Goal: Task Accomplishment & Management: Manage account settings

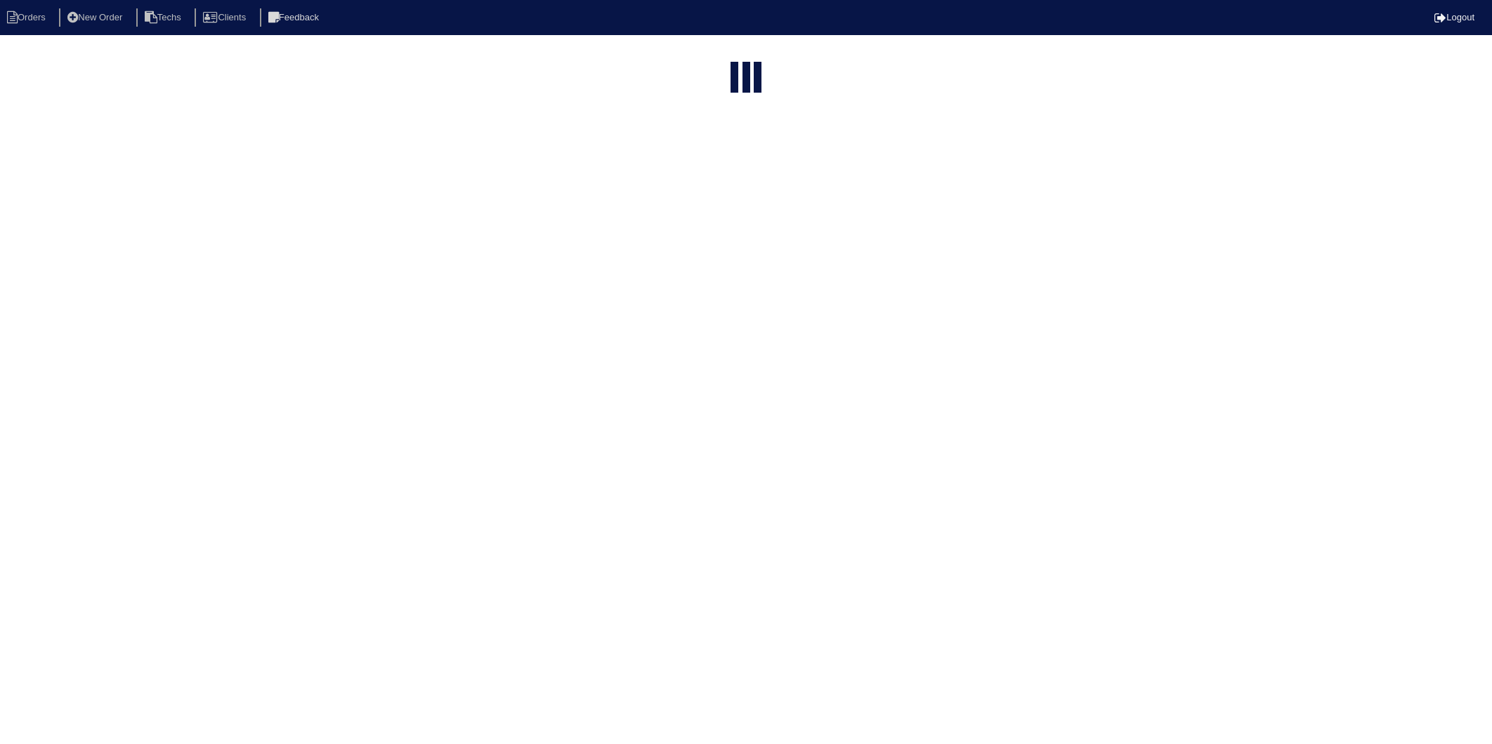
select select "15"
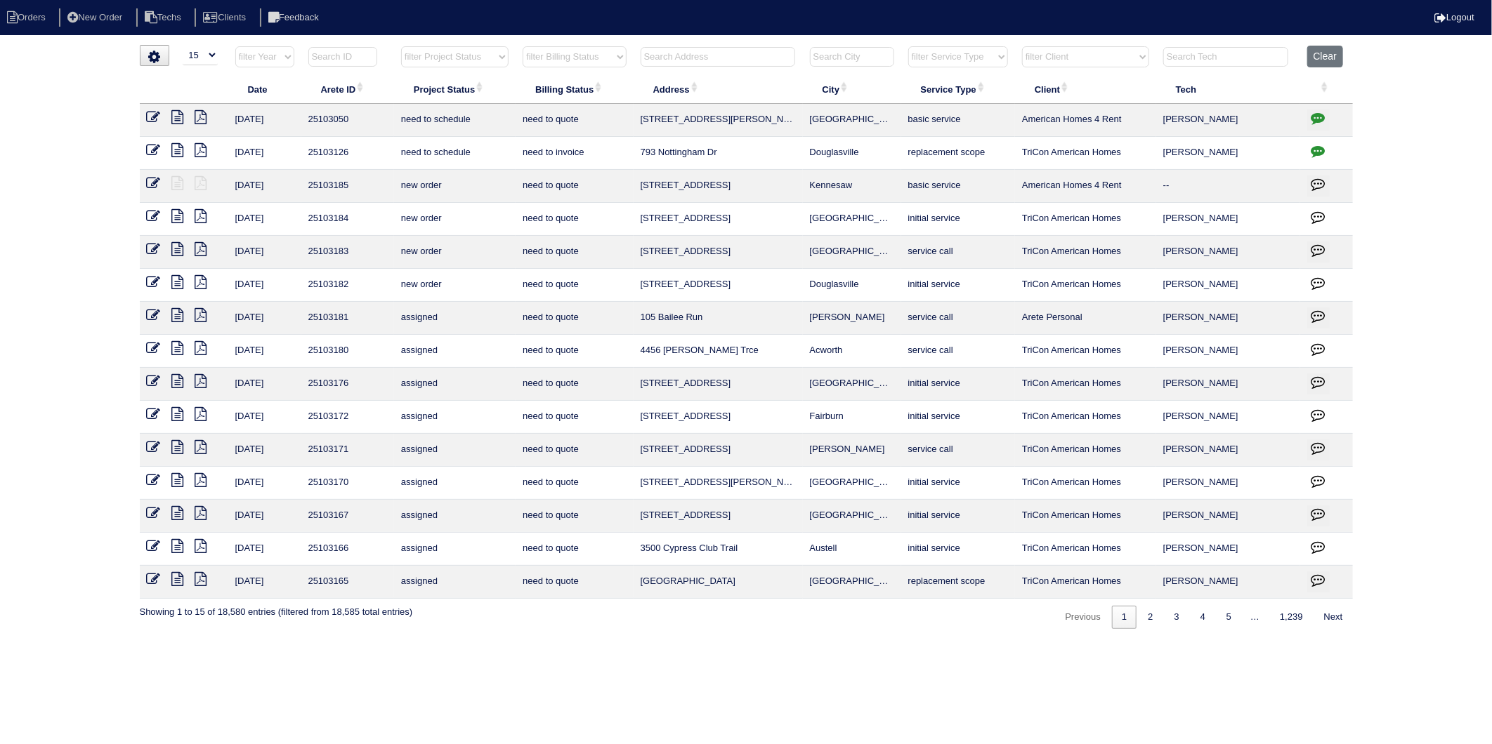
click at [736, 60] on input "text" at bounding box center [717, 57] width 155 height 20
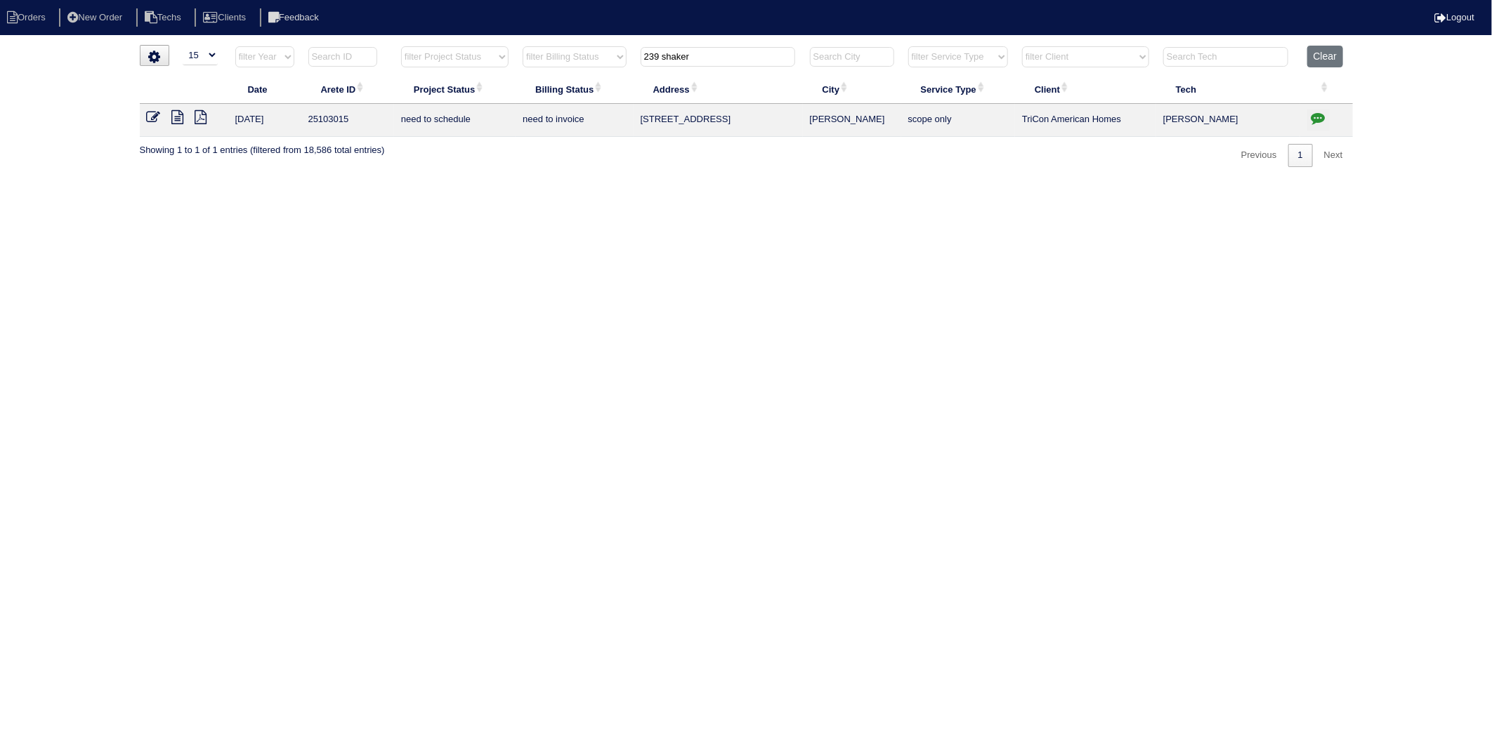
type input "239 shaker"
click at [150, 118] on icon at bounding box center [154, 117] width 14 height 14
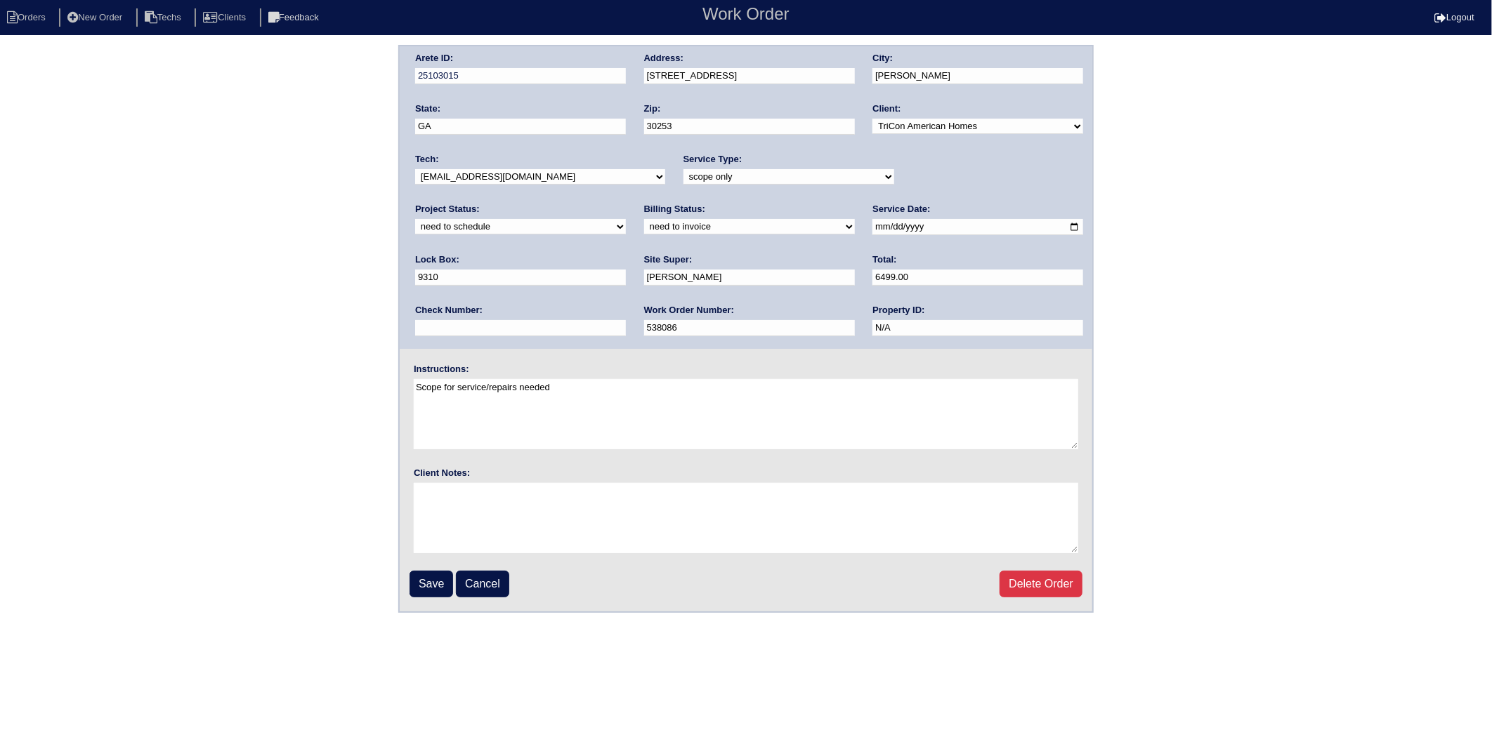
drag, startPoint x: 467, startPoint y: 223, endPoint x: 461, endPoint y: 232, distance: 10.7
click at [644, 223] on select "need to quote quoted need to invoice invoiced paid warranty purchase order need…" at bounding box center [749, 226] width 211 height 15
select select "invoiced"
click at [644, 219] on select "need to quote quoted need to invoice invoiced paid warranty purchase order need…" at bounding box center [749, 226] width 211 height 15
click at [437, 584] on input "Save" at bounding box center [431, 584] width 44 height 27
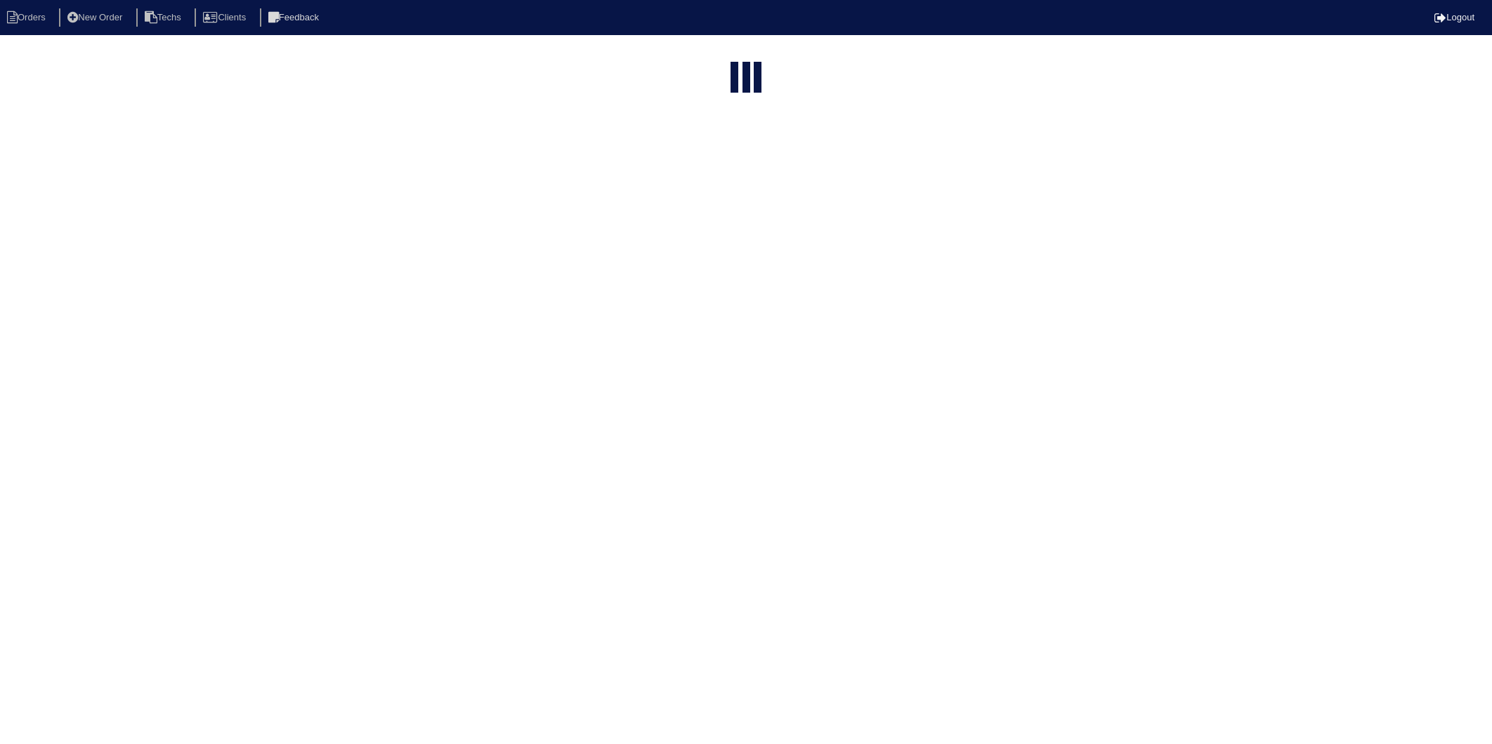
select select "15"
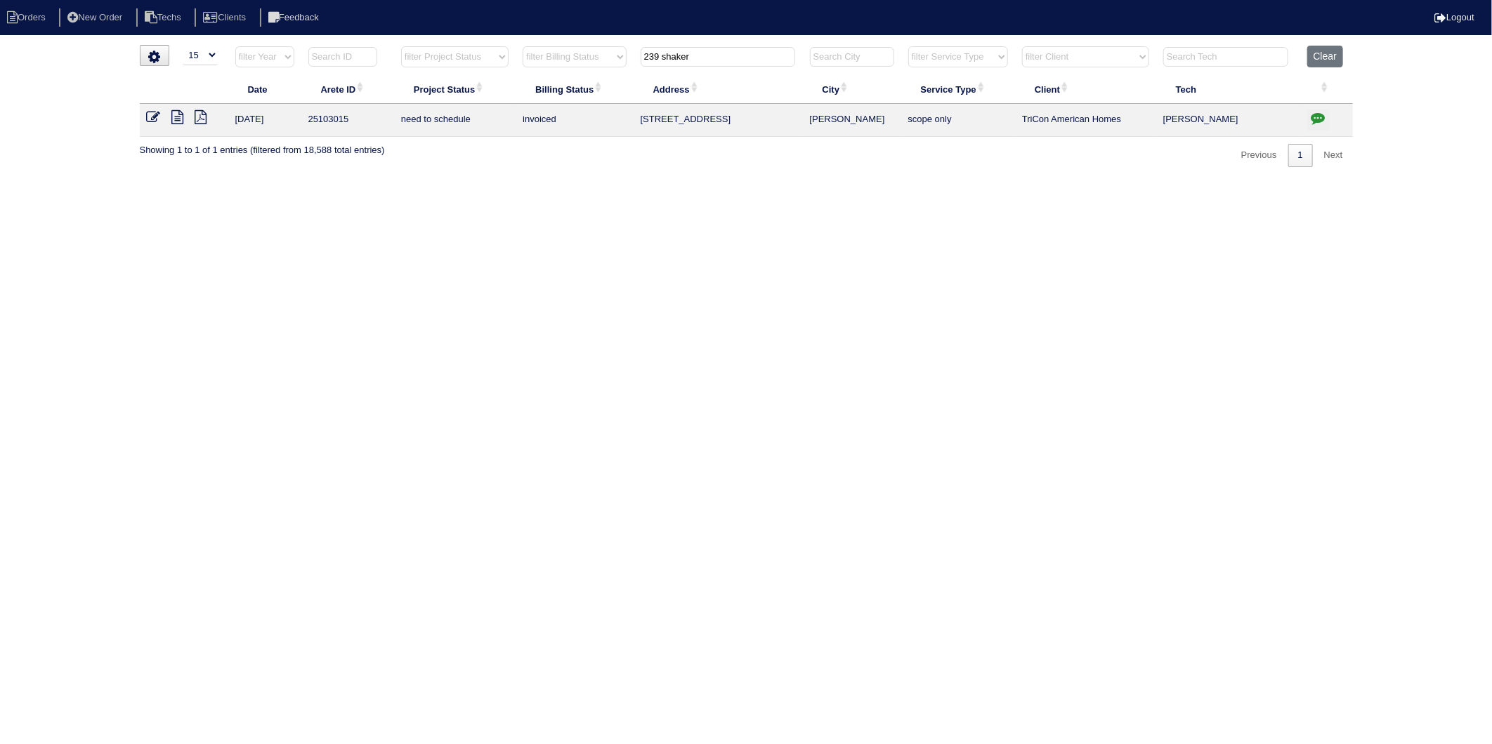
click at [662, 181] on html "Orders New Order Techs Clients Feedback Logout Orders New Order Users Clients M…" at bounding box center [746, 90] width 1492 height 181
drag, startPoint x: 728, startPoint y: 50, endPoint x: 489, endPoint y: 125, distance: 249.7
click at [489, 125] on table "Date Arete ID Project Status Billing Status Address City Service Type Client Te…" at bounding box center [746, 91] width 1213 height 91
type input "3893"
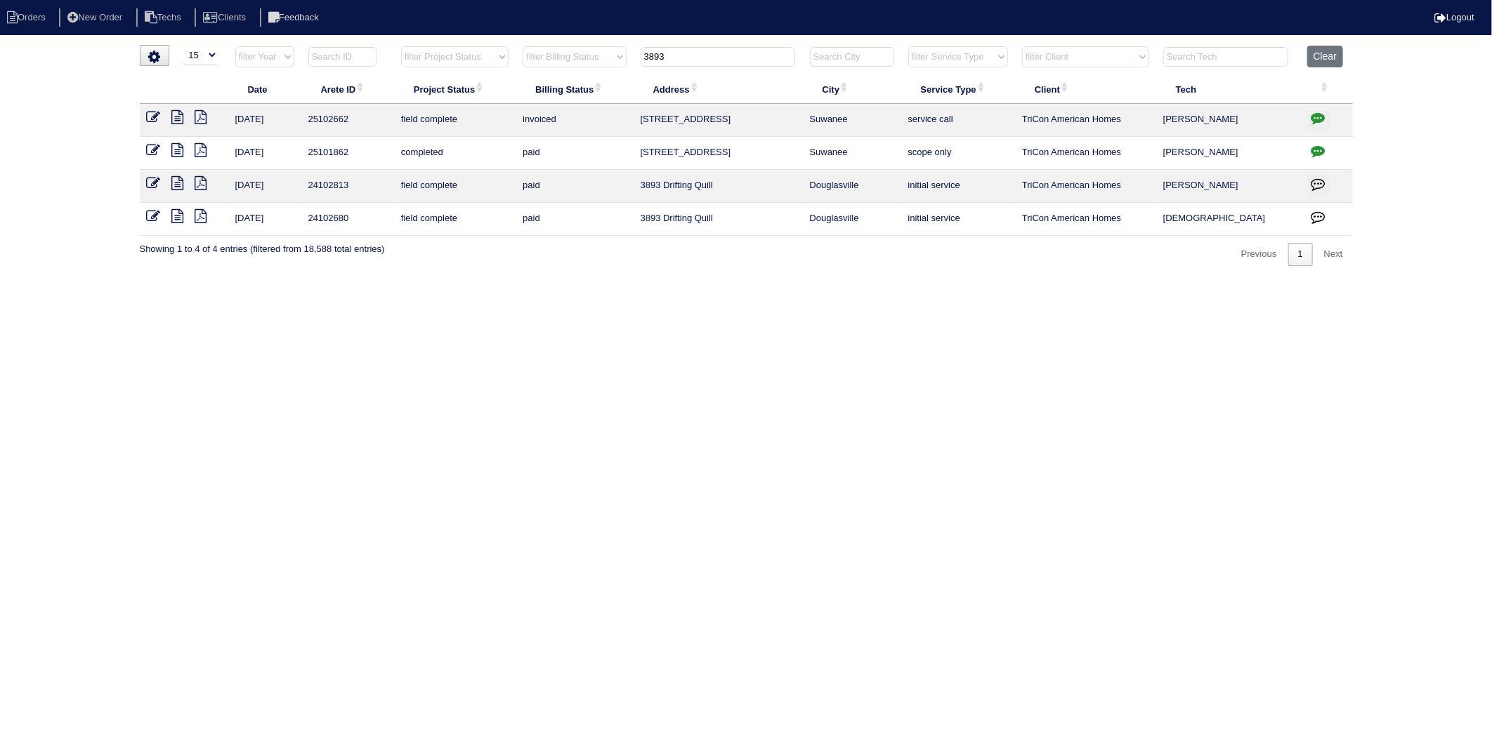
click at [180, 120] on icon at bounding box center [178, 117] width 12 height 14
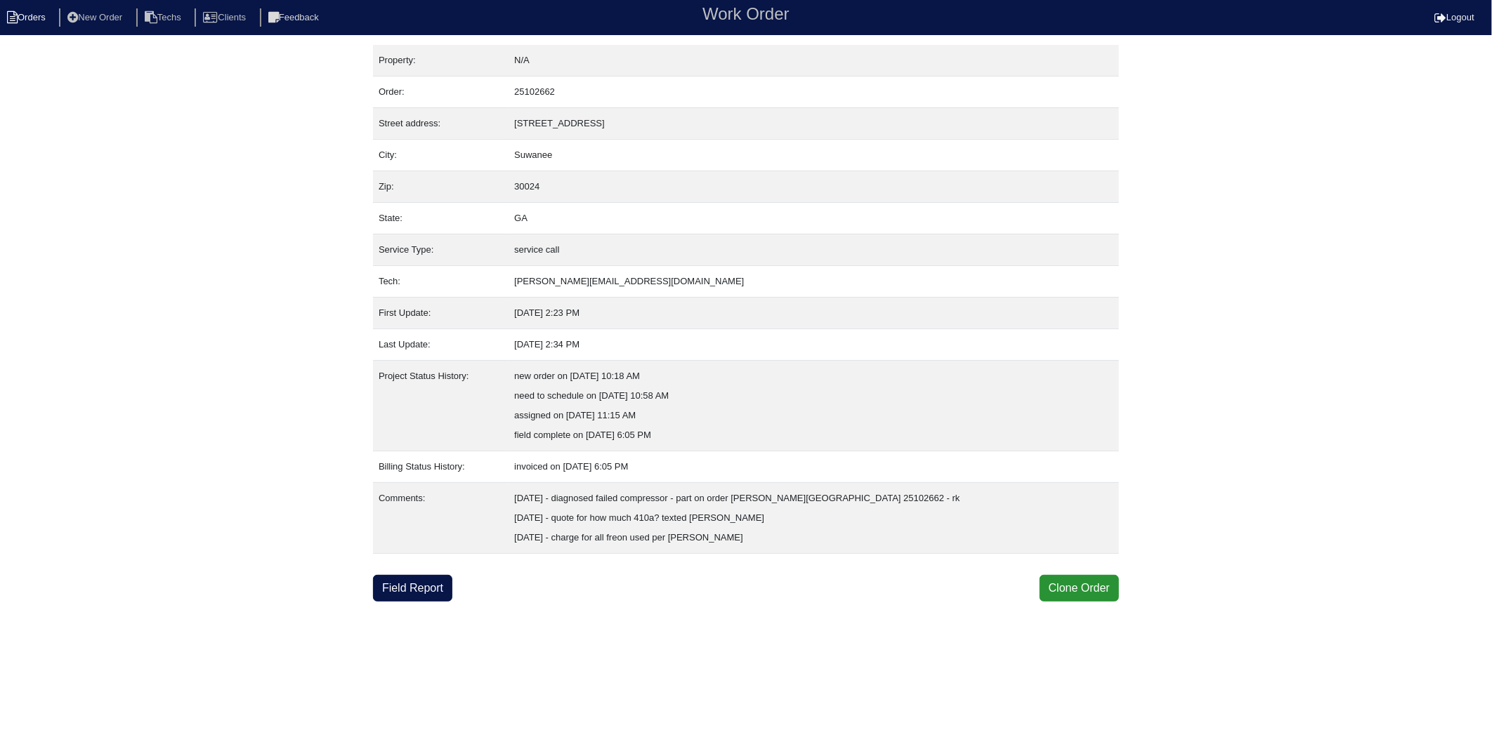
click at [44, 17] on li "Orders" at bounding box center [28, 17] width 57 height 19
select select "15"
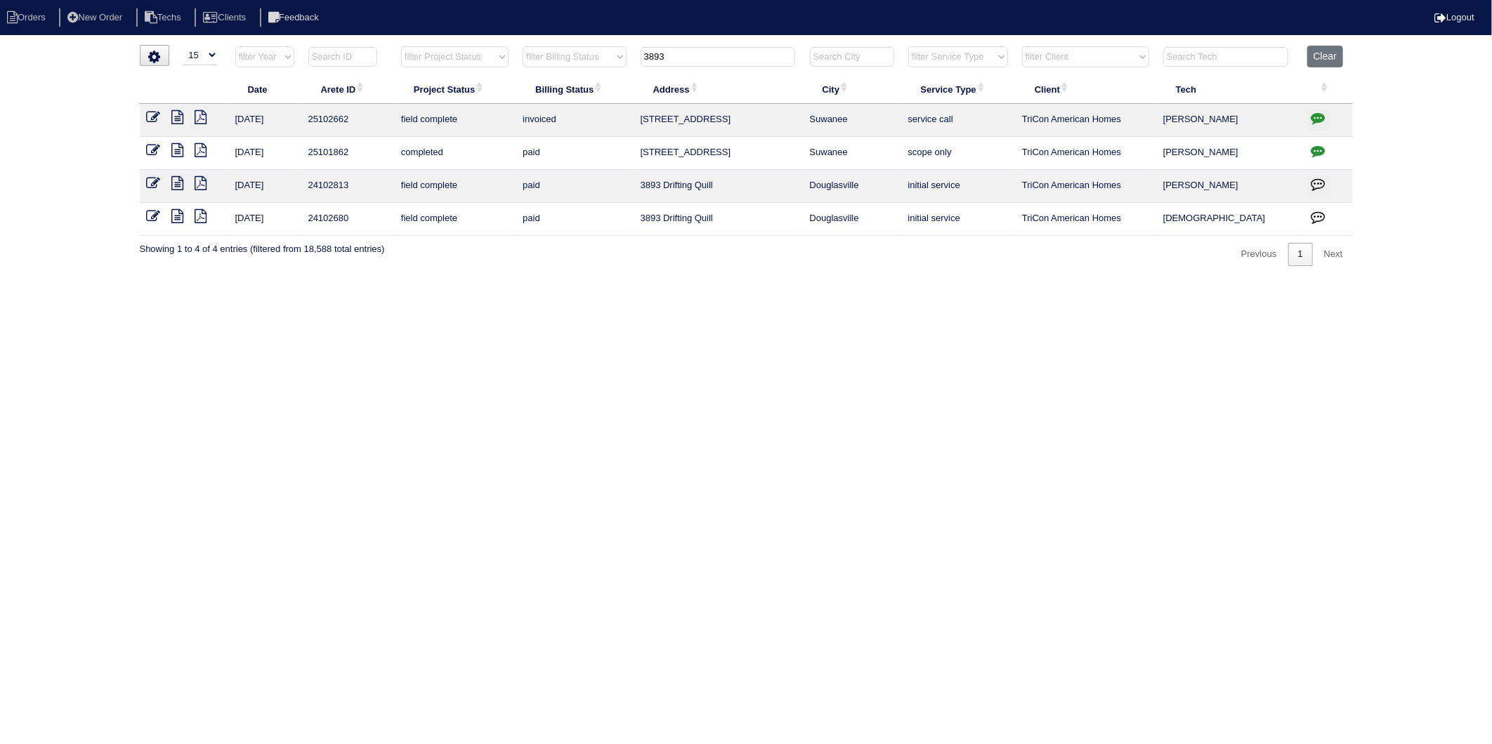
drag, startPoint x: 704, startPoint y: 59, endPoint x: 598, endPoint y: 86, distance: 108.8
click at [598, 86] on table "Date Arete ID Project Status Billing Status Address City Service Type Client Te…" at bounding box center [746, 141] width 1213 height 190
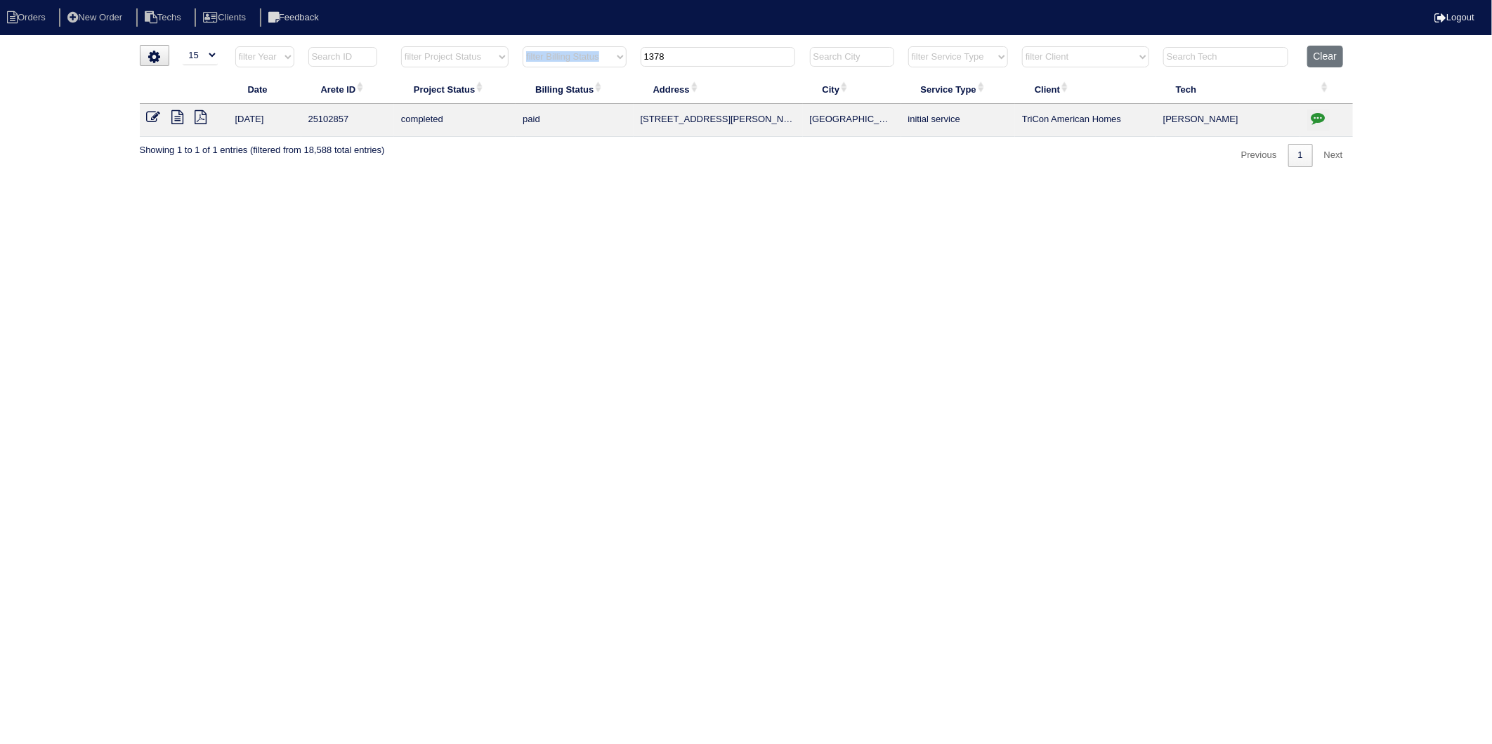
drag, startPoint x: 690, startPoint y: 67, endPoint x: 612, endPoint y: 60, distance: 78.9
click at [612, 60] on tr "filter Year -- Any Year -- 2025 2024 2023 2022 2021 2020 2019 filter Project St…" at bounding box center [746, 60] width 1213 height 29
drag, startPoint x: 612, startPoint y: 60, endPoint x: 699, endPoint y: 58, distance: 87.8
click at [699, 58] on input "1378" at bounding box center [717, 57] width 155 height 20
drag, startPoint x: 697, startPoint y: 55, endPoint x: 567, endPoint y: 87, distance: 133.2
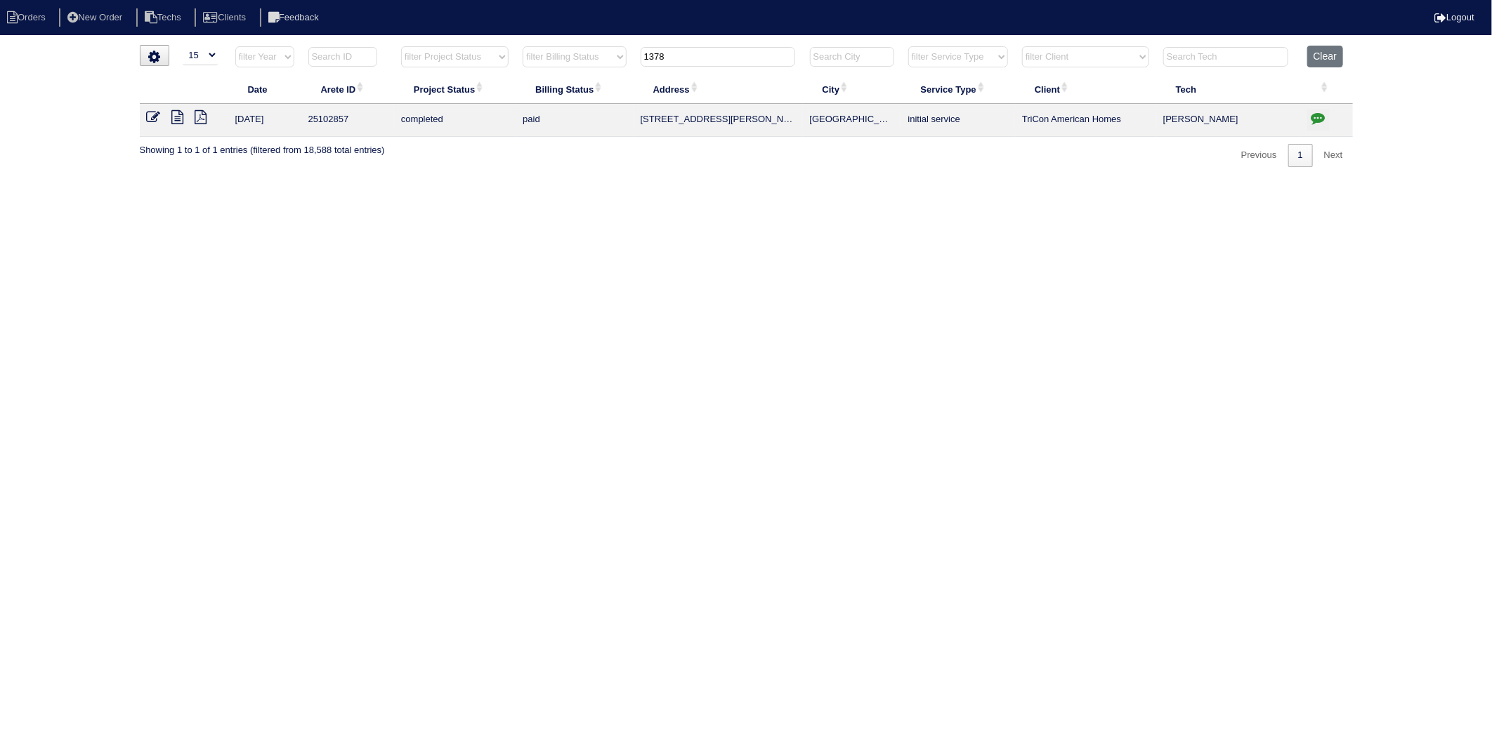
click at [567, 87] on table "Date Arete ID Project Status Billing Status Address City Service Type Client Te…" at bounding box center [746, 91] width 1213 height 91
type input "4475"
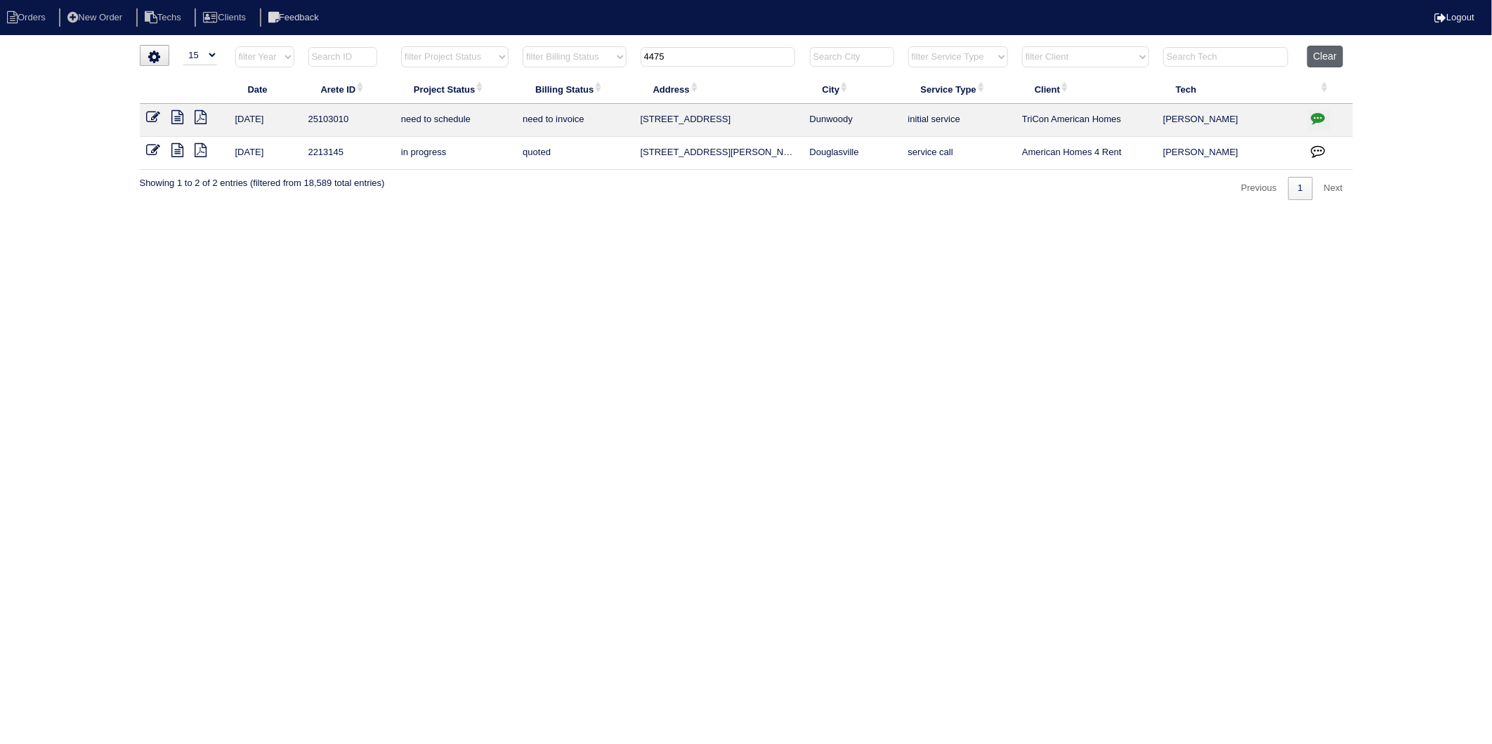
click at [1327, 60] on button "Clear" at bounding box center [1325, 57] width 36 height 22
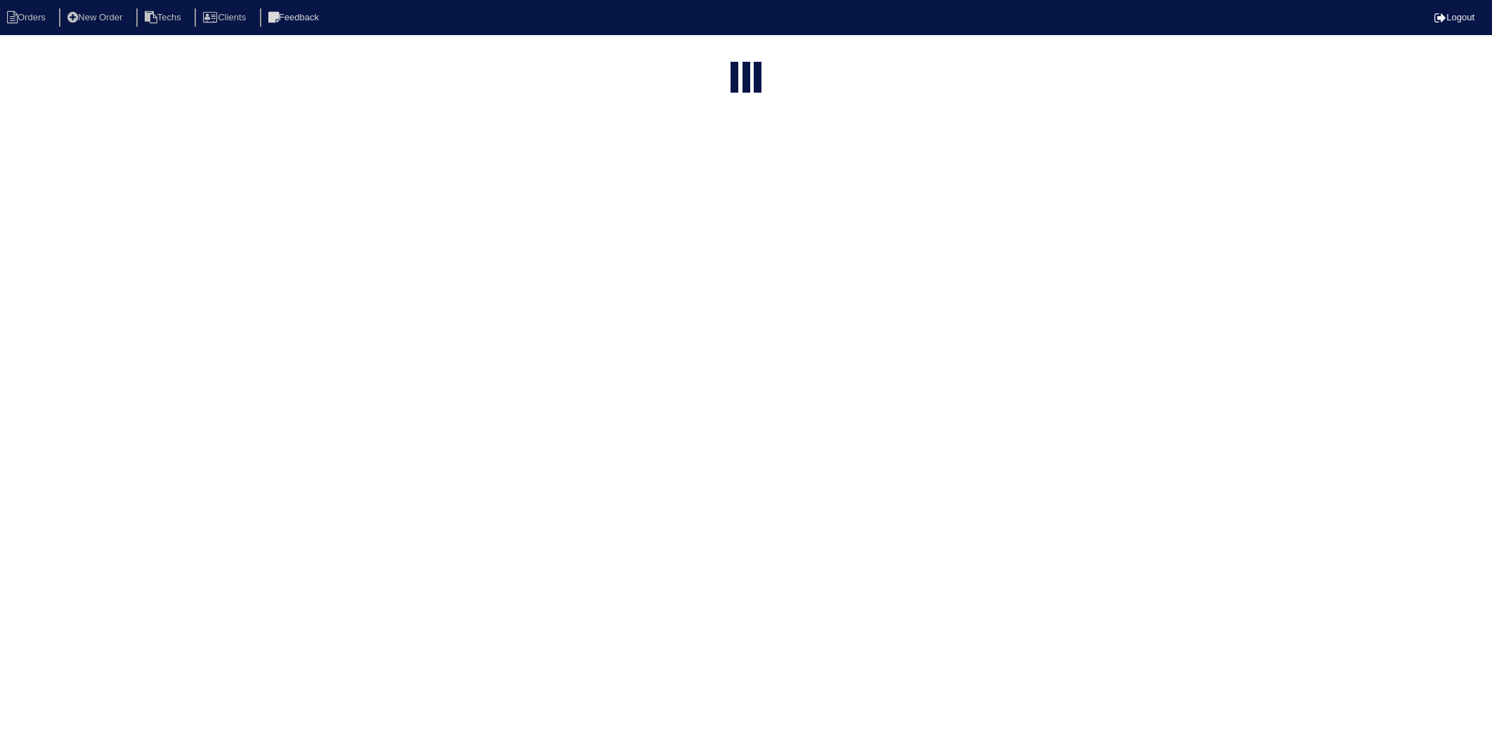
select select "15"
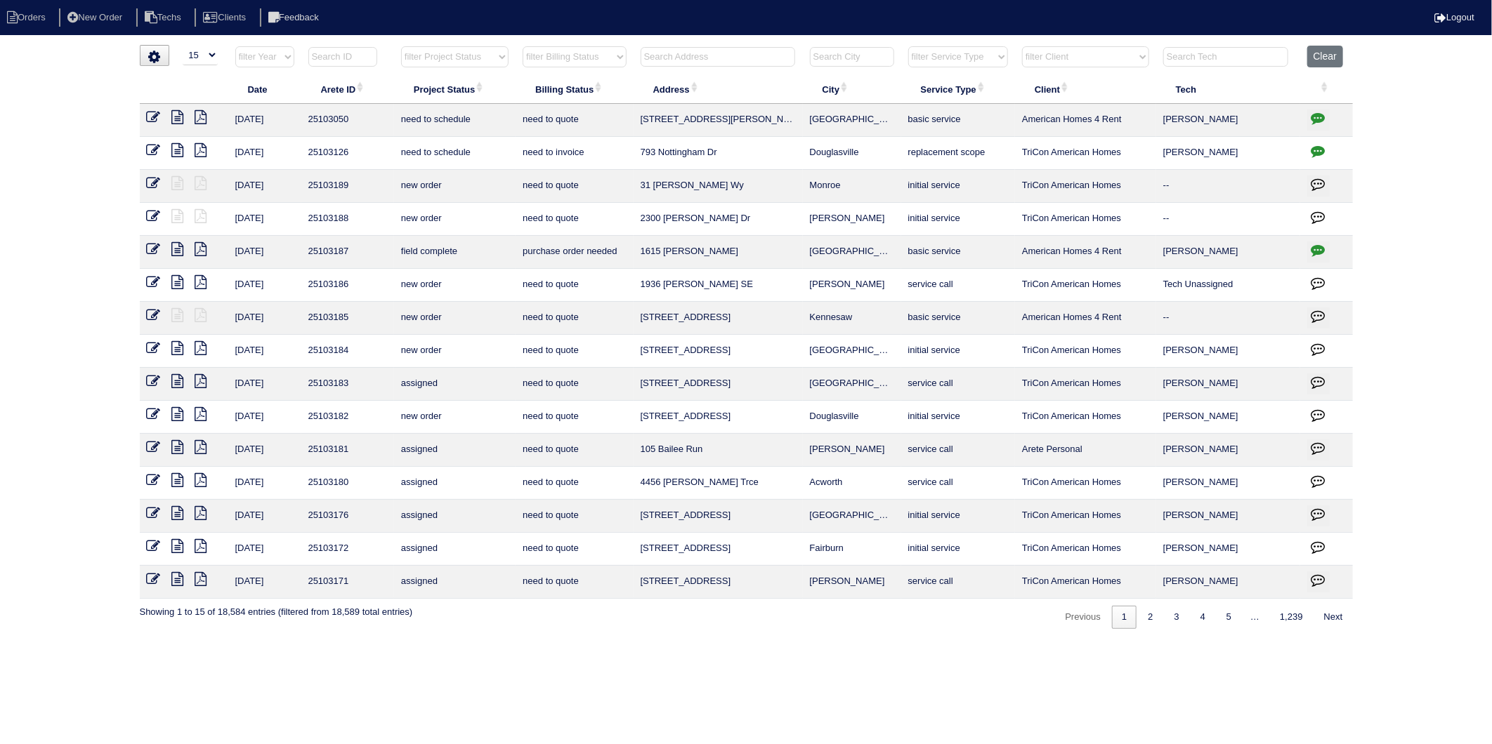
click at [657, 61] on input "text" at bounding box center [717, 57] width 155 height 20
type input "4475"
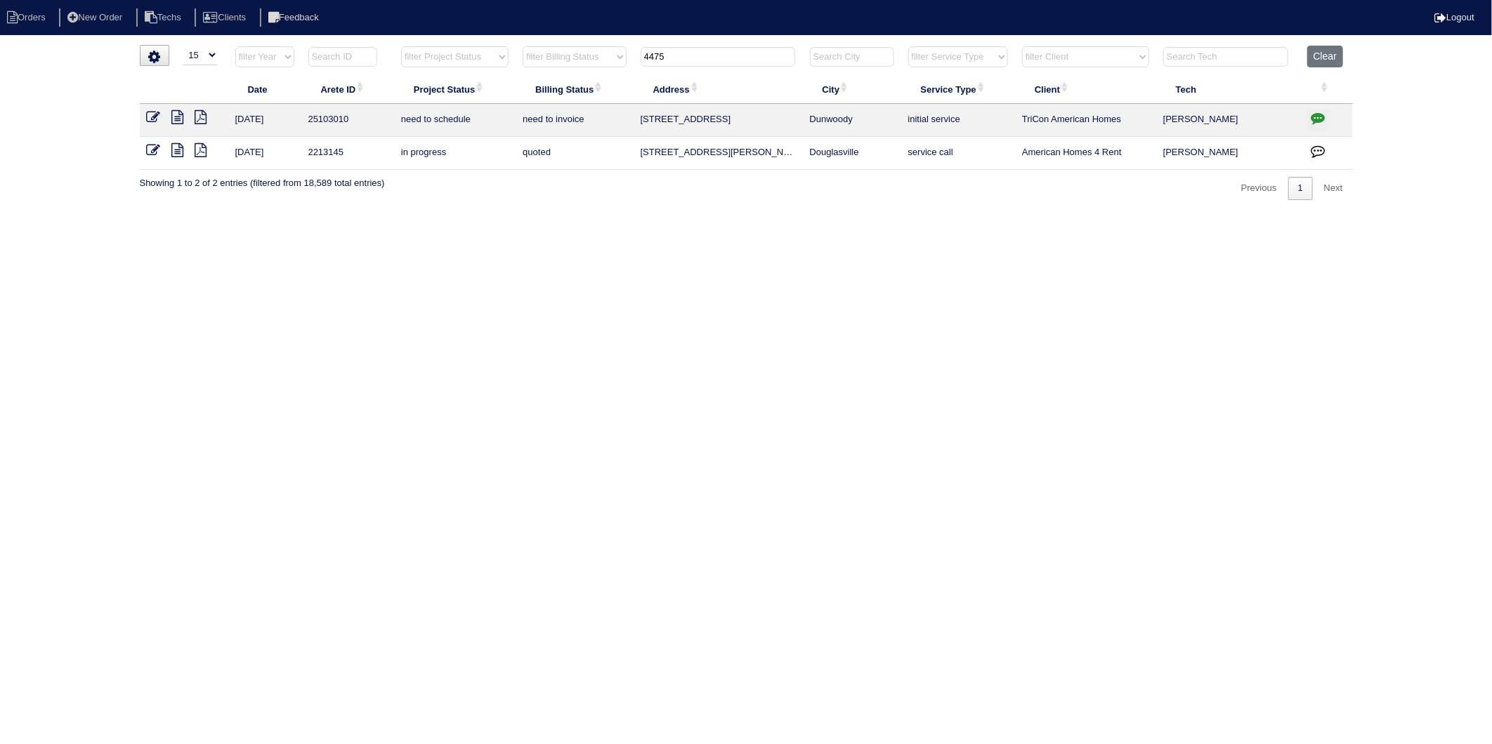
click at [1318, 121] on icon "button" at bounding box center [1318, 118] width 14 height 14
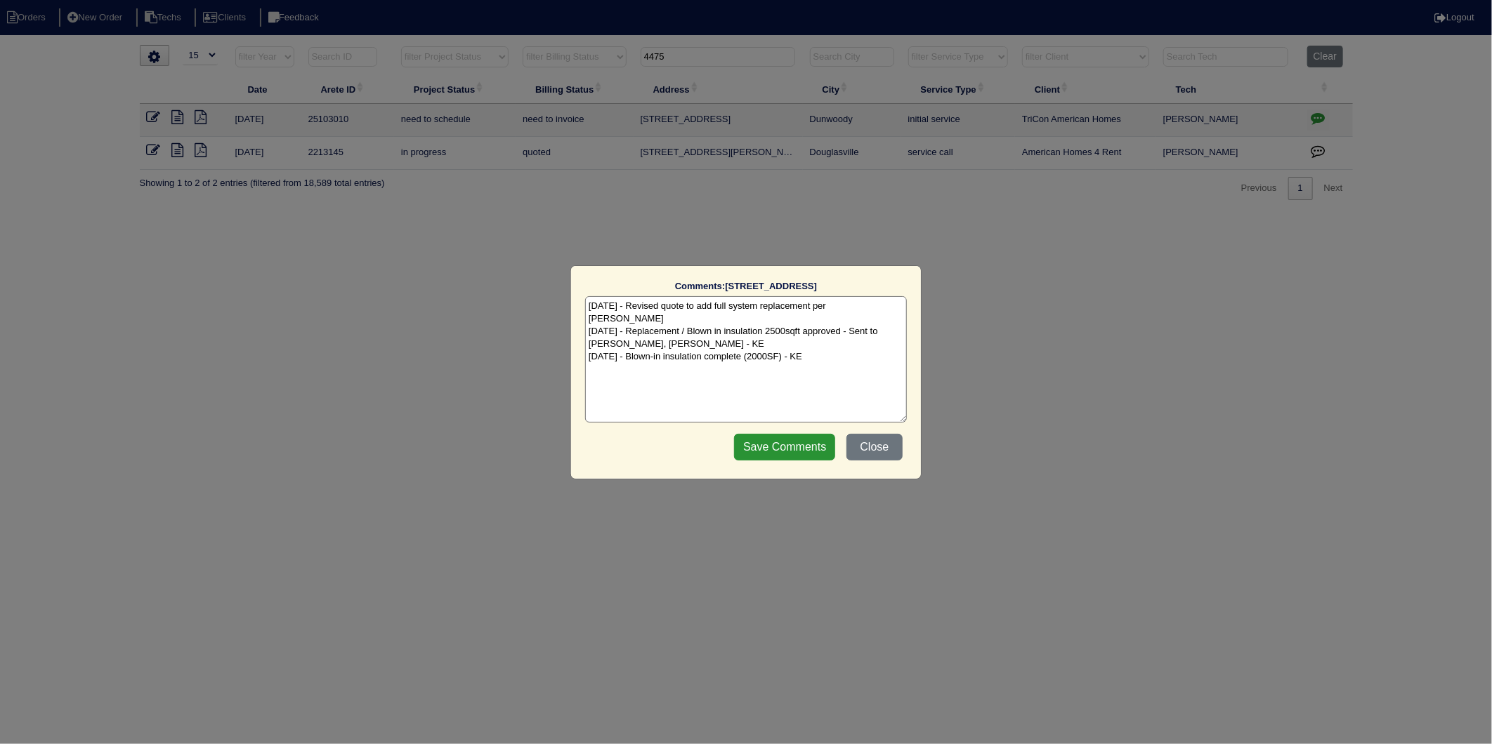
click at [811, 342] on textarea "8/21/25 - Revised quote to add full system replacement per Dan - KE 8/26/25 - R…" at bounding box center [746, 359] width 322 height 126
type textarea "8/21/25 - Revised quote to add full system replacement per Dan - KE 8/26/25 - R…"
click at [796, 443] on input "Save Comments" at bounding box center [784, 447] width 101 height 27
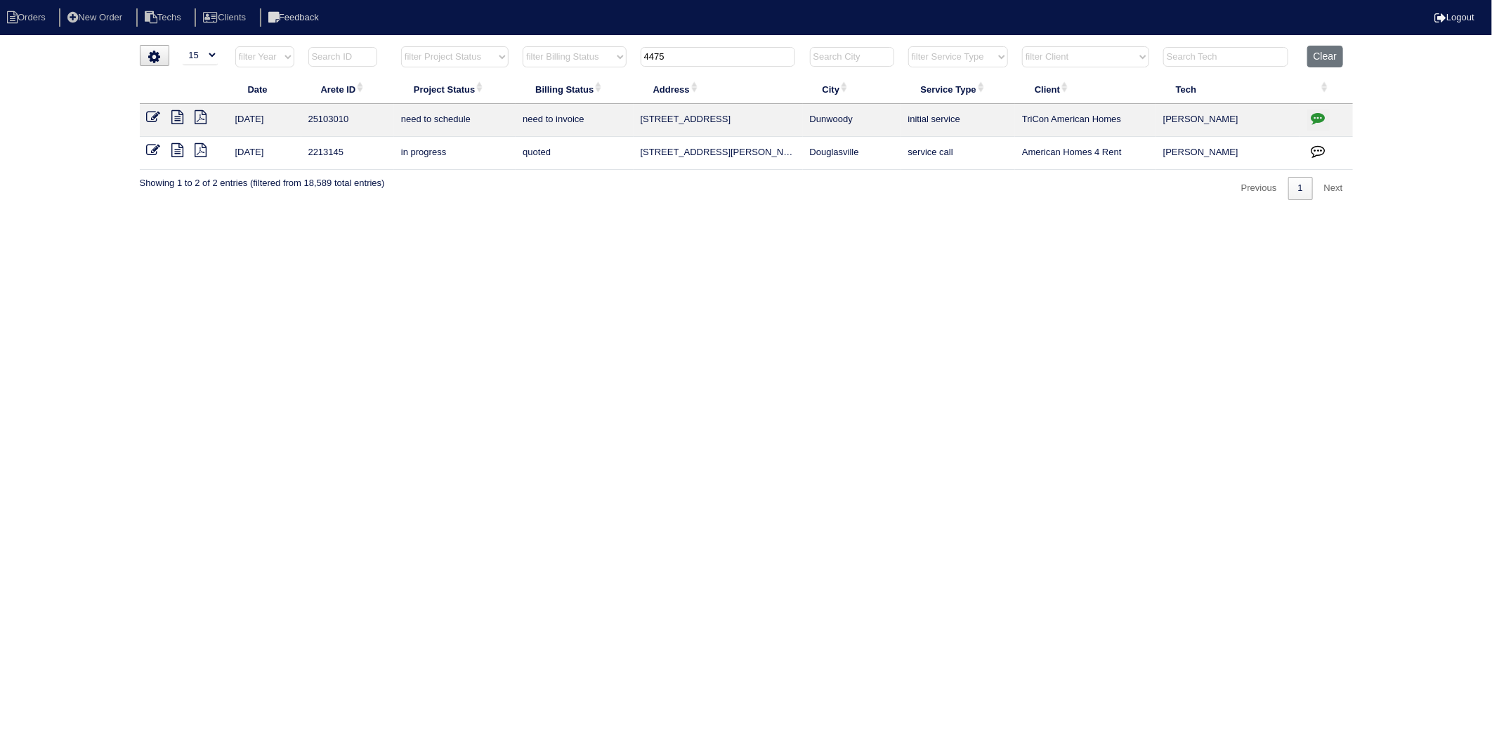
click at [148, 117] on icon at bounding box center [154, 117] width 14 height 14
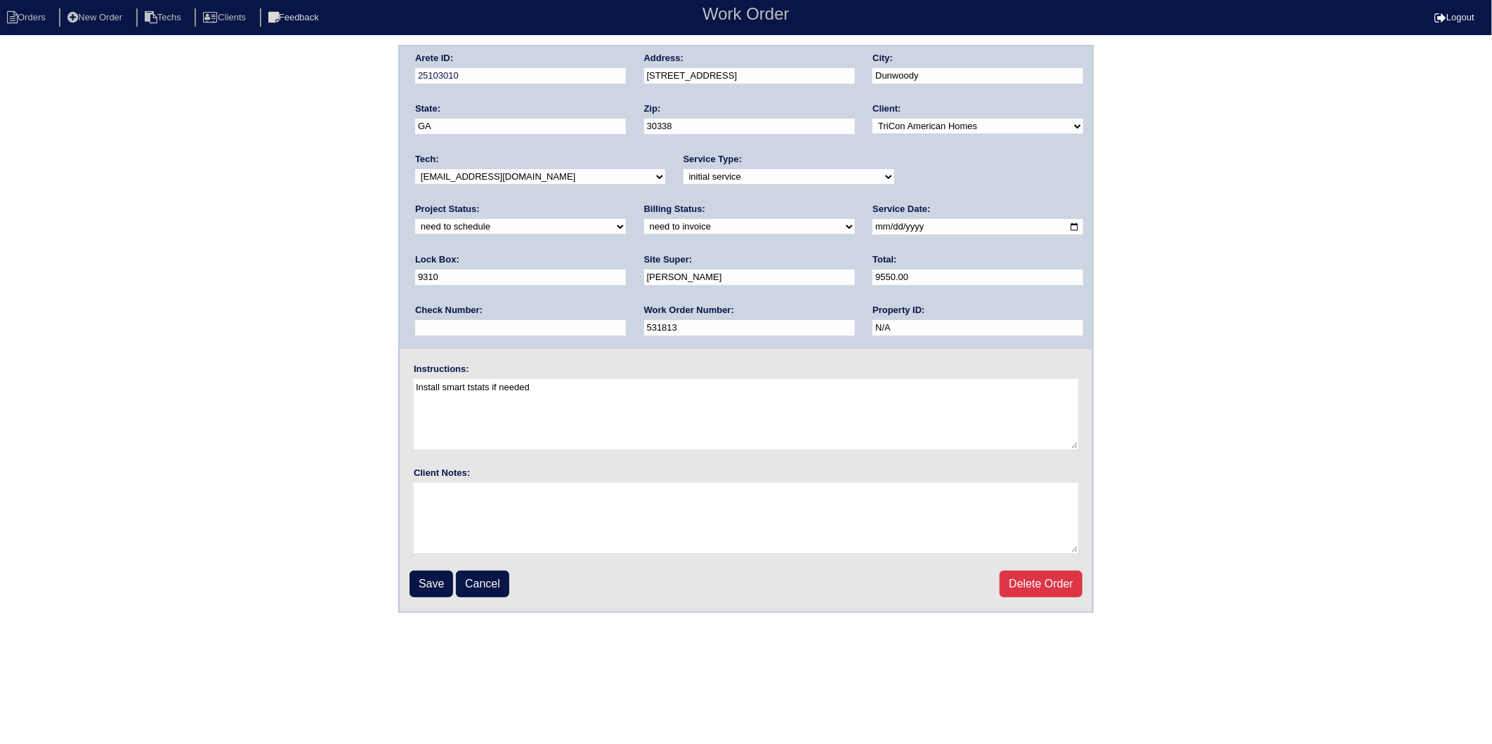
click at [626, 219] on select "new order assigned in progress field complete need to schedule admin review arc…" at bounding box center [520, 226] width 211 height 15
select select "completed"
click at [626, 219] on select "new order assigned in progress field complete need to schedule admin review arc…" at bounding box center [520, 226] width 211 height 15
click at [644, 223] on select "need to quote quoted need to invoice invoiced paid warranty purchase order need…" at bounding box center [749, 226] width 211 height 15
select select "invoiced"
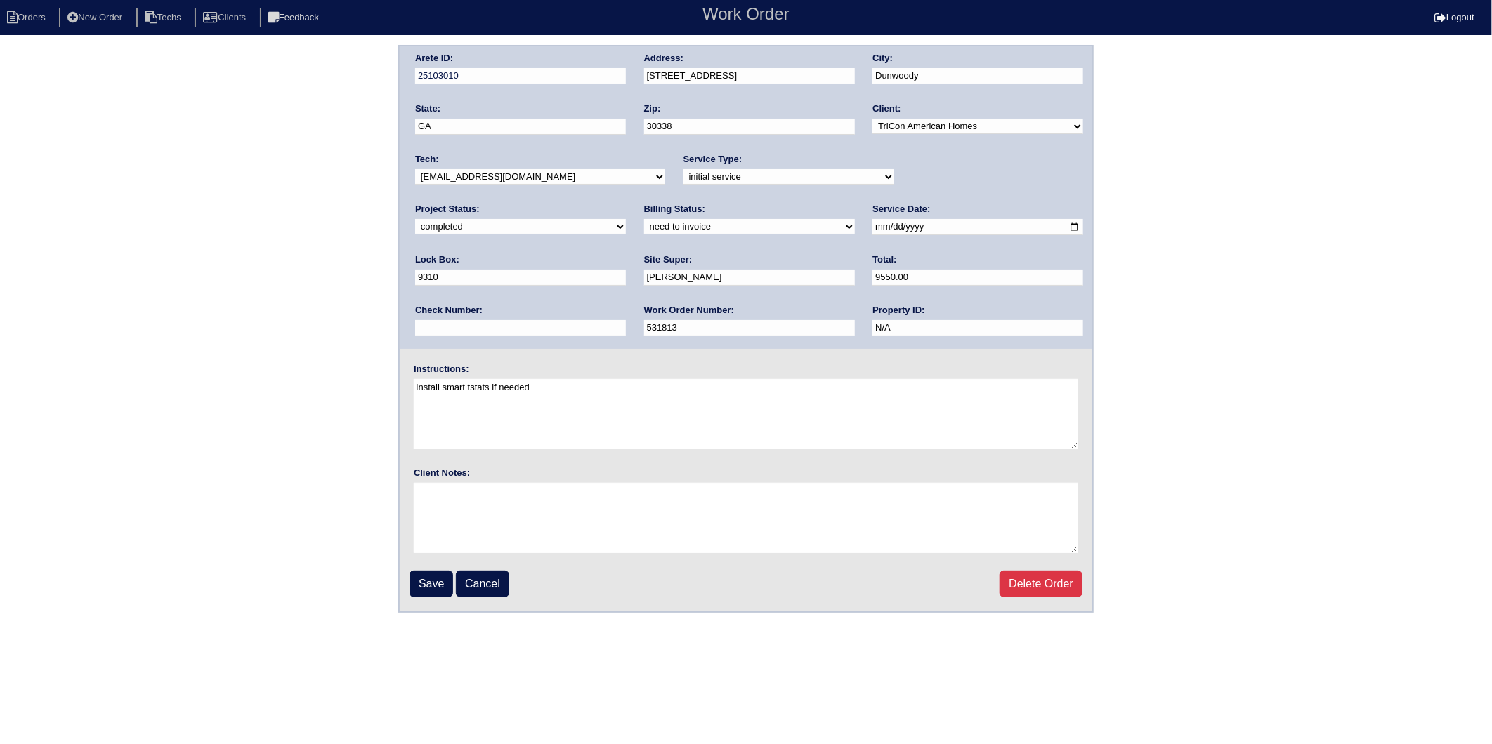
click at [644, 219] on select "need to quote quoted need to invoice invoiced paid warranty purchase order need…" at bounding box center [749, 226] width 211 height 15
click at [420, 585] on input "Save" at bounding box center [431, 584] width 44 height 27
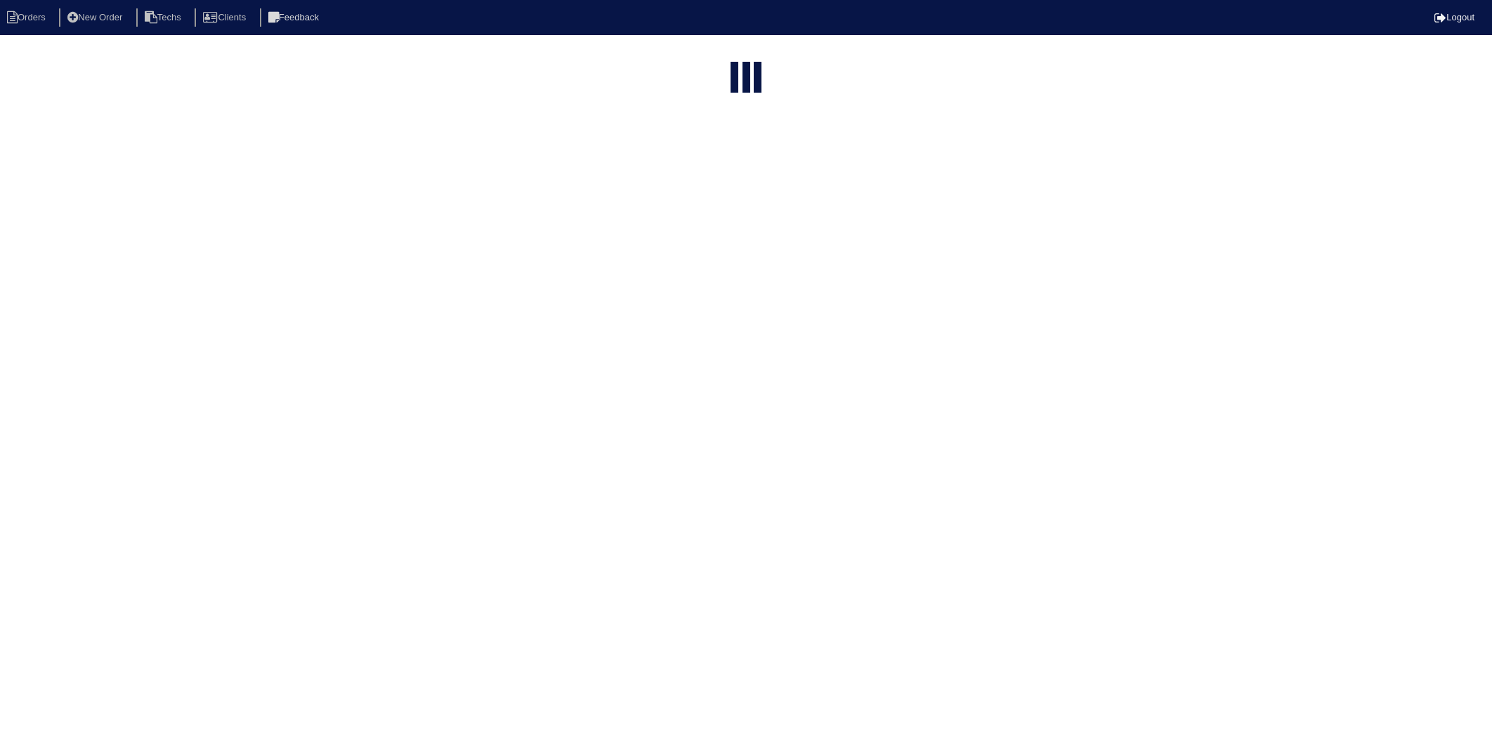
select select "15"
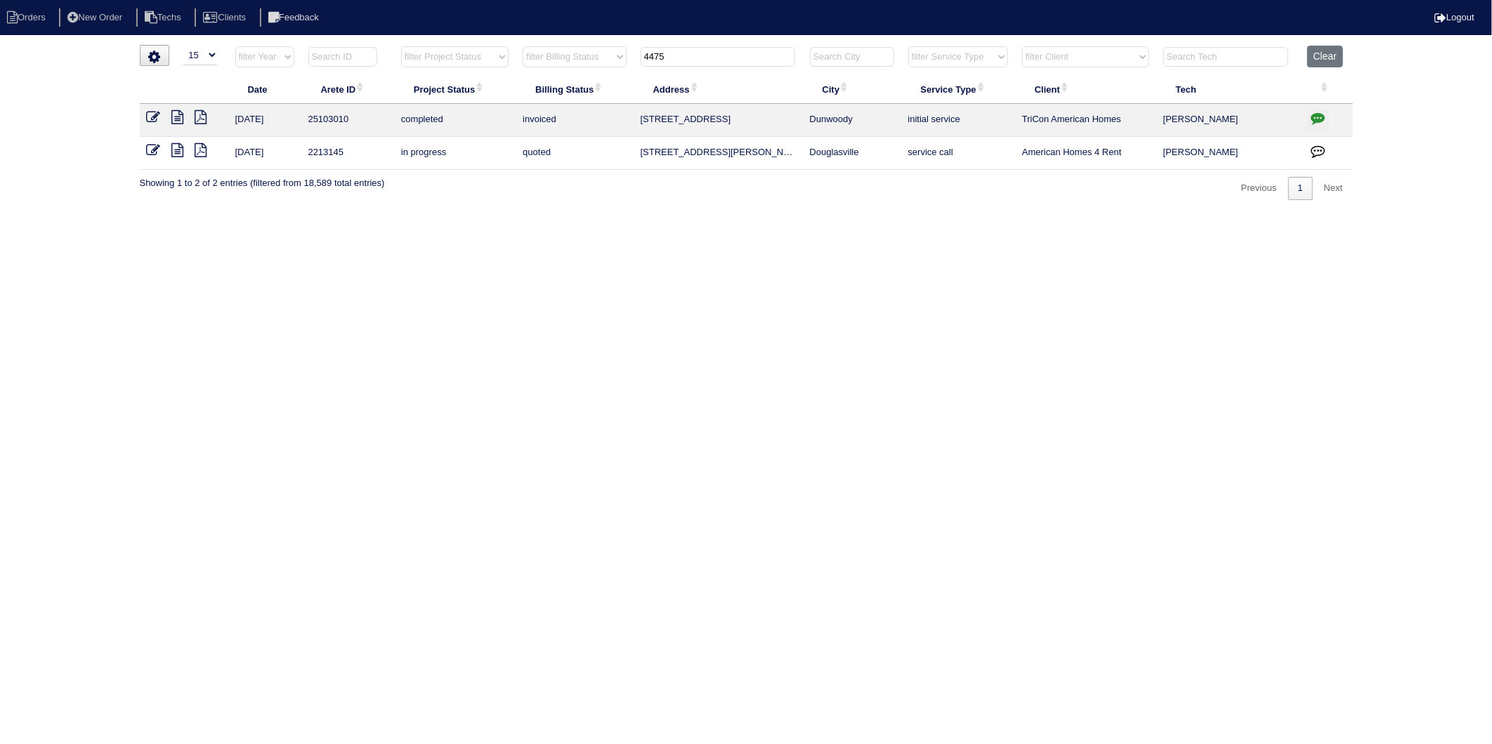
drag, startPoint x: 679, startPoint y: 53, endPoint x: 510, endPoint y: 136, distance: 188.5
click at [510, 136] on table "Date Arete ID Project Status Billing Status Address City Service Type Client Te…" at bounding box center [746, 108] width 1213 height 124
type input "3662"
click at [150, 152] on icon at bounding box center [154, 150] width 14 height 14
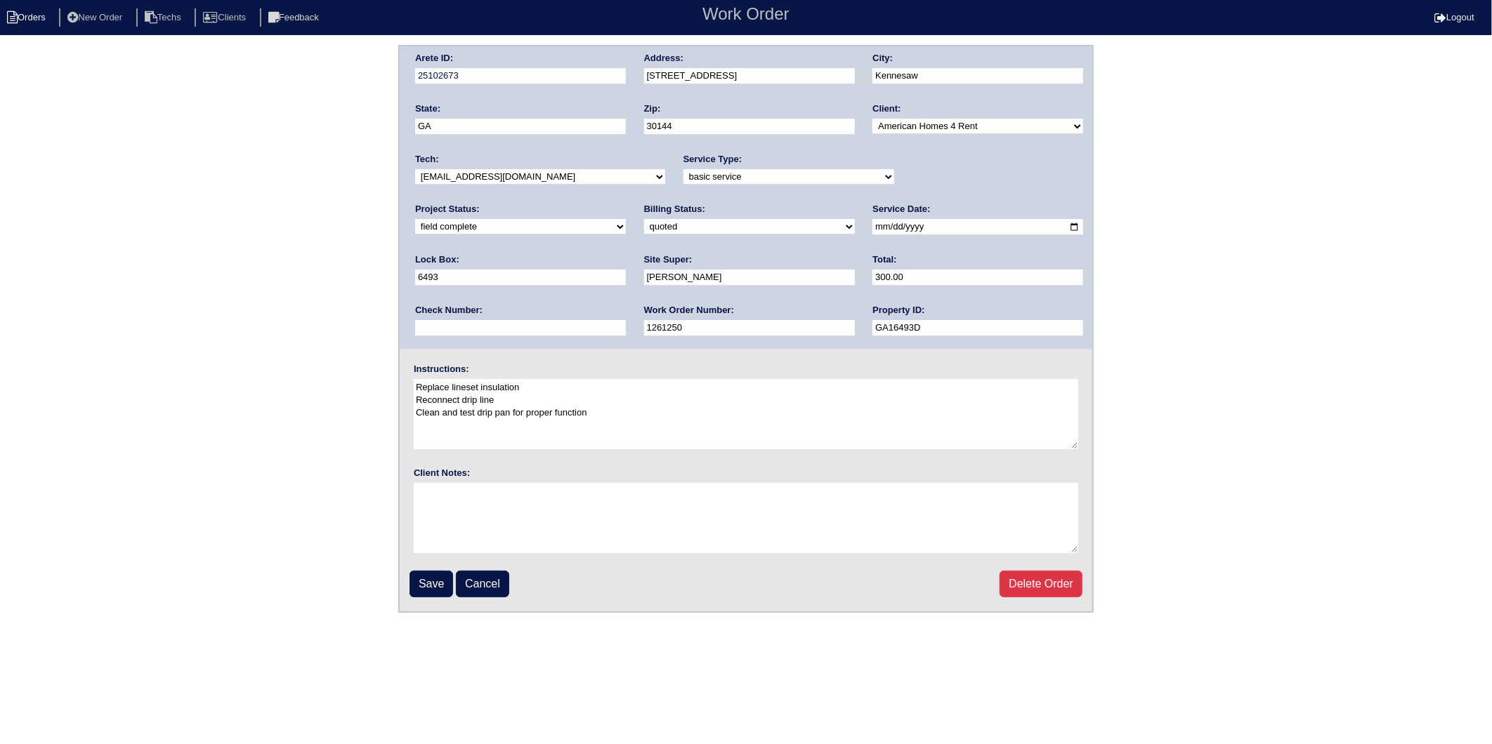
click at [19, 20] on li "Orders" at bounding box center [28, 17] width 57 height 19
select select "15"
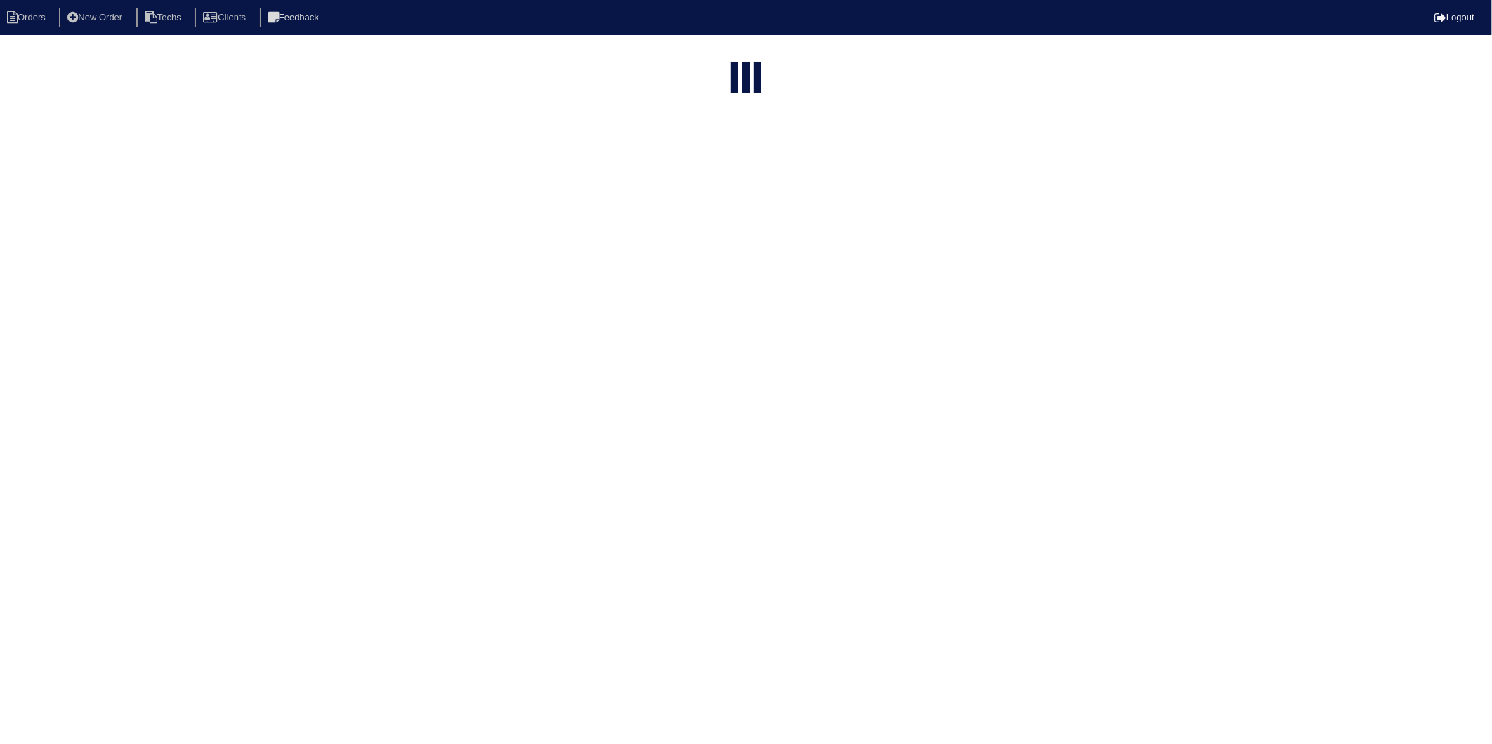
type input "3662"
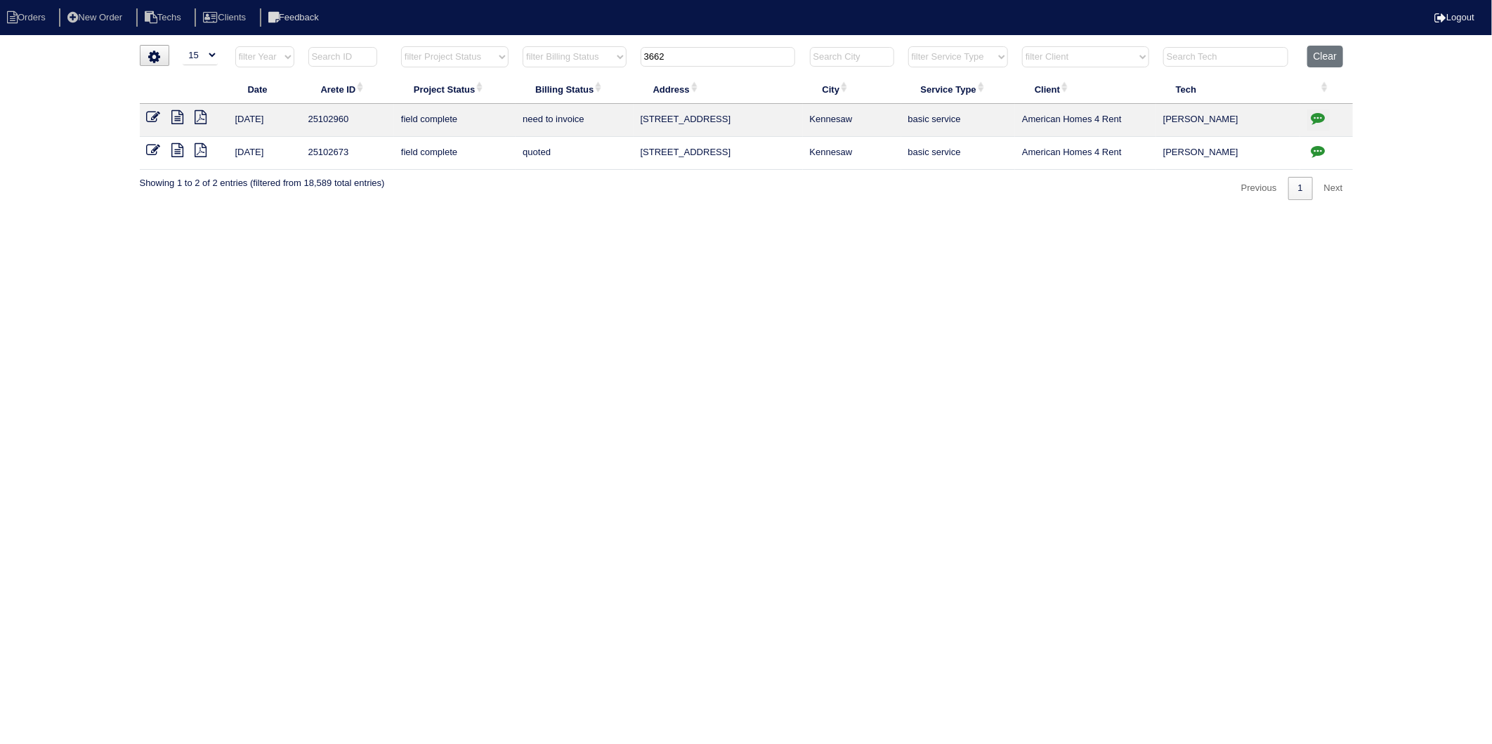
click at [153, 118] on icon at bounding box center [154, 117] width 14 height 14
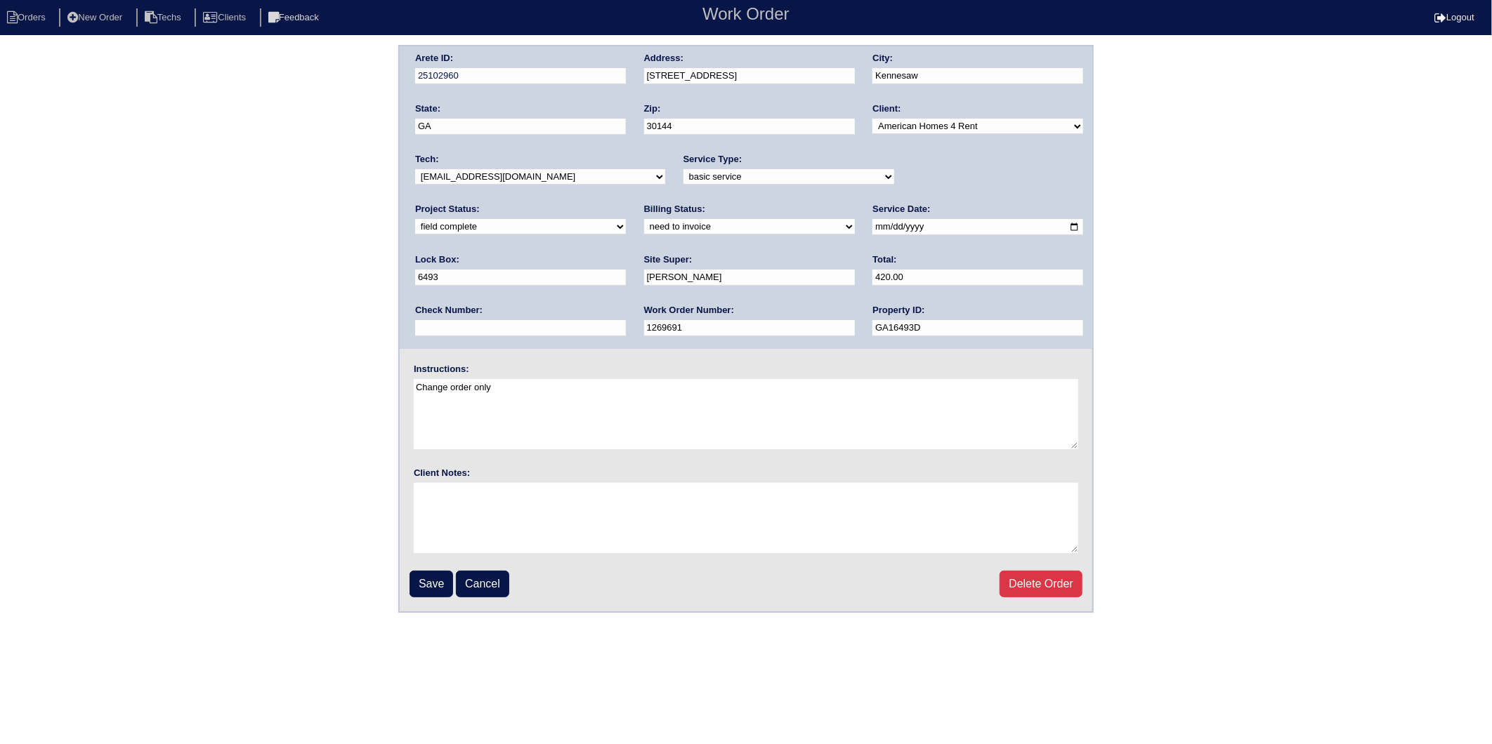
click at [644, 227] on select "need to quote quoted need to invoice invoiced paid warranty purchase order need…" at bounding box center [749, 226] width 211 height 15
select select "invoiced"
click at [644, 219] on select "need to quote quoted need to invoice invoiced paid warranty purchase order need…" at bounding box center [749, 226] width 211 height 15
click at [447, 577] on input "Save" at bounding box center [431, 584] width 44 height 27
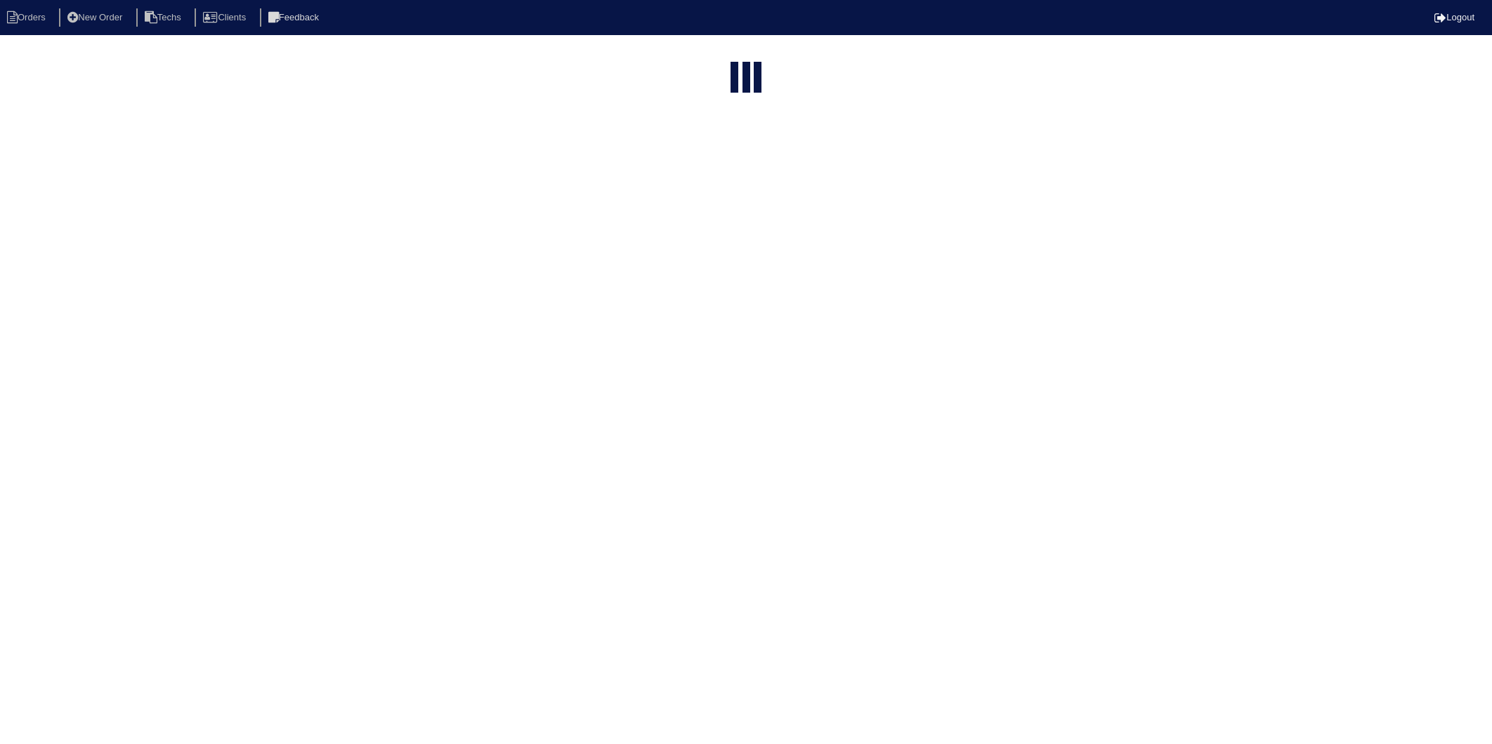
select select "15"
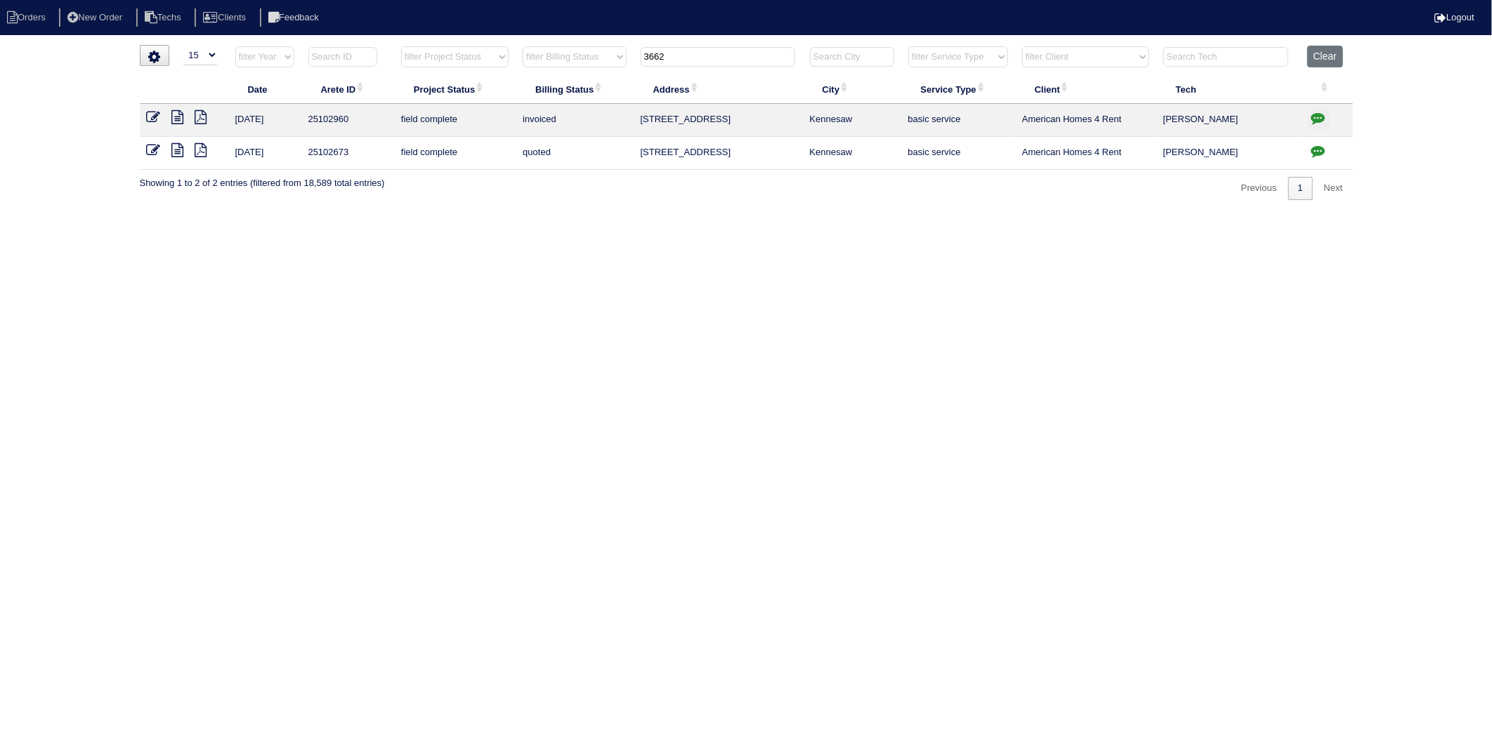
click at [152, 151] on icon at bounding box center [154, 150] width 14 height 14
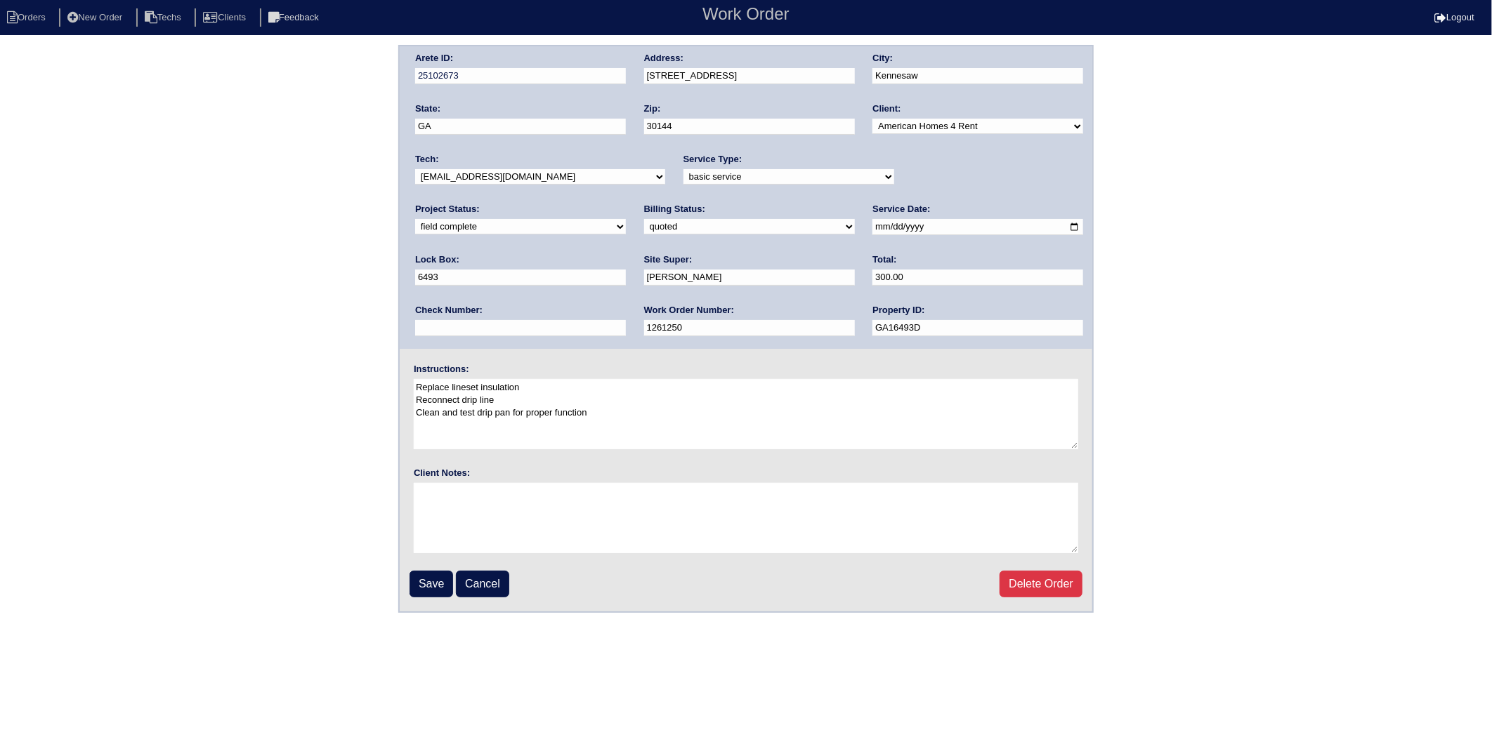
click at [644, 227] on select "need to quote quoted need to invoice invoiced paid warranty purchase order need…" at bounding box center [749, 226] width 211 height 15
select select "invoiced"
click at [644, 219] on select "need to quote quoted need to invoice invoiced paid warranty purchase order need…" at bounding box center [749, 226] width 211 height 15
click at [442, 580] on input "Save" at bounding box center [431, 584] width 44 height 27
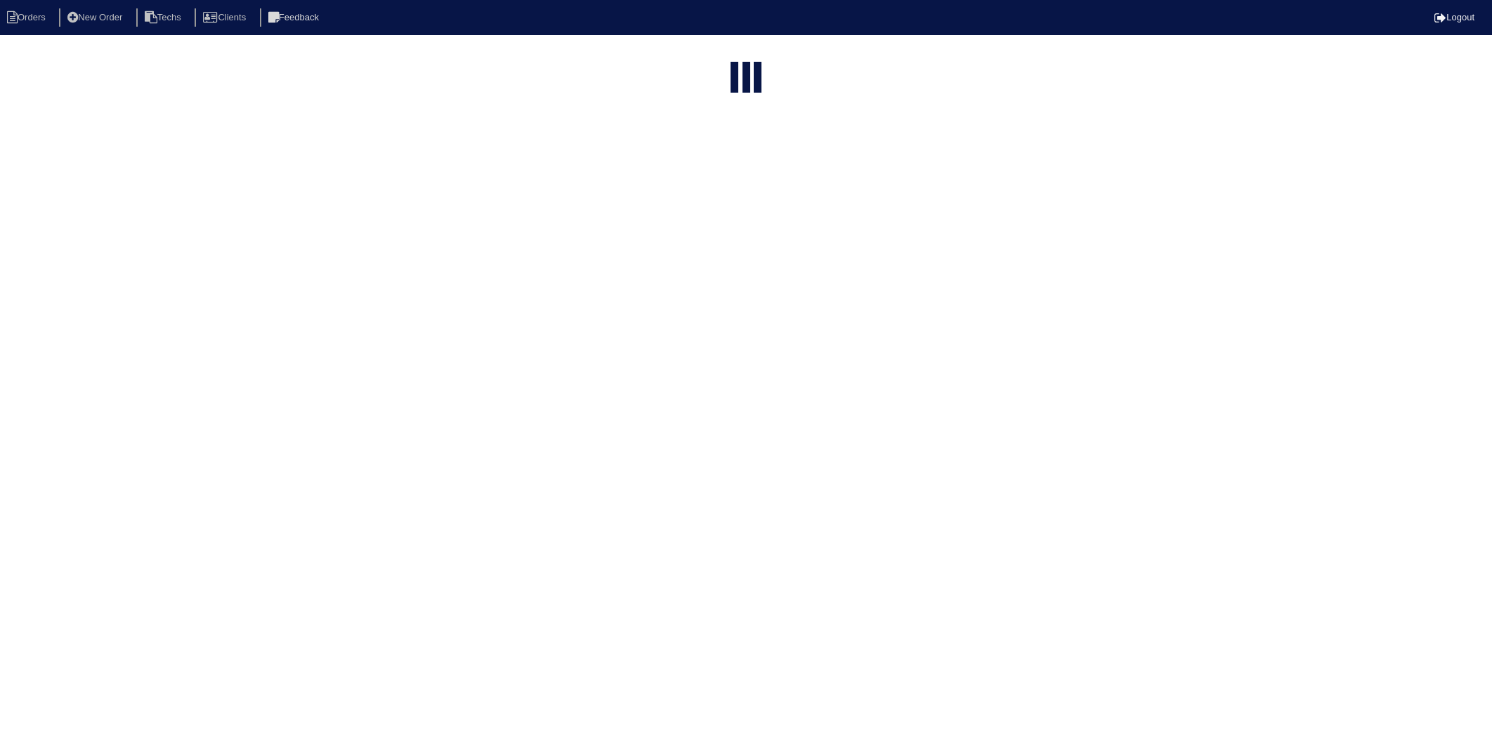
select select "15"
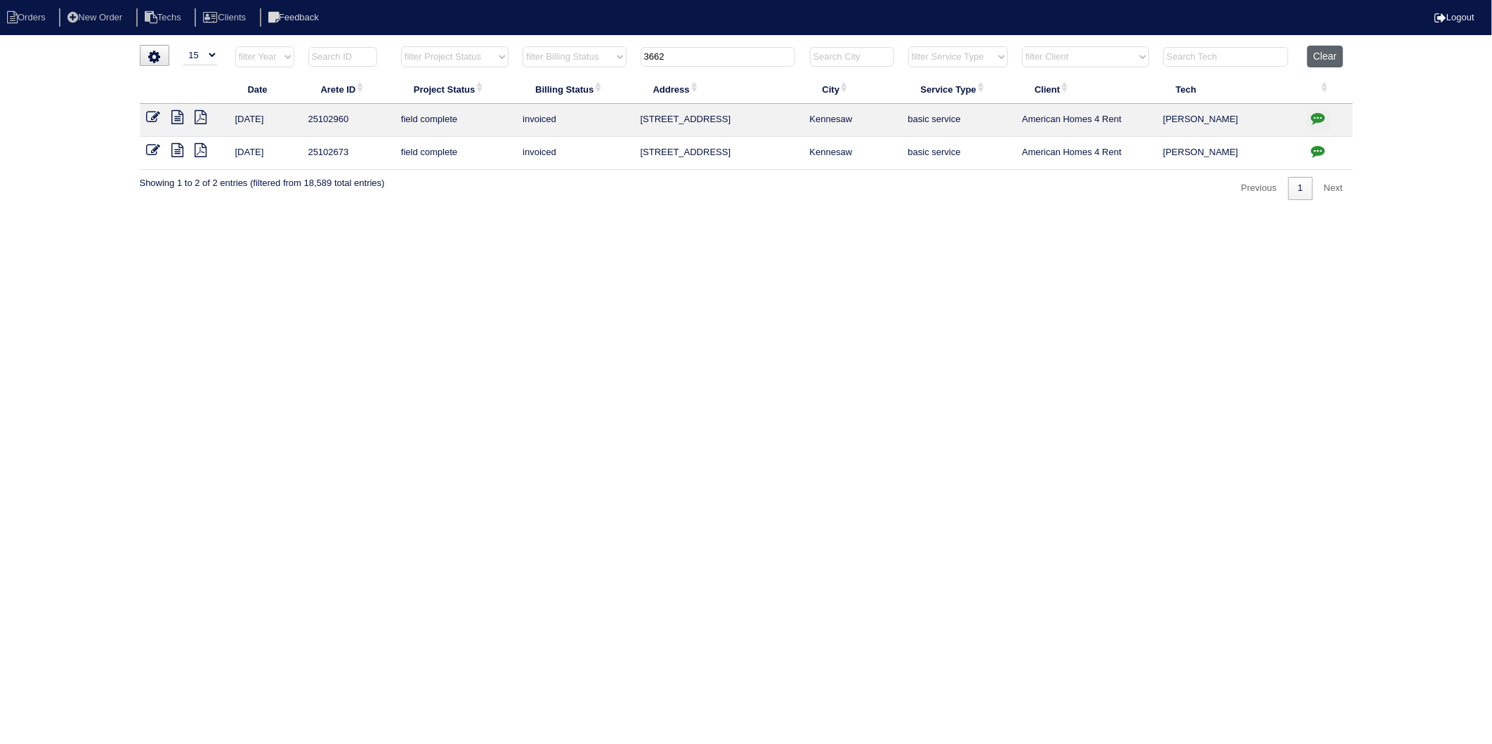
drag, startPoint x: 1328, startPoint y: 54, endPoint x: 730, endPoint y: 96, distance: 599.1
click at [1322, 55] on button "Clear" at bounding box center [1325, 57] width 36 height 22
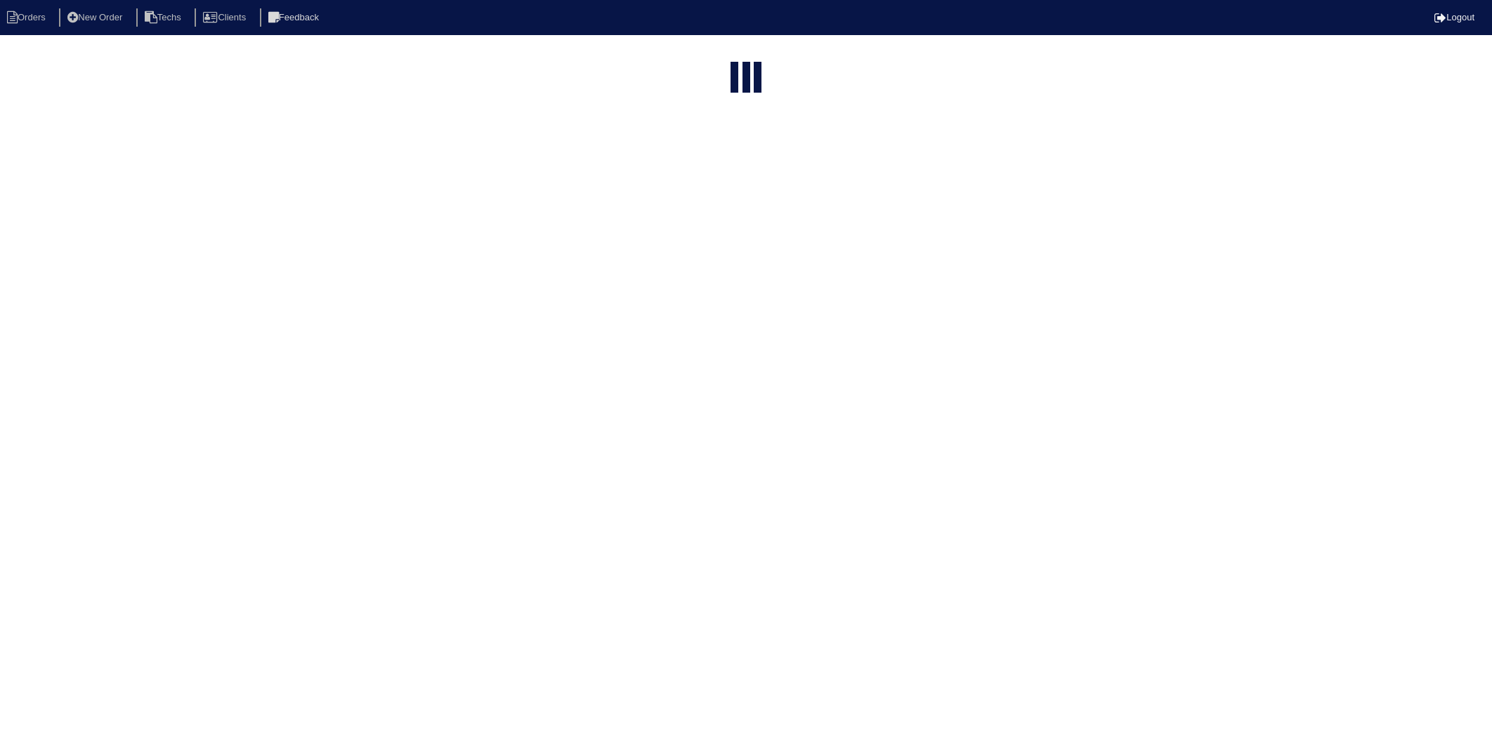
select select "15"
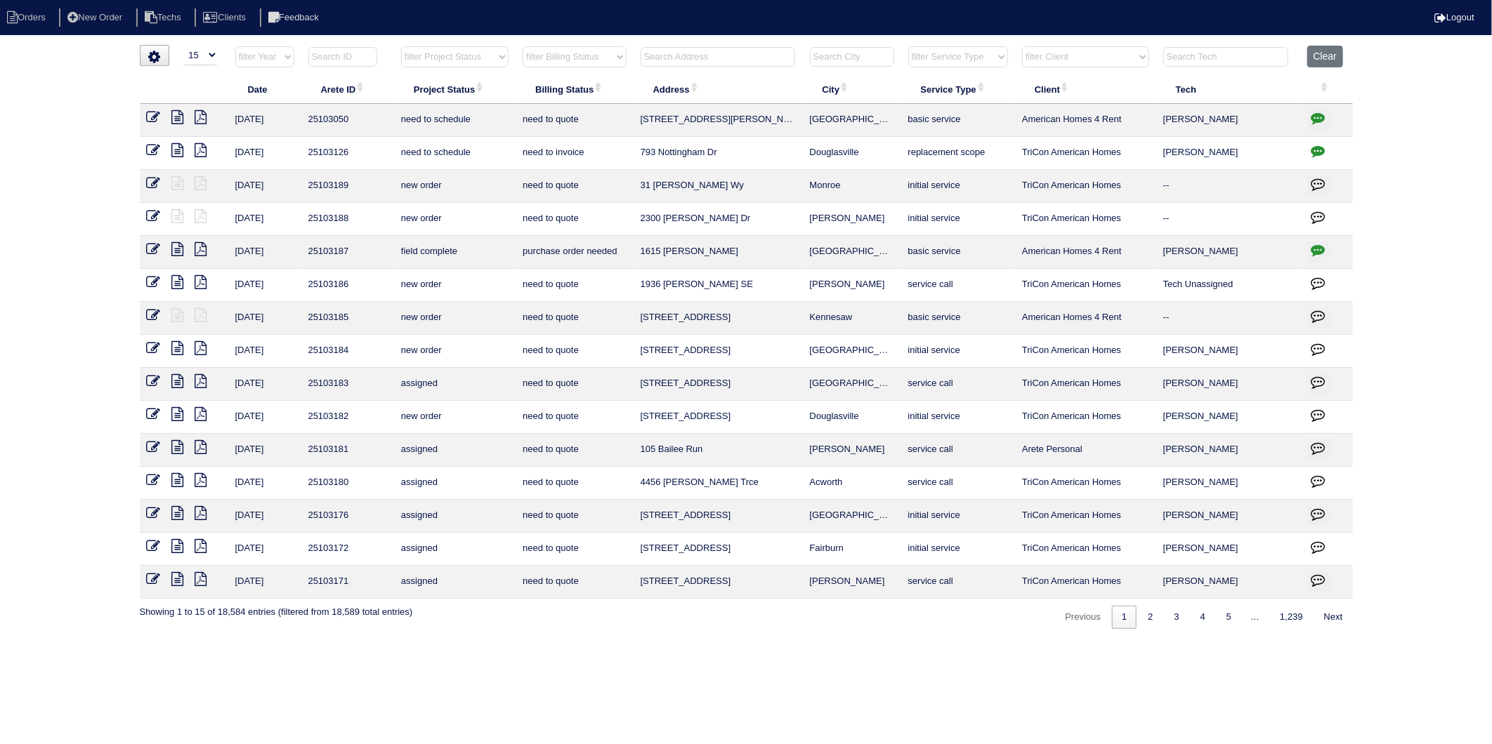
click at [732, 58] on input "text" at bounding box center [717, 57] width 155 height 20
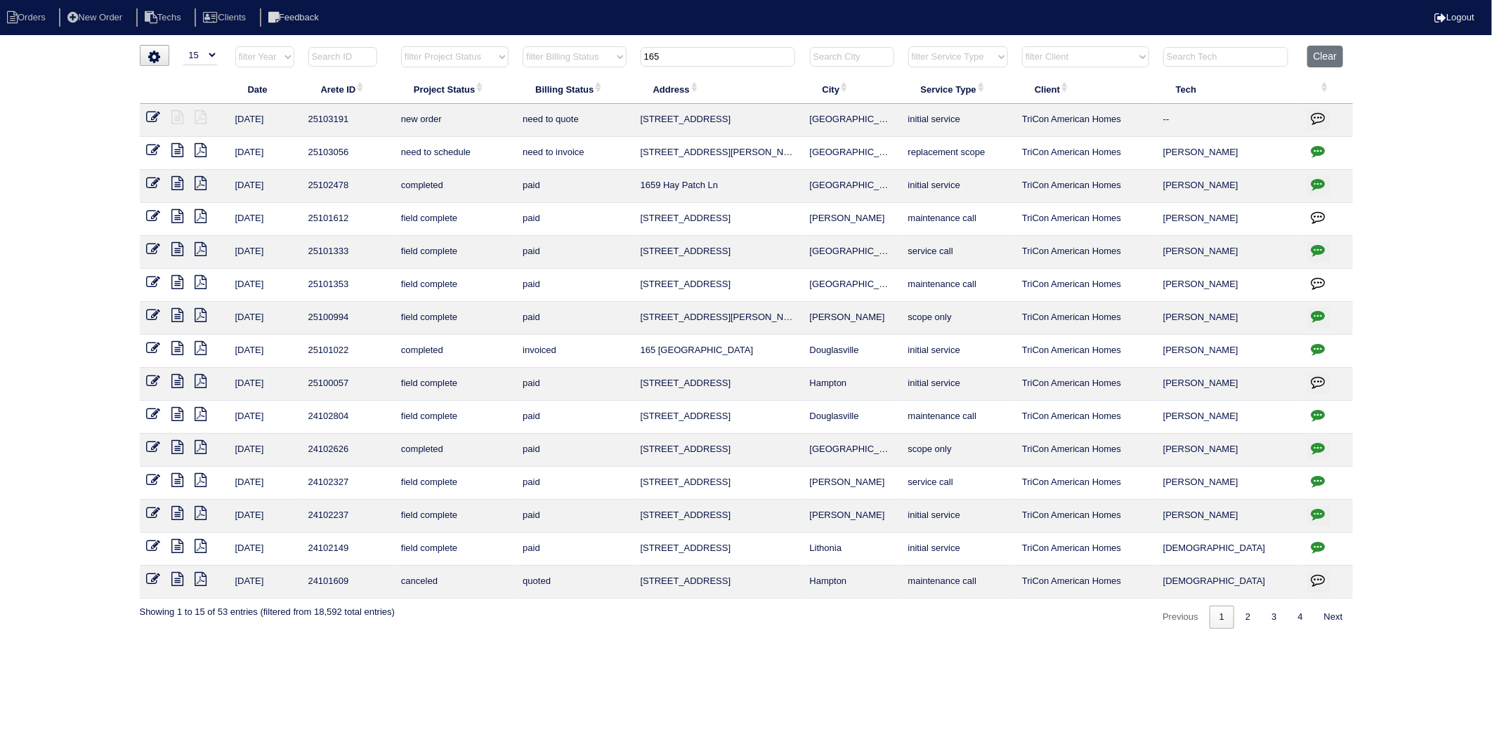
type input "165"
click at [1322, 150] on icon "button" at bounding box center [1318, 151] width 14 height 14
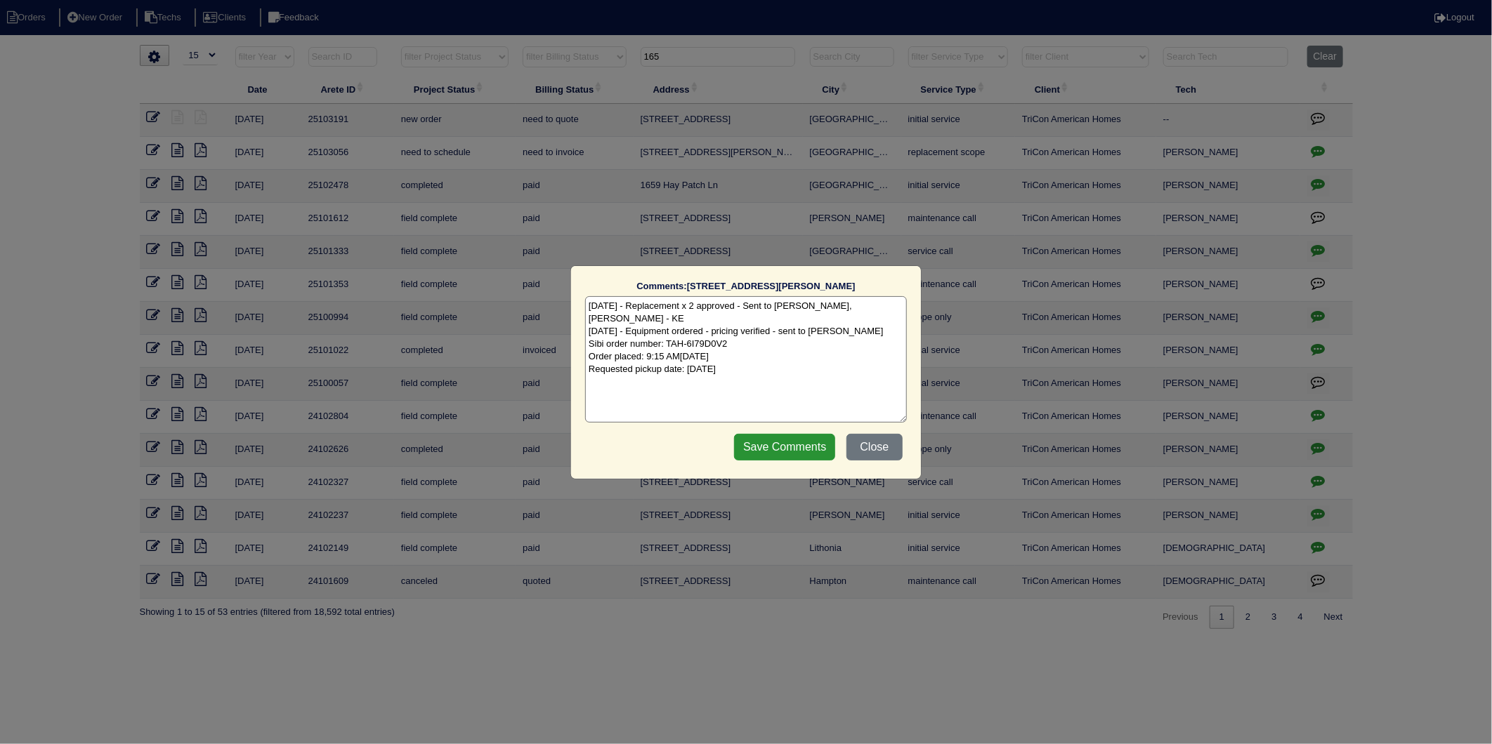
click at [790, 363] on textarea "8/23/25 - Replacement x 2 approved - Sent to Dan, Payton, Reeca - KE 8/25/25 - …" at bounding box center [746, 359] width 322 height 126
type textarea "8/23/25 - Replacement x 2 approved - Sent to Dan, Payton, Reeca - KE 8/25/25 - …"
click at [782, 442] on input "Save Comments" at bounding box center [784, 447] width 101 height 27
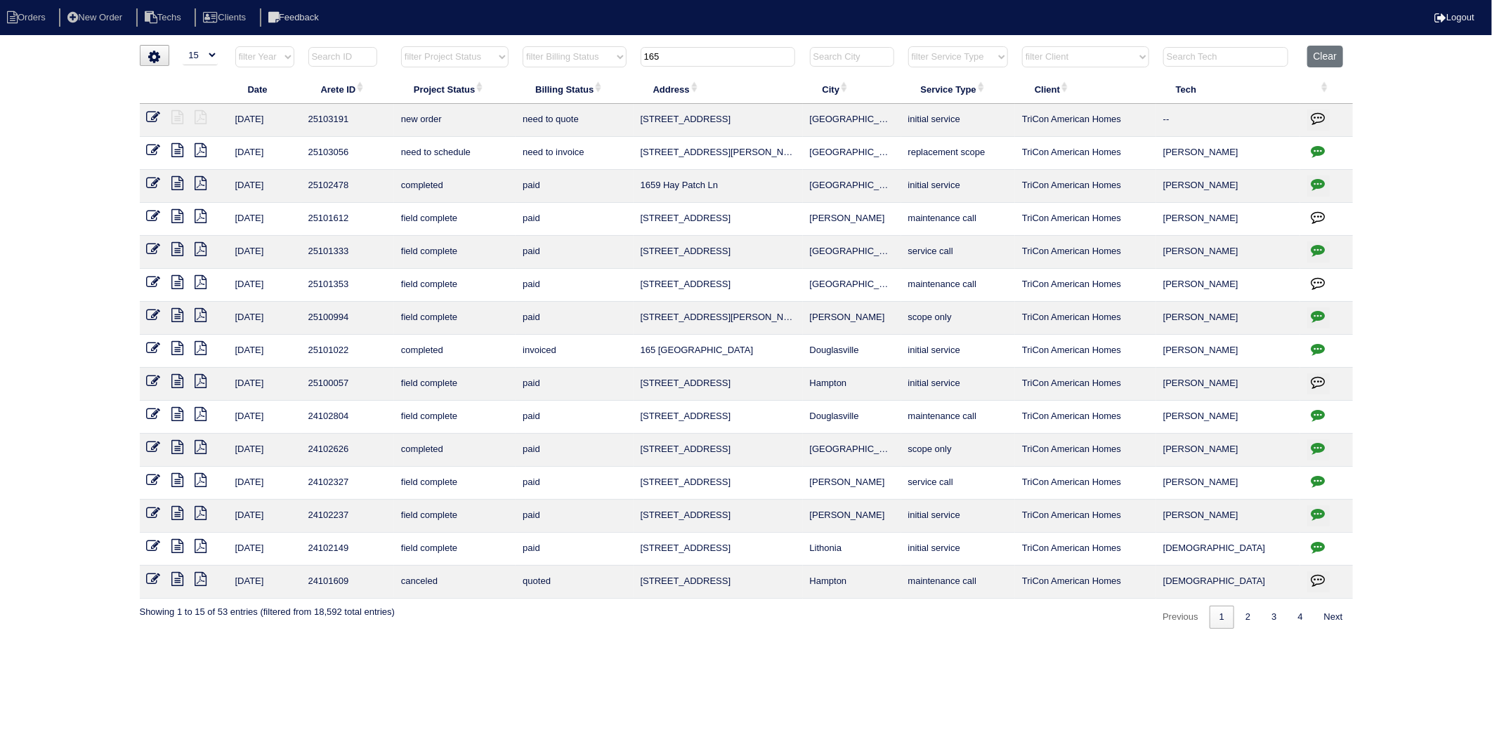
click at [152, 150] on icon at bounding box center [154, 150] width 14 height 14
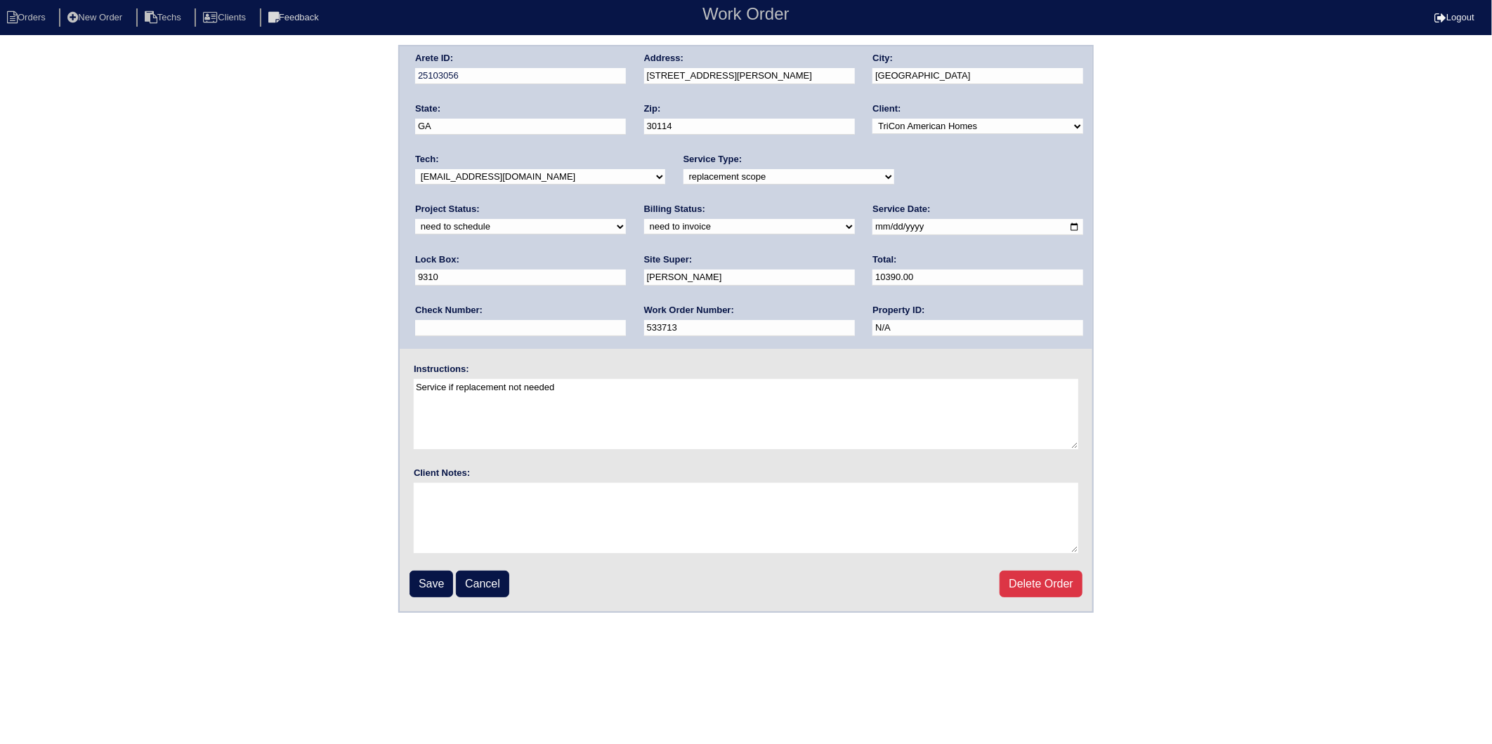
click at [626, 219] on select "new order assigned in progress field complete need to schedule admin review arc…" at bounding box center [520, 226] width 211 height 15
select select "completed"
click at [626, 219] on select "new order assigned in progress field complete need to schedule admin review arc…" at bounding box center [520, 226] width 211 height 15
click at [644, 228] on select "need to quote quoted need to invoice invoiced paid warranty purchase order need…" at bounding box center [749, 226] width 211 height 15
select select "invoiced"
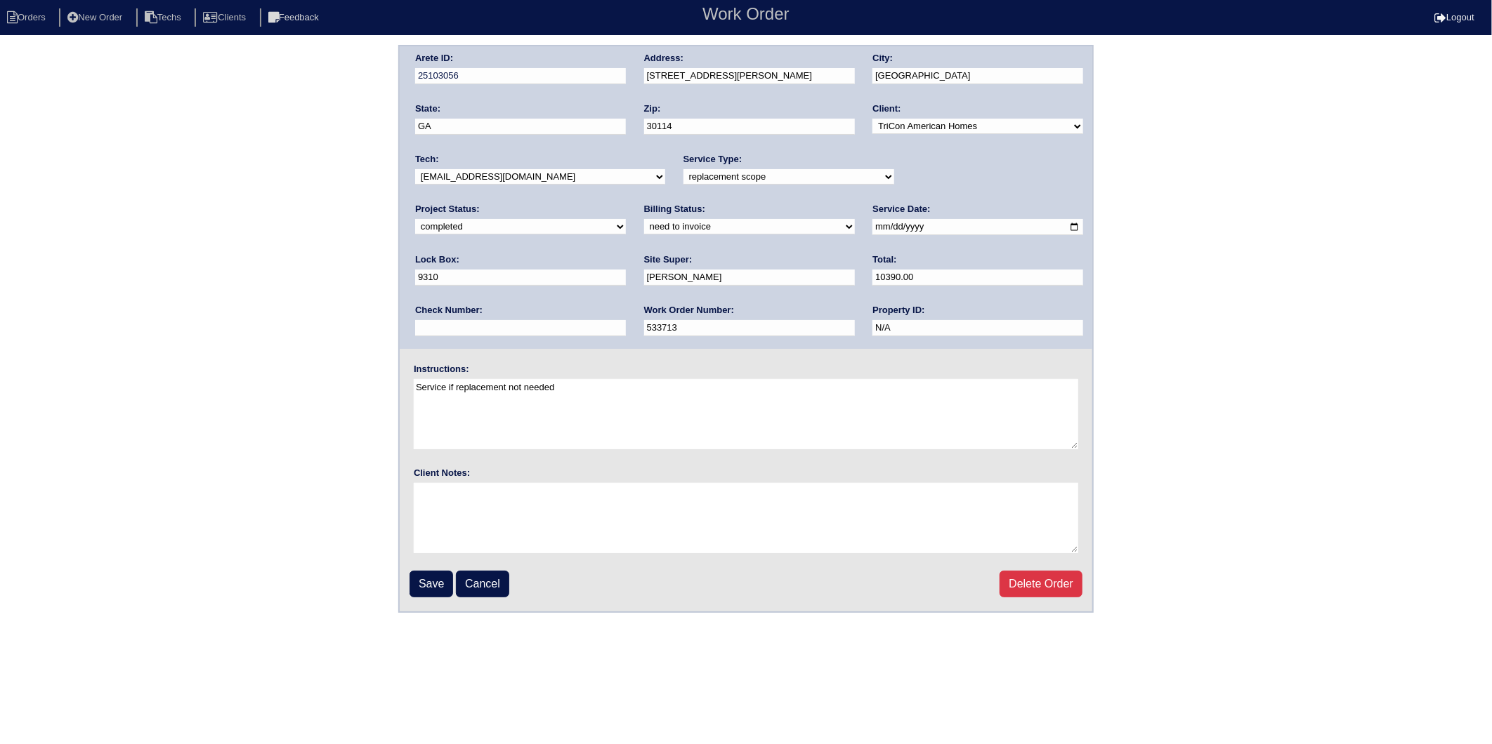
click at [644, 219] on select "need to quote quoted need to invoice invoiced paid warranty purchase order need…" at bounding box center [749, 226] width 211 height 15
click at [426, 571] on input "Save" at bounding box center [431, 584] width 44 height 27
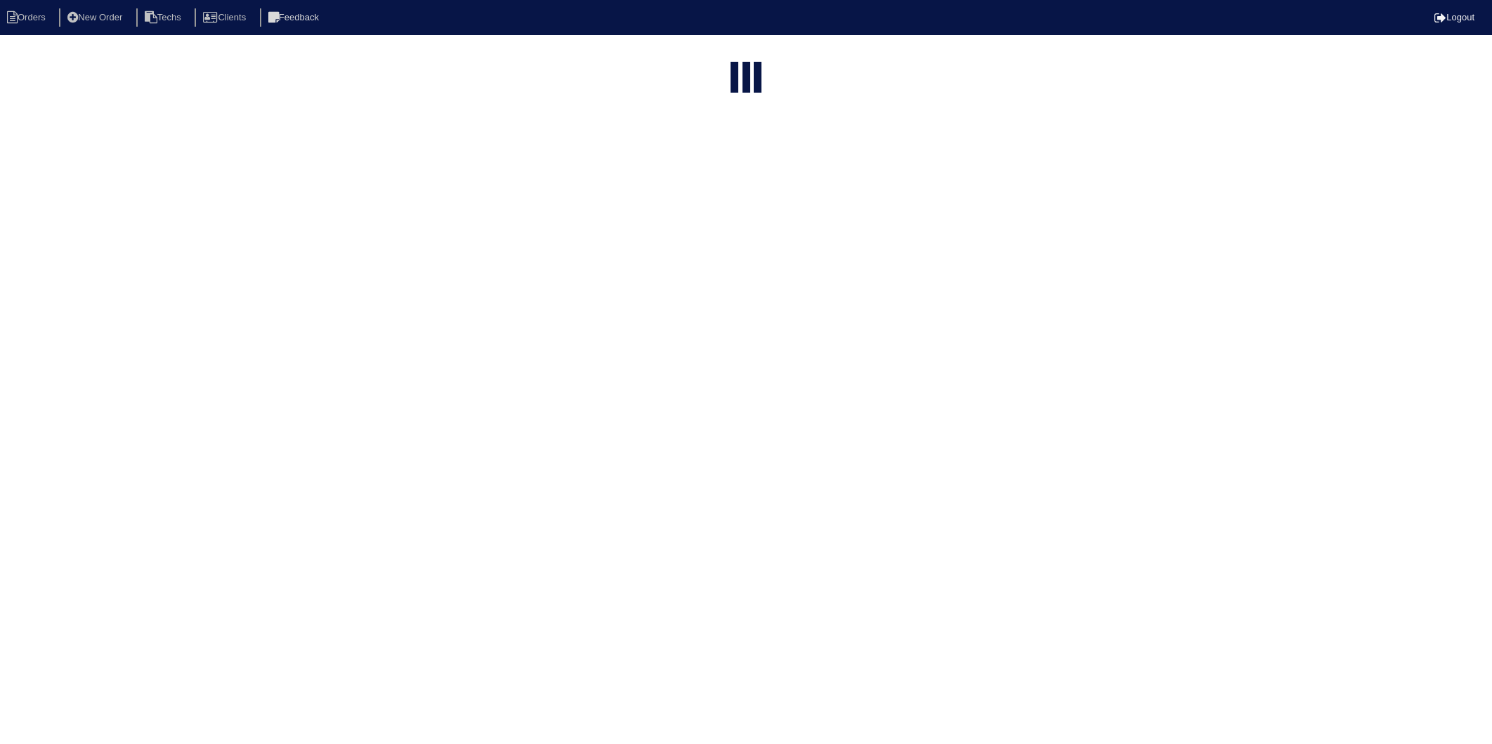
select select "15"
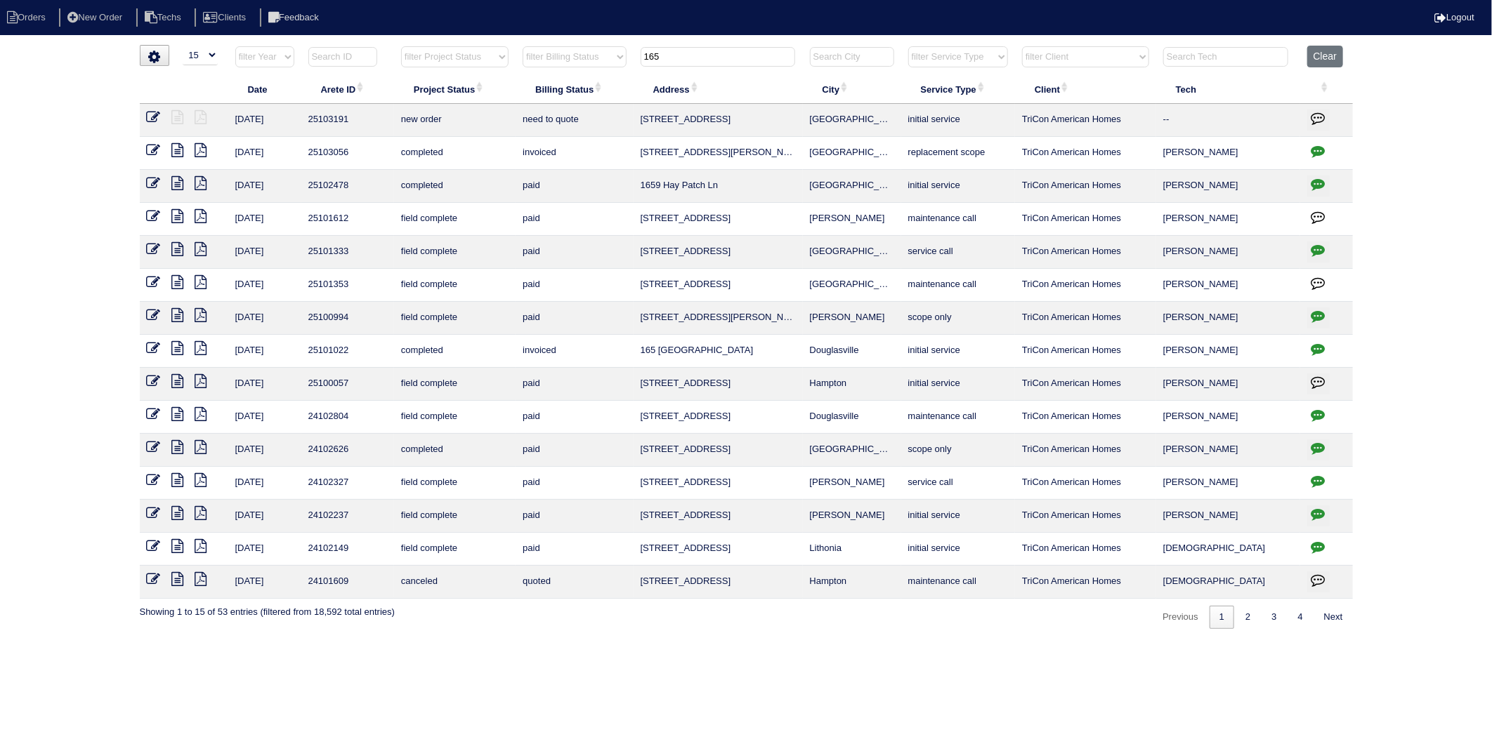
drag, startPoint x: 702, startPoint y: 56, endPoint x: 616, endPoint y: 81, distance: 89.8
click at [616, 81] on table "Date Arete ID Project Status Billing Status Address City Service Type Client Te…" at bounding box center [746, 322] width 1213 height 553
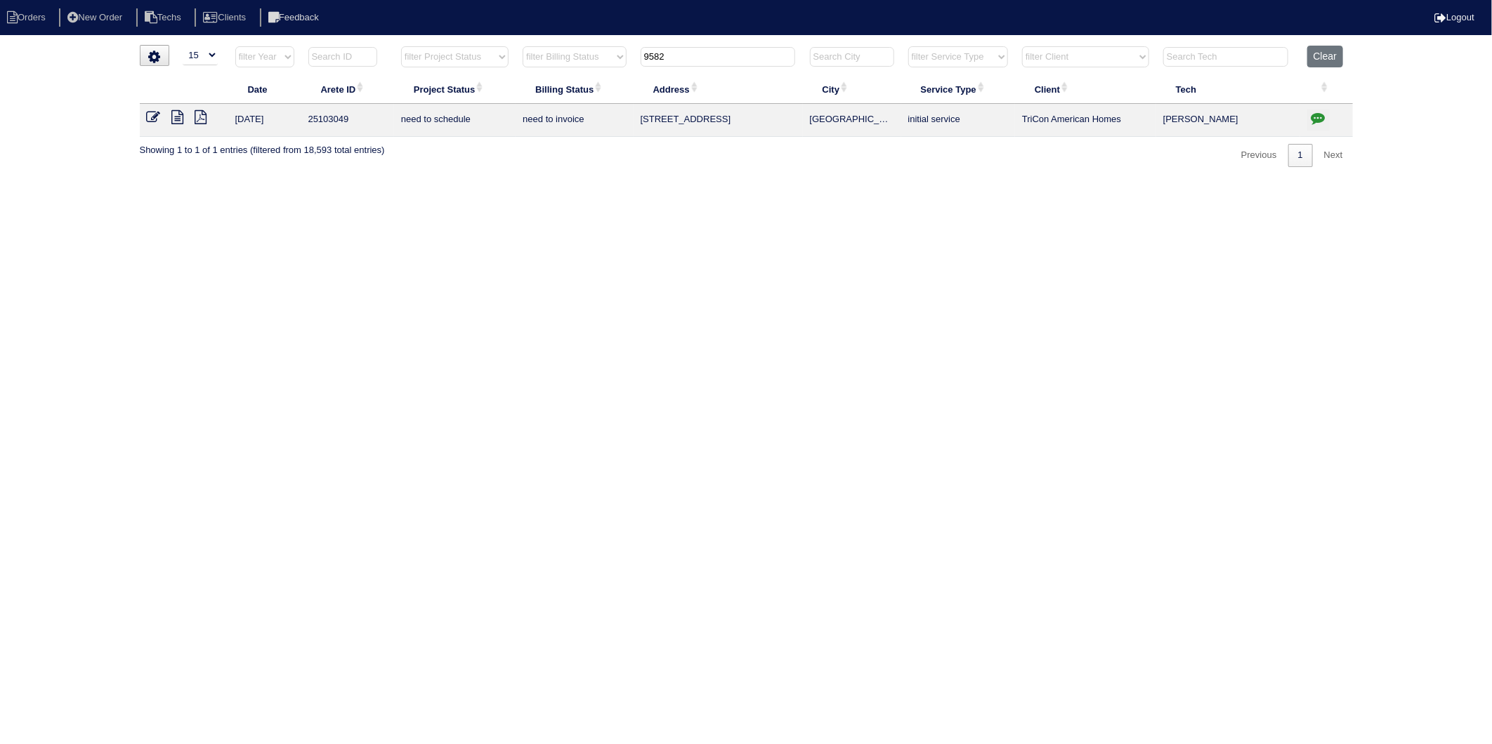
type input "9582"
click at [150, 117] on icon at bounding box center [154, 117] width 14 height 14
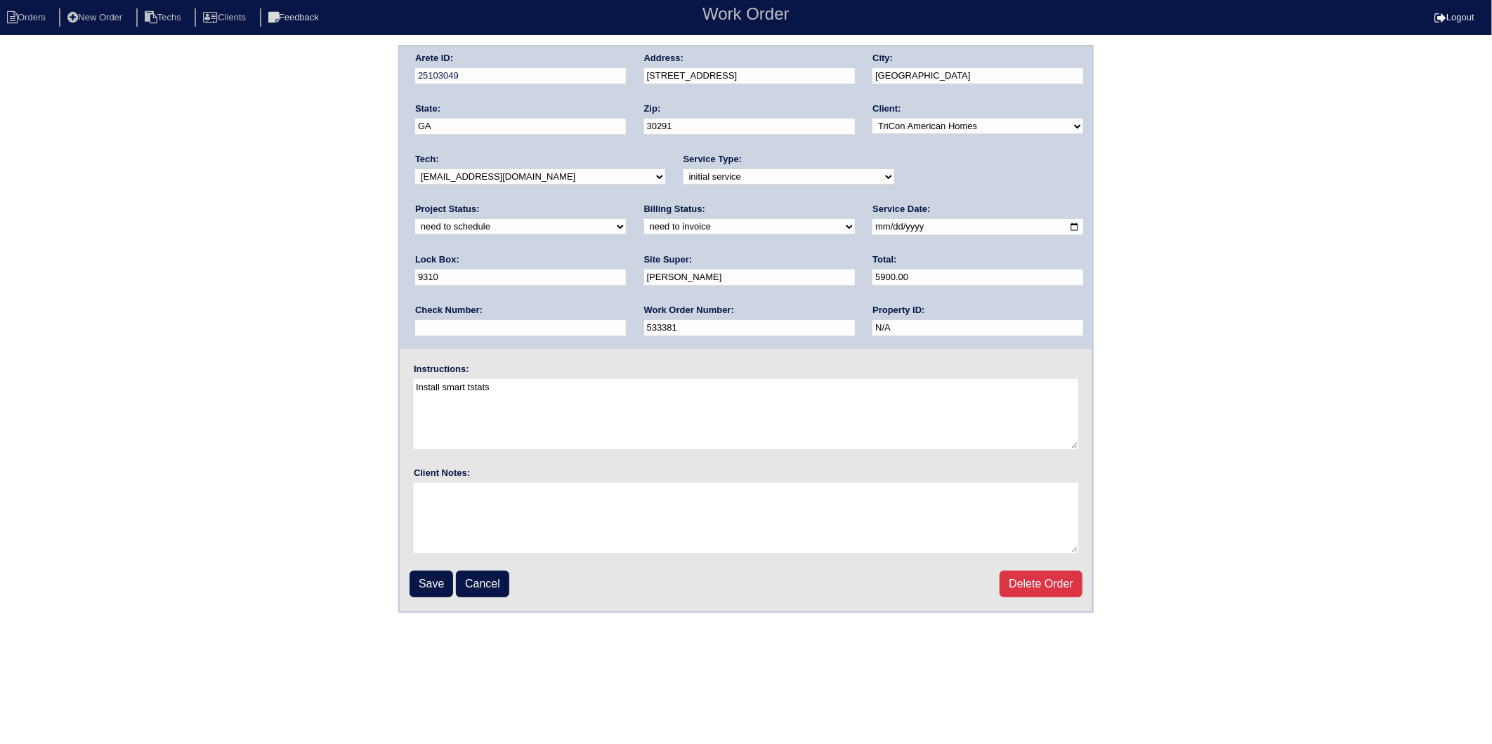
click at [626, 219] on select "new order assigned in progress field complete need to schedule admin review arc…" at bounding box center [520, 226] width 211 height 15
select select "completed"
click at [626, 219] on select "new order assigned in progress field complete need to schedule admin review arc…" at bounding box center [520, 226] width 211 height 15
click at [644, 230] on select "need to quote quoted need to invoice invoiced paid warranty purchase order need…" at bounding box center [749, 226] width 211 height 15
select select "invoiced"
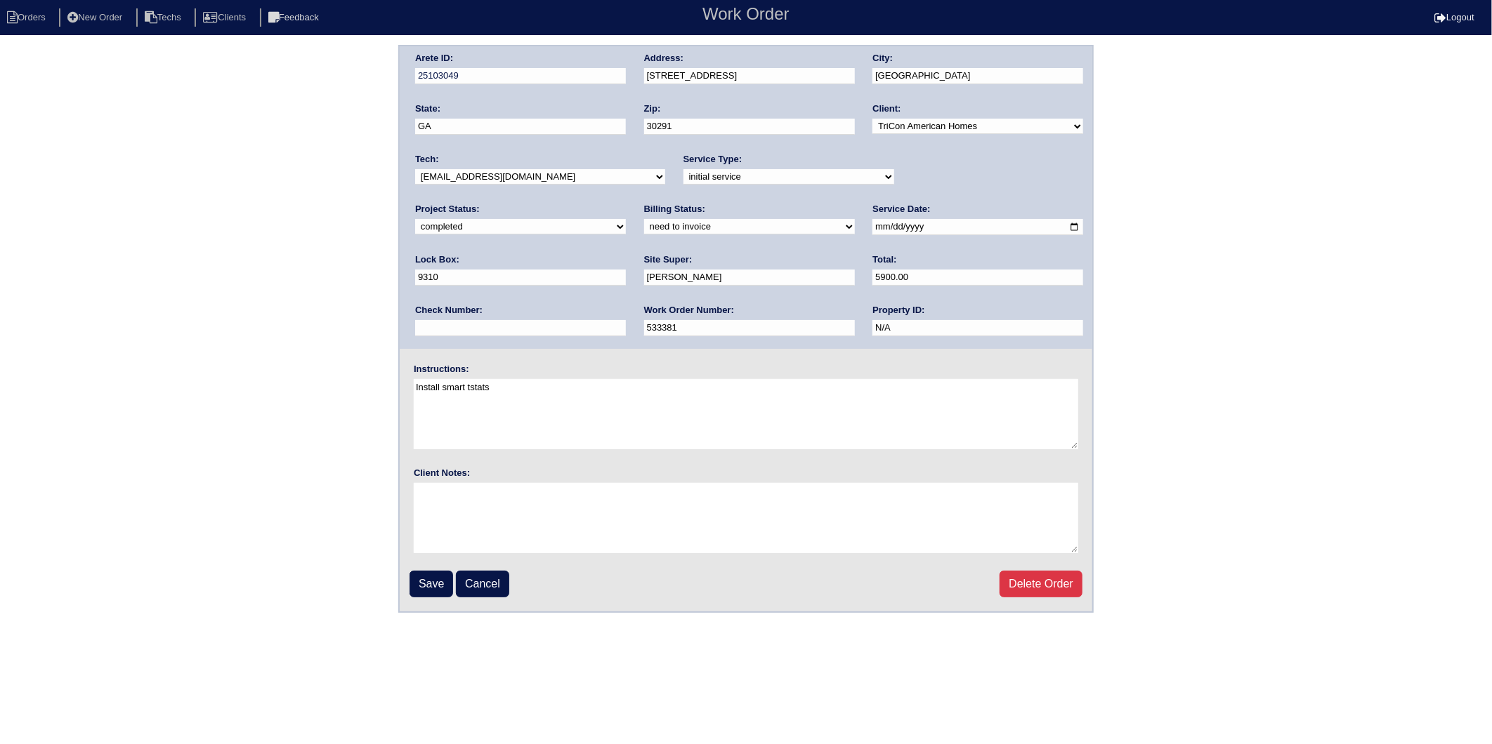
click at [644, 219] on select "need to quote quoted need to invoice invoiced paid warranty purchase order need…" at bounding box center [749, 226] width 211 height 15
click at [433, 584] on input "Save" at bounding box center [431, 584] width 44 height 27
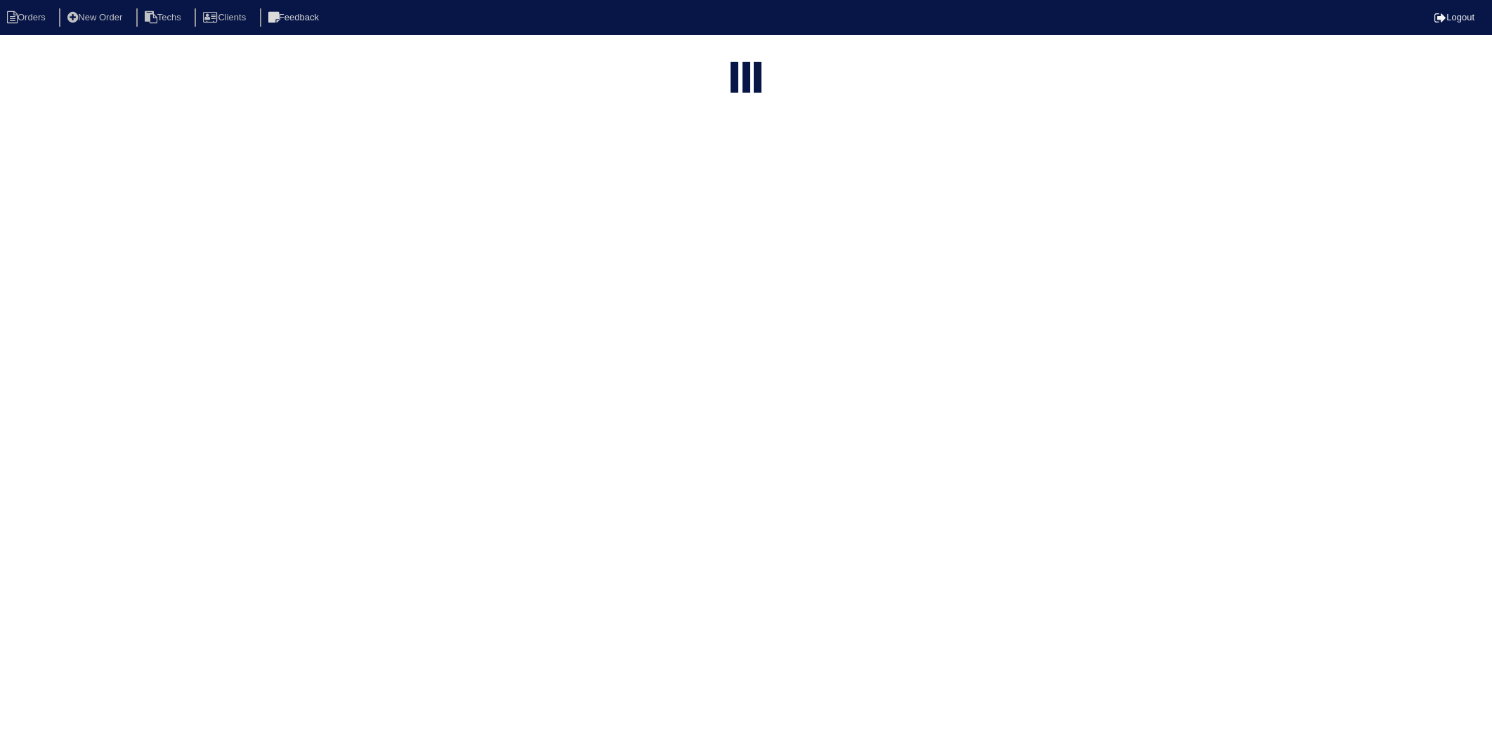
select select "15"
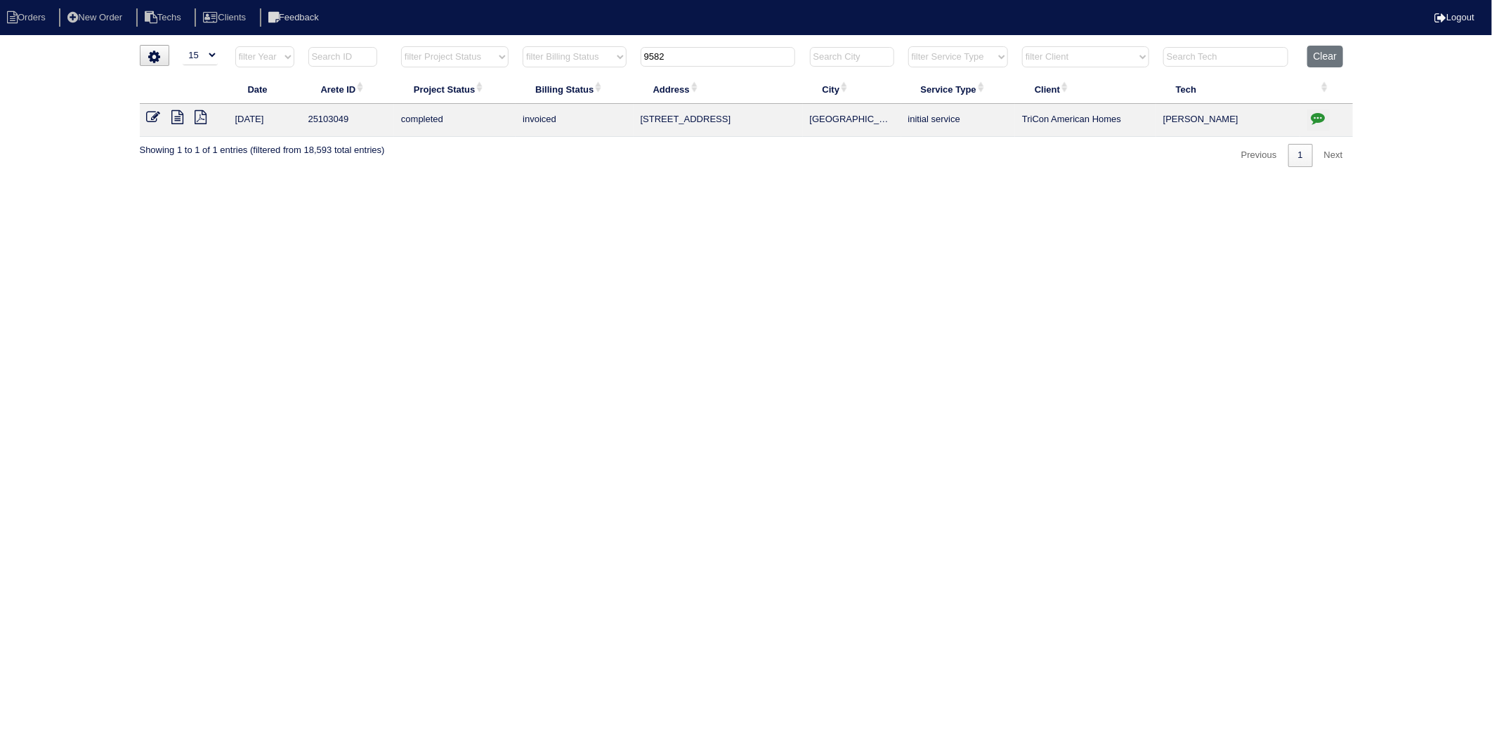
drag, startPoint x: 718, startPoint y: 51, endPoint x: 494, endPoint y: 104, distance: 230.1
click at [494, 104] on table "Date Arete ID Project Status Billing Status Address City Service Type Client Te…" at bounding box center [746, 91] width 1213 height 91
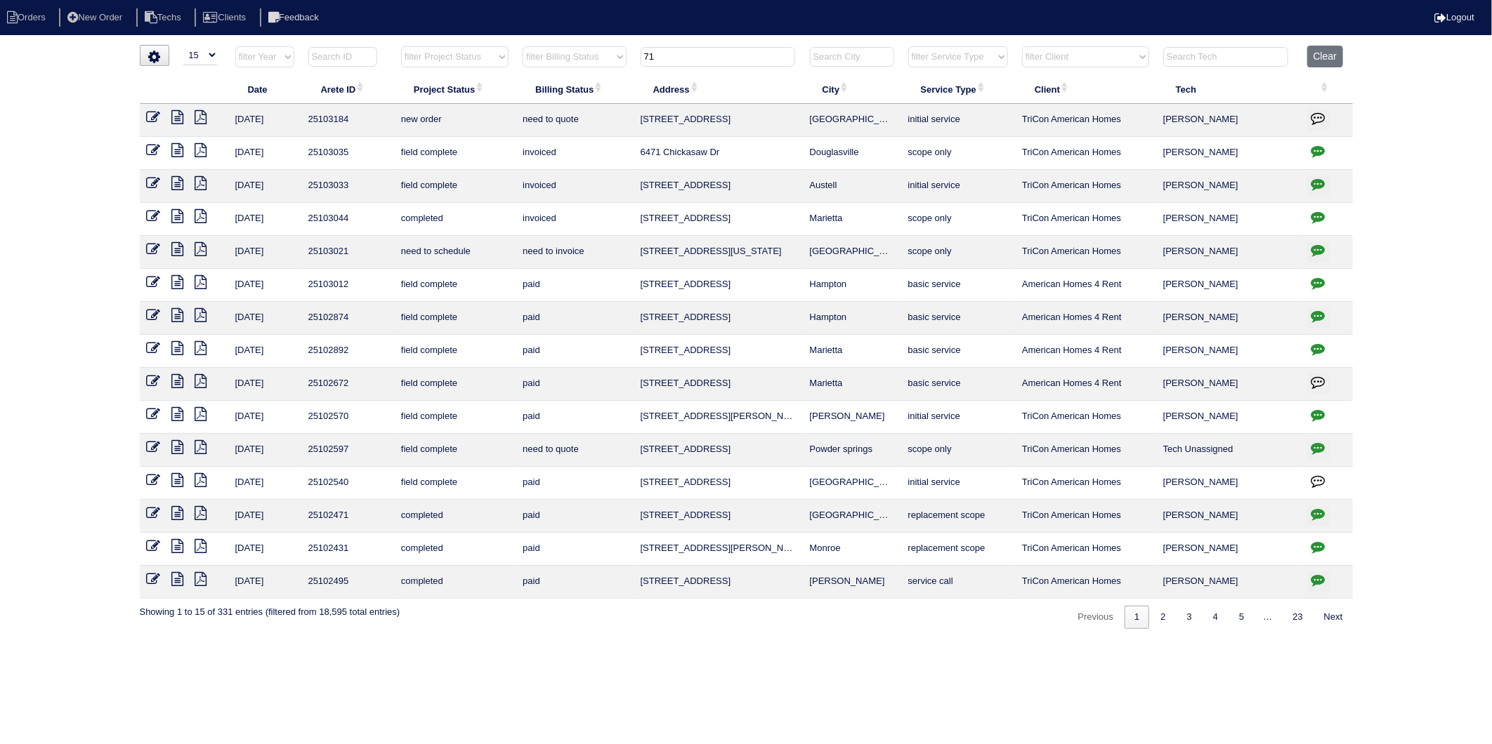
type input "71"
click at [1316, 251] on icon "button" at bounding box center [1318, 250] width 14 height 14
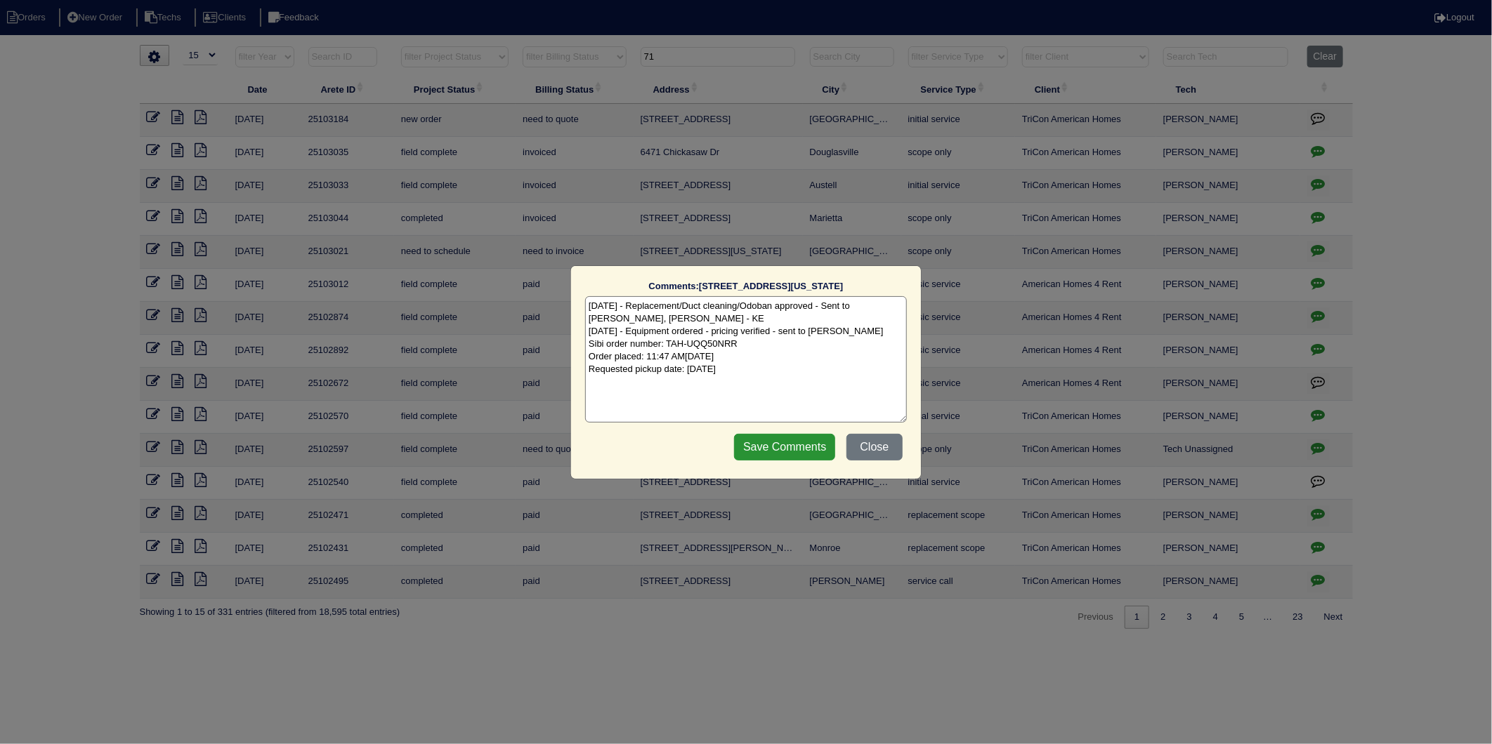
click at [769, 366] on textarea "8/20/25 - Replacement/Duct cleaning/Odoban approved - Sent to Dan, Payton, Reec…" at bounding box center [746, 359] width 322 height 126
click at [633, 384] on textarea "8/20/25 - Replacement/Duct cleaning/Odoban approved - Sent to Dan, Payton, Reec…" at bounding box center [746, 359] width 322 height 126
type textarea "8/20/25 - Replacement/Duct cleaning/Odoban approved - Sent to Dan, Payton, Reec…"
click at [768, 454] on input "Save Comments" at bounding box center [784, 447] width 101 height 27
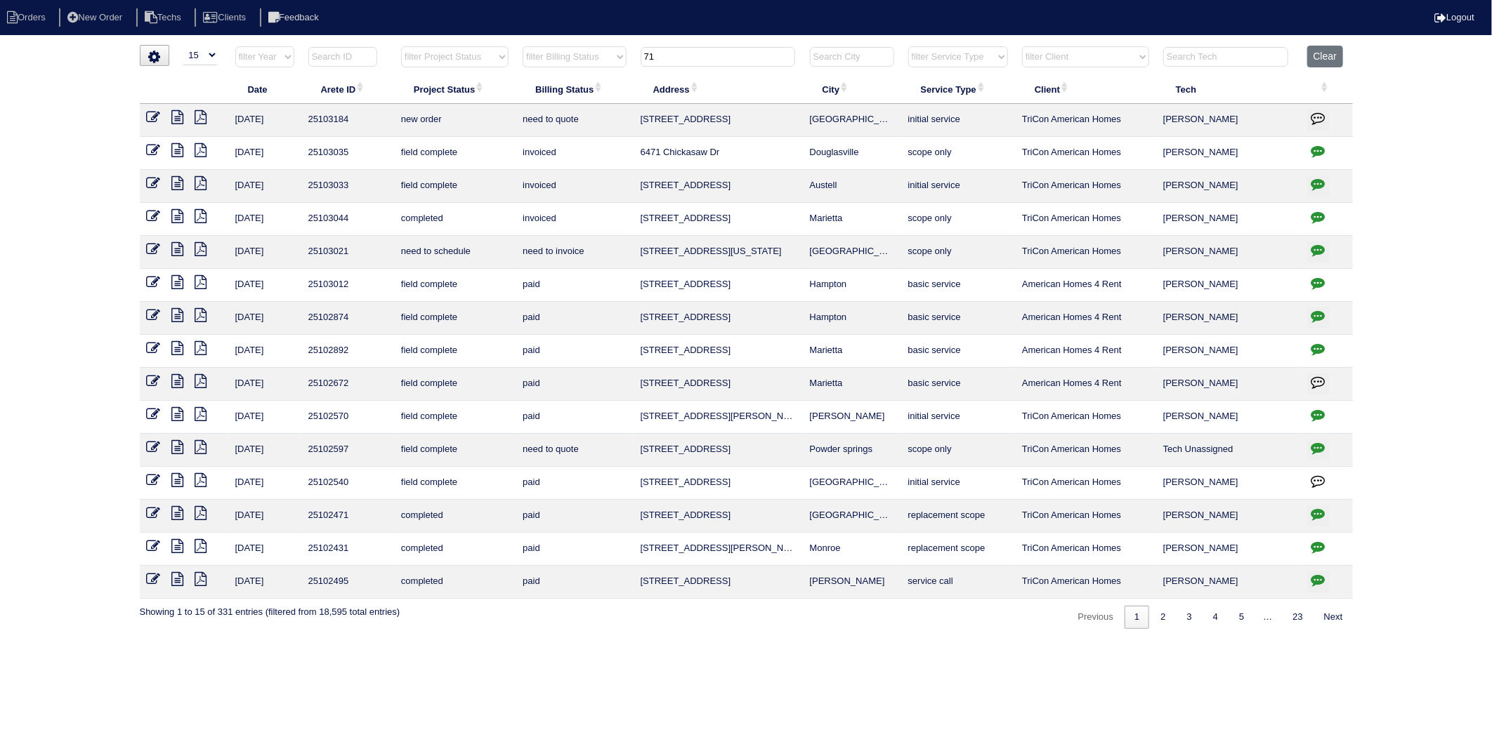
click at [147, 249] on icon at bounding box center [154, 249] width 14 height 14
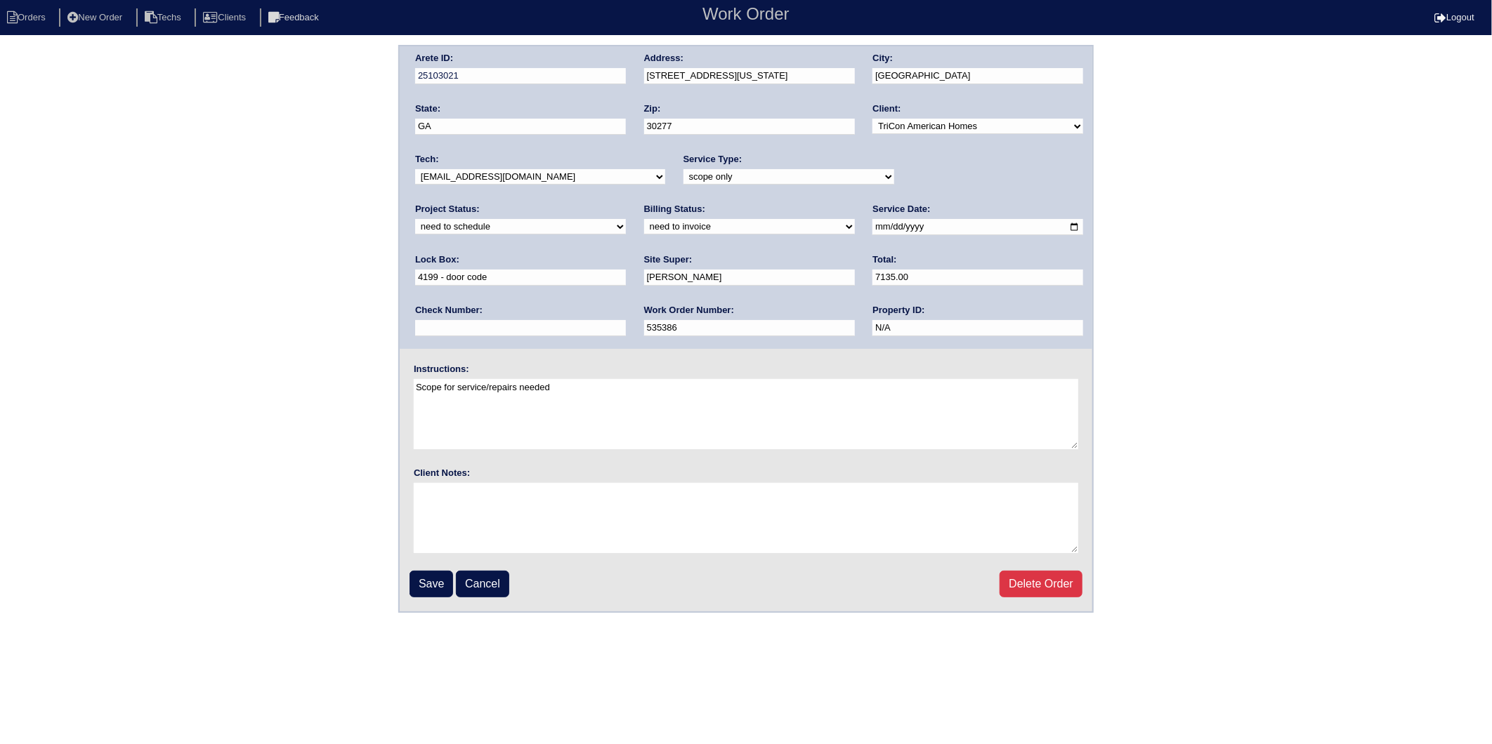
click at [626, 219] on select "new order assigned in progress field complete need to schedule admin review arc…" at bounding box center [520, 226] width 211 height 15
select select "completed"
click at [626, 219] on select "new order assigned in progress field complete need to schedule admin review arc…" at bounding box center [520, 226] width 211 height 15
click at [644, 229] on select "need to quote quoted need to invoice invoiced paid warranty purchase order need…" at bounding box center [749, 226] width 211 height 15
select select "invoiced"
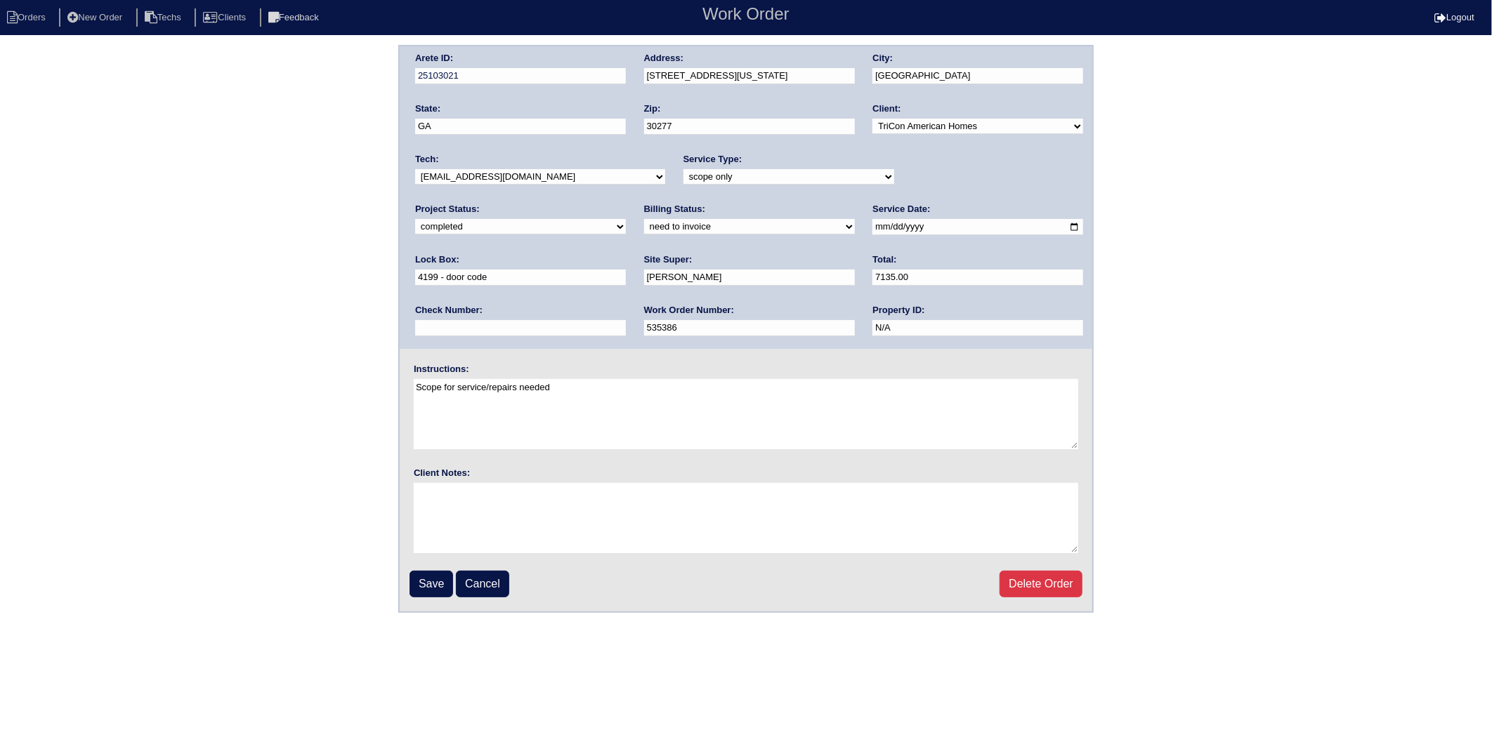
click at [644, 219] on select "need to quote quoted need to invoice invoiced paid warranty purchase order need…" at bounding box center [749, 226] width 211 height 15
click at [258, 237] on div "Arete ID: 25103021 Address: 71 Kentucky Ave City: Sharpsburg State: GA Zip: 302…" at bounding box center [746, 329] width 1492 height 568
click at [431, 580] on input "Save" at bounding box center [431, 584] width 44 height 27
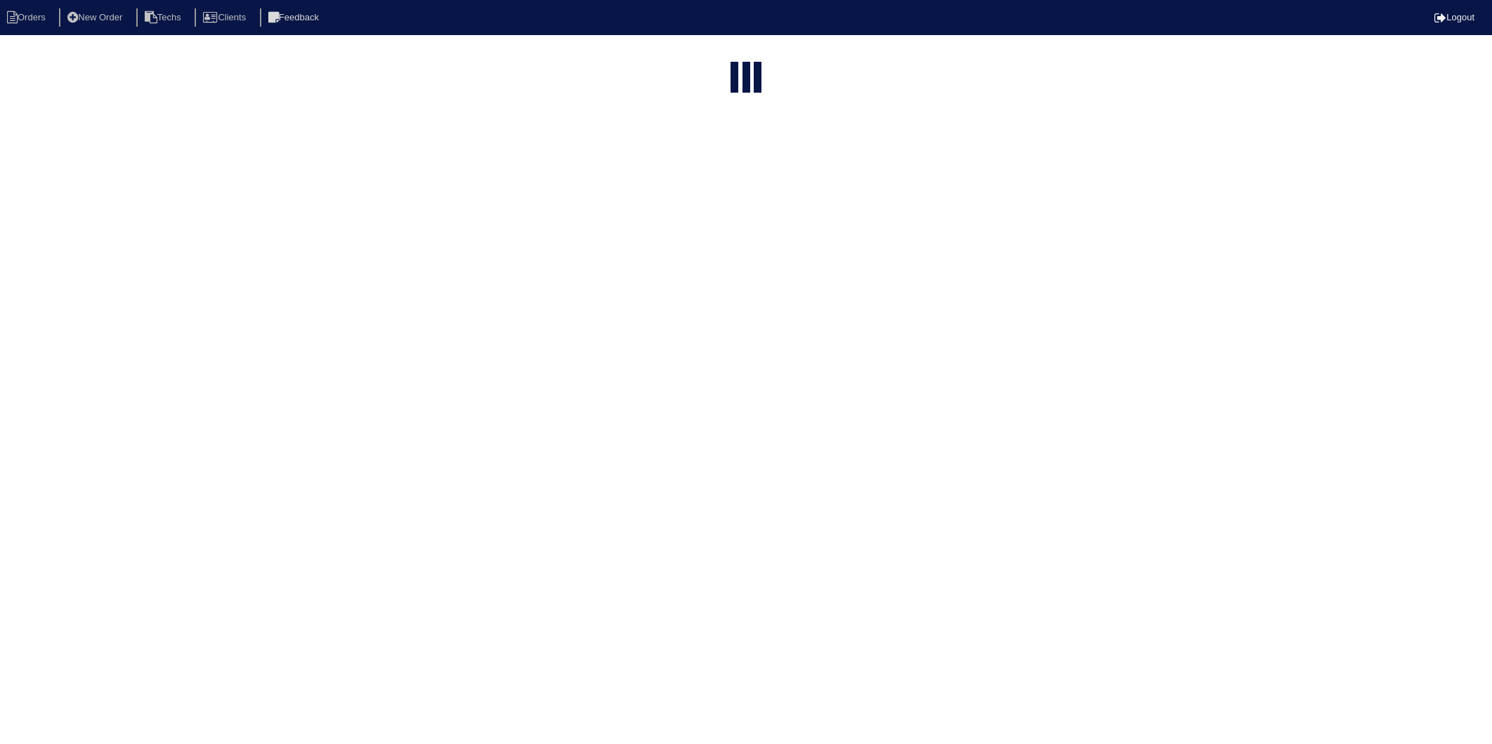
select select "15"
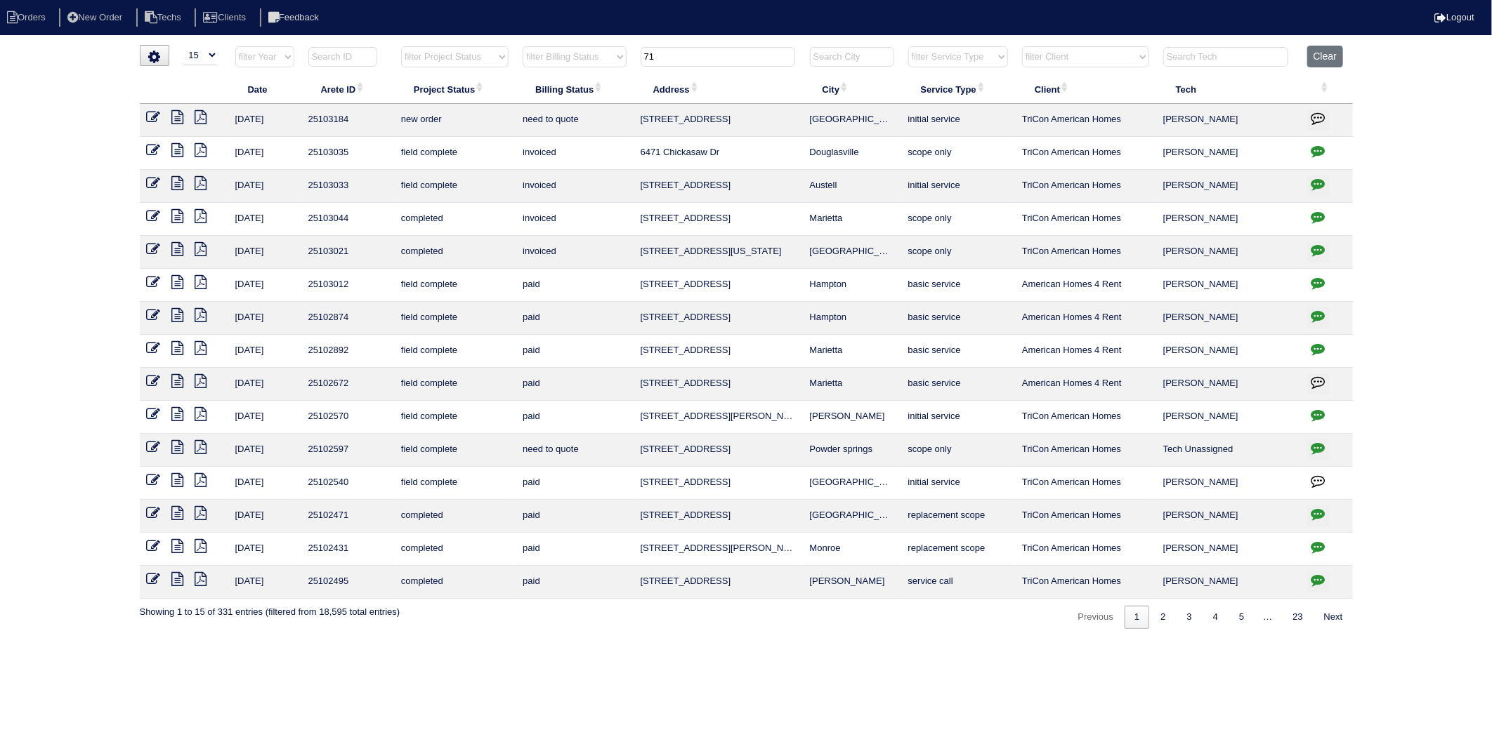
drag, startPoint x: 690, startPoint y: 52, endPoint x: 619, endPoint y: 97, distance: 84.0
click at [618, 74] on table "Date Arete ID Project Status Billing Status Address City Service Type Client Te…" at bounding box center [746, 322] width 1213 height 553
type input "9400"
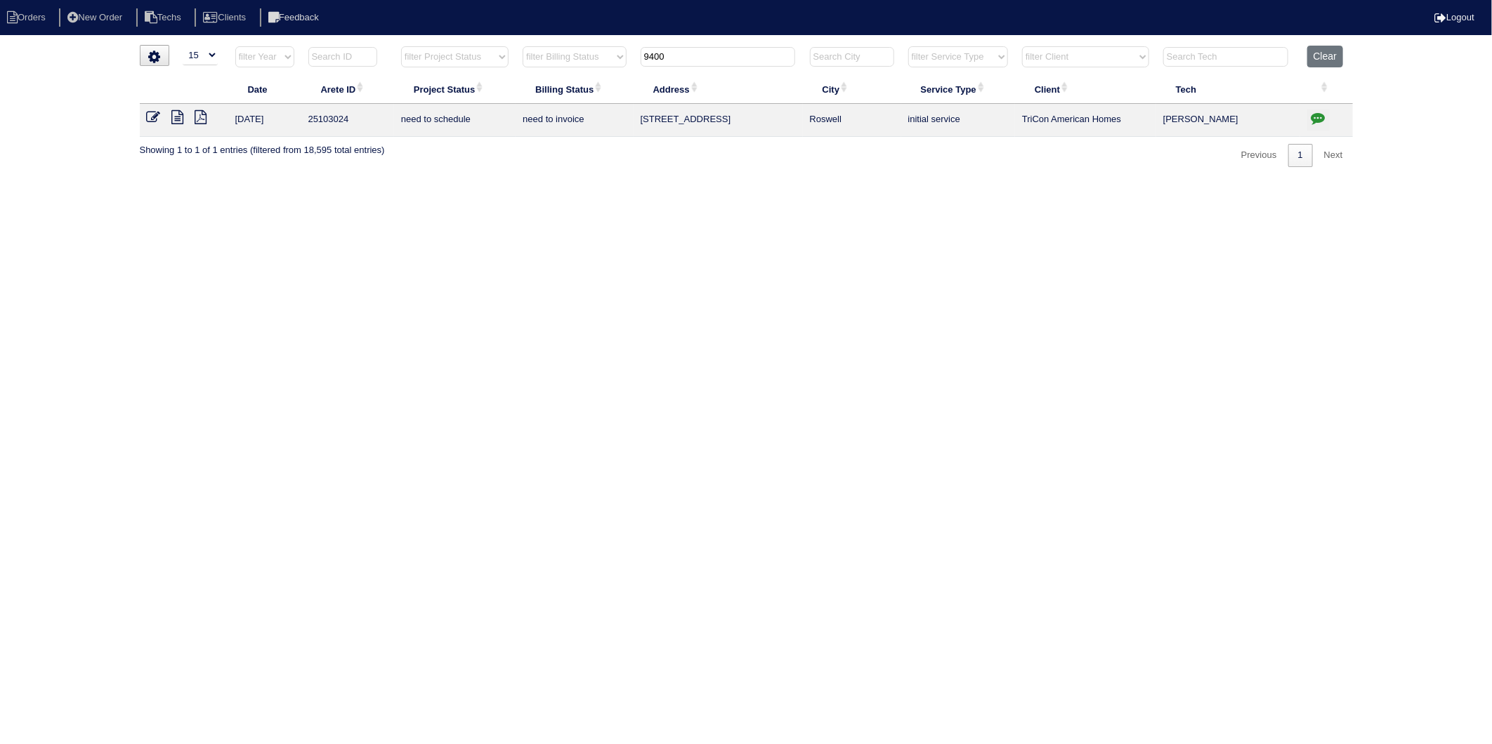
click at [1316, 119] on icon "button" at bounding box center [1318, 118] width 14 height 14
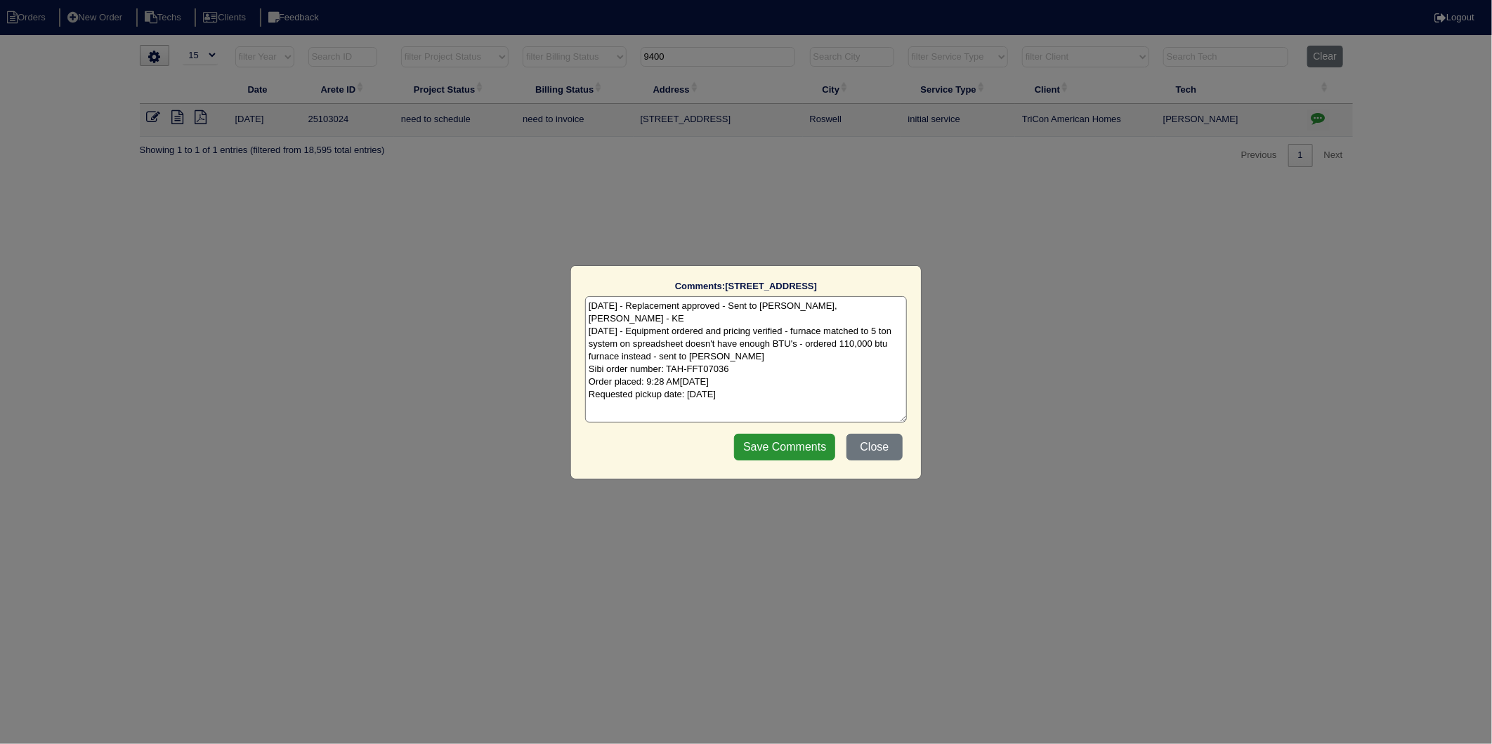
click at [784, 382] on textarea "8/26/25 - Replacement approved - Sent to Dan, Payton, Reeca - KE 8/27/25 - Equi…" at bounding box center [746, 359] width 322 height 126
type textarea "8/26/25 - Replacement approved - Sent to Dan, Payton, Reeca - KE 8/27/25 - Equi…"
click at [769, 442] on input "Save Comments" at bounding box center [784, 447] width 101 height 27
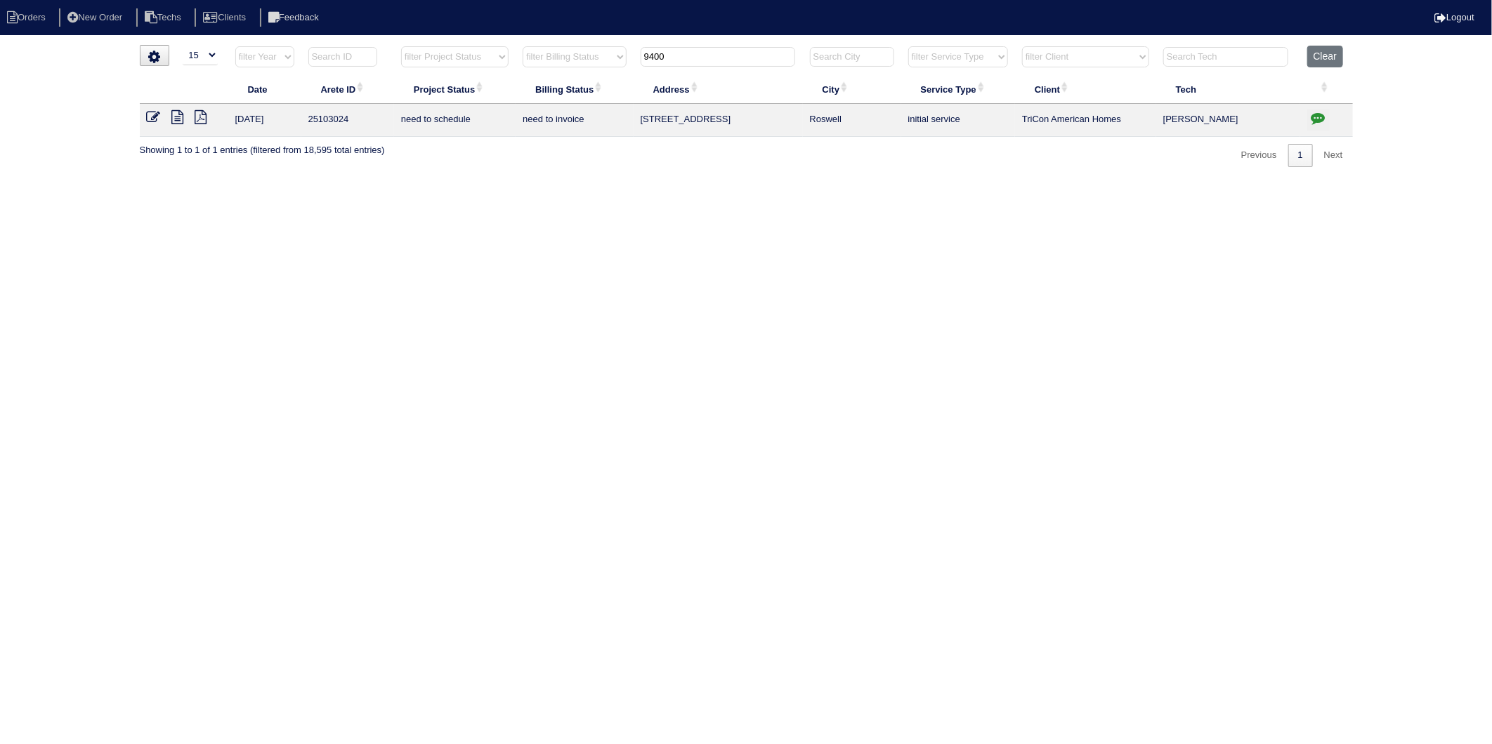
click at [152, 117] on icon at bounding box center [154, 117] width 14 height 14
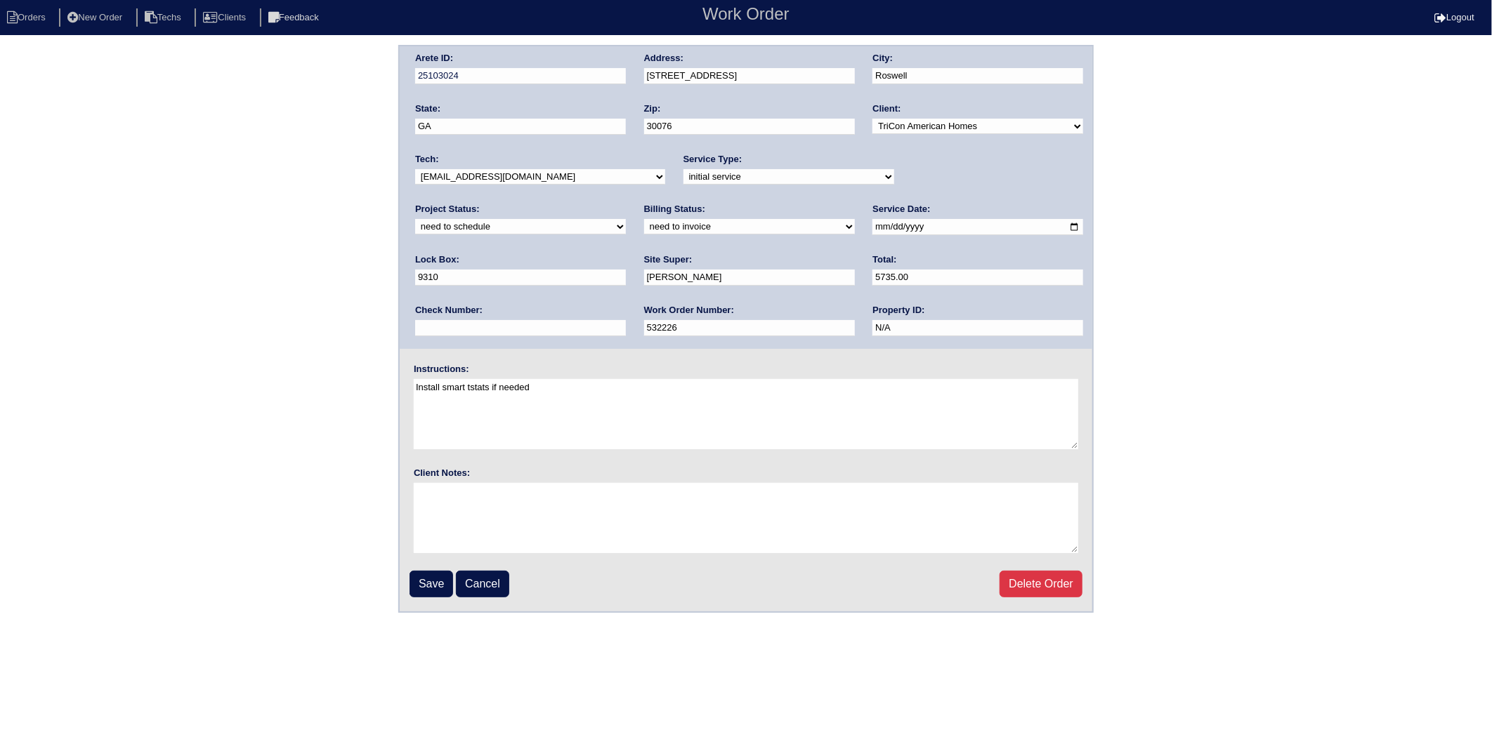
click at [644, 230] on select "need to quote quoted need to invoice invoiced paid warranty purchase order need…" at bounding box center [749, 226] width 211 height 15
select select "invoiced"
click at [644, 219] on select "need to quote quoted need to invoice invoiced paid warranty purchase order need…" at bounding box center [749, 226] width 211 height 15
click at [626, 219] on select "new order assigned in progress field complete need to schedule admin review arc…" at bounding box center [520, 226] width 211 height 15
select select "completed"
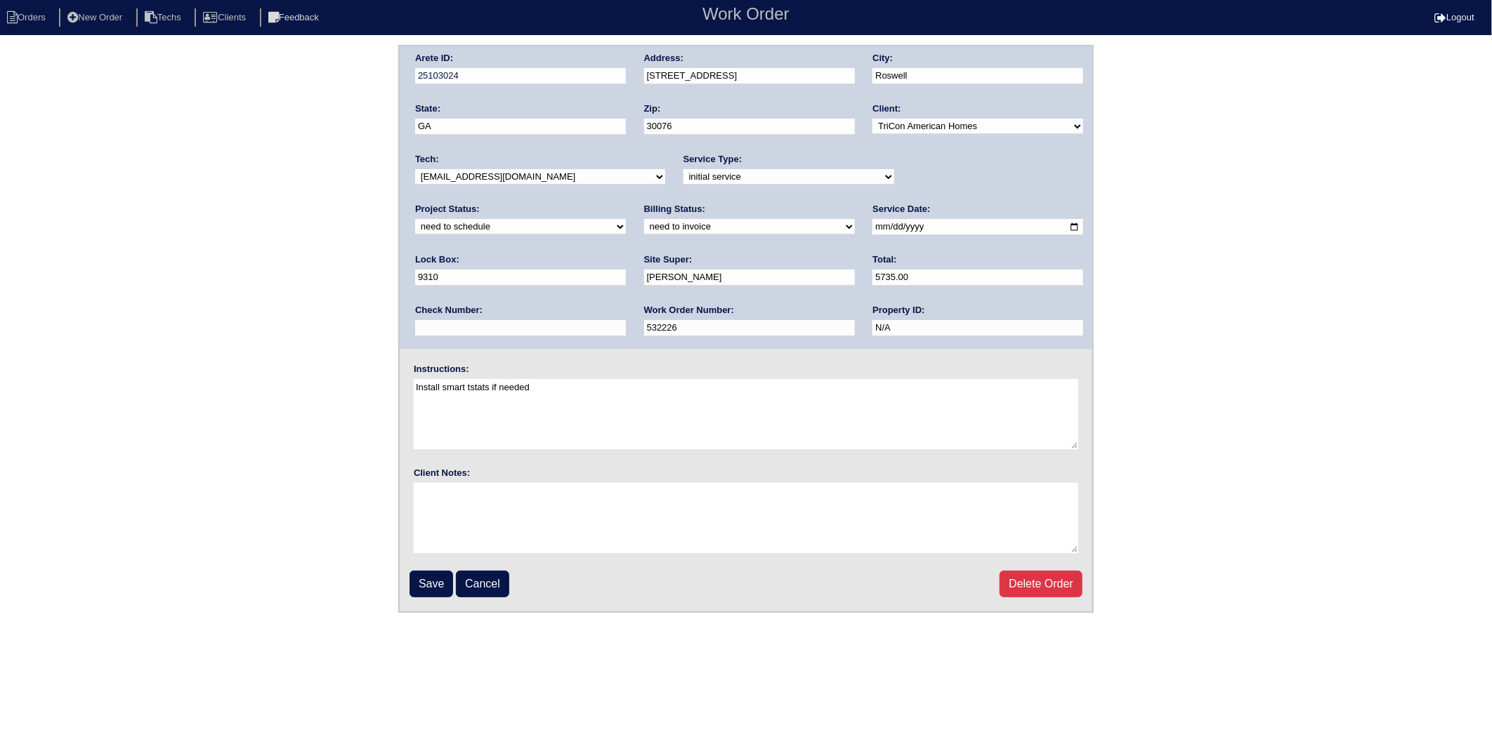
click at [626, 219] on select "new order assigned in progress field complete need to schedule admin review arc…" at bounding box center [520, 226] width 211 height 15
click at [443, 581] on input "Save" at bounding box center [431, 584] width 44 height 27
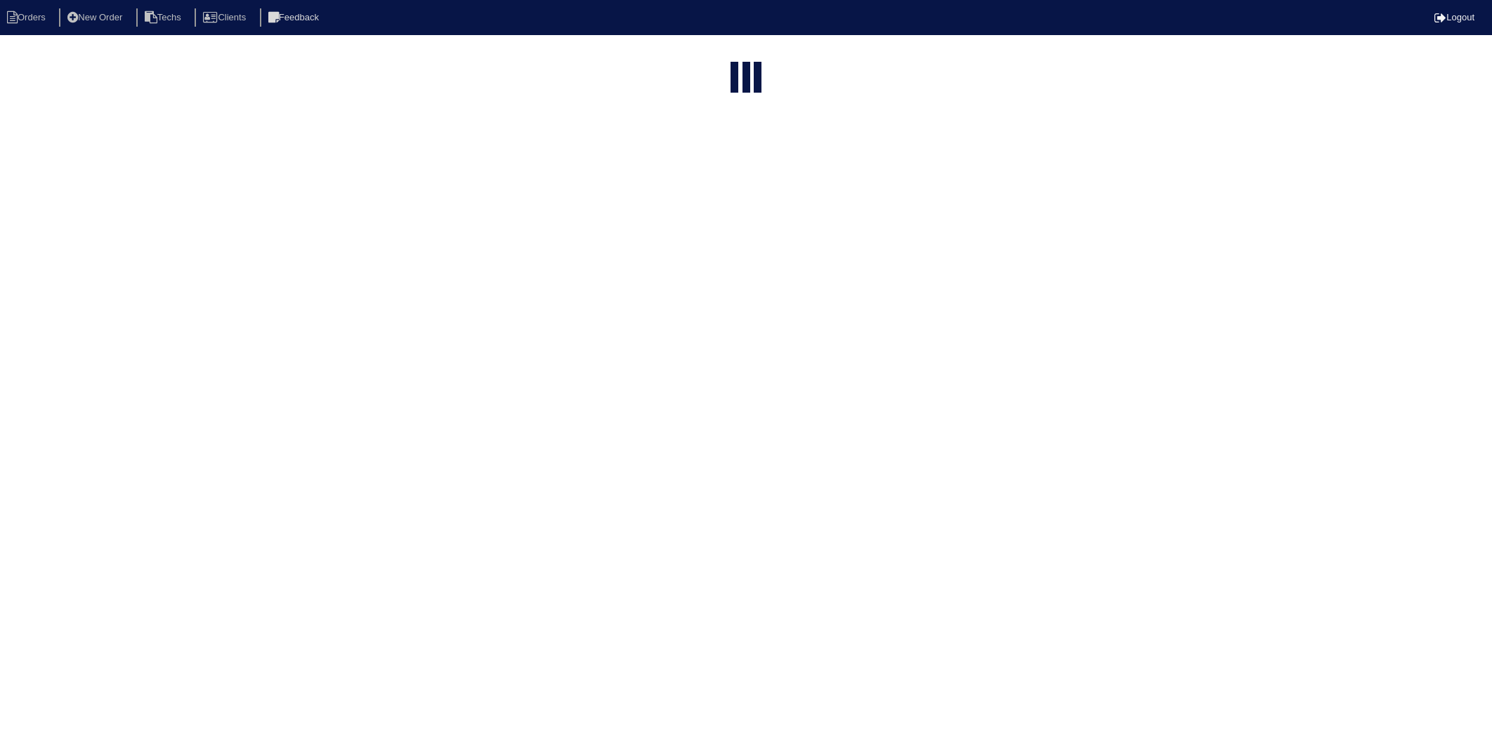
select select "15"
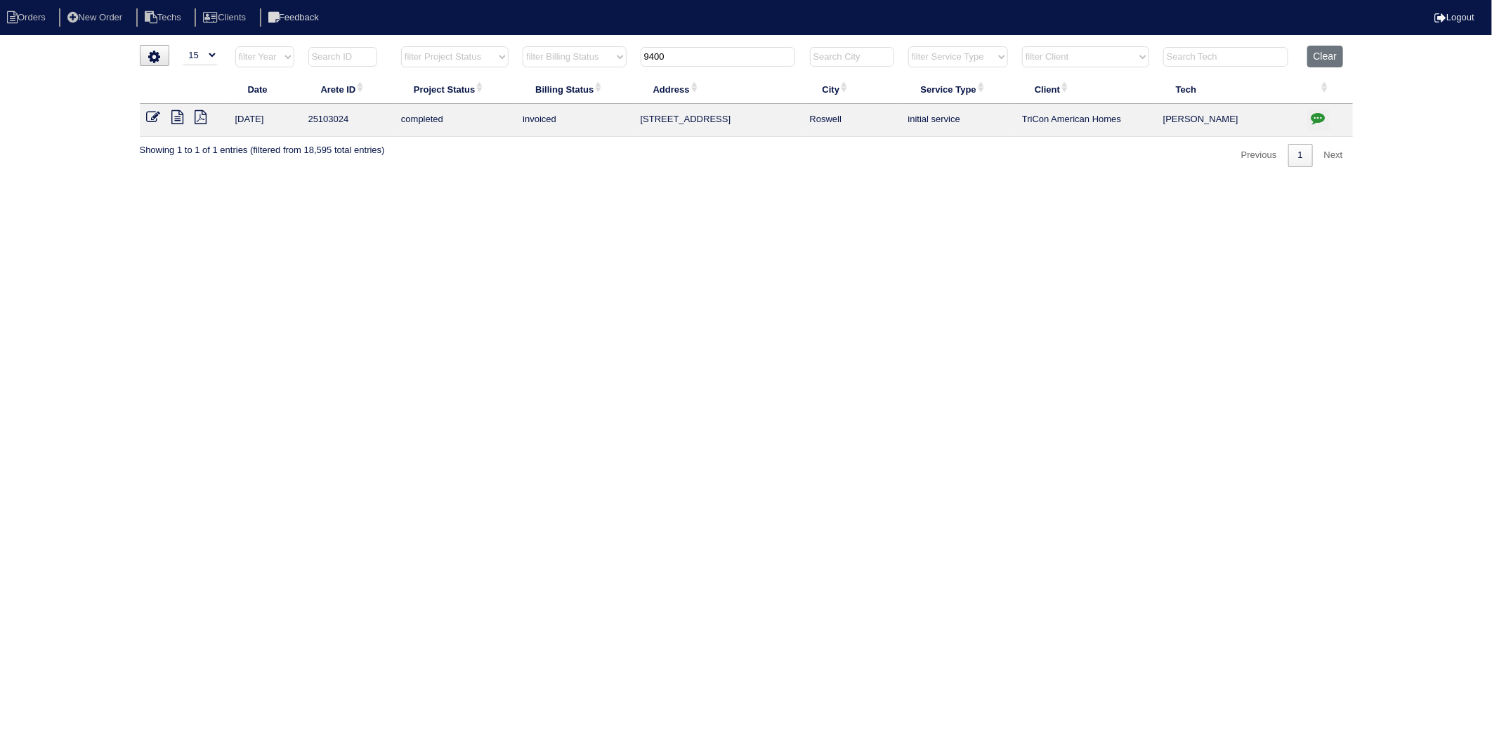
drag, startPoint x: 703, startPoint y: 55, endPoint x: 468, endPoint y: 106, distance: 240.1
click at [468, 106] on table "Date Arete ID Project Status Billing Status Address City Service Type Client Te…" at bounding box center [746, 91] width 1213 height 91
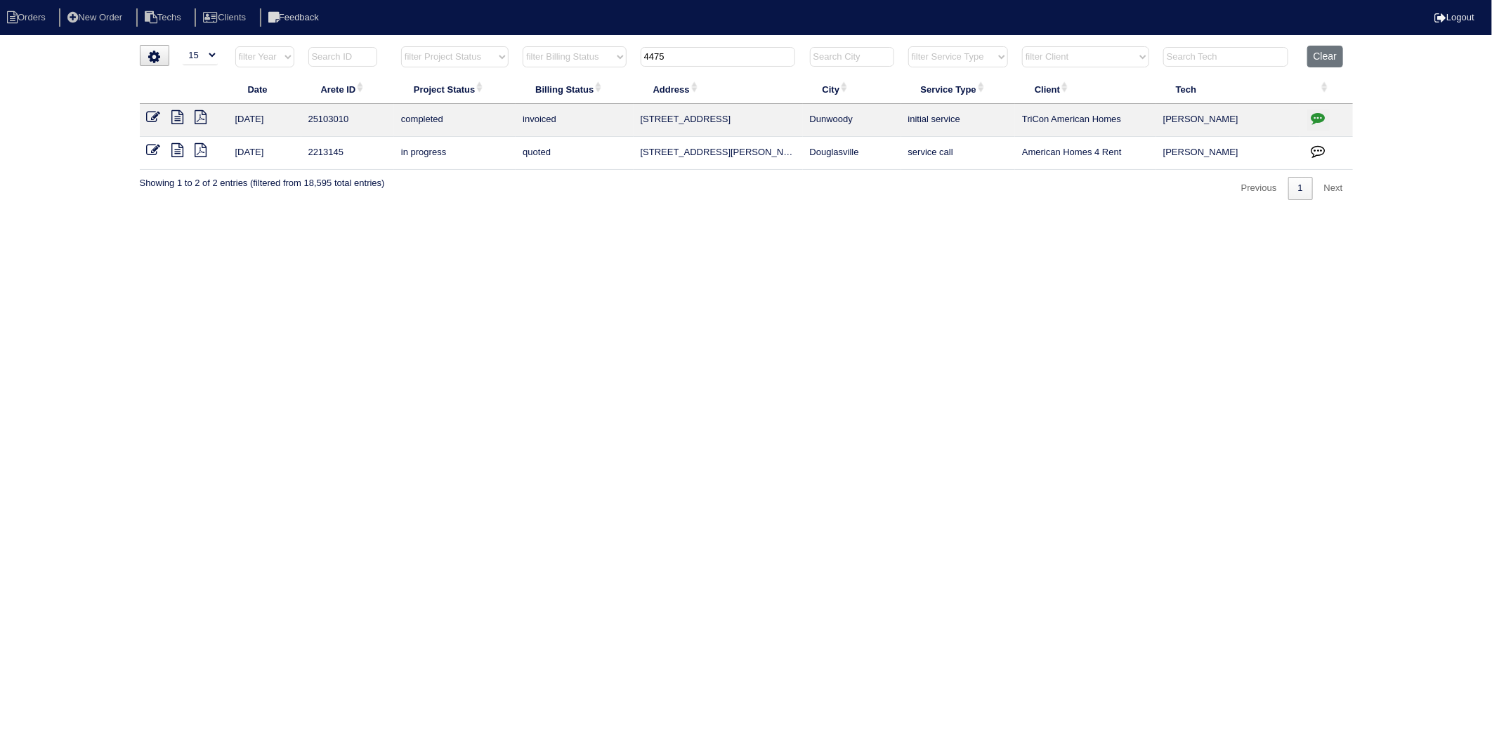
drag, startPoint x: 677, startPoint y: 60, endPoint x: 546, endPoint y: 320, distance: 291.8
click at [558, 95] on table "Date Arete ID Project Status Billing Status Address City Service Type Client Te…" at bounding box center [746, 108] width 1213 height 124
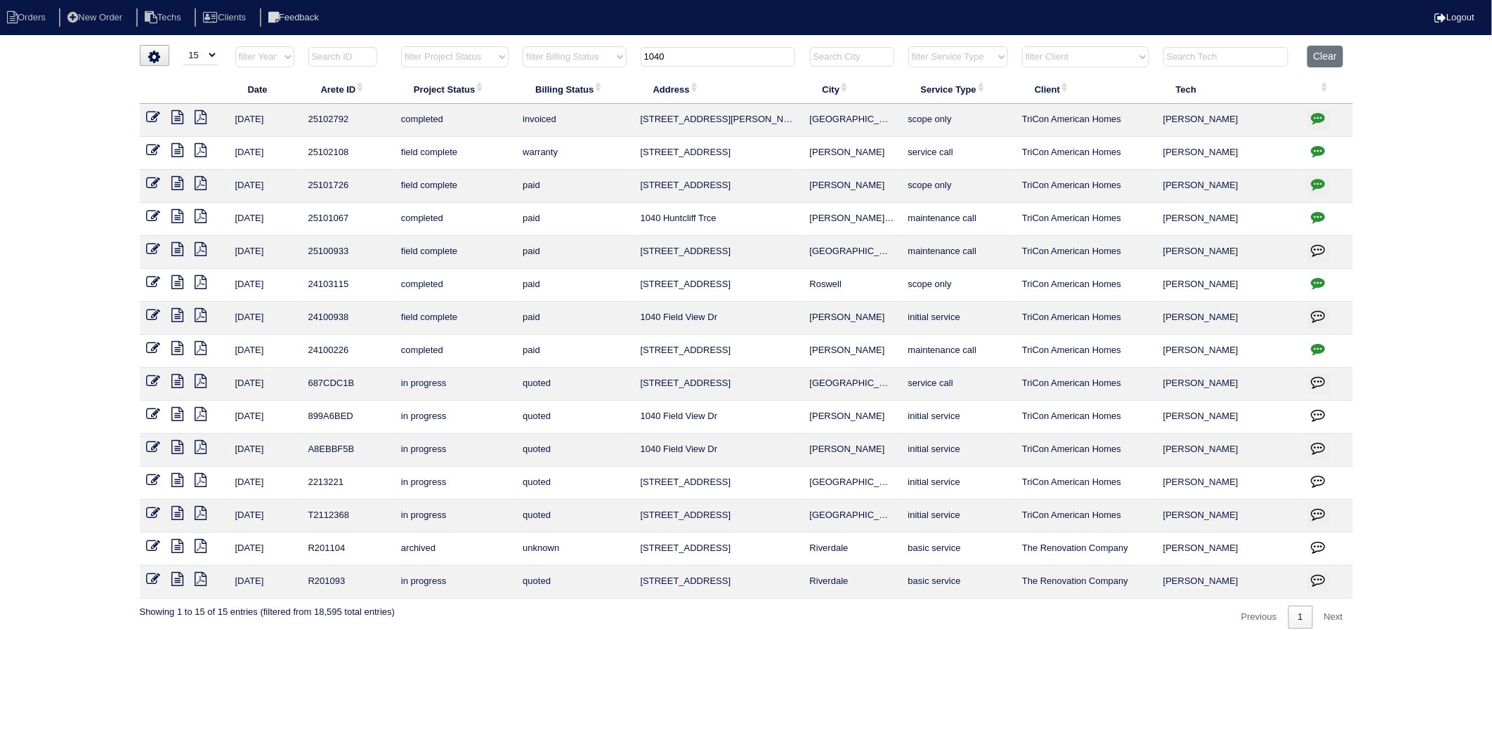
drag, startPoint x: 682, startPoint y: 60, endPoint x: 559, endPoint y: 89, distance: 126.4
click at [559, 89] on table "Date Arete ID Project Status Billing Status Address City Service Type Client Te…" at bounding box center [746, 322] width 1213 height 553
type input "150"
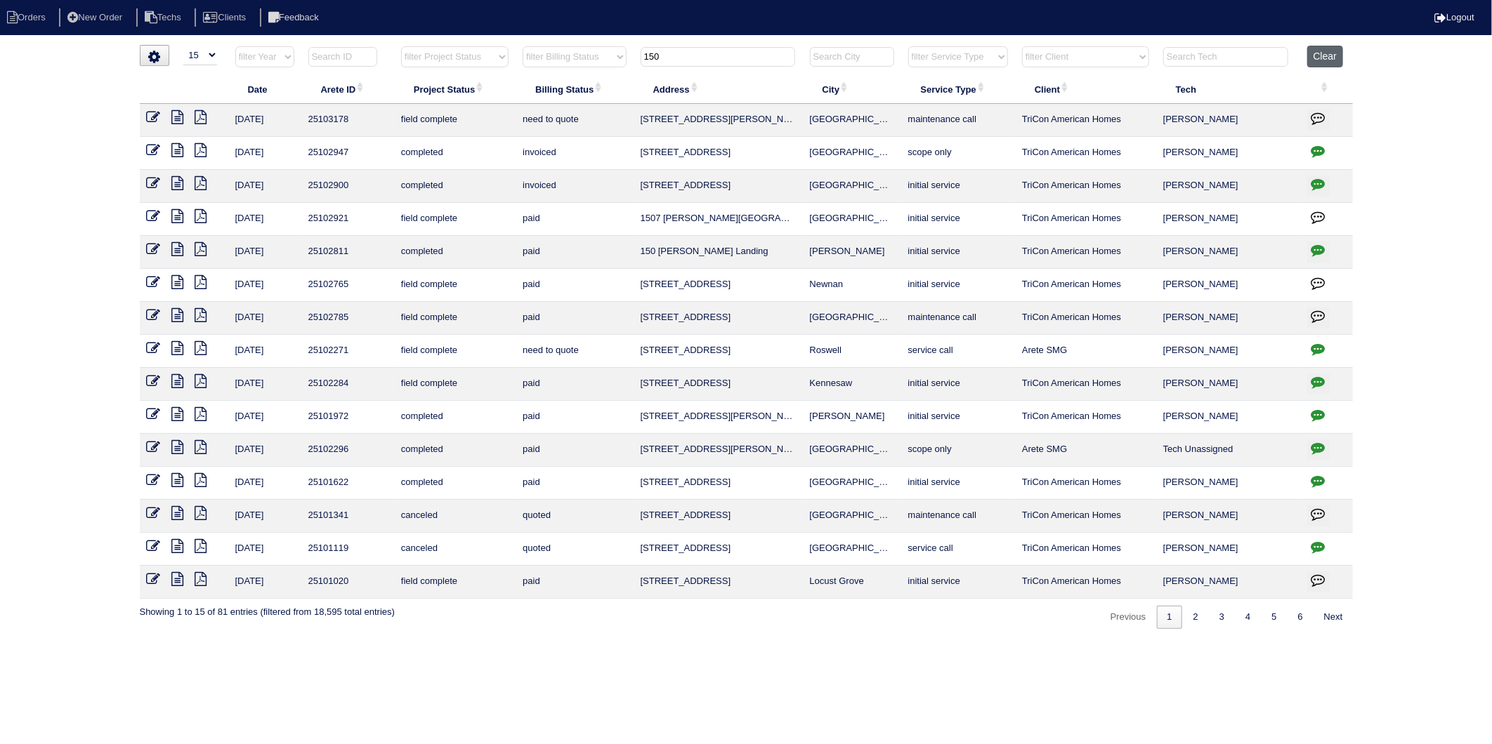
click at [1315, 62] on button "Clear" at bounding box center [1325, 57] width 36 height 22
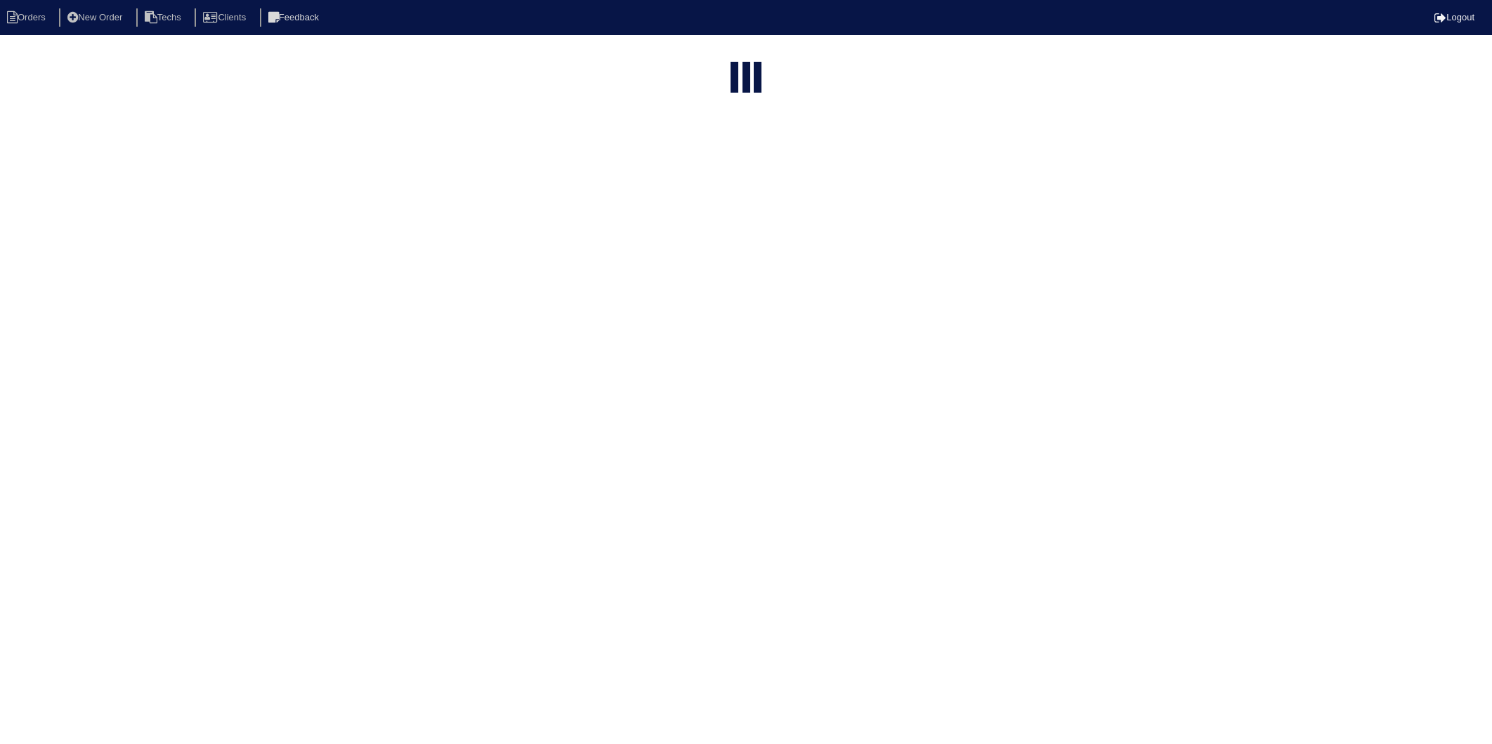
select select "15"
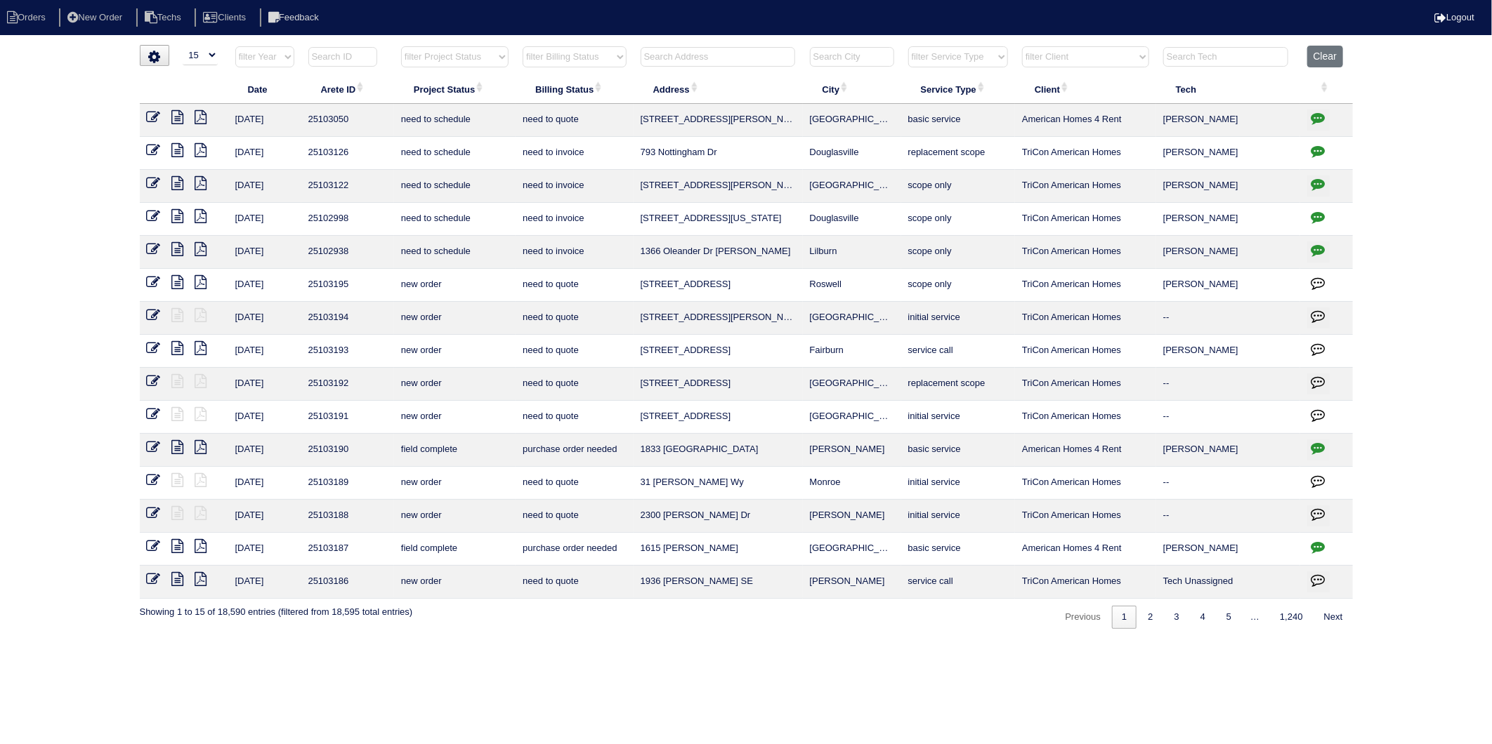
click at [599, 53] on select "filter Billing Status -- Any Billing Status -- need to quote quoted need to inv…" at bounding box center [574, 56] width 103 height 21
click at [668, 56] on input "text" at bounding box center [717, 57] width 155 height 20
type input "9400"
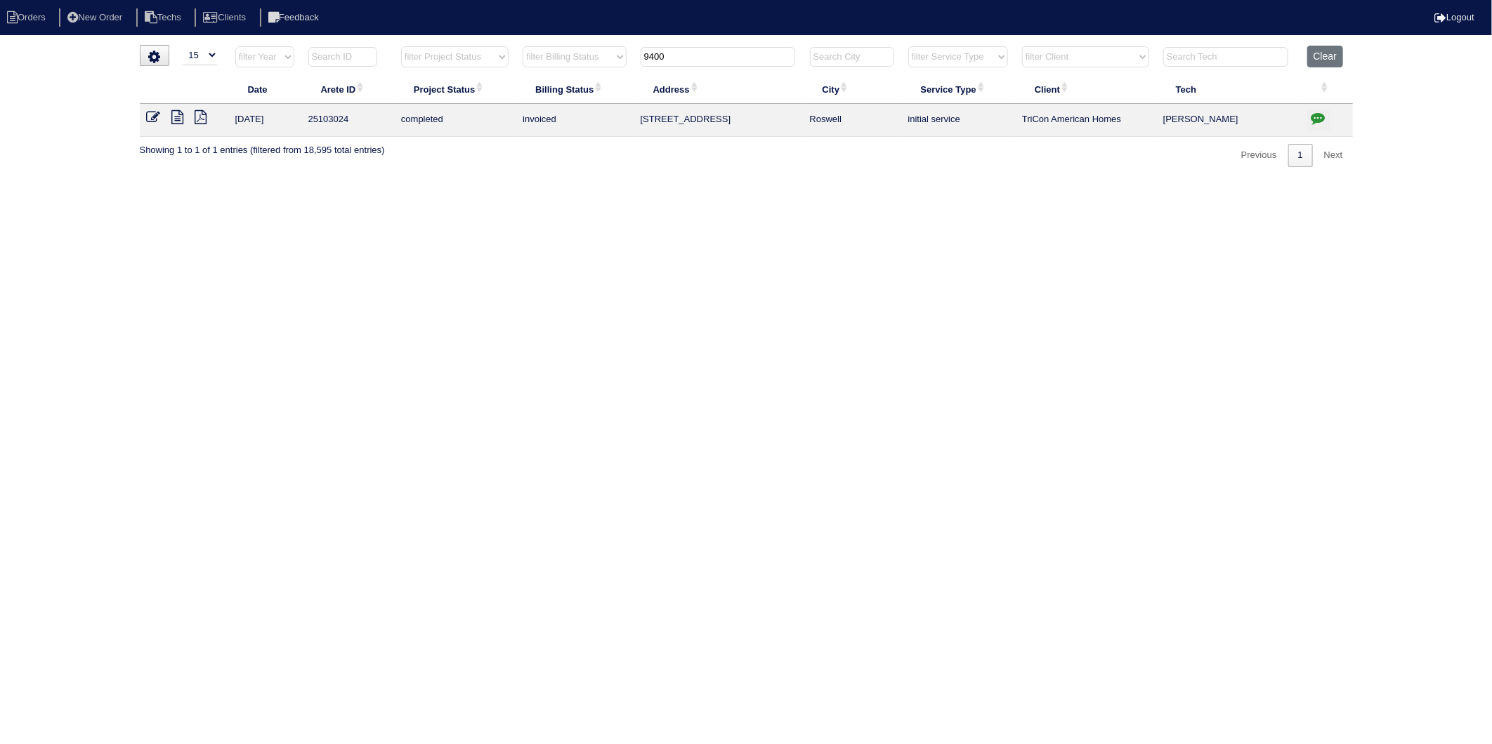
click at [1318, 118] on icon "button" at bounding box center [1318, 118] width 14 height 14
type textarea "8/26/25 - Replacement approved - Sent to Dan, Payton, Reeca - KE 8/27/25 - Equi…"
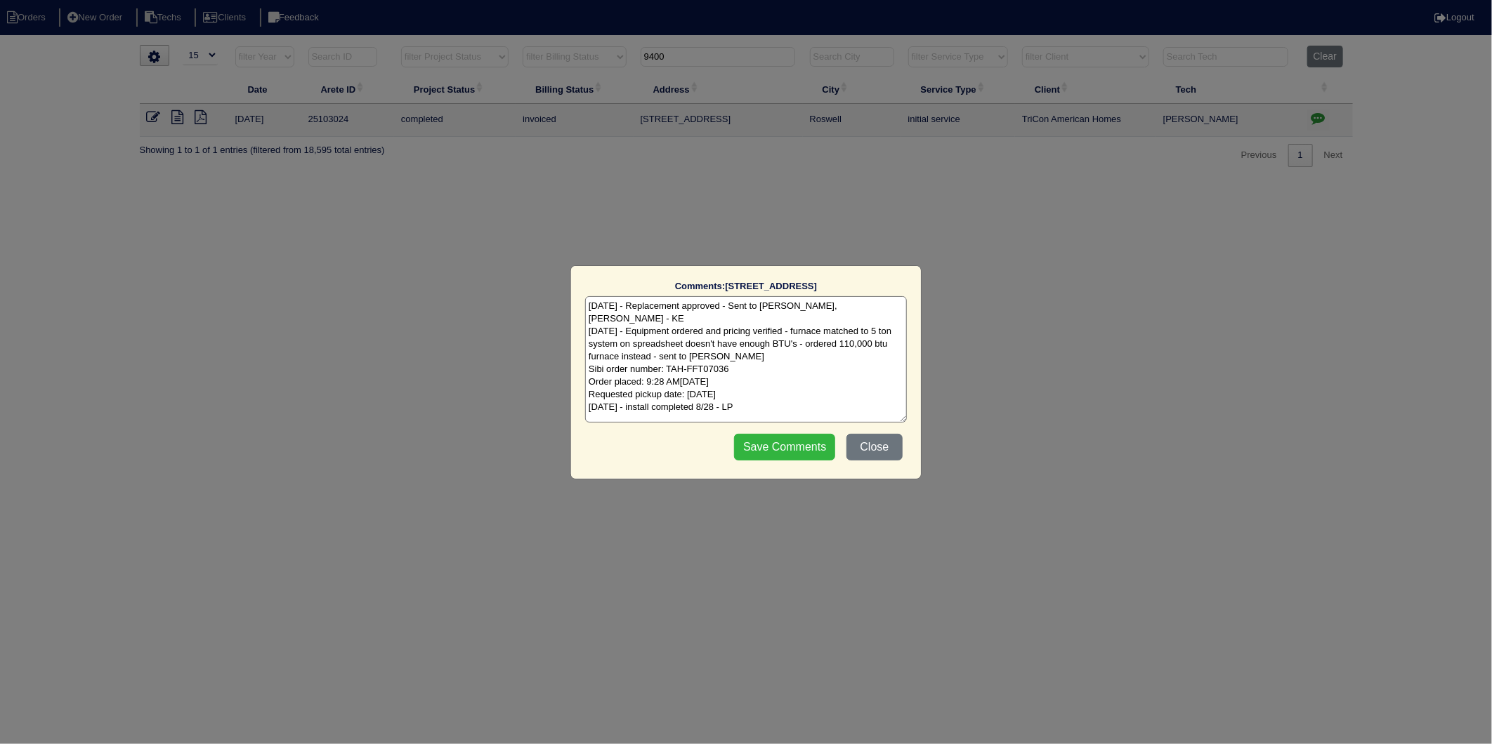
click at [799, 453] on input "Save Comments" at bounding box center [784, 447] width 101 height 27
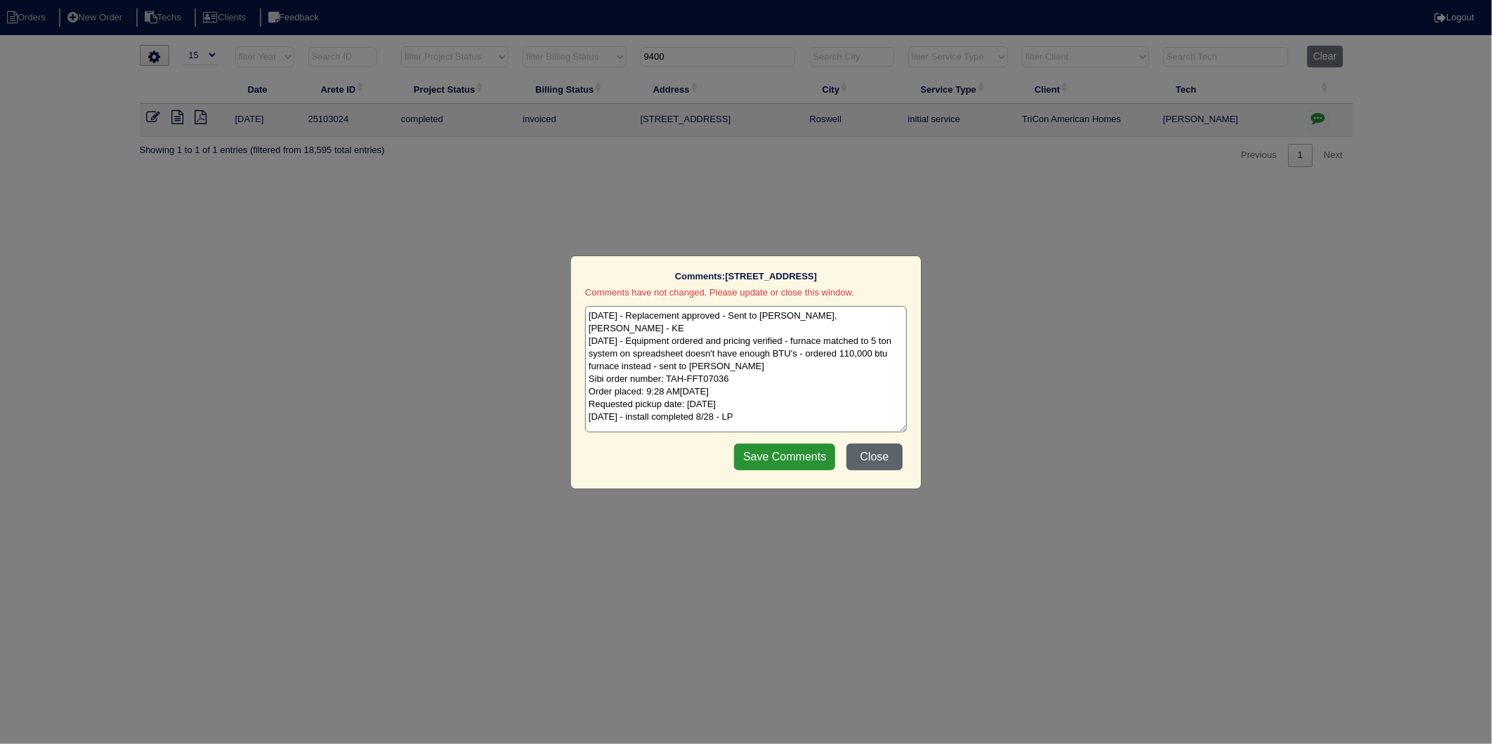
click at [869, 459] on button "Close" at bounding box center [874, 457] width 56 height 27
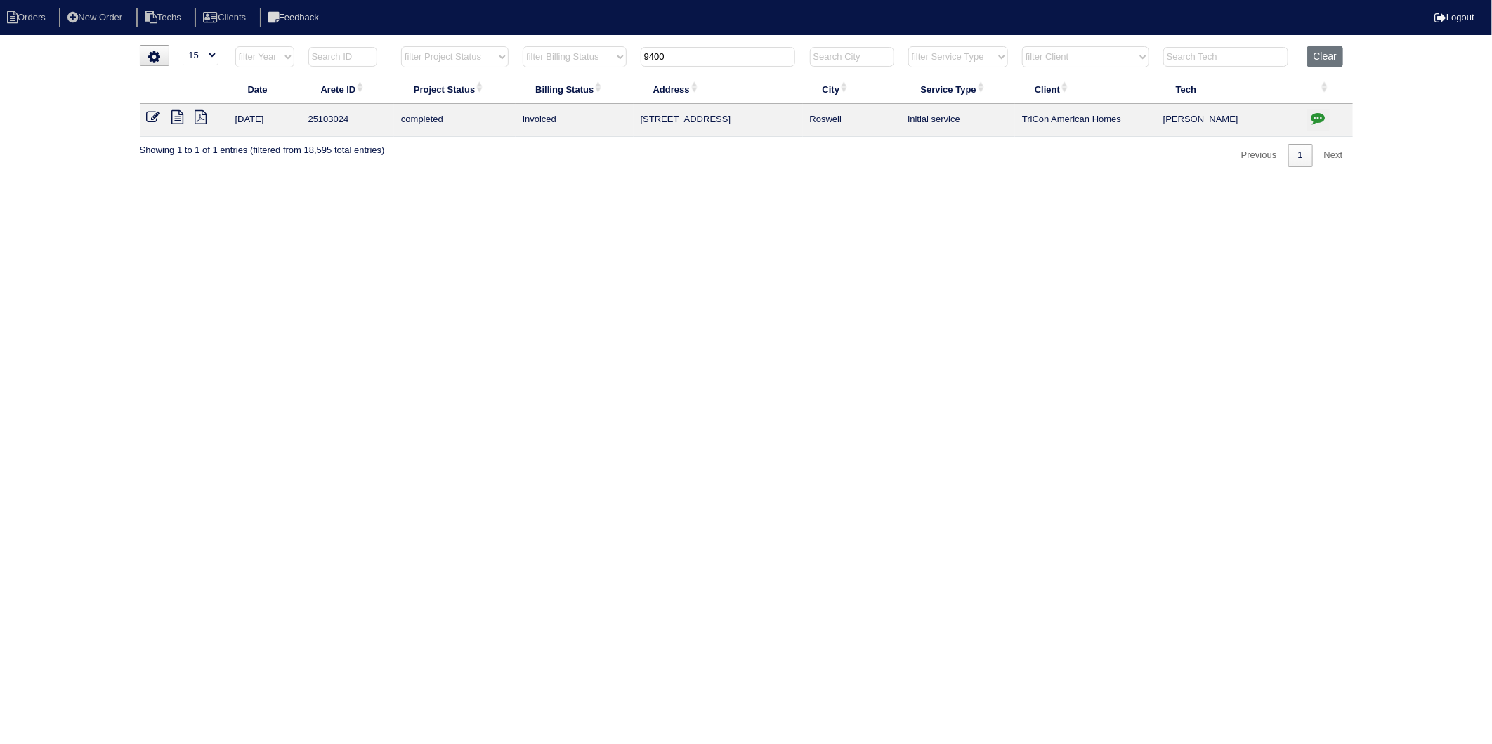
click at [615, 181] on html "Orders New Order Techs Clients Feedback Logout Orders New Order Users Clients M…" at bounding box center [746, 90] width 1492 height 181
click at [775, 181] on html "Orders New Order Techs Clients Feedback Logout Orders New Order Users Clients M…" at bounding box center [746, 90] width 1492 height 181
click at [747, 181] on html "Orders New Order Techs Clients Feedback Logout Orders New Order Users Clients M…" at bounding box center [746, 90] width 1492 height 181
click at [701, 57] on input "9400" at bounding box center [717, 57] width 155 height 20
drag, startPoint x: 701, startPoint y: 57, endPoint x: 539, endPoint y: 77, distance: 163.5
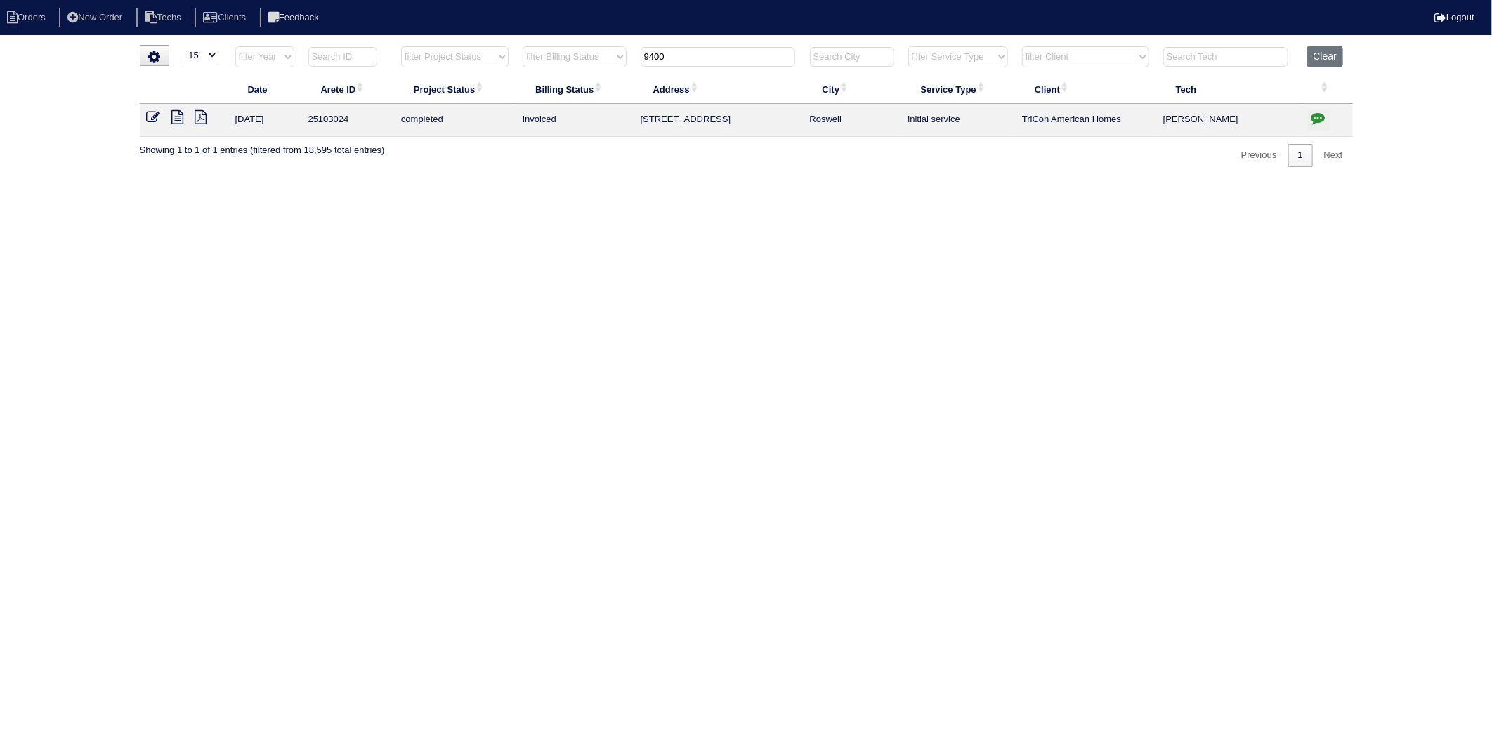
click at [539, 77] on table "Date Arete ID Project Status Billing Status Address City Service Type Client Te…" at bounding box center [746, 91] width 1213 height 91
type input "220"
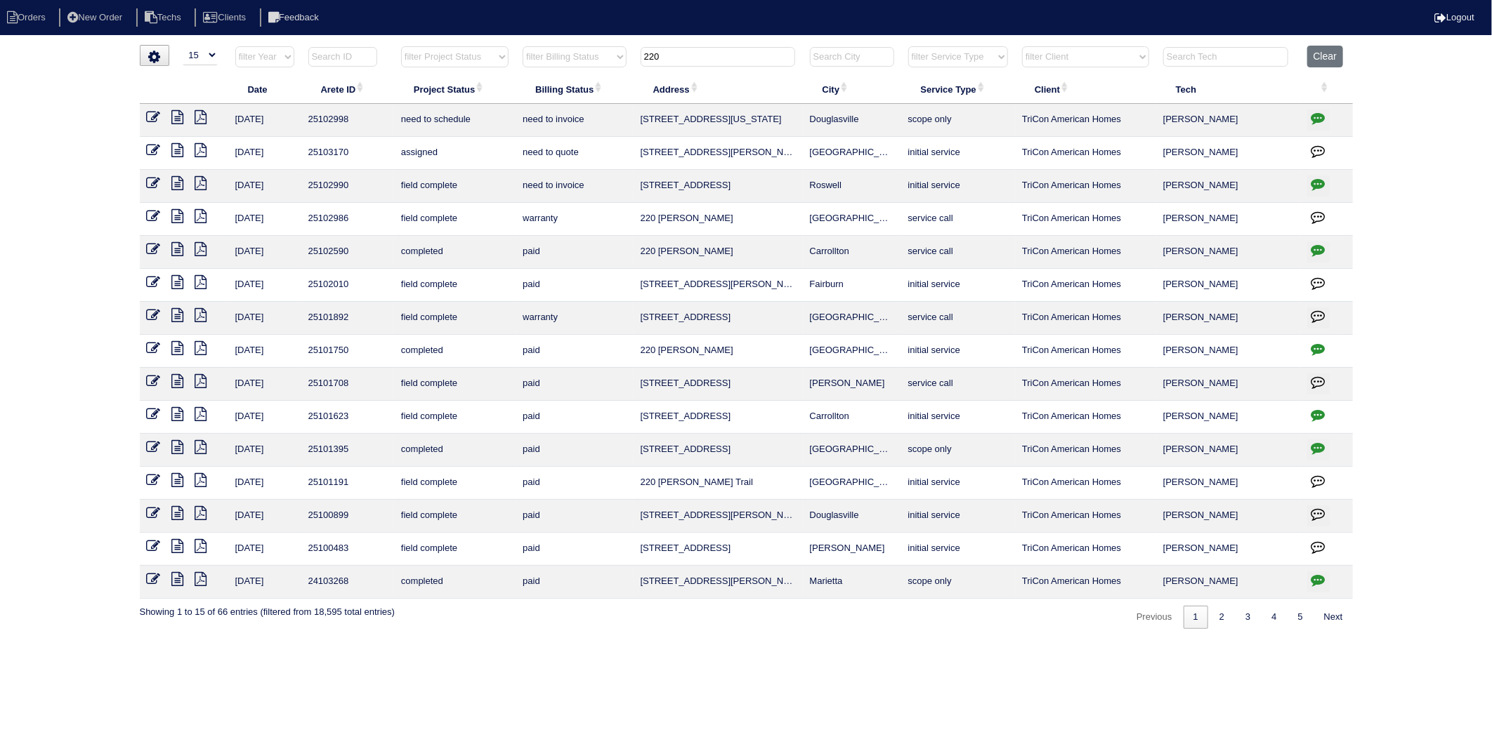
click at [156, 181] on icon at bounding box center [154, 183] width 14 height 14
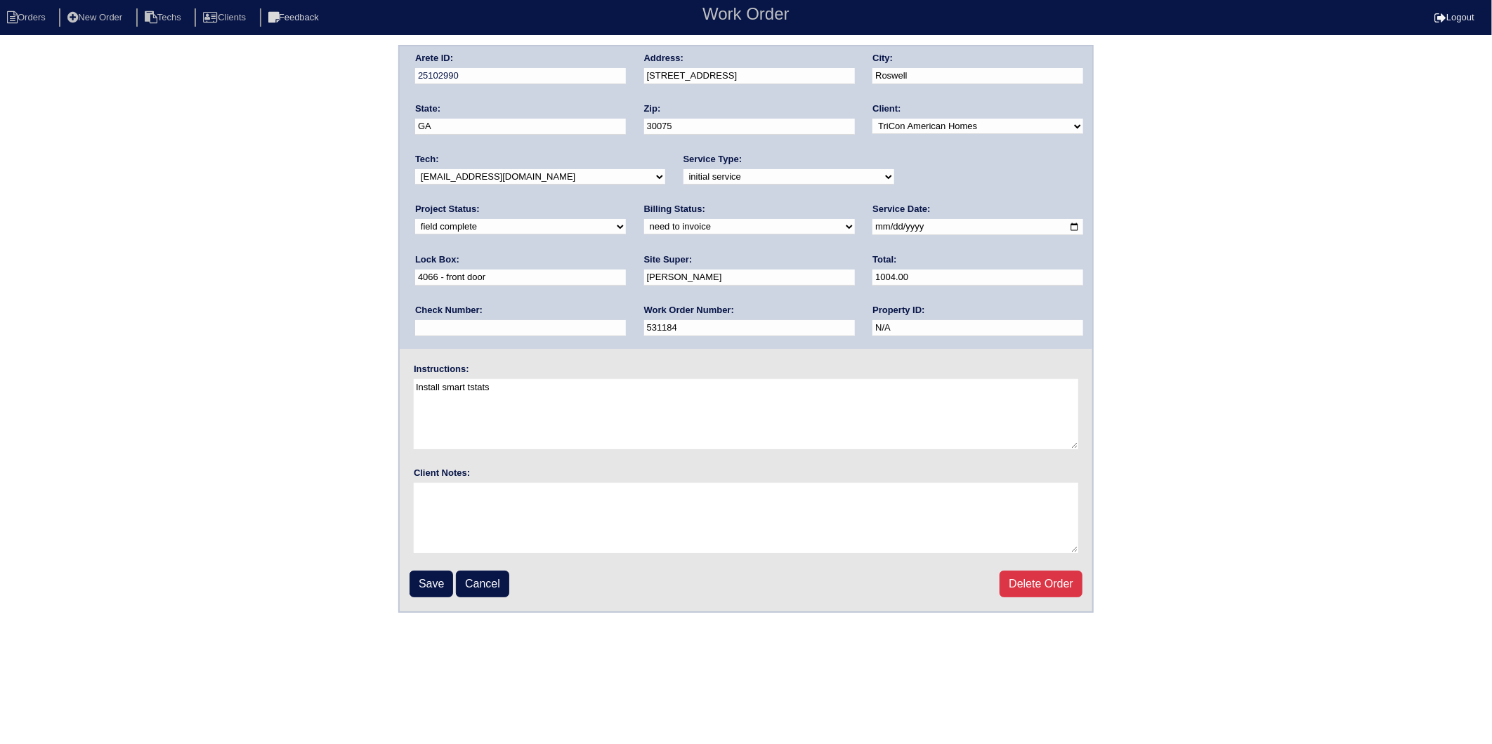
click at [644, 226] on select "need to quote quoted need to invoice invoiced paid warranty purchase order need…" at bounding box center [749, 226] width 211 height 15
select select "invoiced"
click at [644, 219] on select "need to quote quoted need to invoice invoiced paid warranty purchase order need…" at bounding box center [749, 226] width 211 height 15
click at [434, 574] on input "Save" at bounding box center [431, 584] width 44 height 27
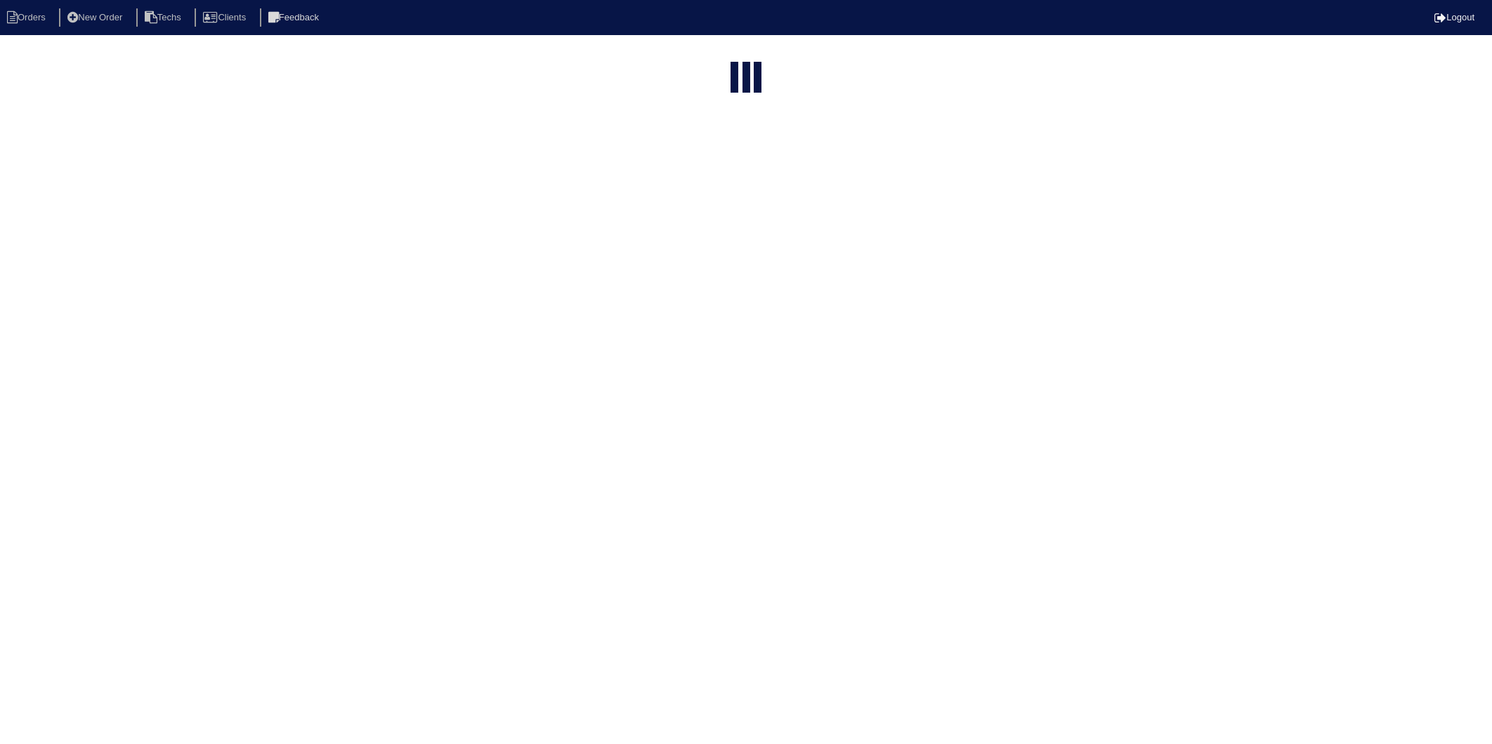
select select "15"
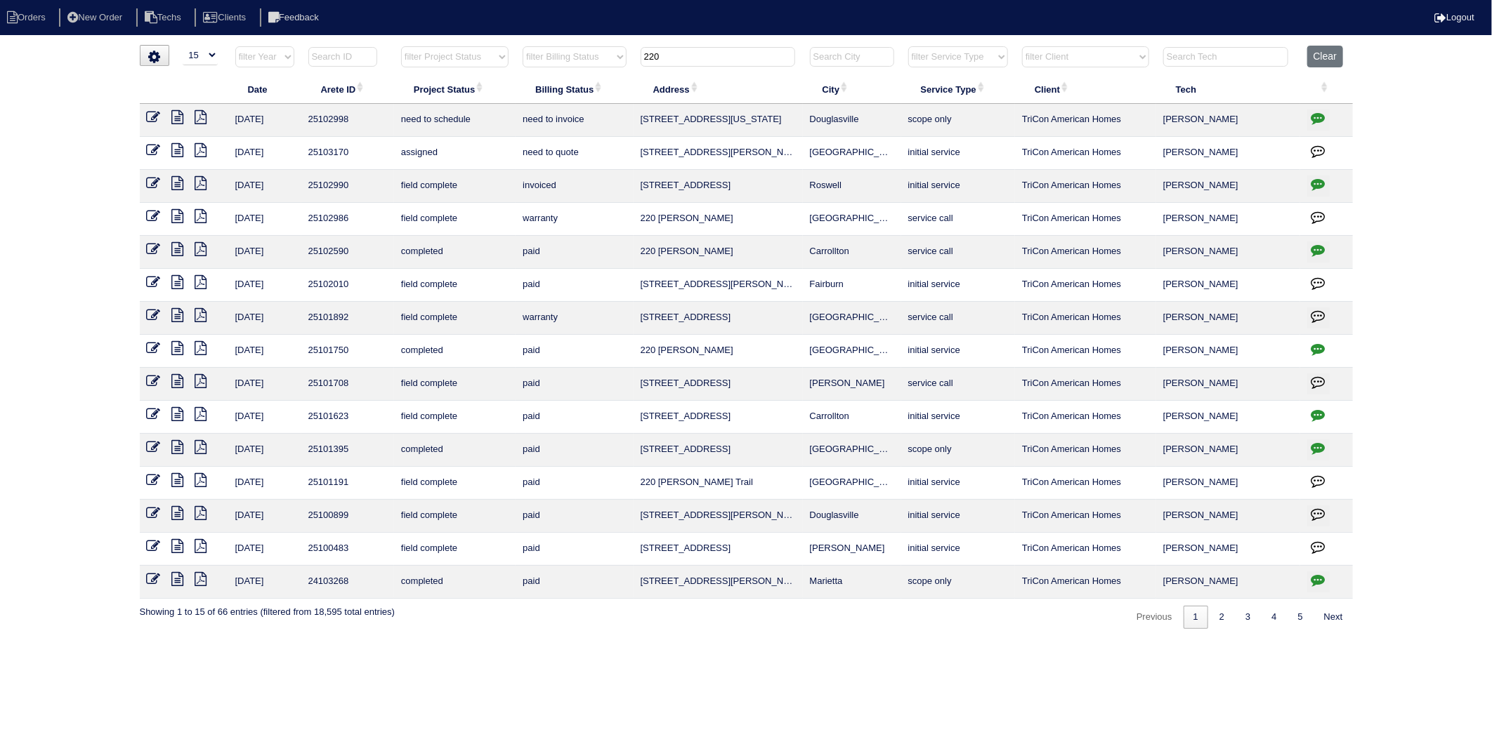
drag, startPoint x: 683, startPoint y: 51, endPoint x: 534, endPoint y: 85, distance: 152.8
click at [534, 85] on table "Date Arete ID Project Status Billing Status Address City Service Type Client Te…" at bounding box center [746, 322] width 1213 height 553
type input "280"
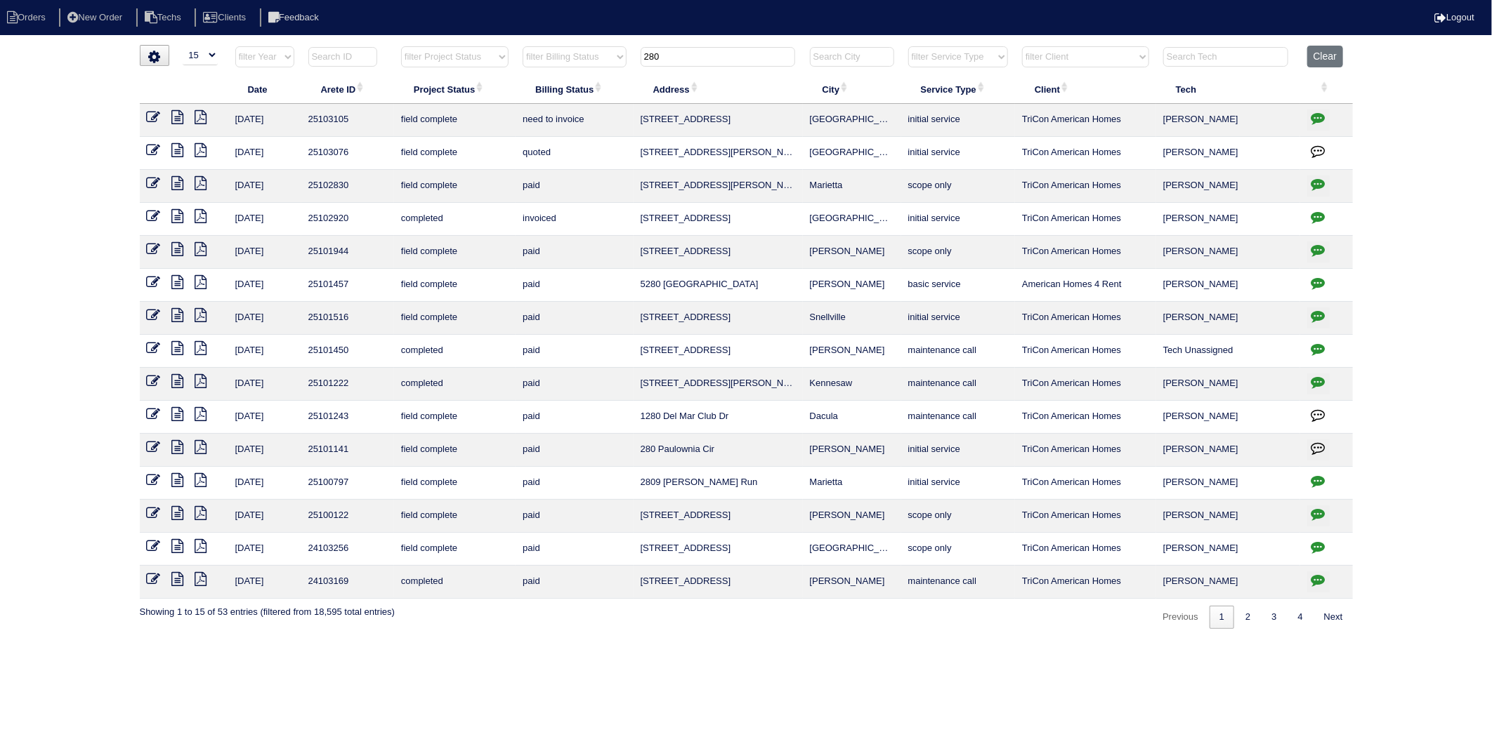
click at [150, 114] on icon at bounding box center [154, 117] width 14 height 14
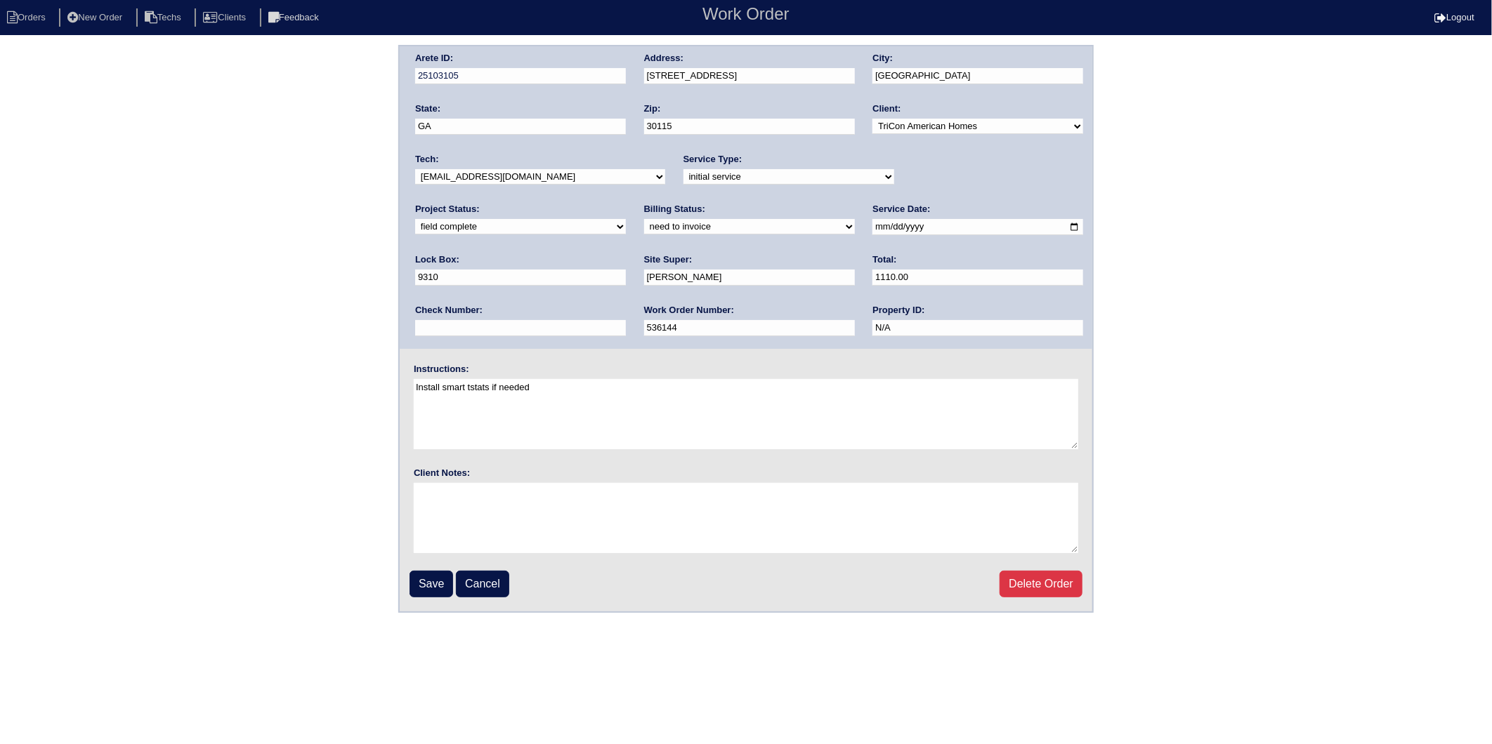
drag, startPoint x: 434, startPoint y: 225, endPoint x: 435, endPoint y: 232, distance: 7.9
click at [644, 225] on select "need to quote quoted need to invoice invoiced paid warranty purchase order need…" at bounding box center [749, 226] width 211 height 15
select select "invoiced"
click at [644, 219] on select "need to quote quoted need to invoice invoiced paid warranty purchase order need…" at bounding box center [749, 226] width 211 height 15
click at [430, 574] on input "Save" at bounding box center [431, 584] width 44 height 27
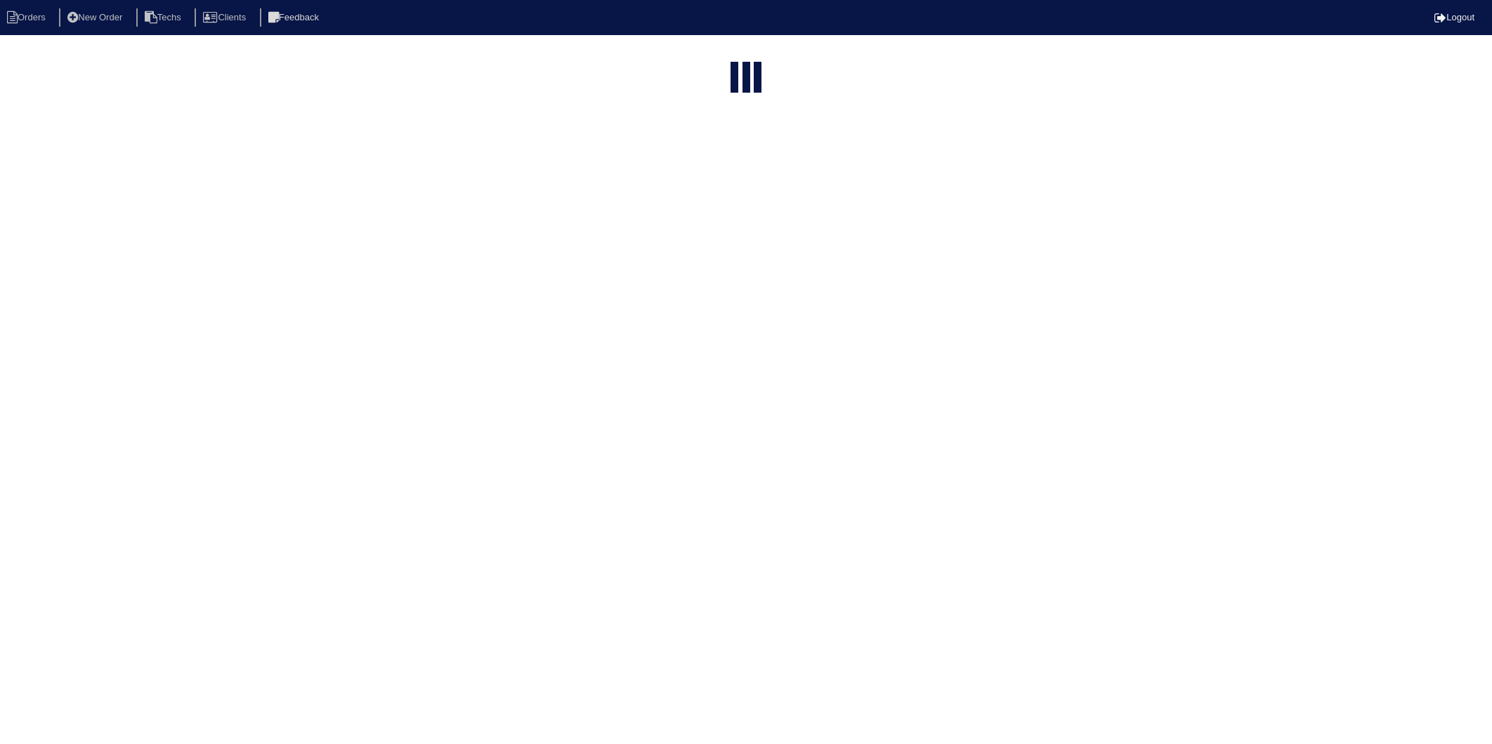
select select "15"
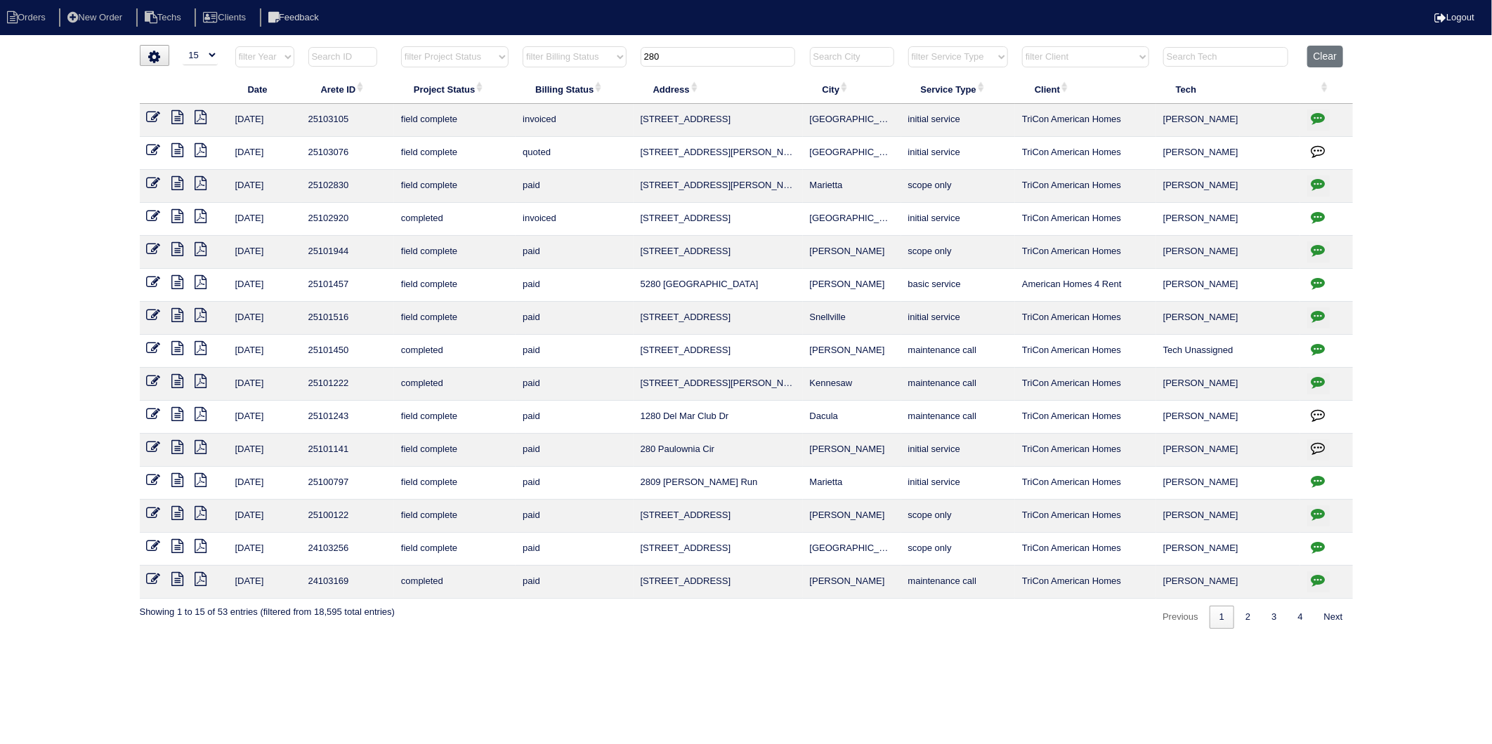
drag, startPoint x: 708, startPoint y: 63, endPoint x: 578, endPoint y: 83, distance: 131.4
click at [578, 83] on table "Date Arete ID Project Status Billing Status Address City Service Type Client Te…" at bounding box center [746, 322] width 1213 height 553
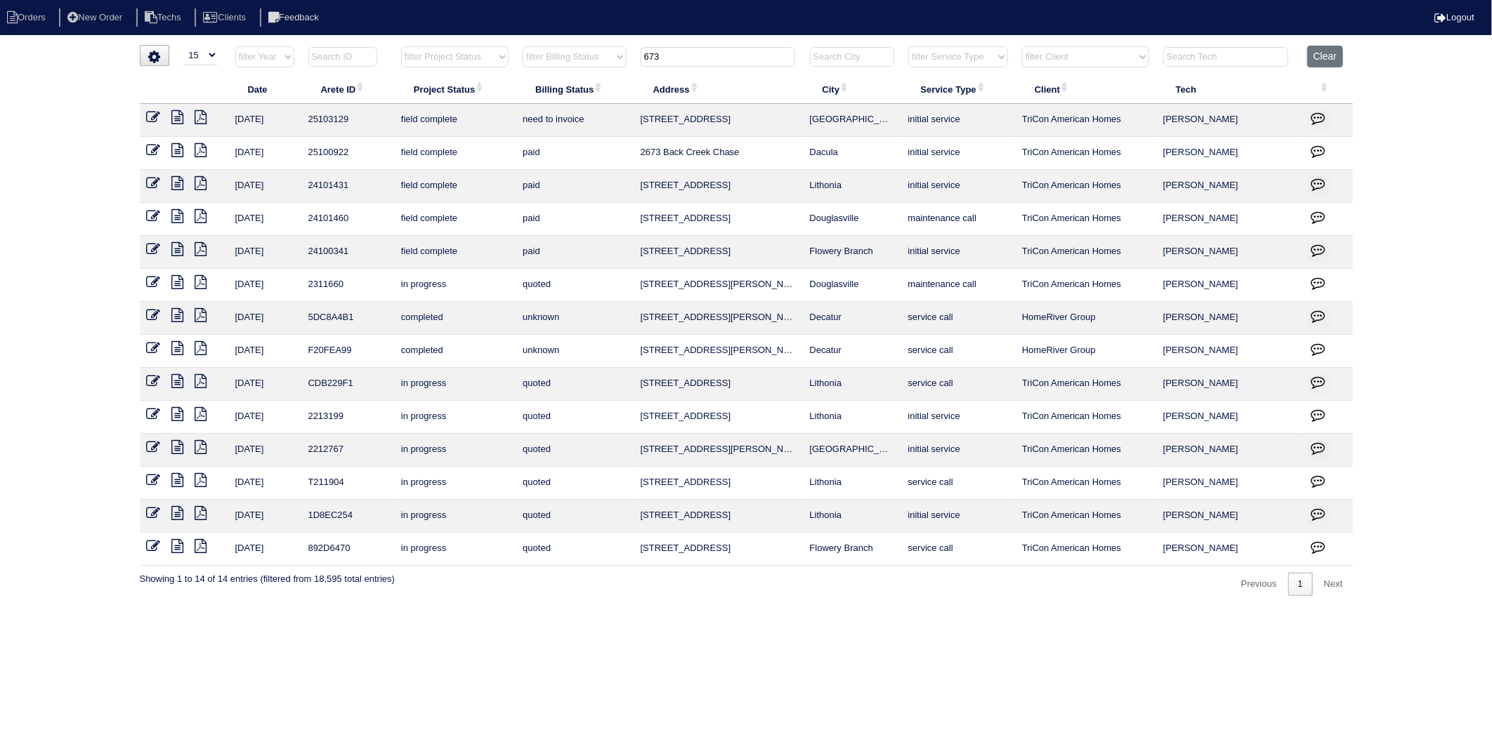
type input "673"
click at [153, 117] on icon at bounding box center [154, 117] width 14 height 14
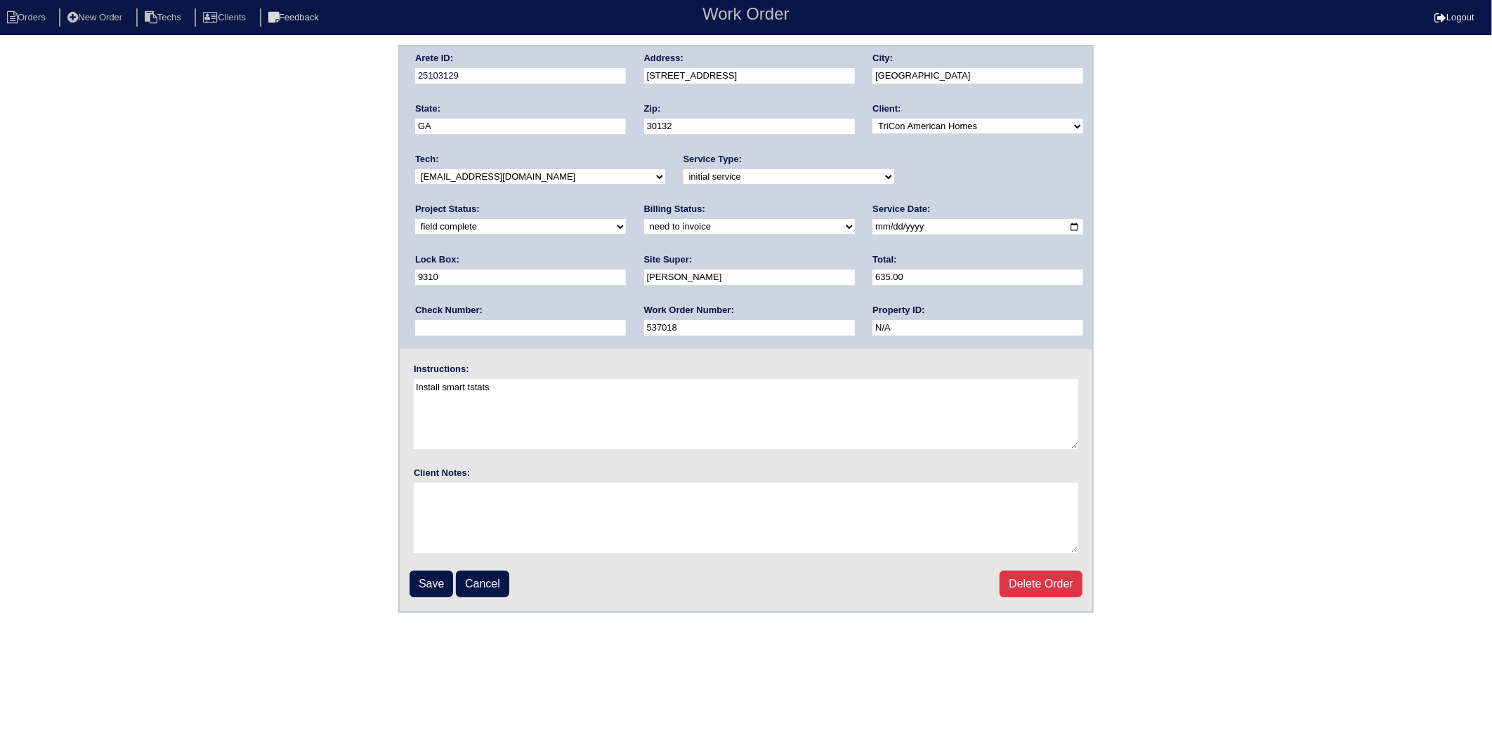
click at [644, 223] on select "need to quote quoted need to invoice invoiced paid warranty purchase order need…" at bounding box center [749, 226] width 211 height 15
select select "invoiced"
click at [644, 219] on select "need to quote quoted need to invoice invoiced paid warranty purchase order need…" at bounding box center [749, 226] width 211 height 15
click at [425, 580] on input "Save" at bounding box center [431, 584] width 44 height 27
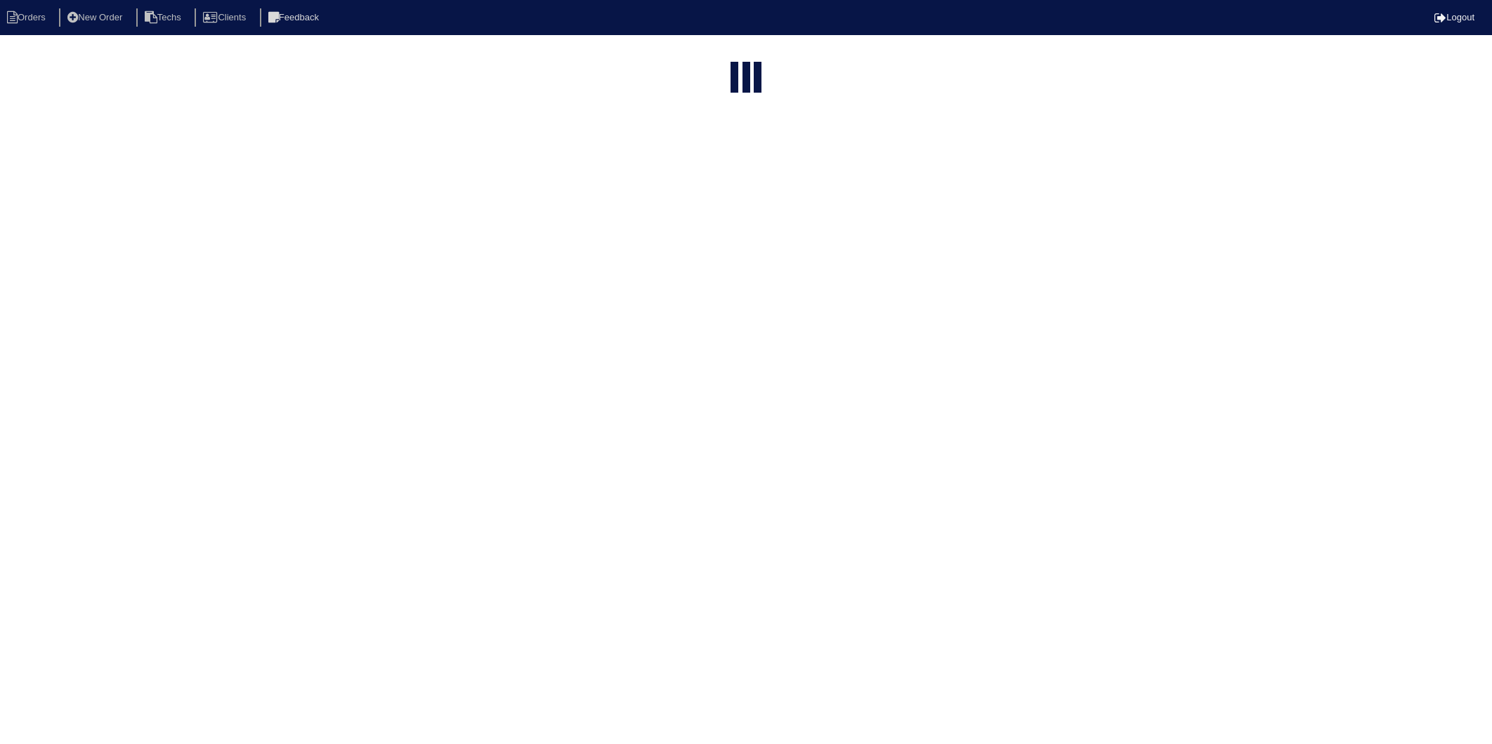
select select "15"
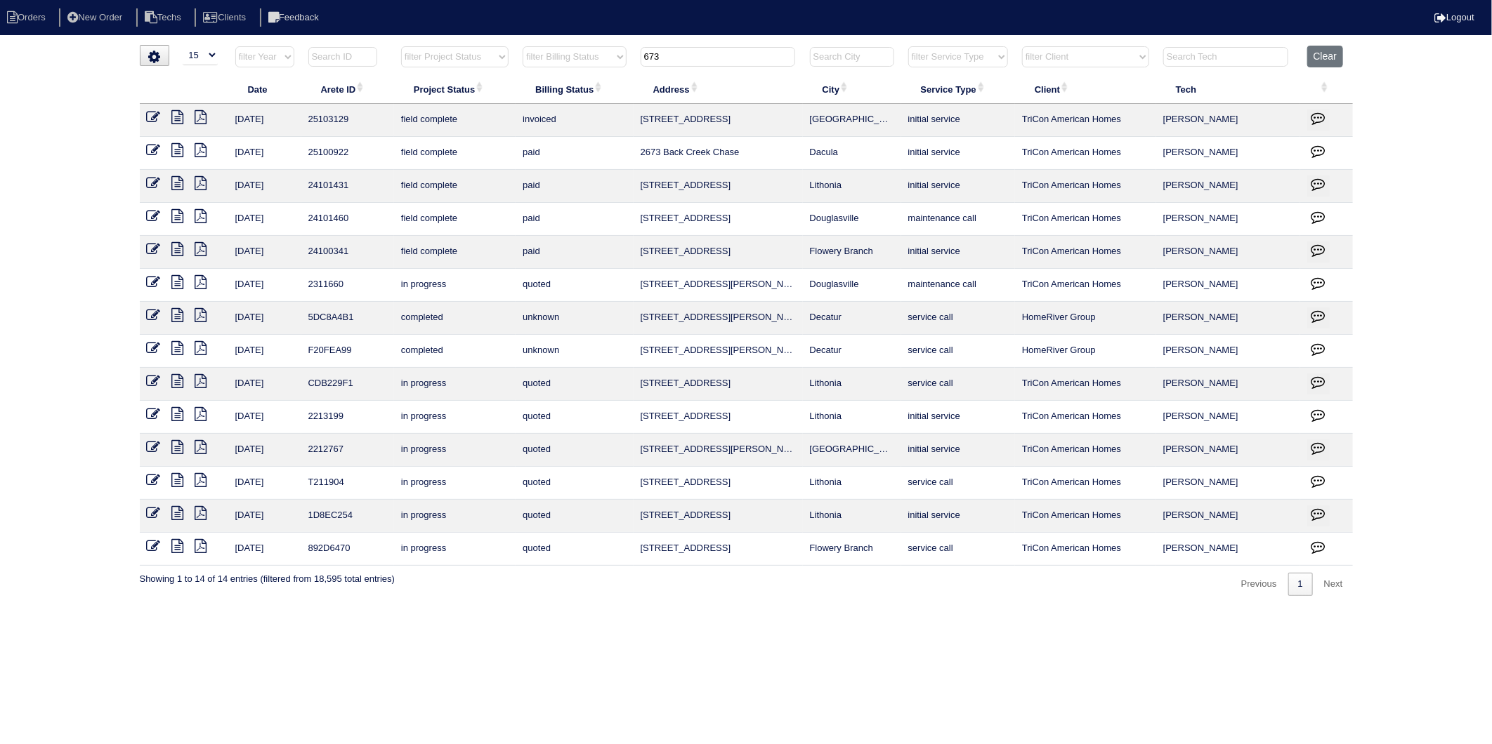
drag, startPoint x: 671, startPoint y: 54, endPoint x: 613, endPoint y: 60, distance: 57.9
click at [614, 60] on tr "filter Year -- Any Year -- 2025 2024 2023 2022 2021 2020 2019 filter Project St…" at bounding box center [746, 60] width 1213 height 29
type input "338"
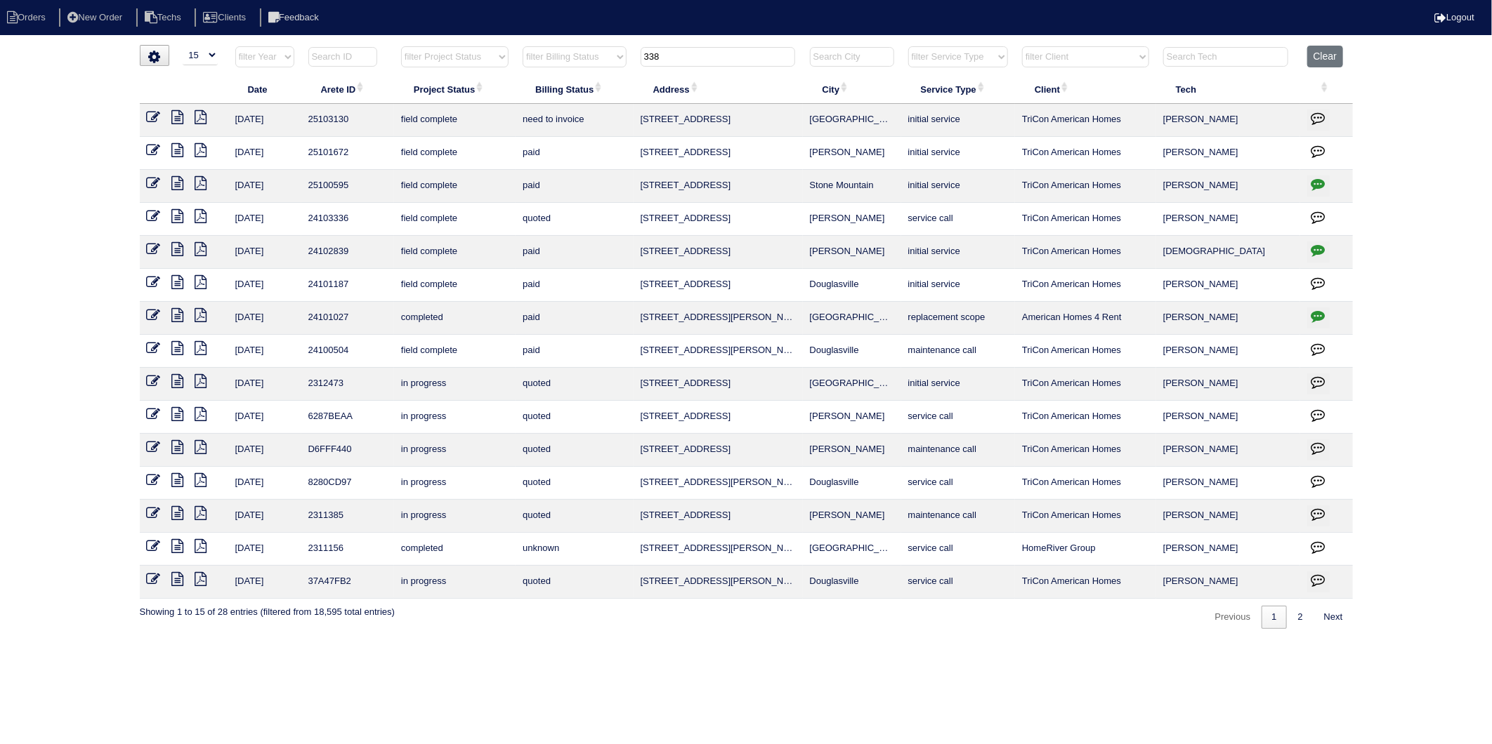
click at [150, 114] on icon at bounding box center [154, 117] width 14 height 14
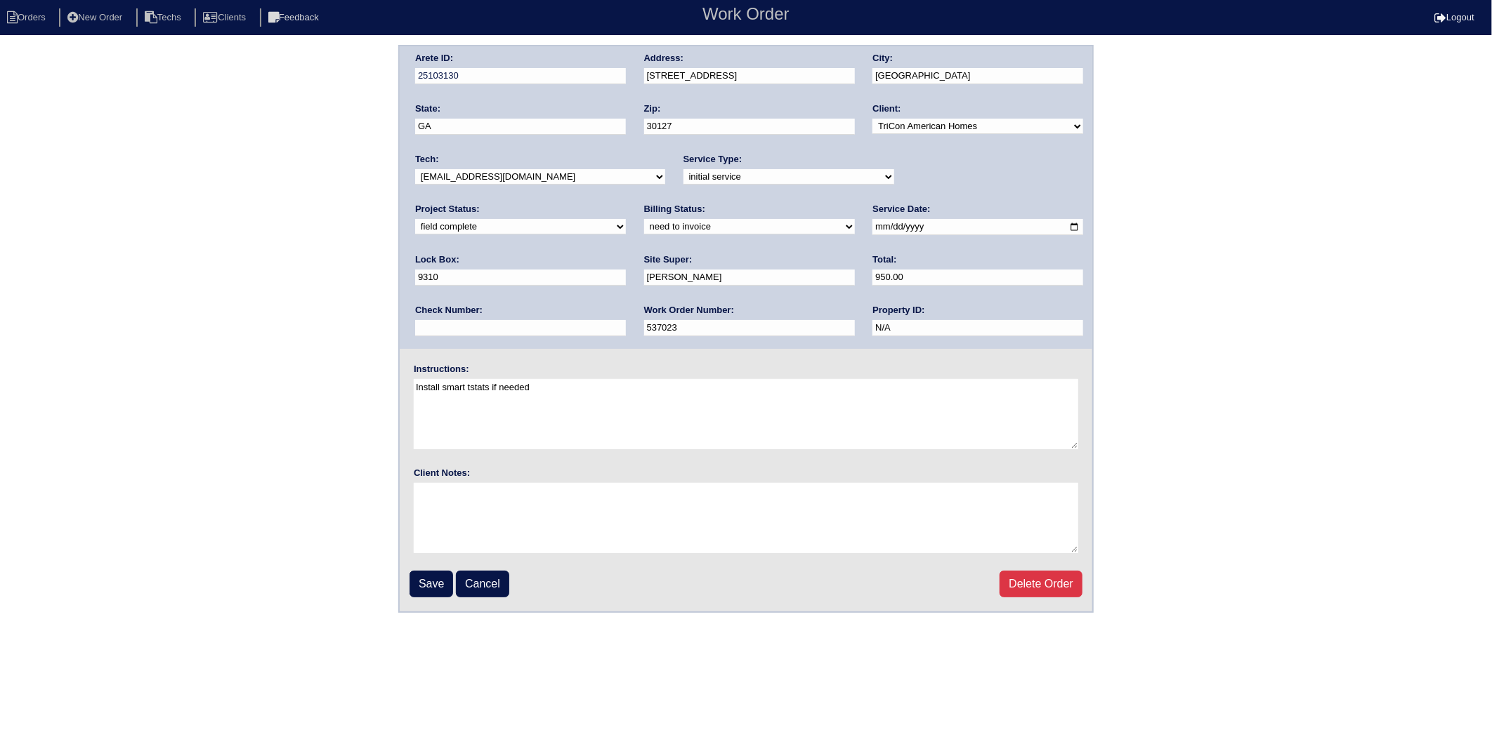
click at [644, 227] on select "need to quote quoted need to invoice invoiced paid warranty purchase order need…" at bounding box center [749, 226] width 211 height 15
select select "invoiced"
click at [644, 219] on select "need to quote quoted need to invoice invoiced paid warranty purchase order need…" at bounding box center [749, 226] width 211 height 15
click at [431, 581] on input "Save" at bounding box center [431, 584] width 44 height 27
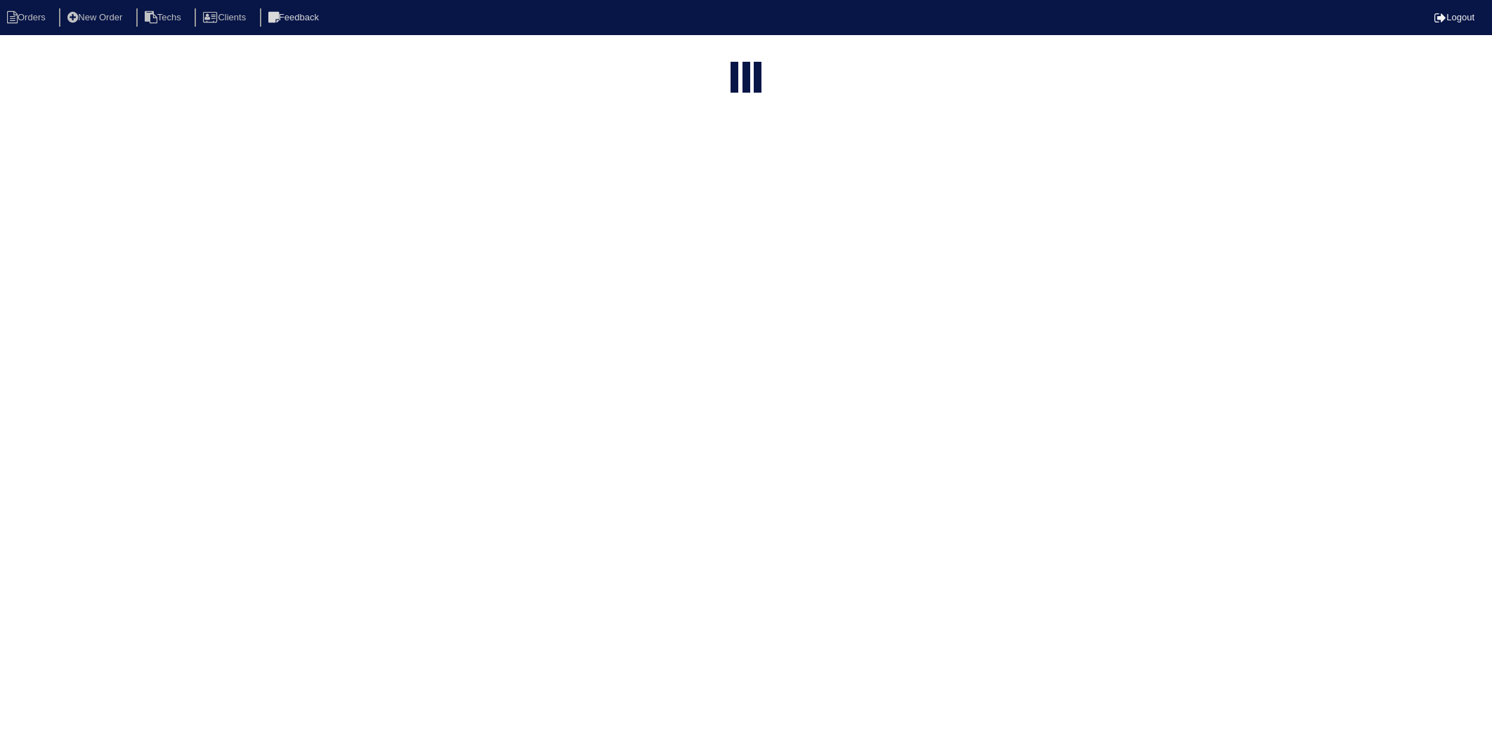
select select "15"
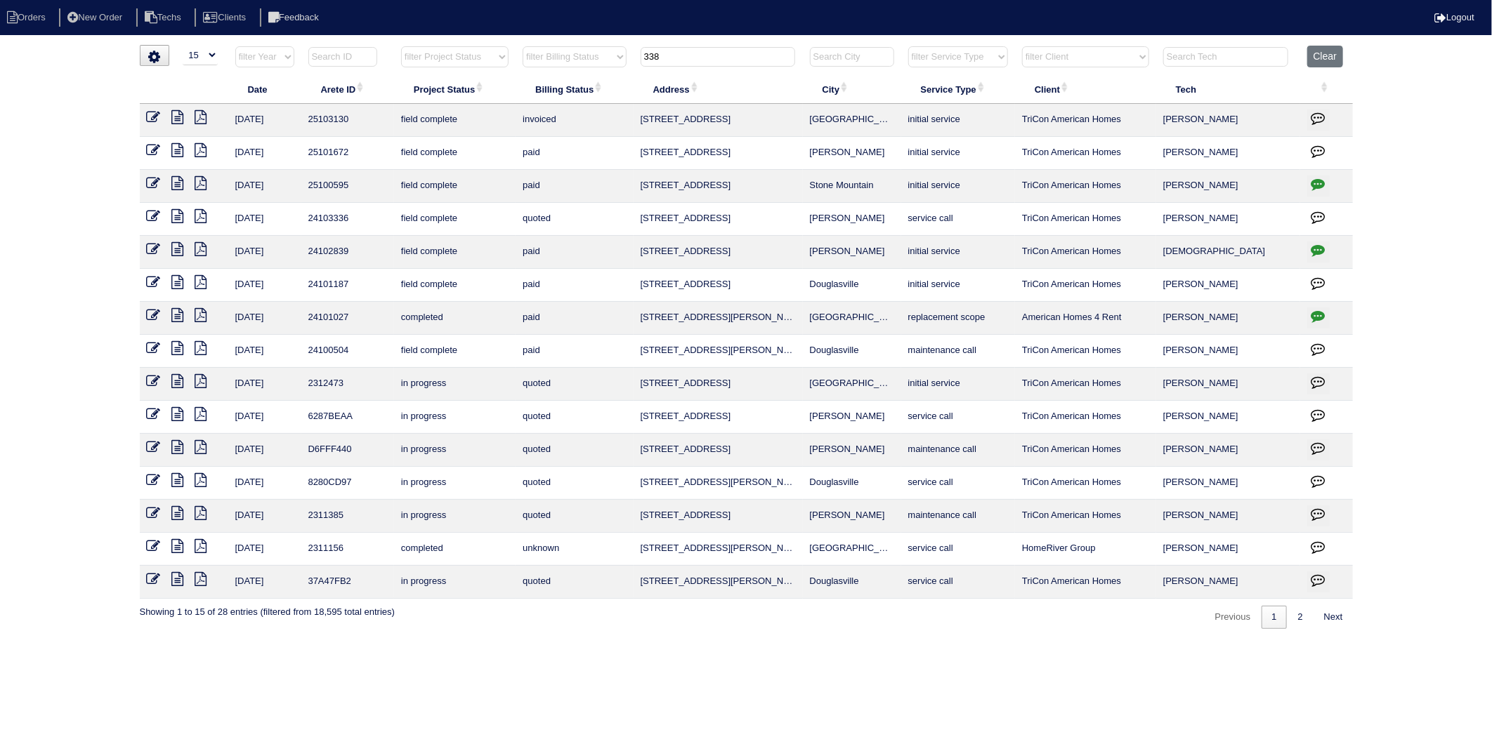
drag, startPoint x: 685, startPoint y: 64, endPoint x: 579, endPoint y: 99, distance: 112.4
click at [579, 99] on table "Date Arete ID Project Status Billing Status Address City Service Type Client Te…" at bounding box center [746, 322] width 1213 height 553
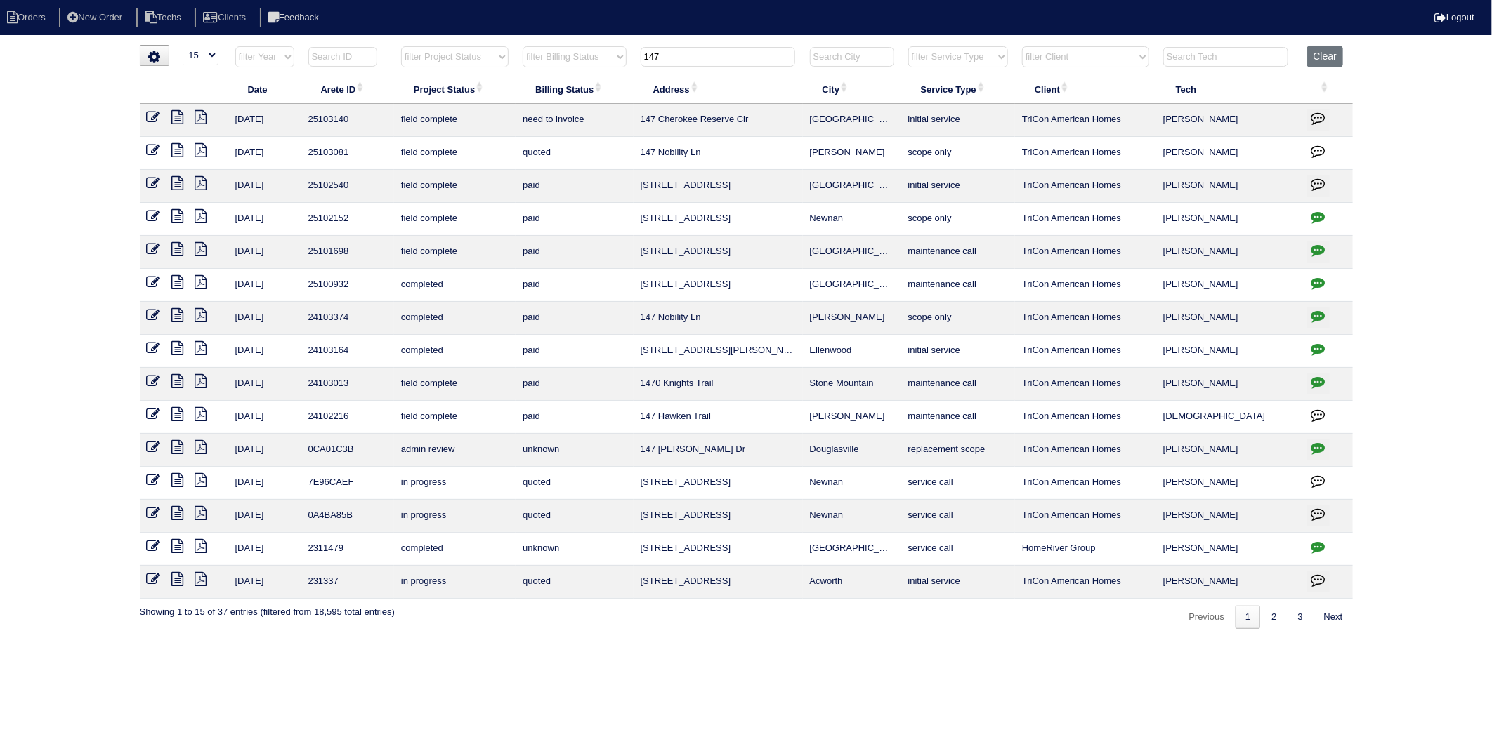
type input "147"
click at [152, 116] on icon at bounding box center [154, 117] width 14 height 14
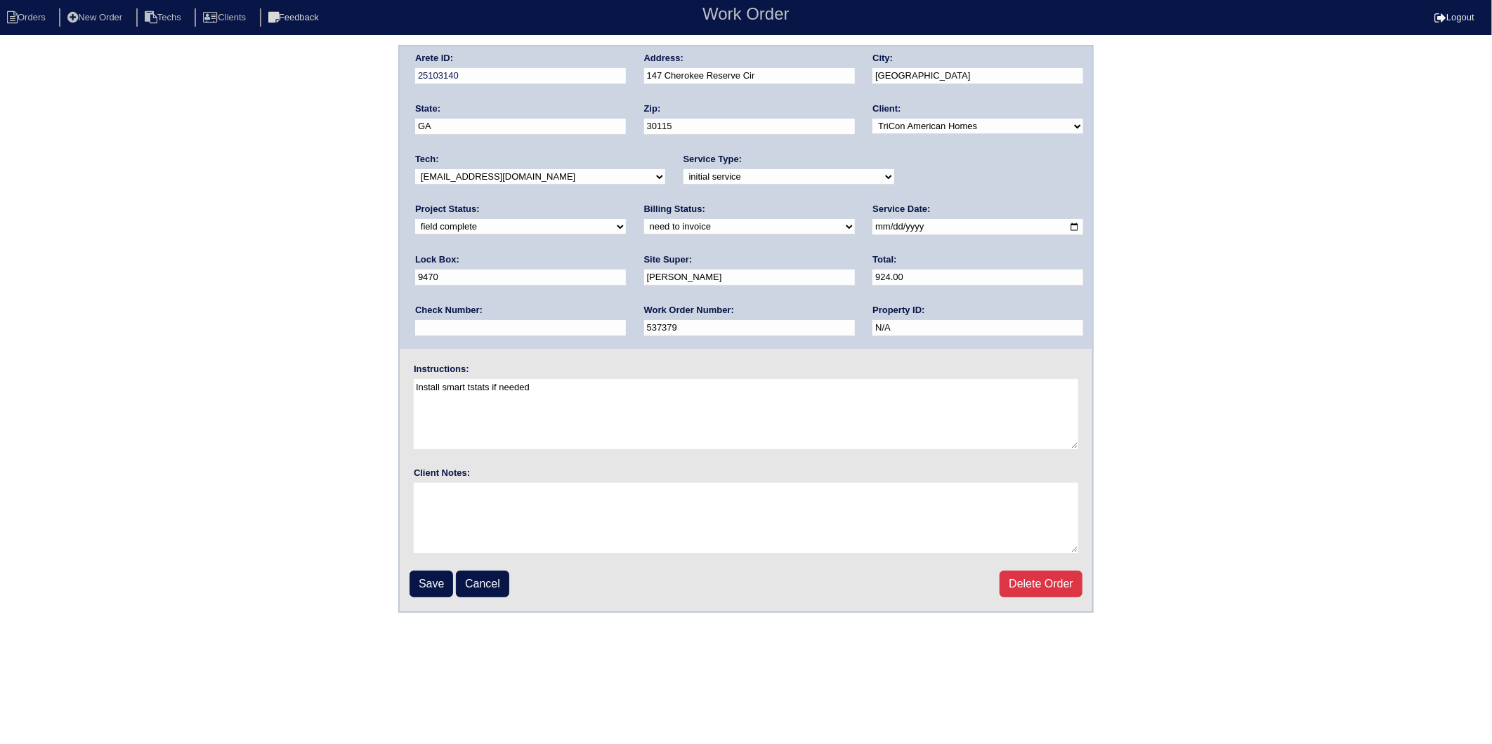
click at [644, 230] on select "need to quote quoted need to invoice invoiced paid warranty purchase order need…" at bounding box center [749, 226] width 211 height 15
select select "invoiced"
click at [644, 219] on select "need to quote quoted need to invoice invoiced paid warranty purchase order need…" at bounding box center [749, 226] width 211 height 15
click at [426, 581] on input "Save" at bounding box center [431, 584] width 44 height 27
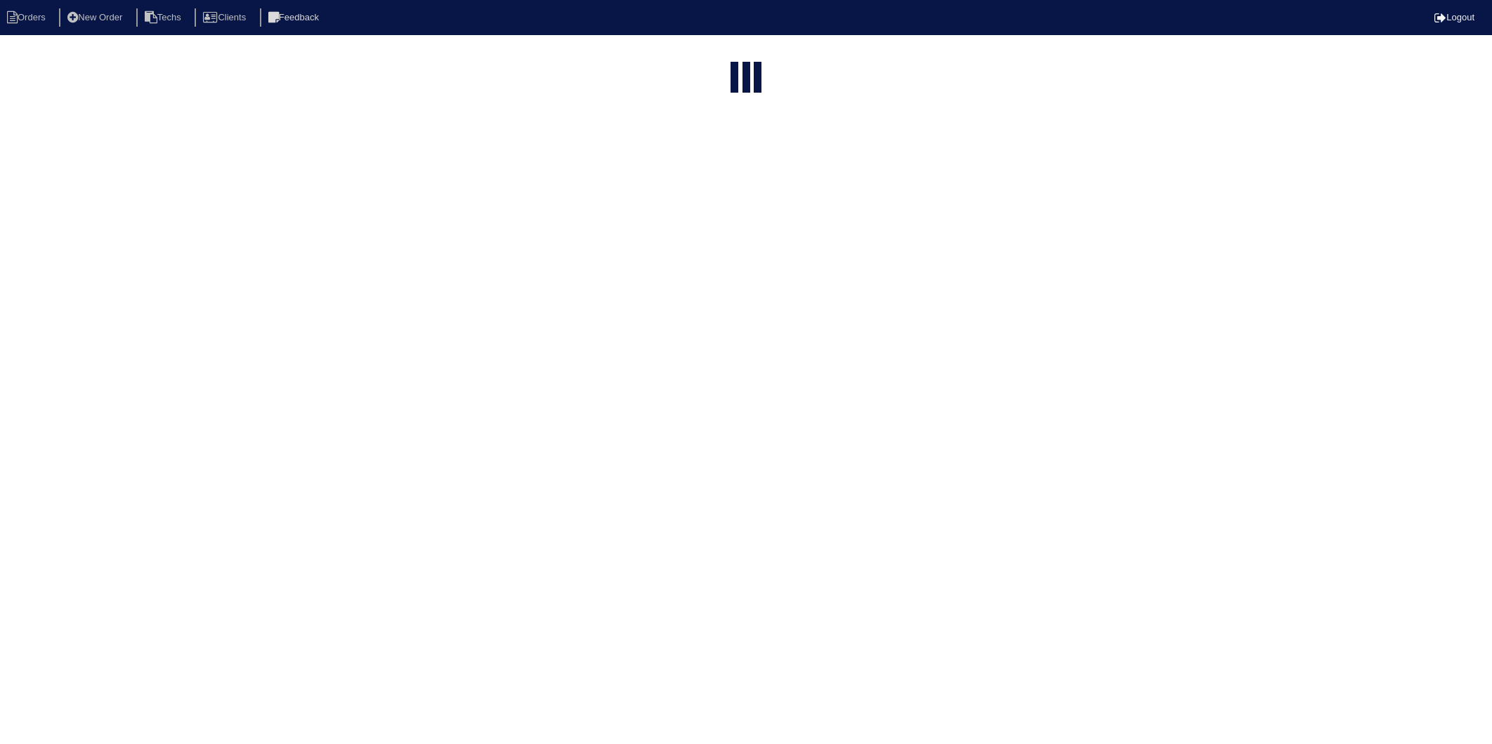
select select "15"
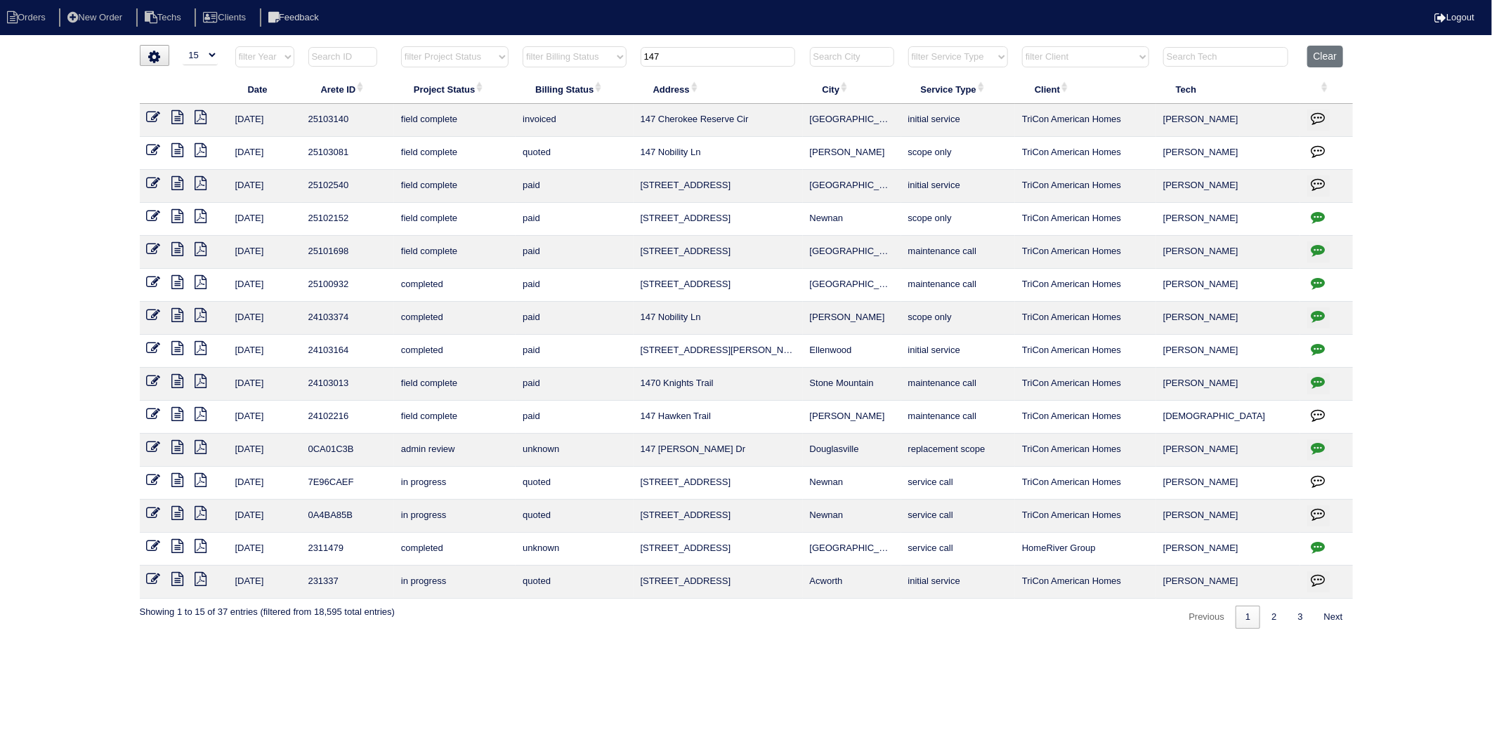
drag, startPoint x: 665, startPoint y: 62, endPoint x: 601, endPoint y: 65, distance: 64.0
click at [601, 65] on tr "filter Year -- Any Year -- 2025 2024 2023 2022 2021 2020 2019 filter Project St…" at bounding box center [746, 60] width 1213 height 29
type input "120"
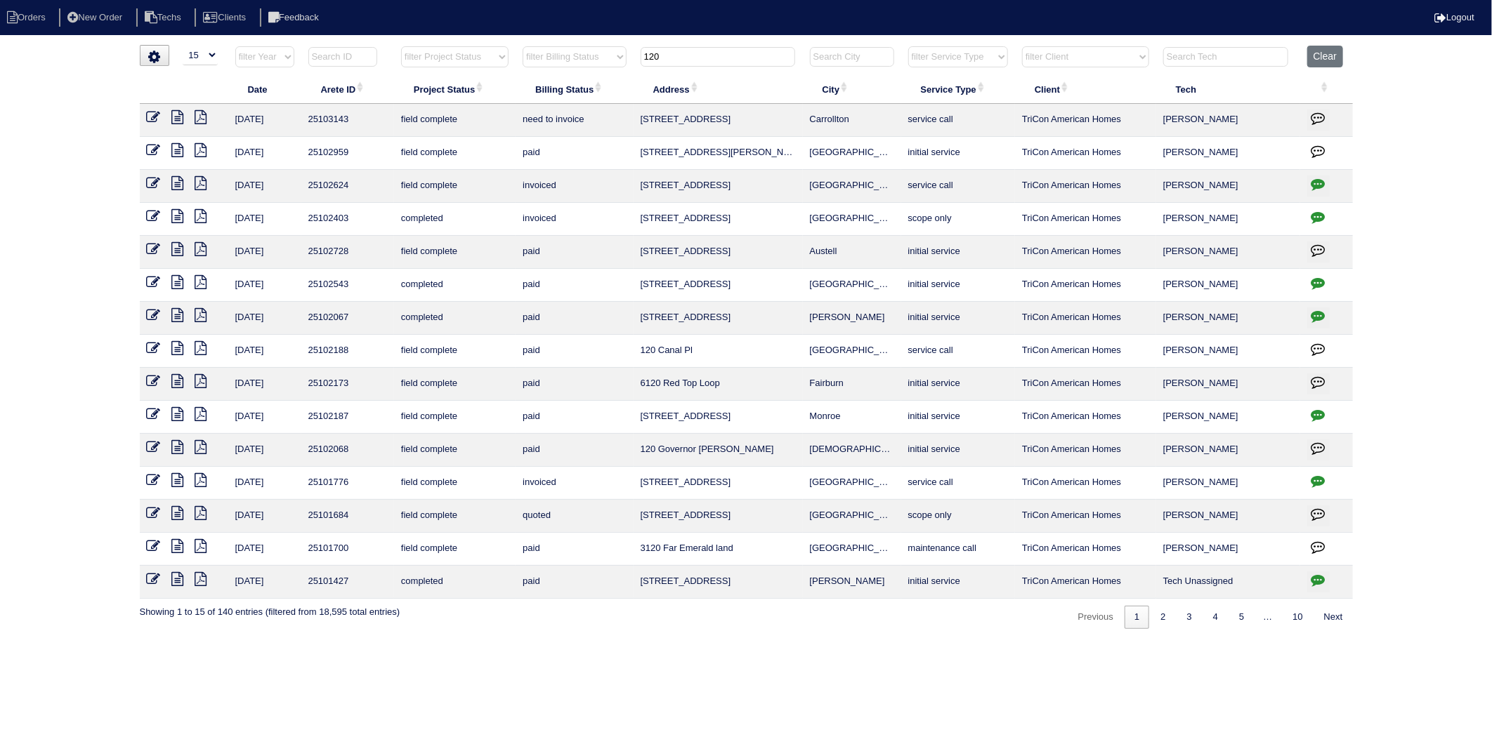
drag, startPoint x: 153, startPoint y: 115, endPoint x: 186, endPoint y: 131, distance: 36.7
click at [153, 115] on icon at bounding box center [154, 117] width 14 height 14
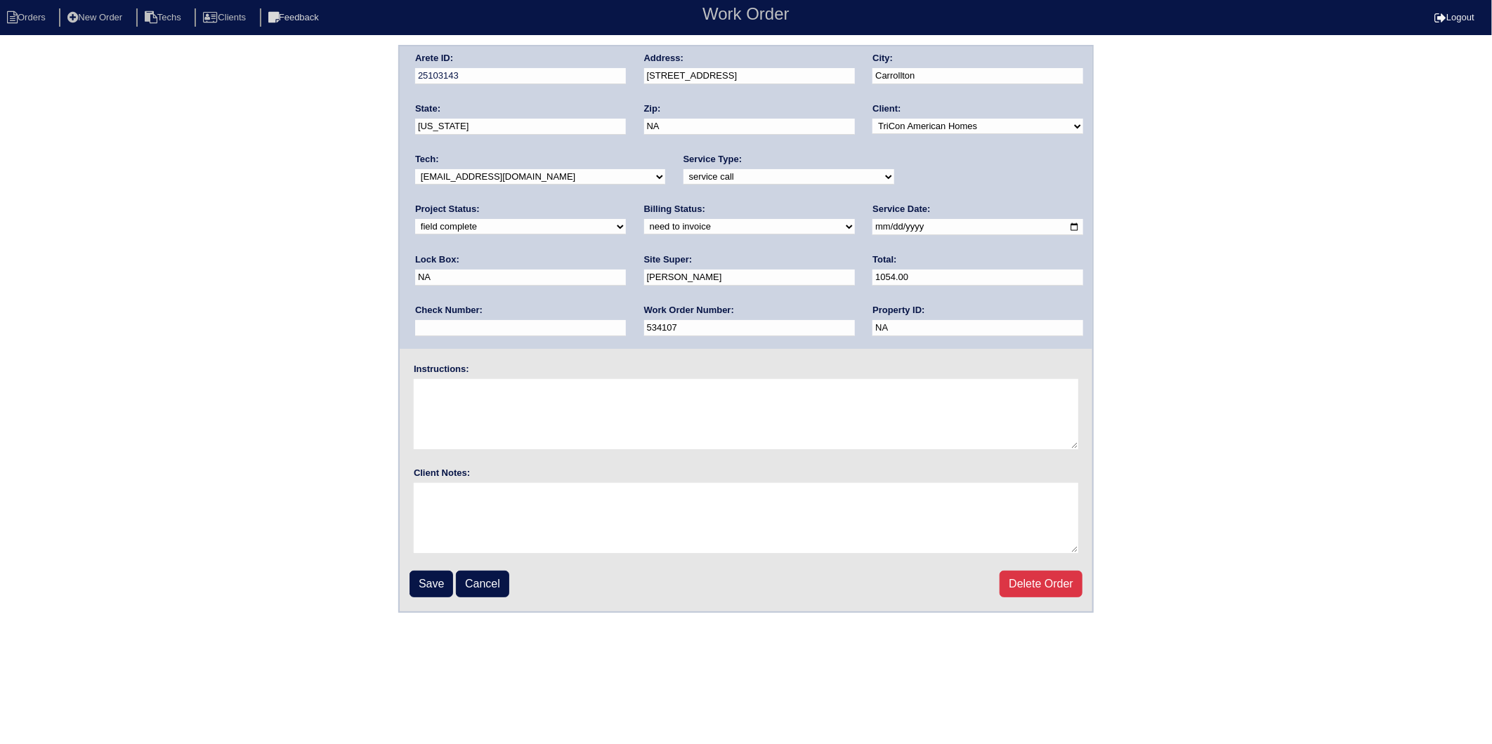
drag, startPoint x: 457, startPoint y: 225, endPoint x: 456, endPoint y: 232, distance: 7.1
click at [644, 225] on select "need to quote quoted need to invoice invoiced paid warranty purchase order need…" at bounding box center [749, 226] width 211 height 15
select select "invoiced"
click at [644, 219] on select "need to quote quoted need to invoice invoiced paid warranty purchase order need…" at bounding box center [749, 226] width 211 height 15
click at [420, 579] on input "Save" at bounding box center [431, 584] width 44 height 27
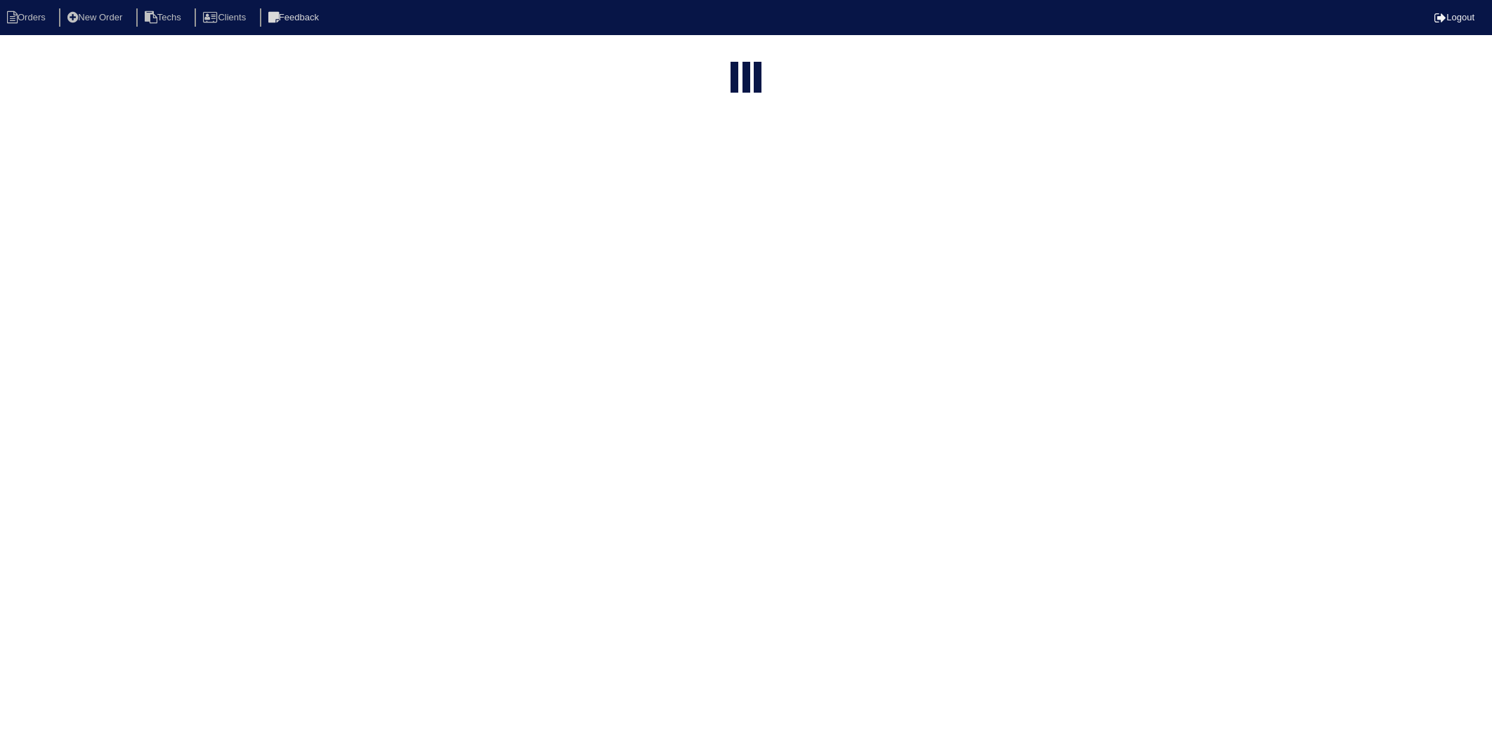
select select "15"
type input "120"
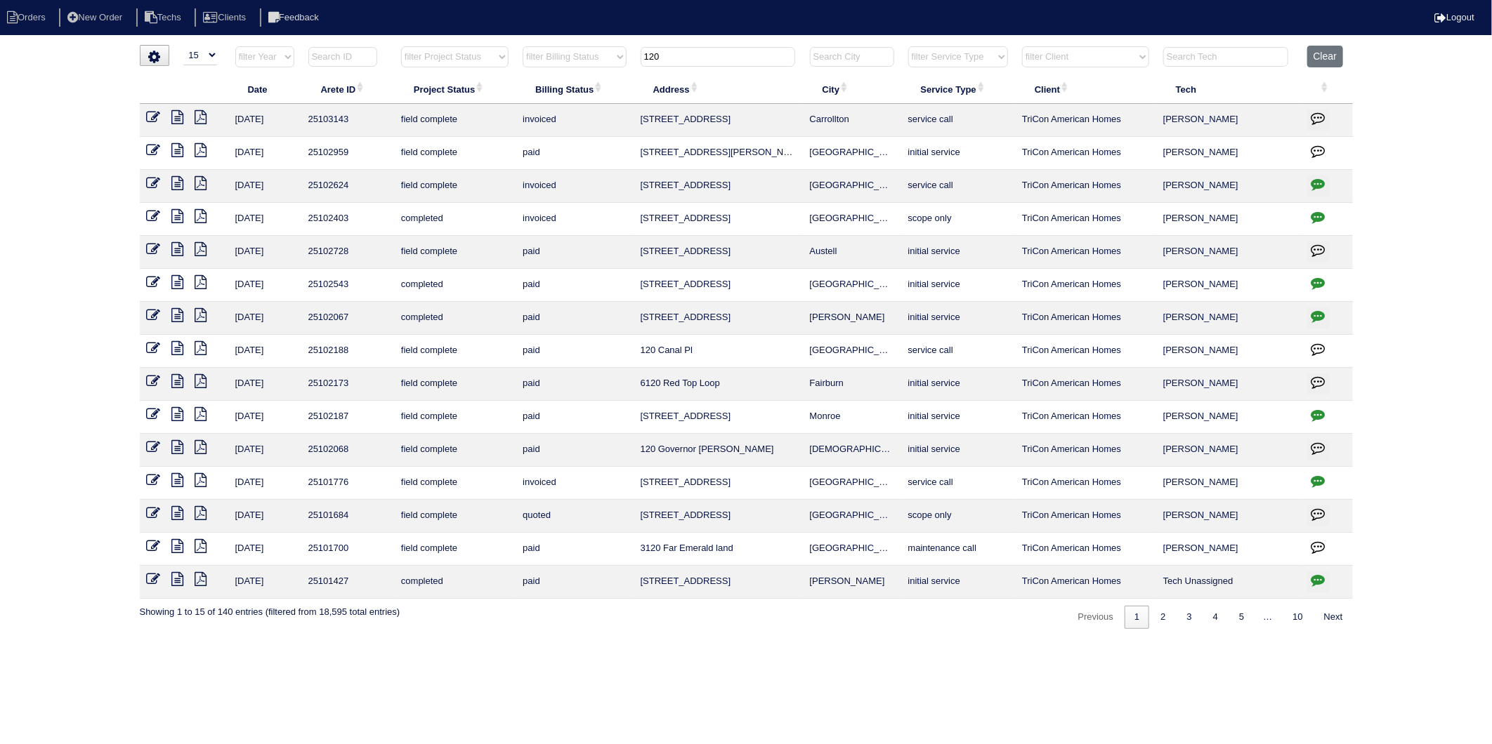
drag, startPoint x: 1318, startPoint y: 53, endPoint x: 1171, endPoint y: 82, distance: 150.3
click at [1318, 53] on button "Clear" at bounding box center [1325, 57] width 36 height 22
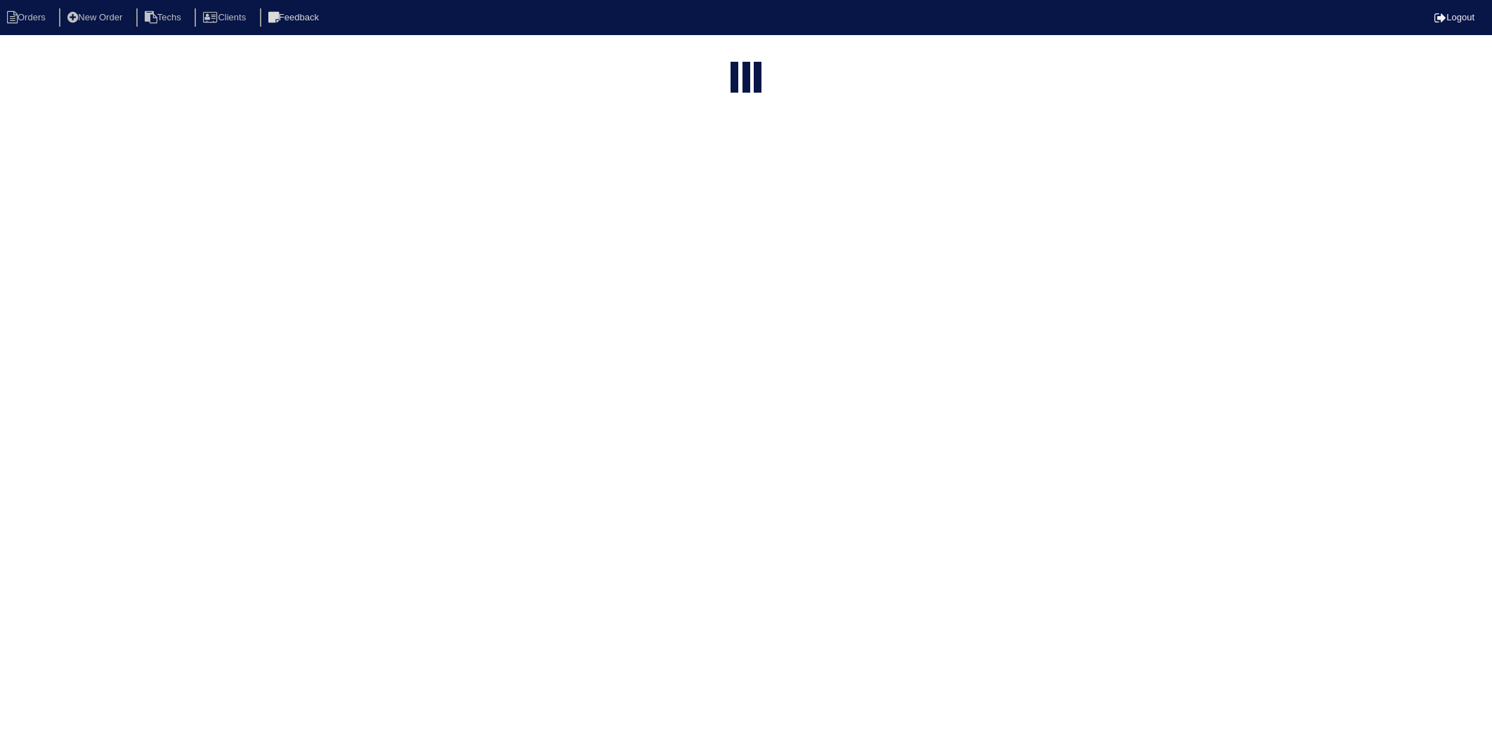
select select "15"
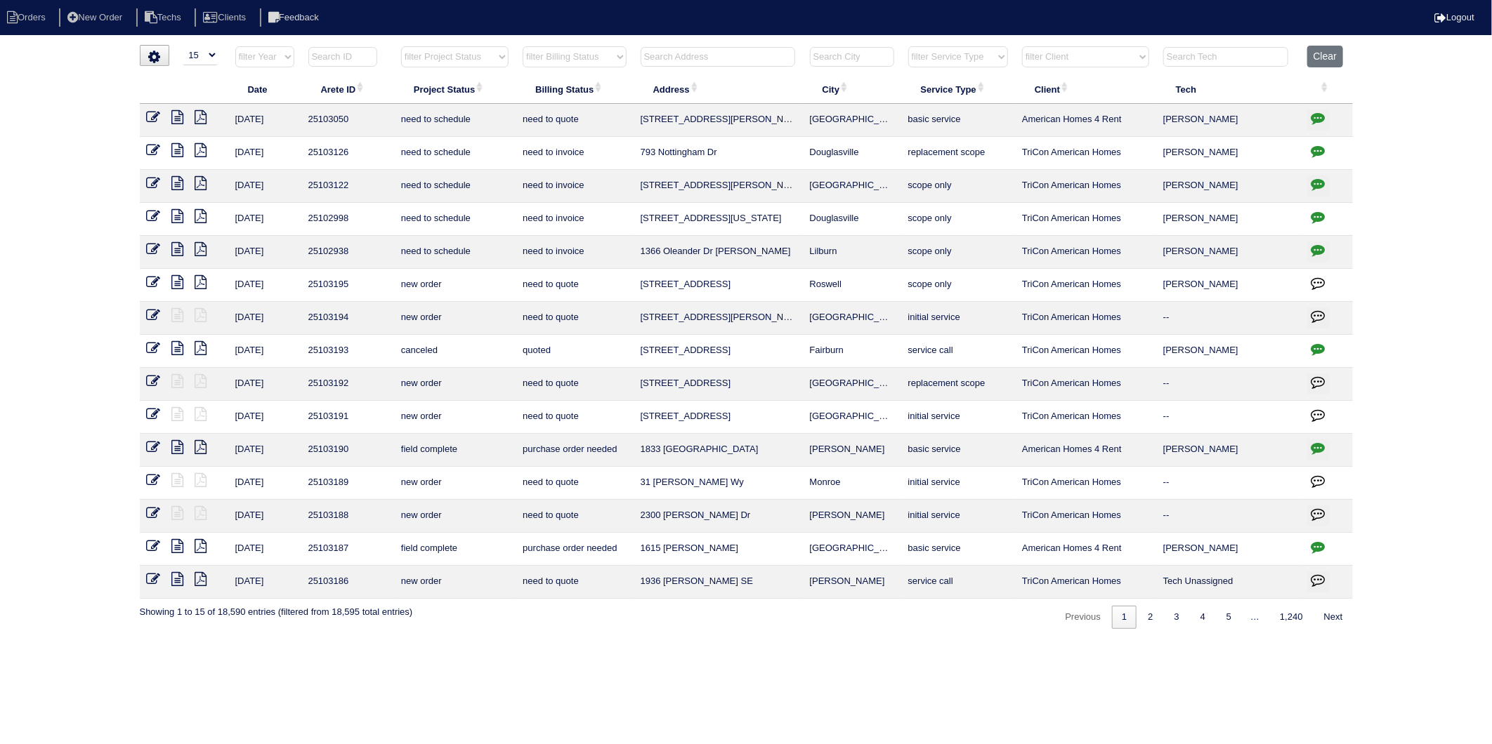
click at [593, 60] on select "filter Billing Status -- Any Billing Status -- need to quote quoted need to inv…" at bounding box center [574, 56] width 103 height 21
click at [523, 46] on select "filter Billing Status -- Any Billing Status -- need to quote quoted need to inv…" at bounding box center [574, 56] width 103 height 21
select select "need to invoice"
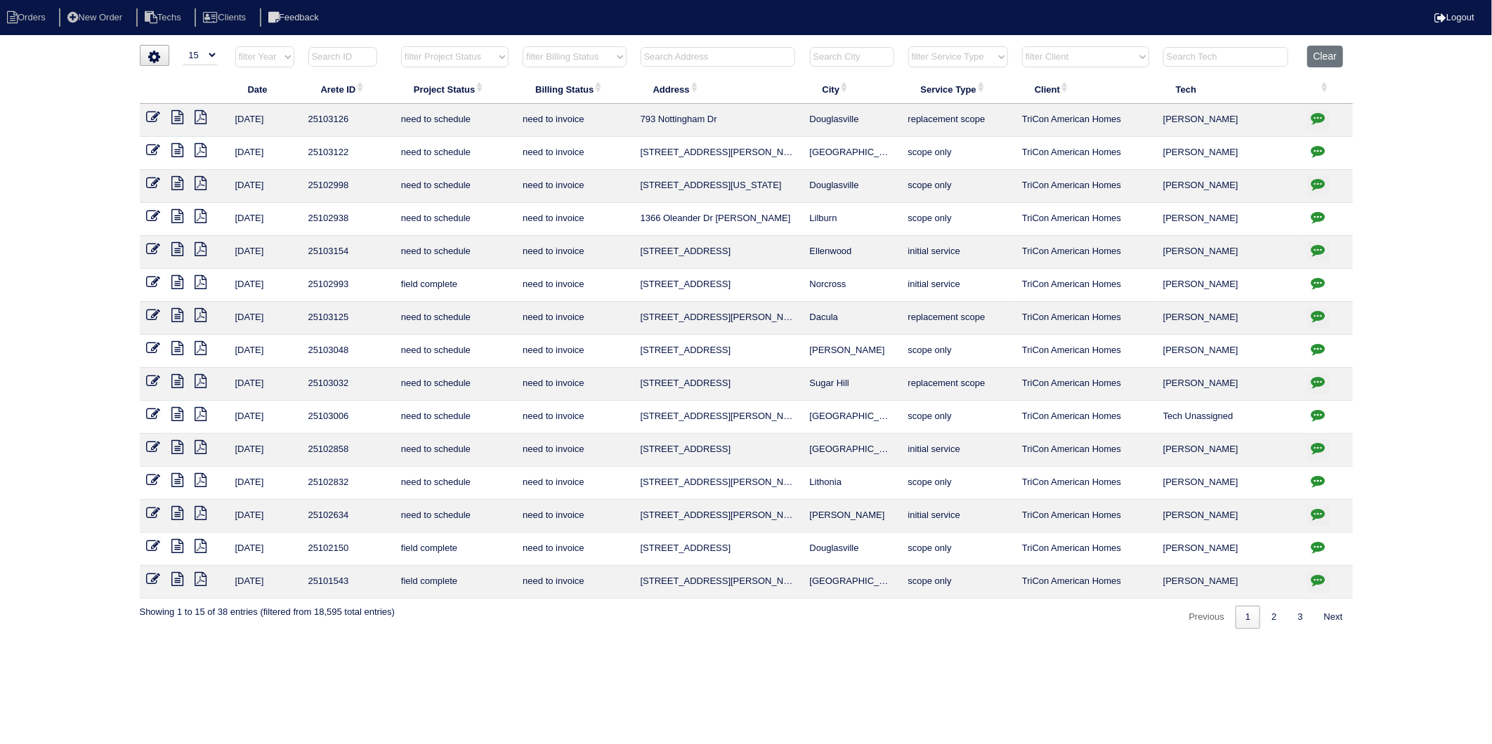
click at [672, 56] on input "text" at bounding box center [717, 57] width 155 height 20
type input "38"
select select "need to invoice"
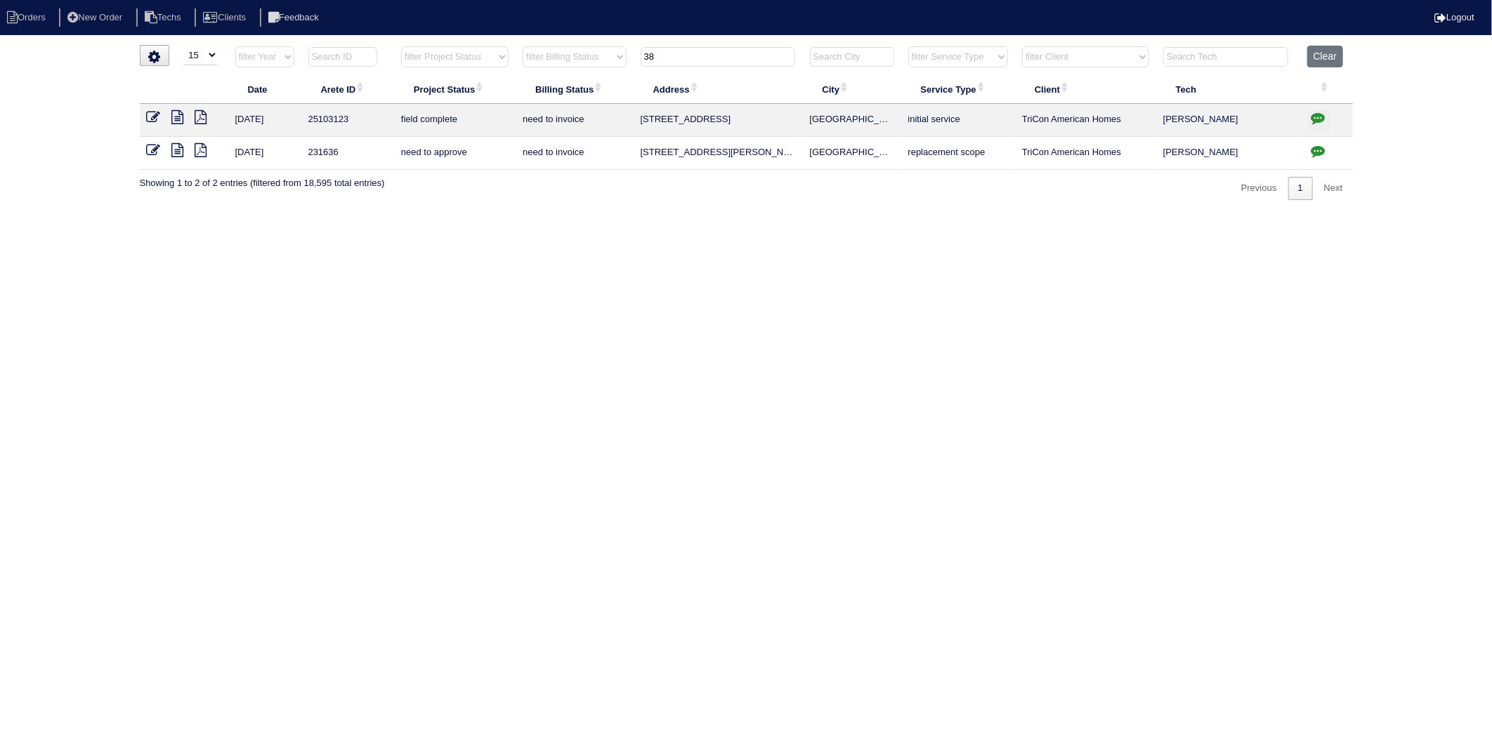
click at [176, 118] on icon at bounding box center [178, 117] width 12 height 14
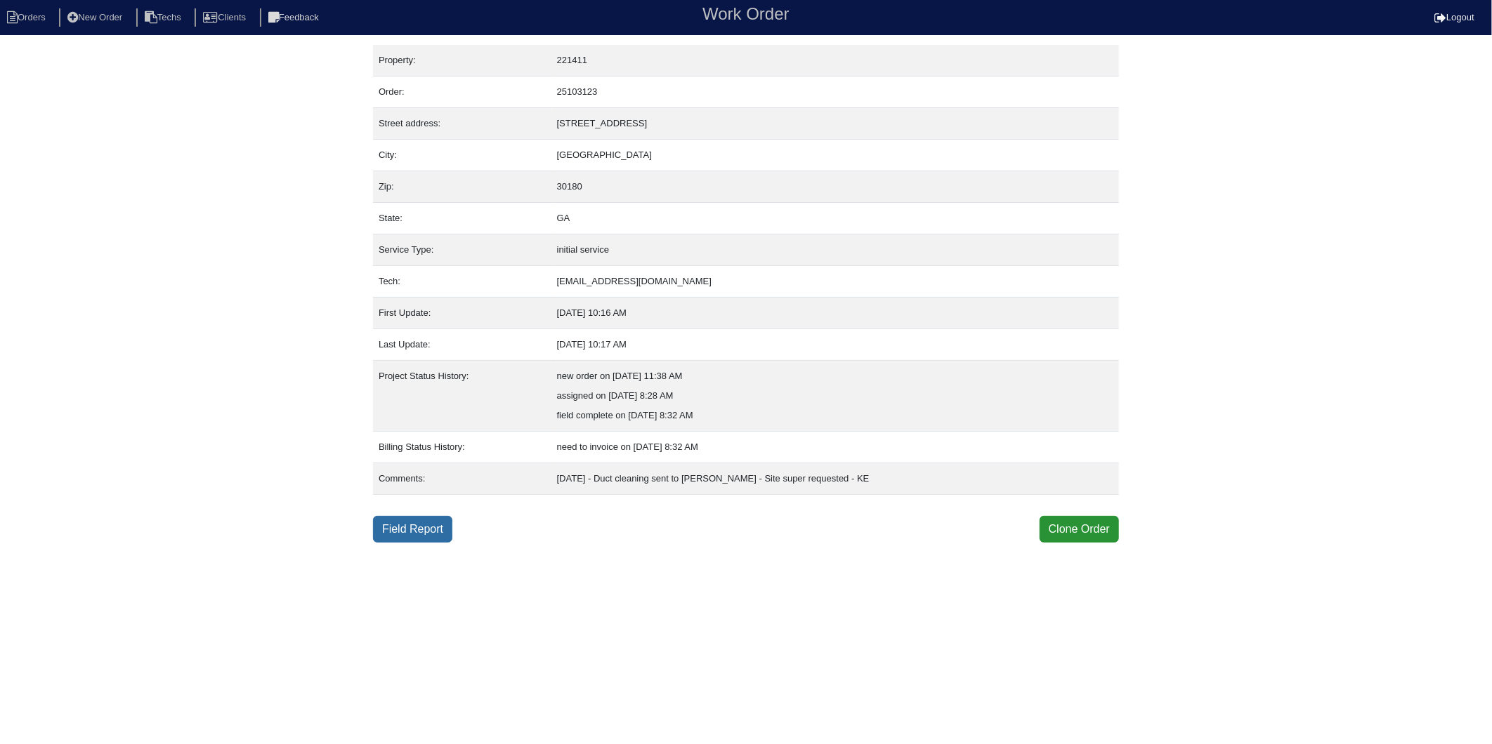
click at [408, 530] on link "Field Report" at bounding box center [412, 529] width 79 height 27
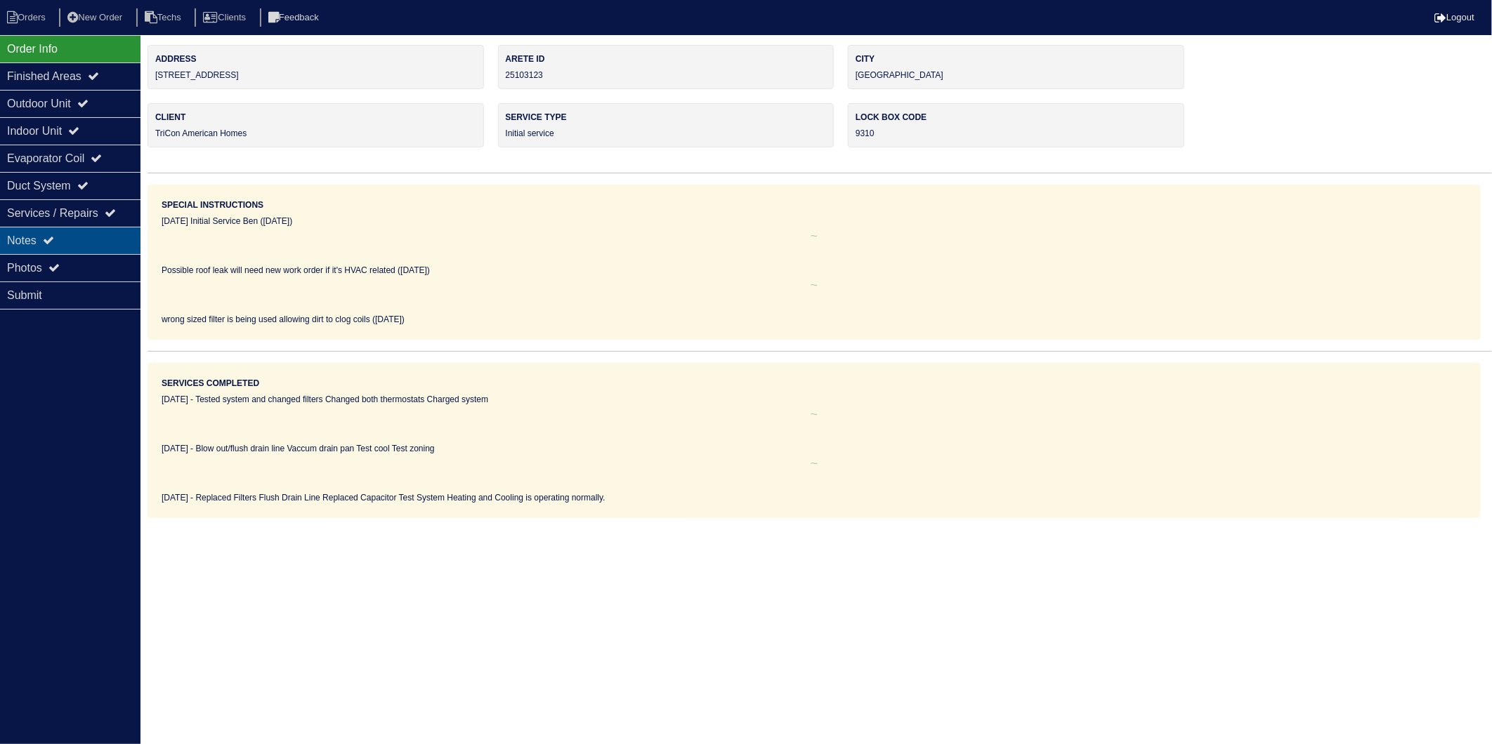
click at [38, 232] on div "Notes" at bounding box center [70, 240] width 140 height 27
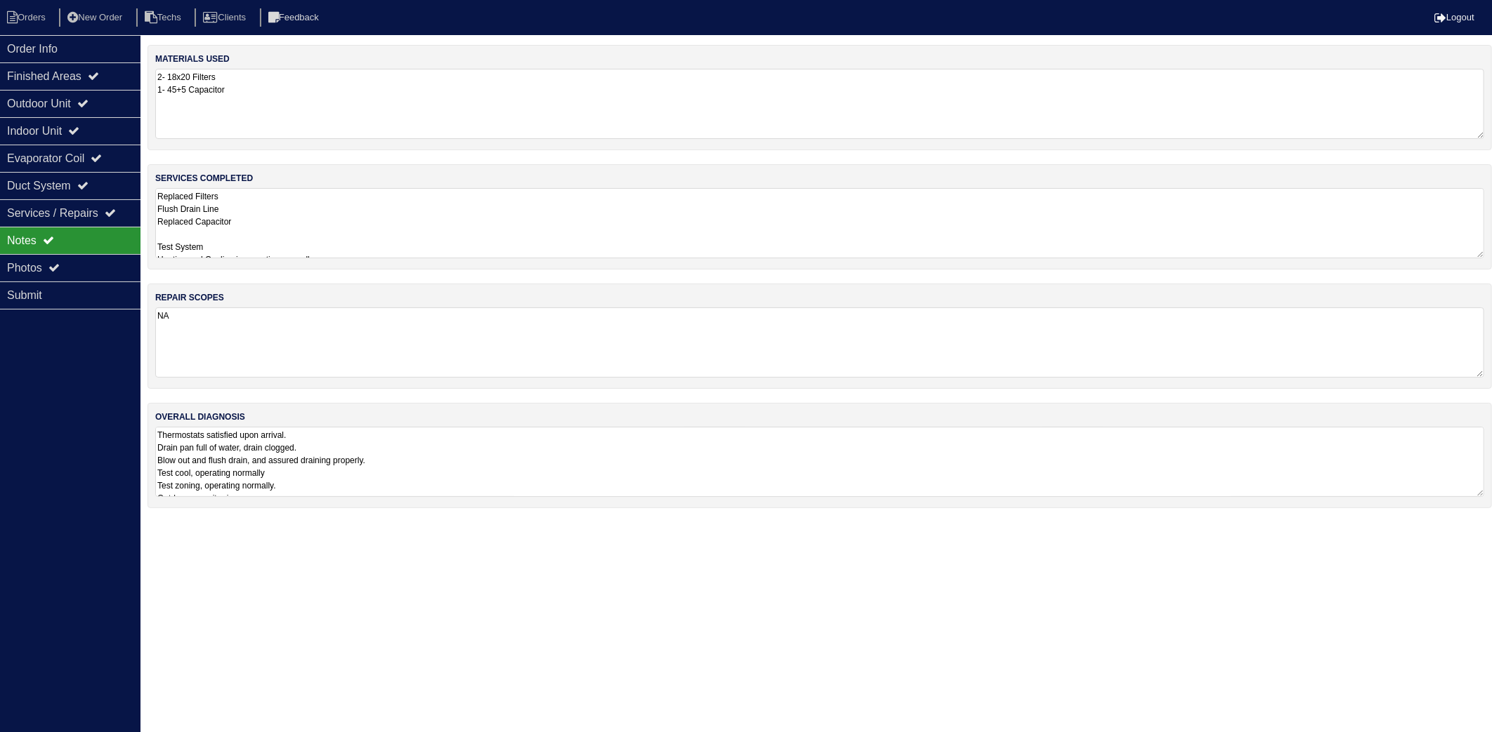
click at [303, 86] on textarea "2- 18x20 Filters 1- 45+5 Capacitor" at bounding box center [819, 104] width 1329 height 70
click at [295, 221] on textarea "Replaced Filters Flush Drain Line Replaced Capacitor Test System Heating and Co…" at bounding box center [819, 222] width 1329 height 70
click at [298, 360] on textarea "NA" at bounding box center [819, 351] width 1329 height 70
click at [32, 22] on li "Orders" at bounding box center [28, 17] width 57 height 19
select select "15"
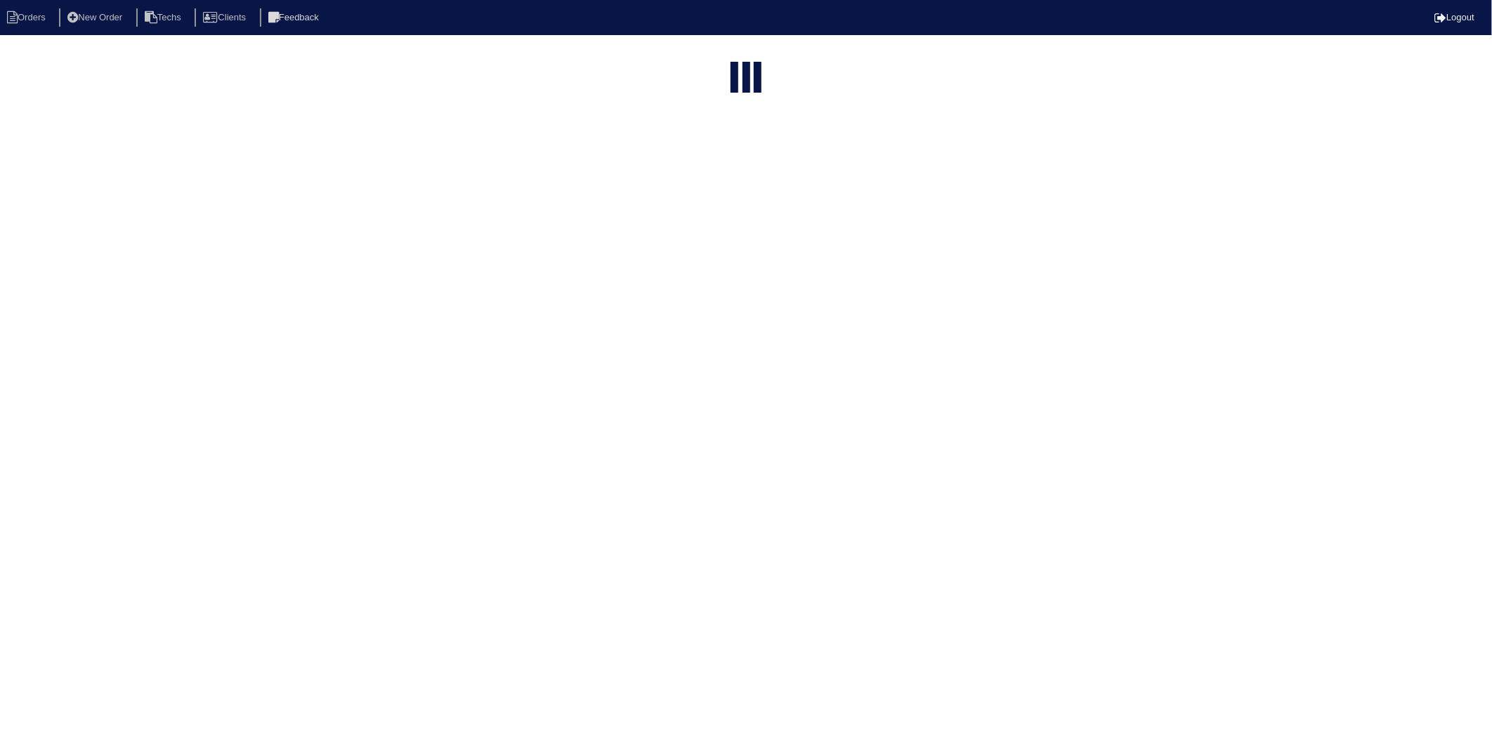
type input "38"
select select "need to invoice"
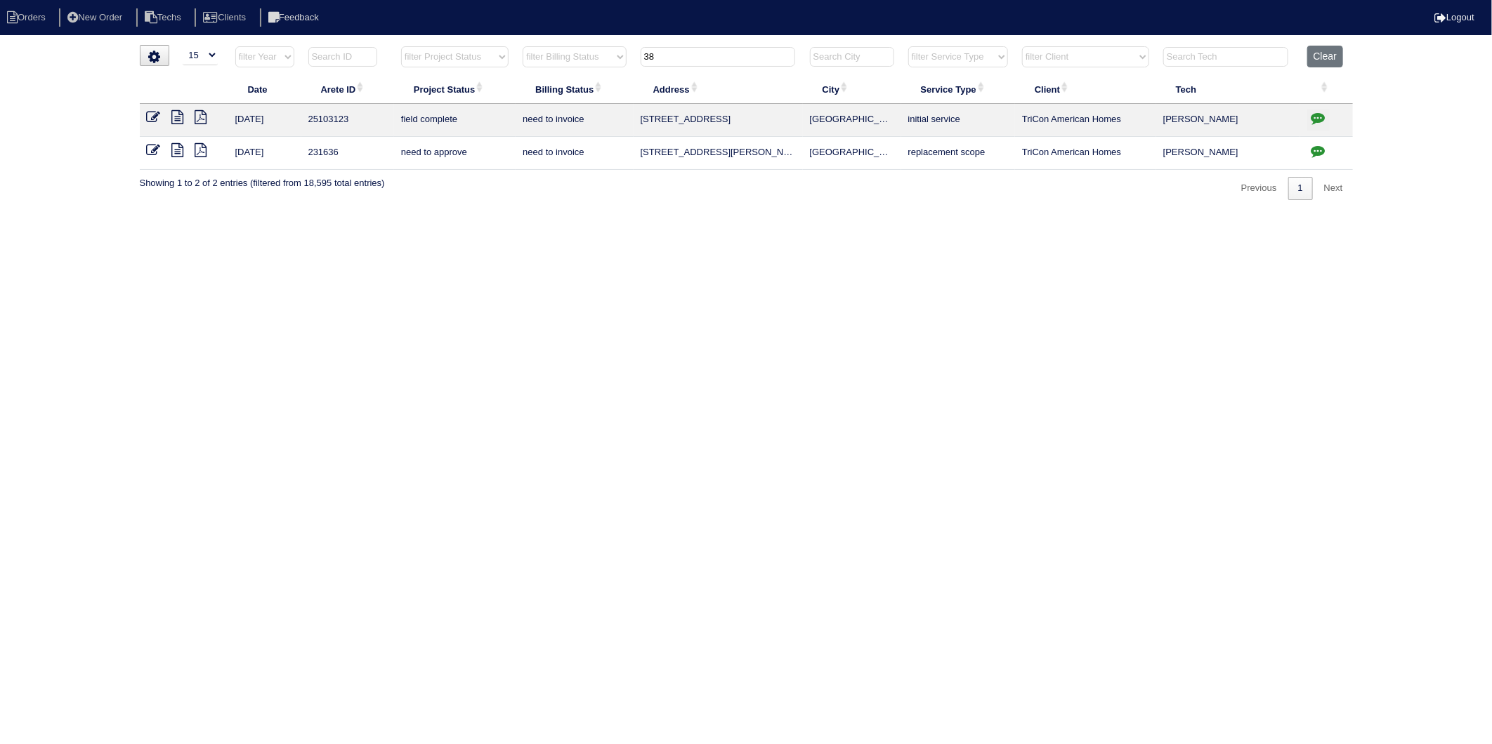
click at [148, 118] on icon at bounding box center [154, 117] width 14 height 14
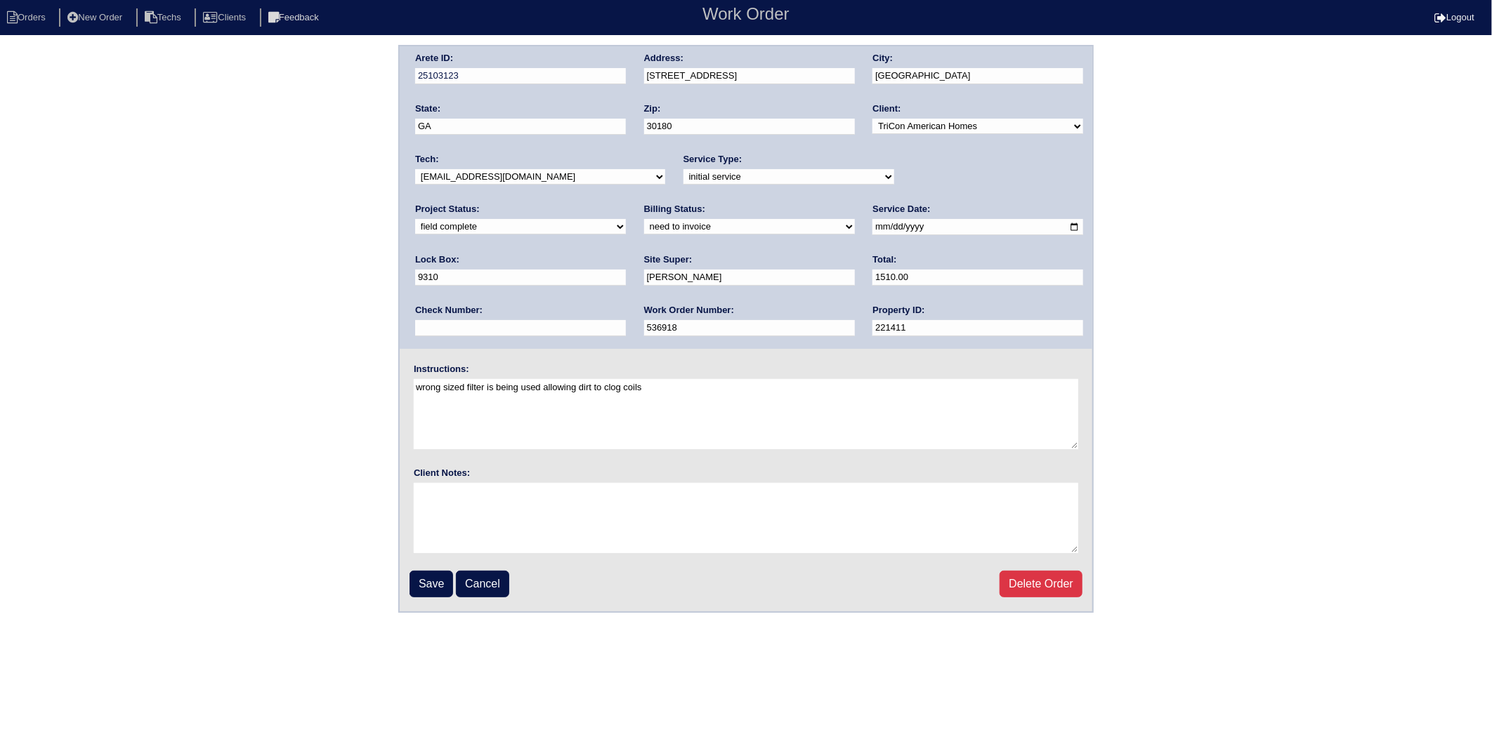
click at [644, 227] on select "need to quote quoted need to invoice invoiced paid warranty purchase order need…" at bounding box center [749, 226] width 211 height 15
click at [644, 219] on select "need to quote quoted need to invoice invoiced paid warranty purchase order need…" at bounding box center [749, 226] width 211 height 15
click at [644, 222] on select "need to quote quoted need to invoice invoiced paid warranty purchase order need…" at bounding box center [749, 226] width 211 height 15
select select "invoiced"
click at [644, 219] on select "need to quote quoted need to invoice invoiced paid warranty purchase order need…" at bounding box center [749, 226] width 211 height 15
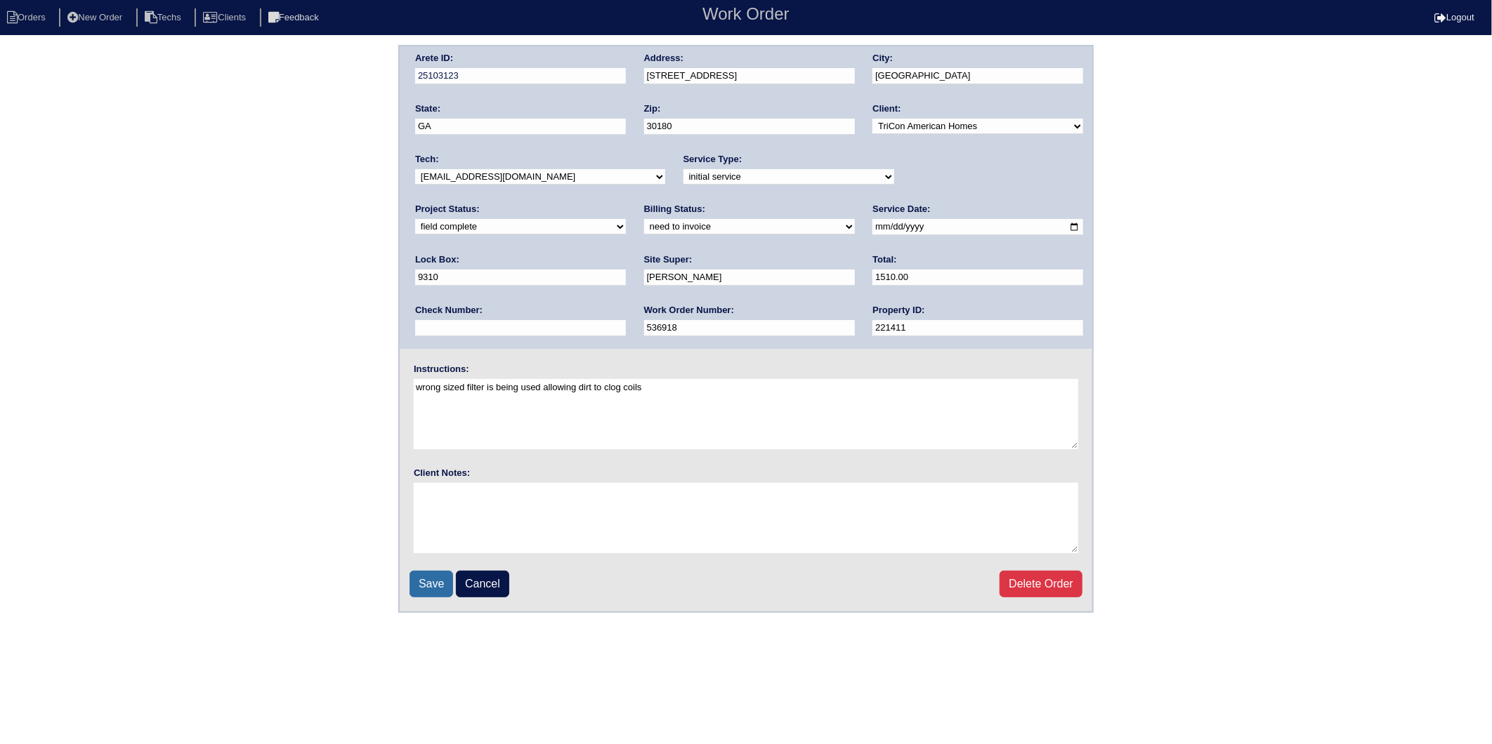
click at [438, 583] on input "Save" at bounding box center [431, 584] width 44 height 27
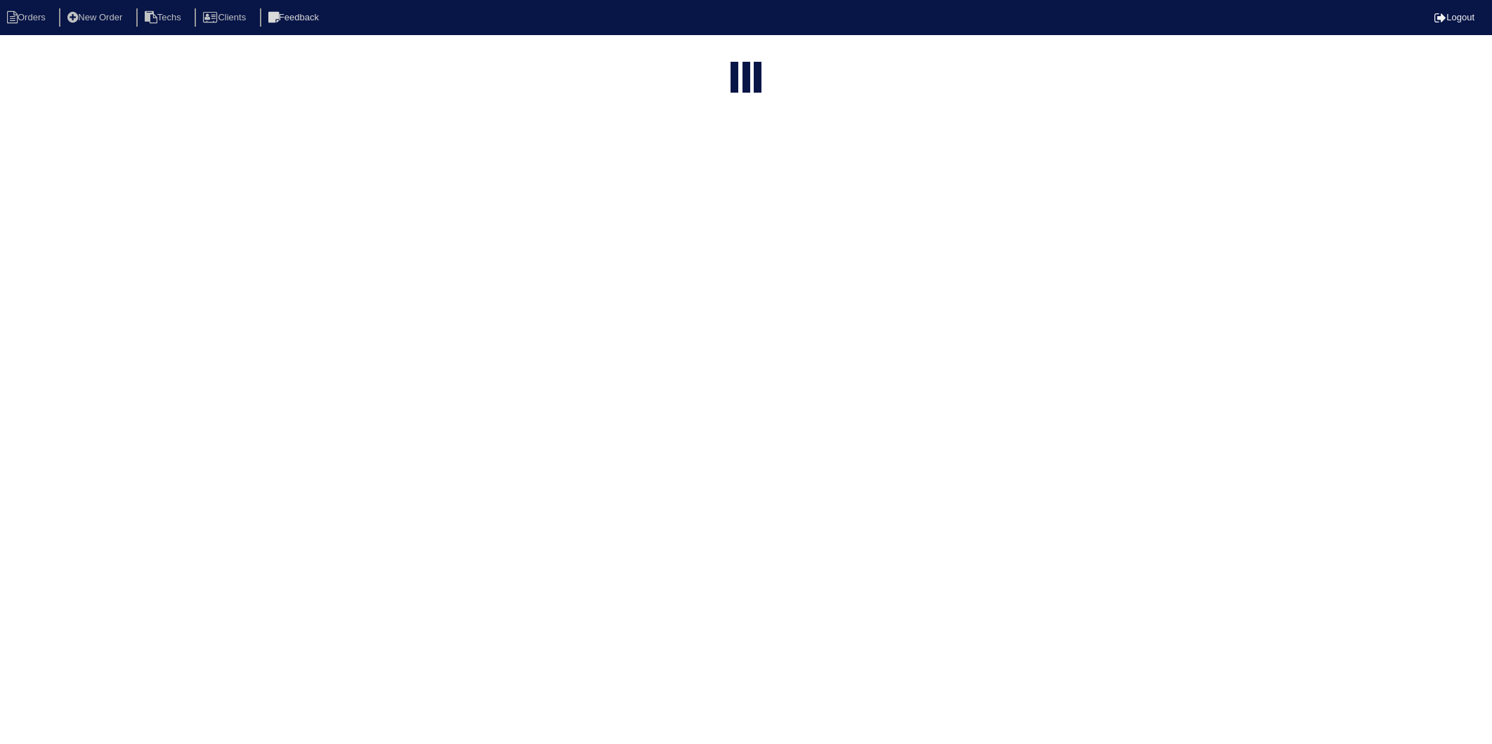
select select "15"
select select "need to invoice"
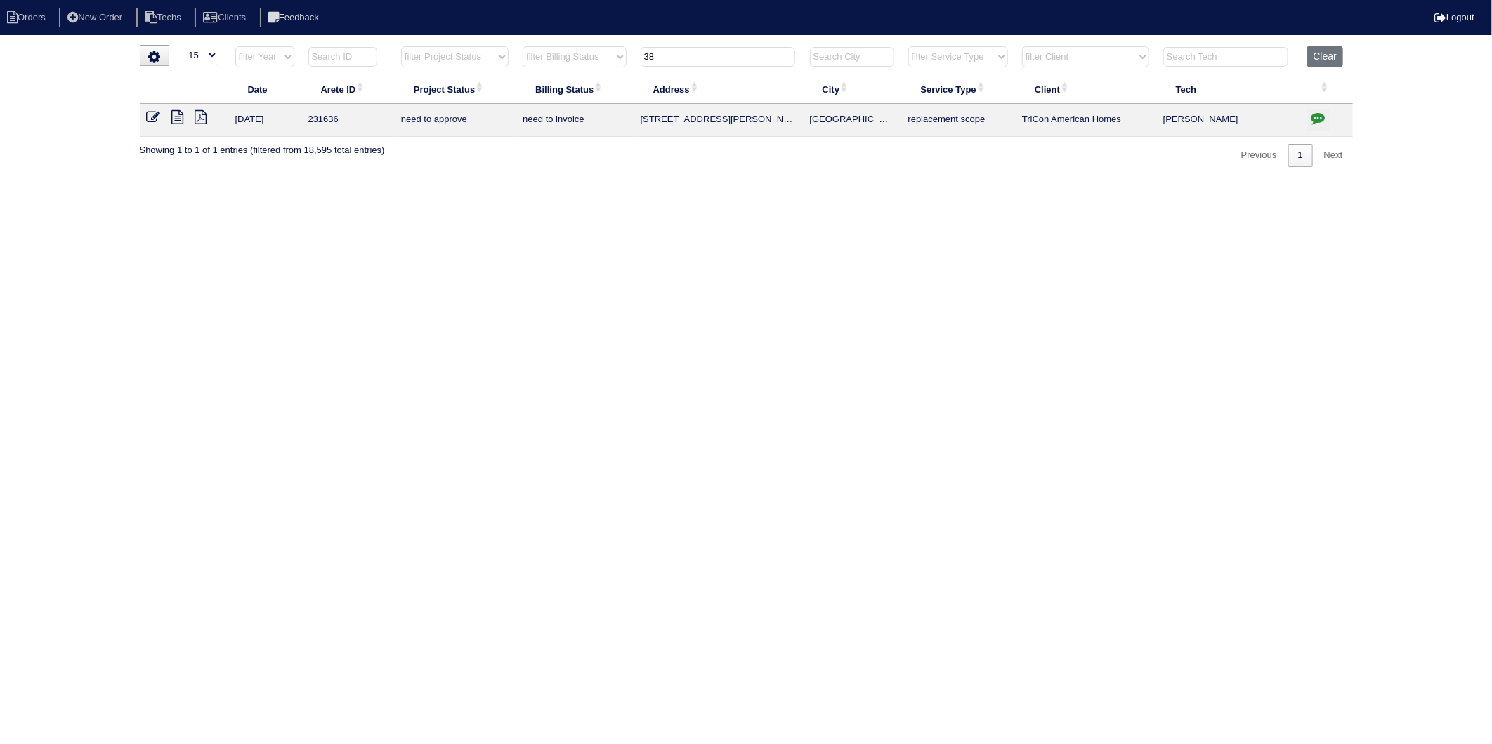
drag, startPoint x: 1322, startPoint y: 53, endPoint x: 1040, endPoint y: 53, distance: 281.6
click at [1322, 53] on button "Clear" at bounding box center [1325, 57] width 36 height 22
select select
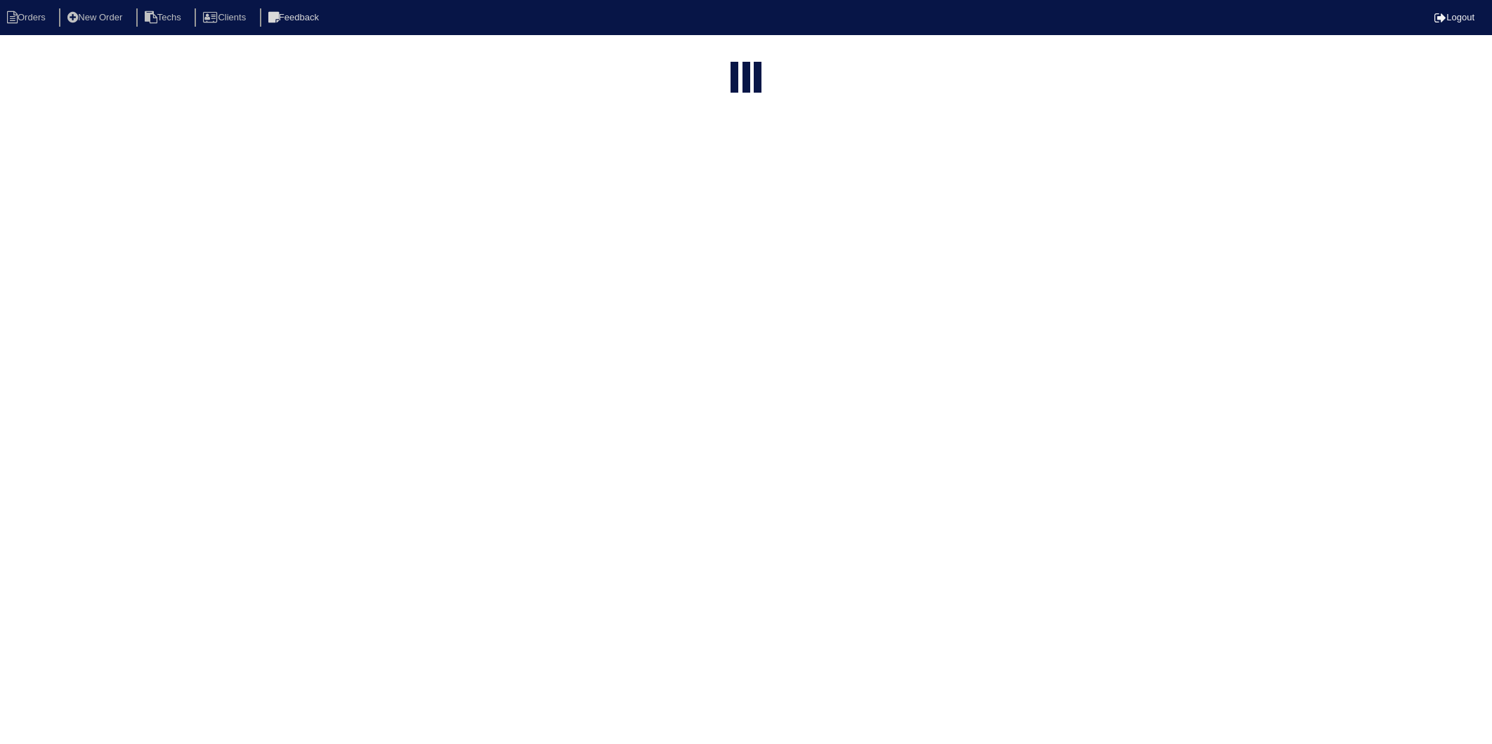
select select "15"
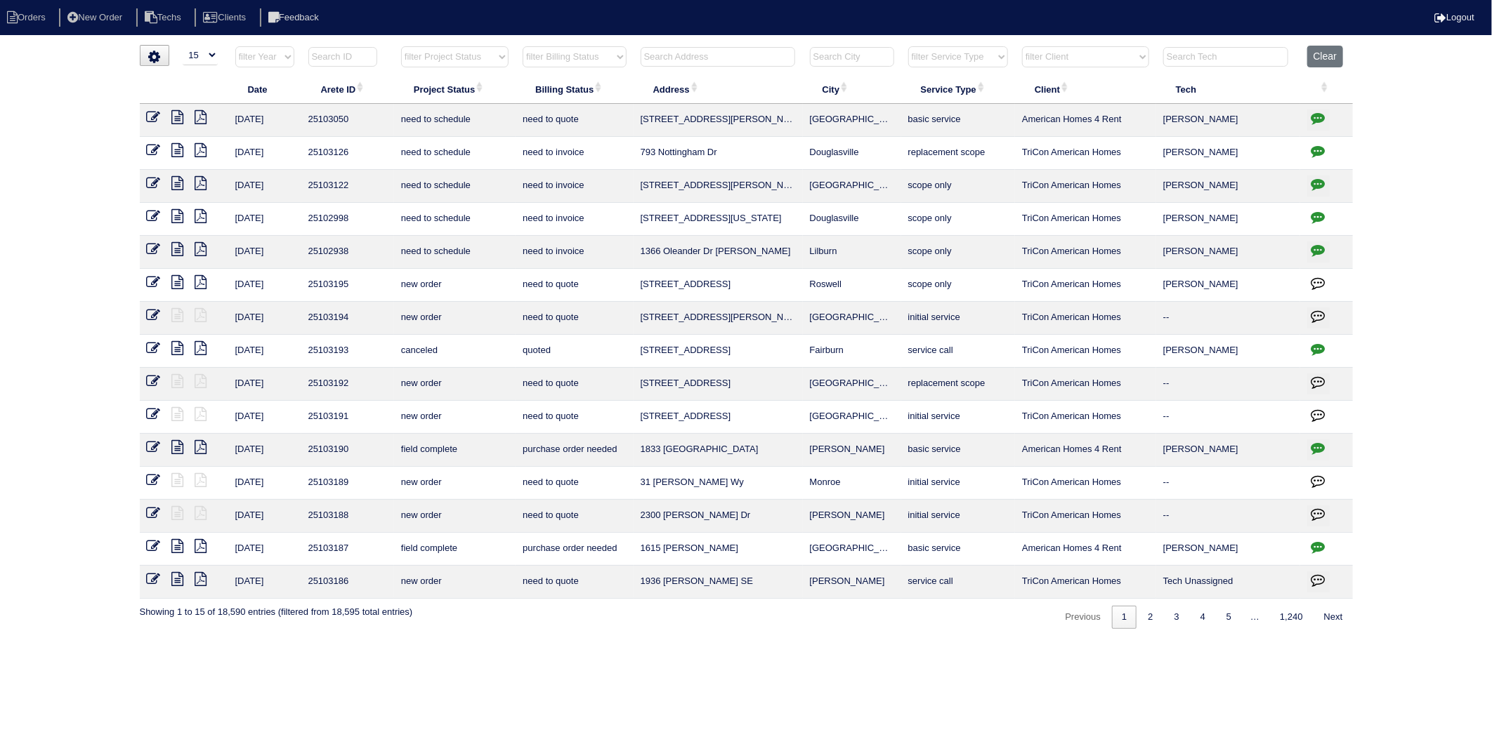
click at [677, 62] on input "text" at bounding box center [717, 57] width 155 height 20
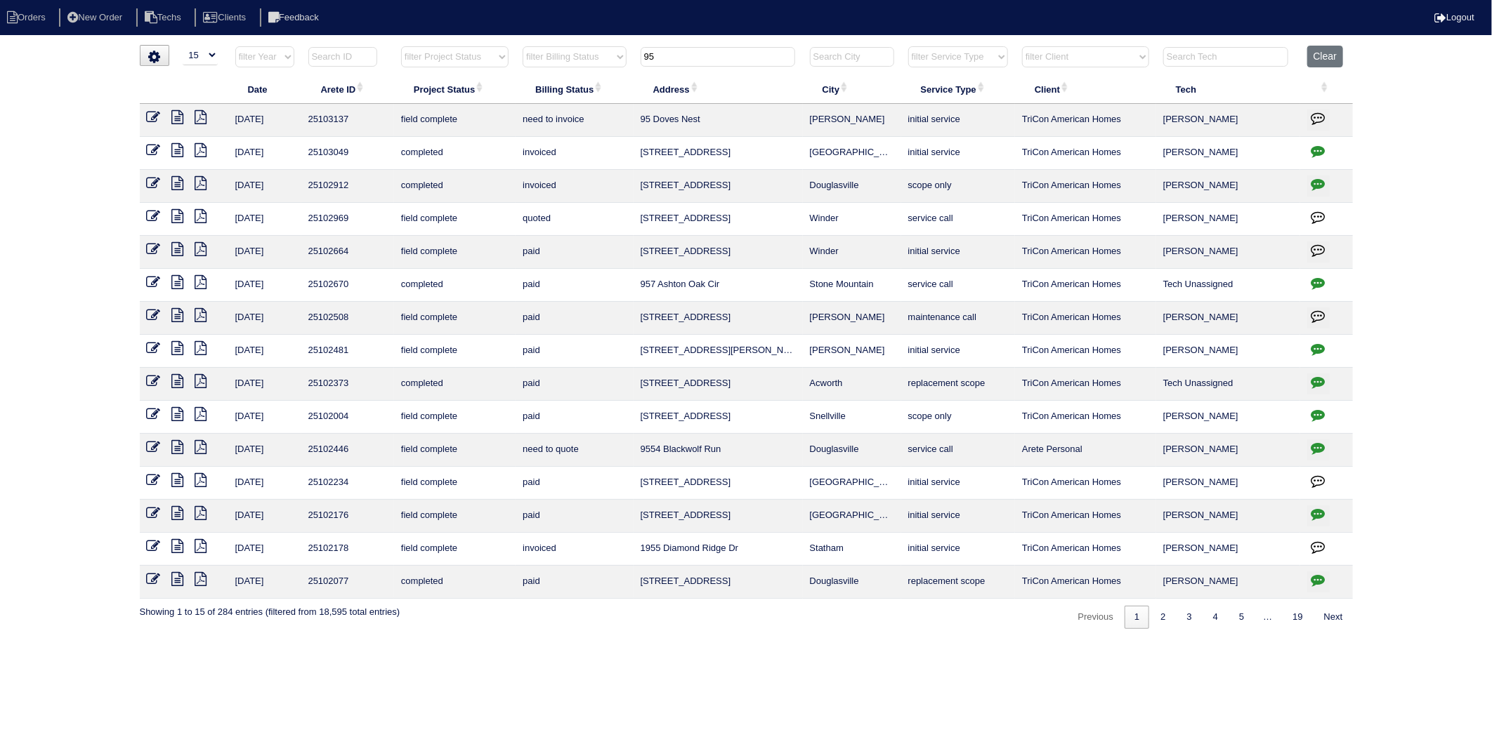
type input "95"
click at [153, 115] on icon at bounding box center [154, 117] width 14 height 14
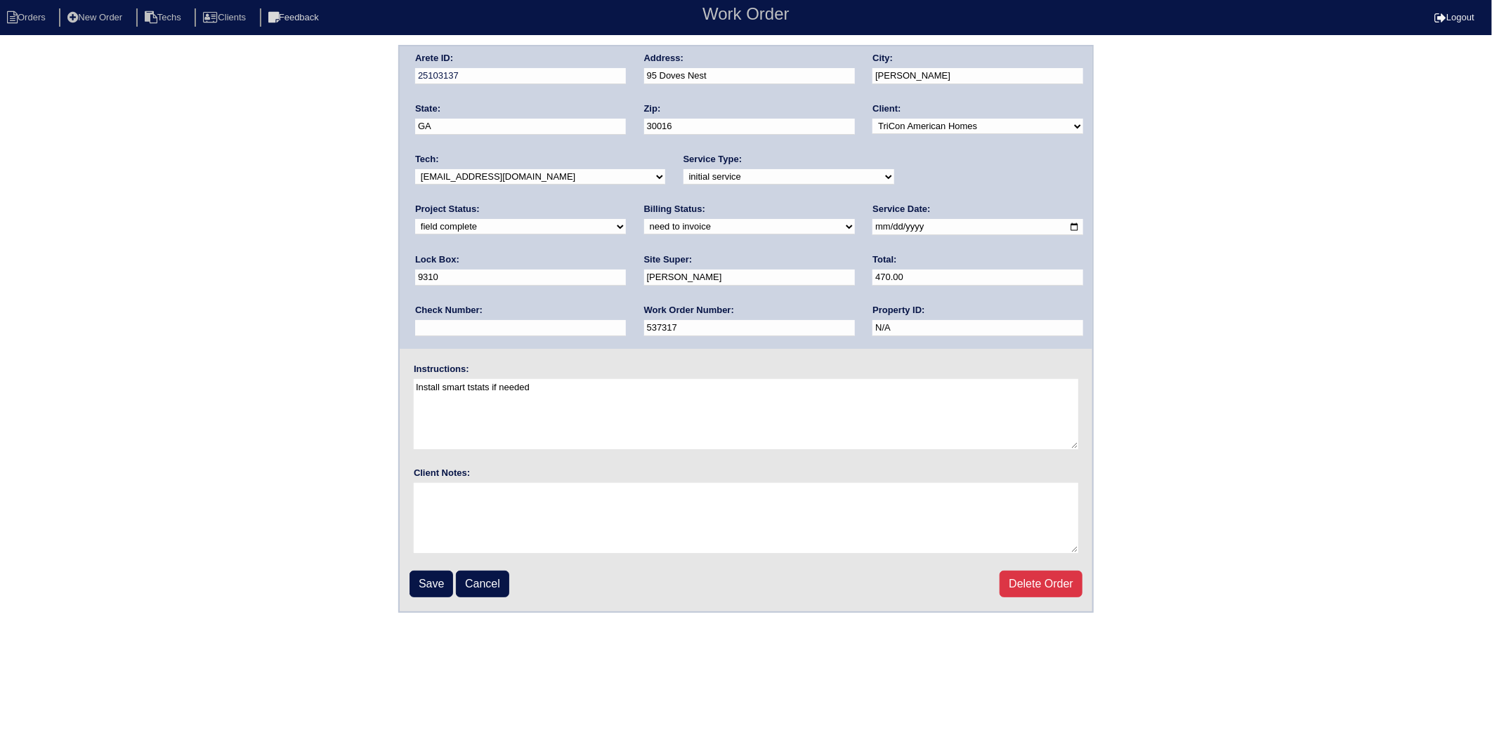
drag, startPoint x: 461, startPoint y: 223, endPoint x: 461, endPoint y: 232, distance: 9.8
click at [644, 223] on select "need to quote quoted need to invoice invoiced paid warranty purchase order need…" at bounding box center [749, 226] width 211 height 15
select select "invoiced"
click at [644, 219] on select "need to quote quoted need to invoice invoiced paid warranty purchase order need…" at bounding box center [749, 226] width 211 height 15
click at [445, 574] on input "Save" at bounding box center [431, 584] width 44 height 27
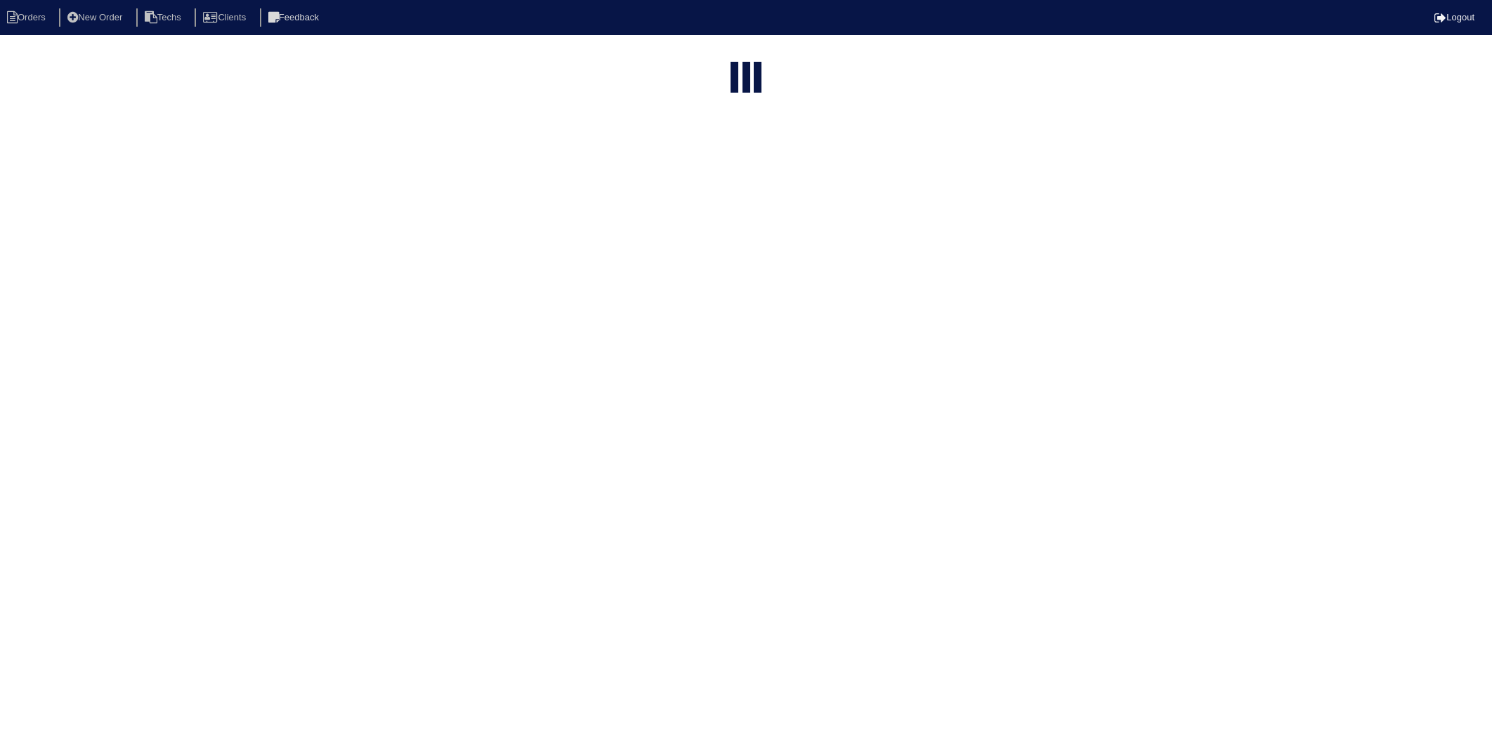
select select "15"
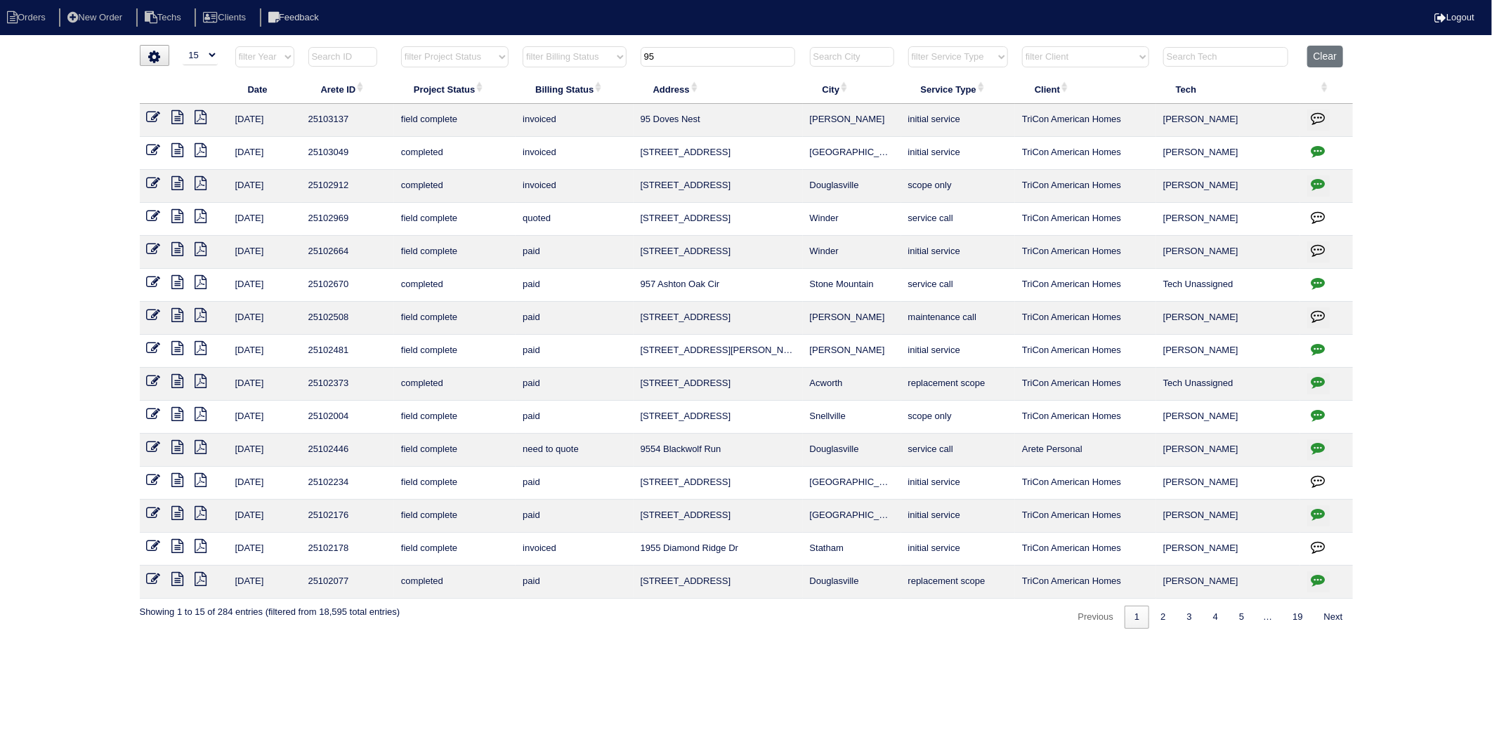
drag, startPoint x: 687, startPoint y: 60, endPoint x: 610, endPoint y: 83, distance: 80.5
click at [610, 83] on table "Date Arete ID Project Status Billing Status Address City Service Type Client Te…" at bounding box center [746, 322] width 1213 height 553
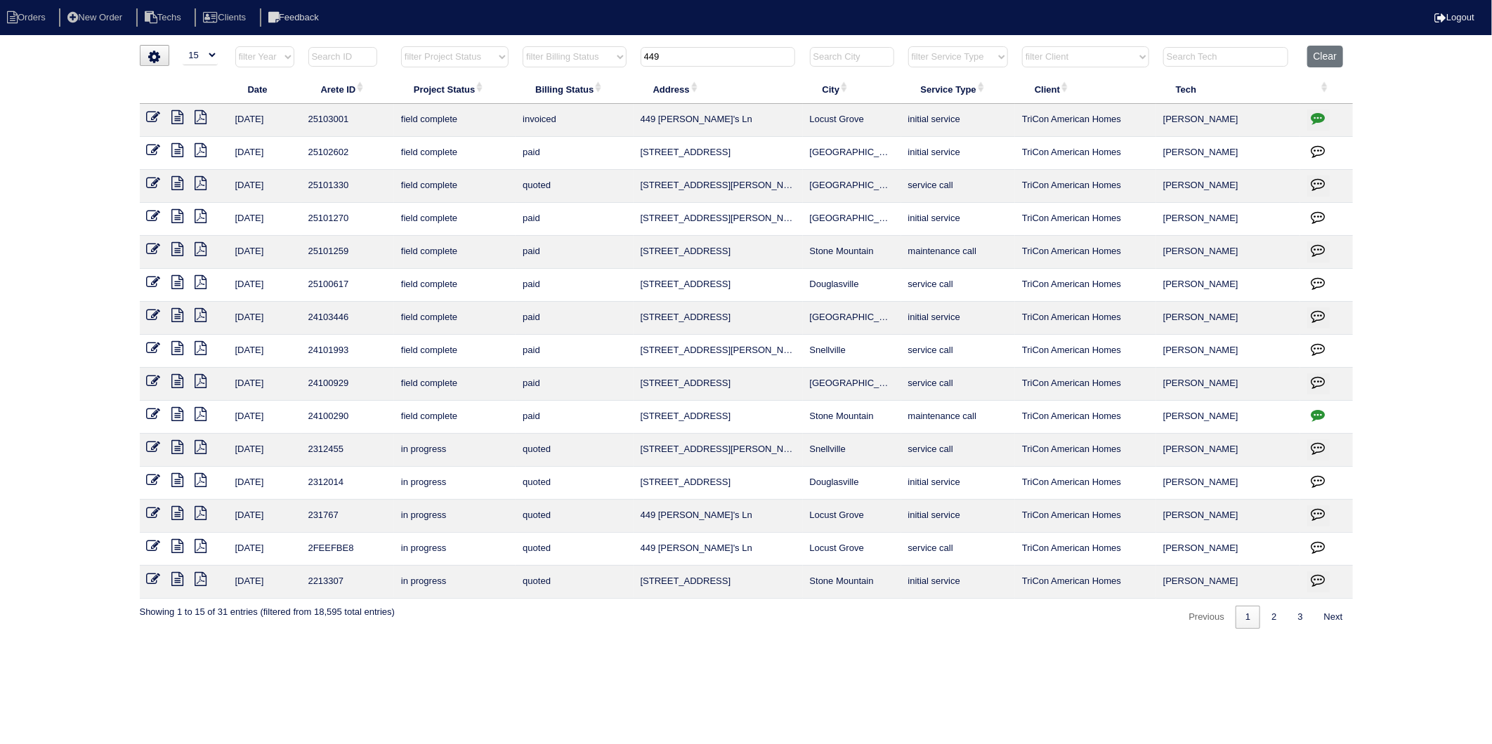
type input "449"
click at [178, 117] on icon at bounding box center [178, 117] width 12 height 14
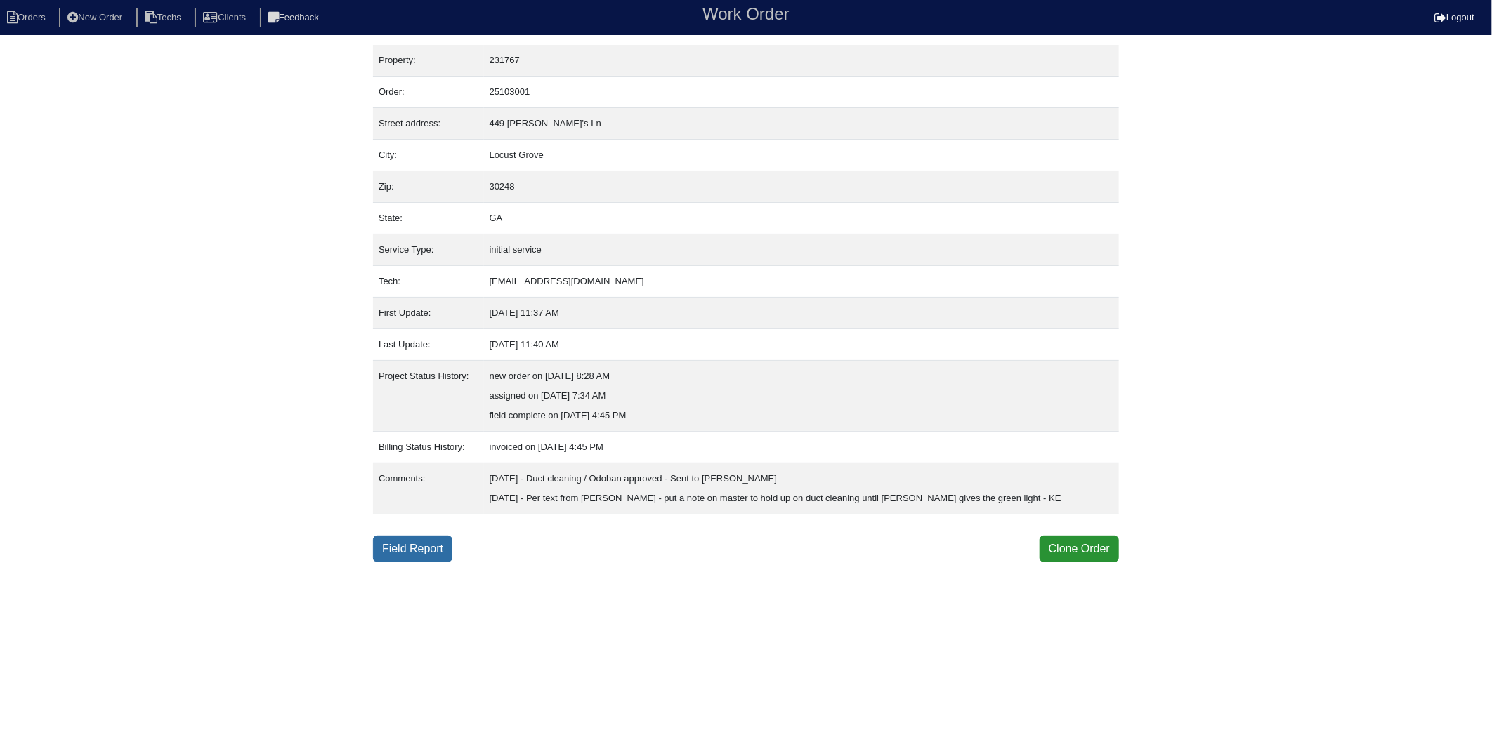
click at [445, 551] on link "Field Report" at bounding box center [412, 549] width 79 height 27
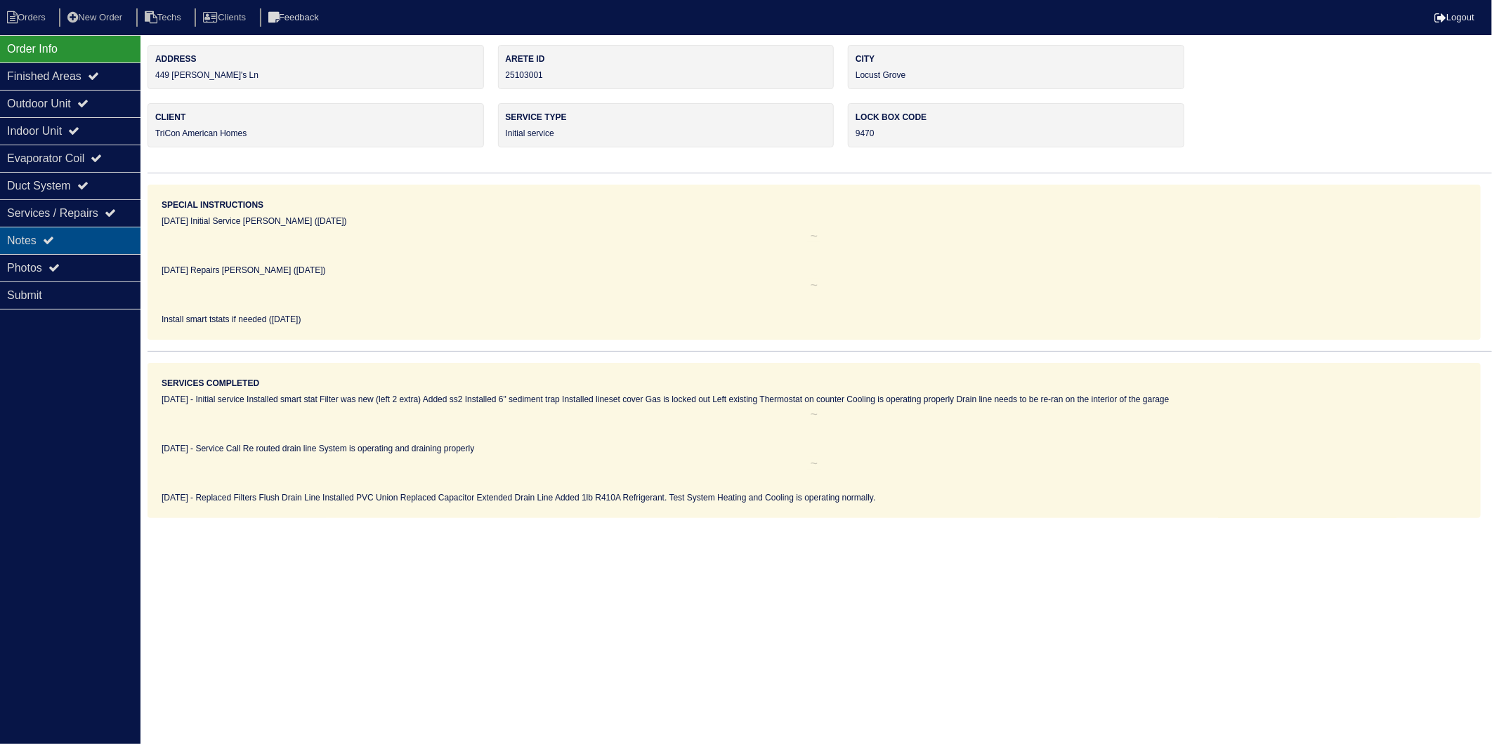
click at [25, 244] on div "Notes" at bounding box center [70, 240] width 140 height 27
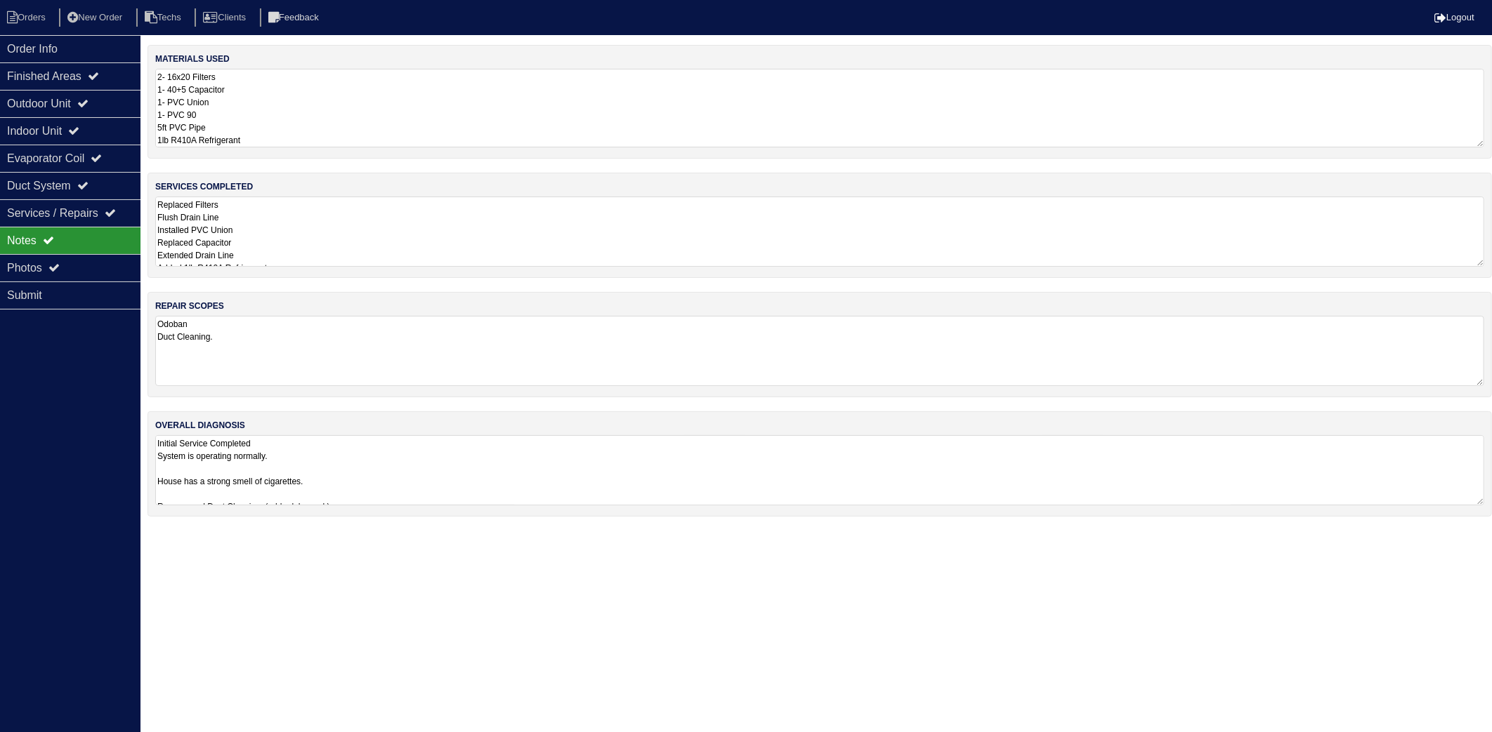
click at [272, 97] on textarea "2- 16x20 Filters 1- 40+5 Capacitor 1- PVC Union 1- PVC 90 5ft PVC Pipe 1lb R410…" at bounding box center [819, 108] width 1329 height 79
click at [275, 221] on textarea "Replaced Filters Flush Drain Line Installed PVC Union Replaced Capacitor Extend…" at bounding box center [819, 232] width 1329 height 70
click at [46, 19] on li "Orders" at bounding box center [28, 17] width 57 height 19
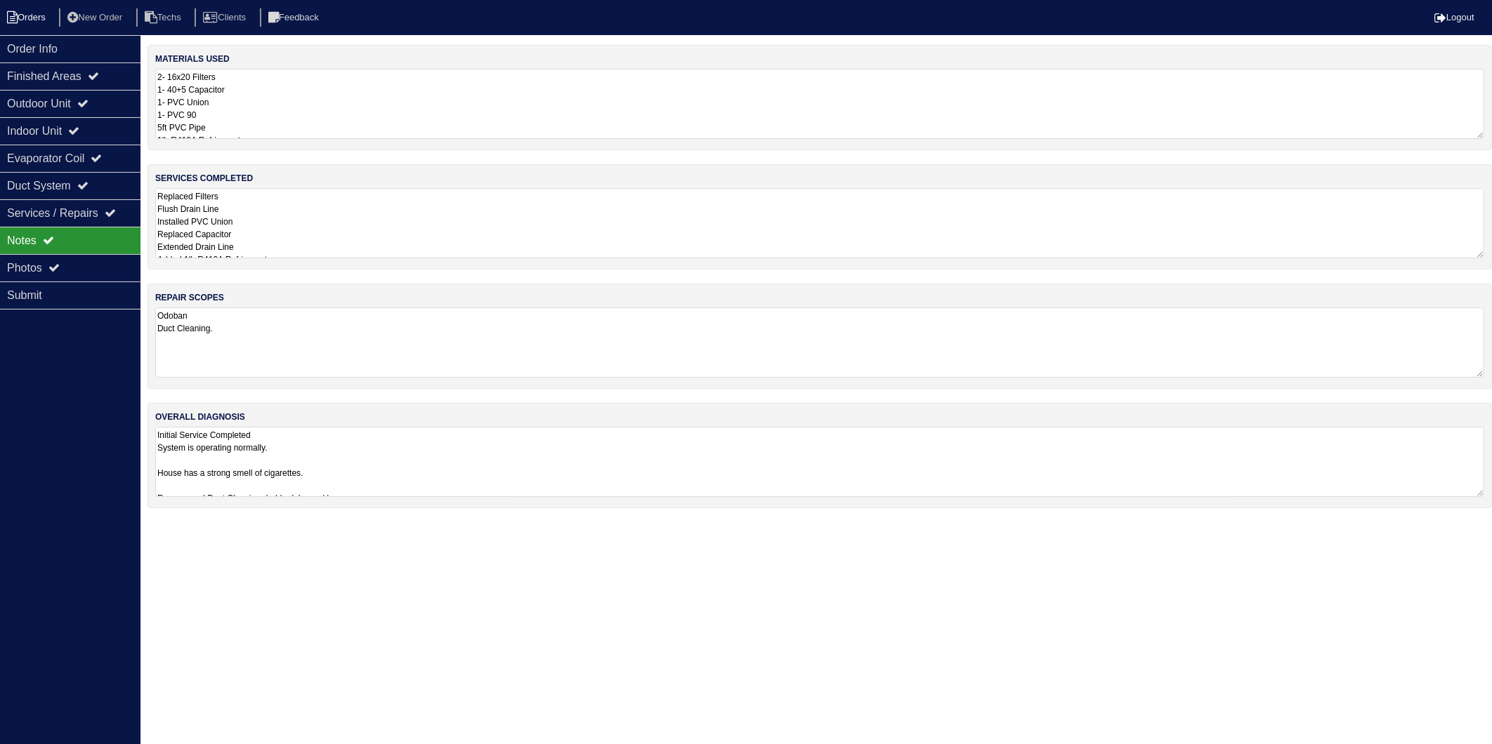
select select "15"
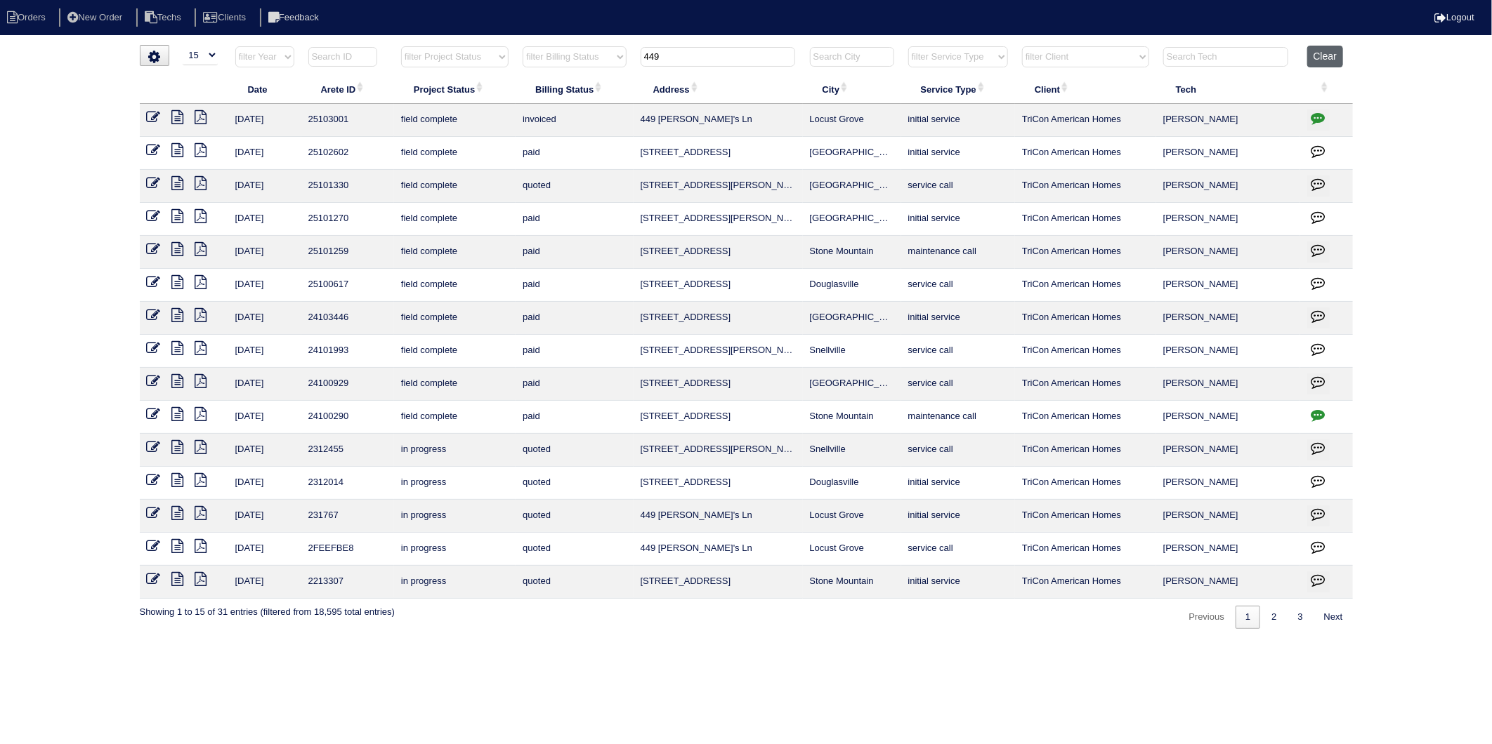
drag, startPoint x: 1318, startPoint y: 58, endPoint x: 820, endPoint y: 100, distance: 500.3
click at [1317, 58] on button "Clear" at bounding box center [1325, 57] width 36 height 22
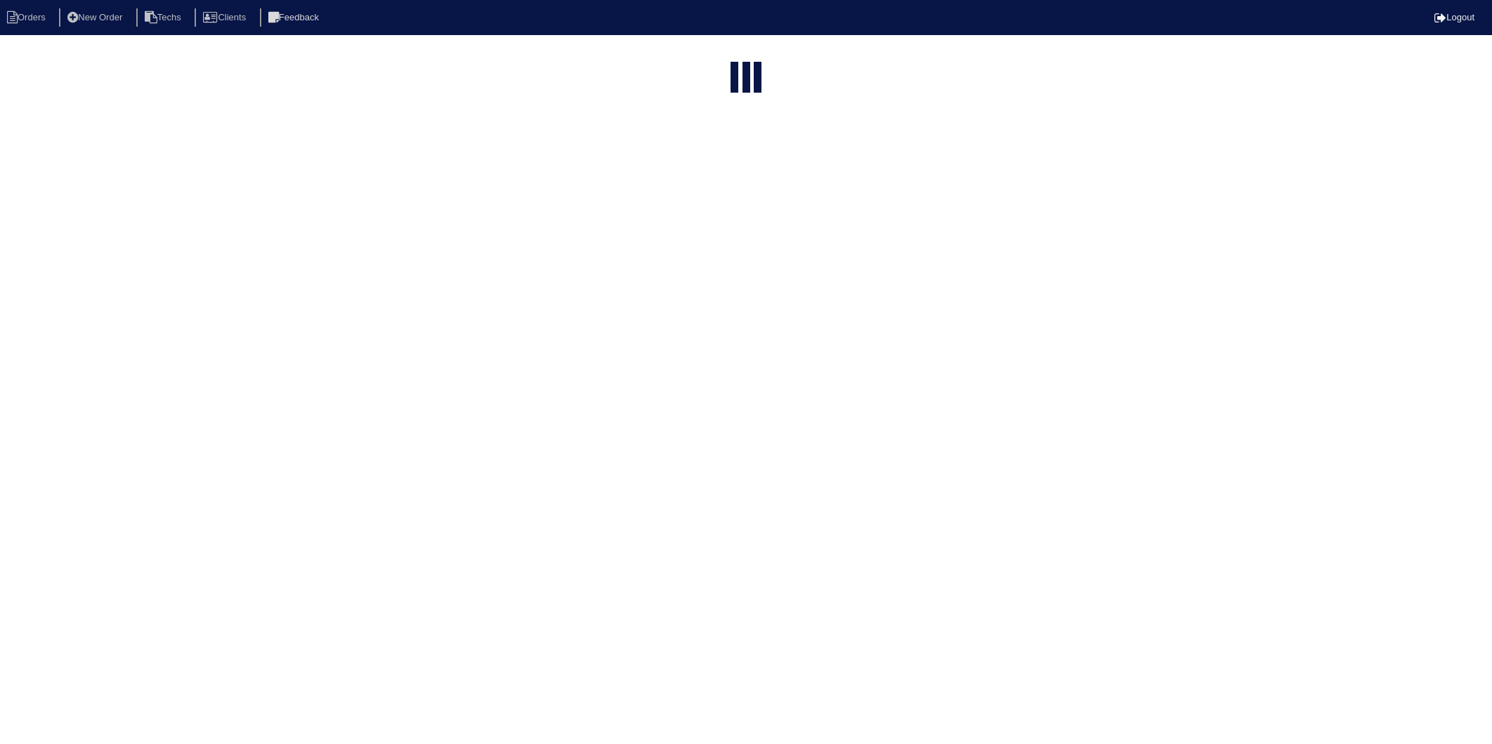
select select "15"
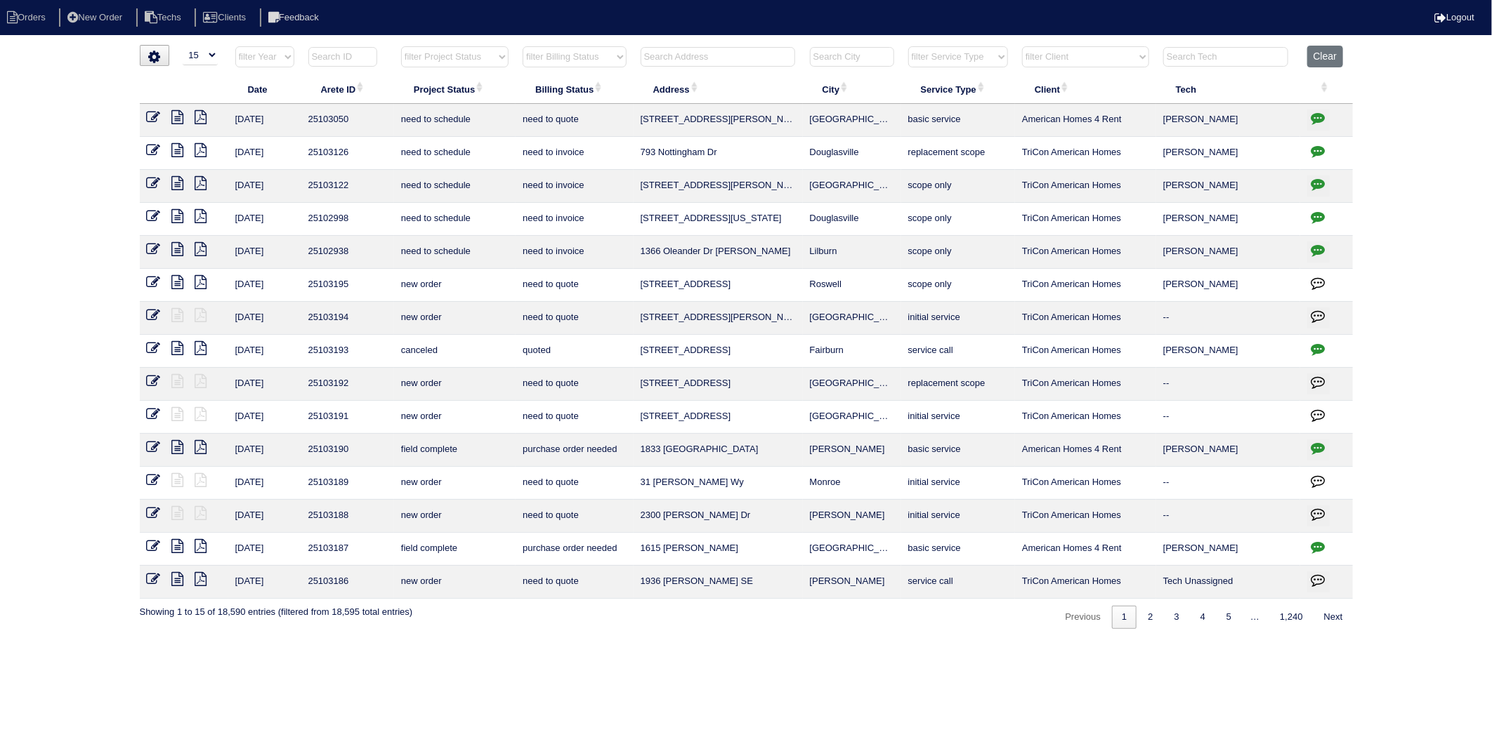
click at [605, 58] on select "filter Billing Status -- Any Billing Status -- need to quote quoted need to inv…" at bounding box center [574, 56] width 103 height 21
click at [523, 46] on select "filter Billing Status -- Any Billing Status -- need to quote quoted need to inv…" at bounding box center [574, 56] width 103 height 21
select select "need to invoice"
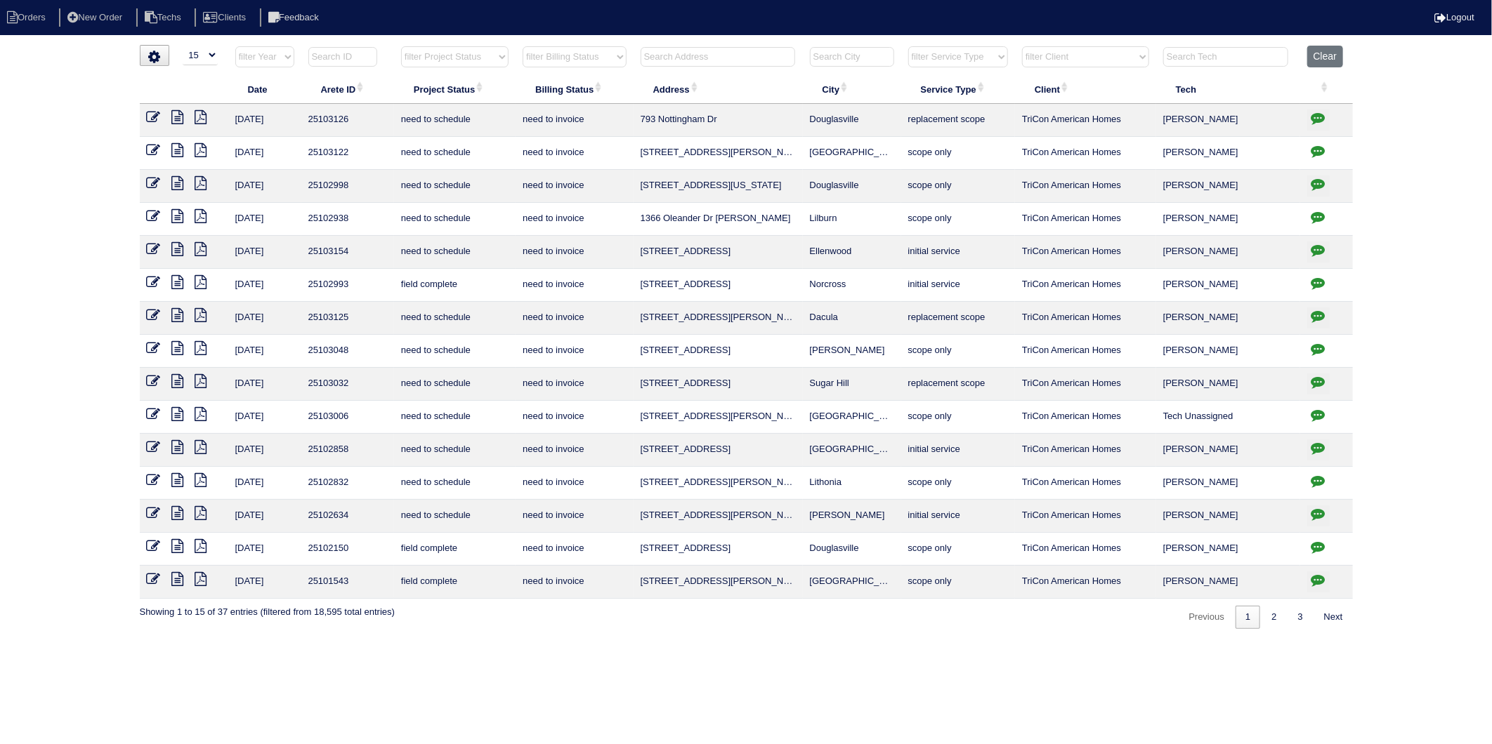
click at [732, 552] on td "4681 Kings Hwy" at bounding box center [717, 549] width 169 height 33
click at [680, 548] on td "4681 Kings Hwy" at bounding box center [717, 549] width 169 height 33
click at [173, 544] on icon at bounding box center [178, 546] width 12 height 14
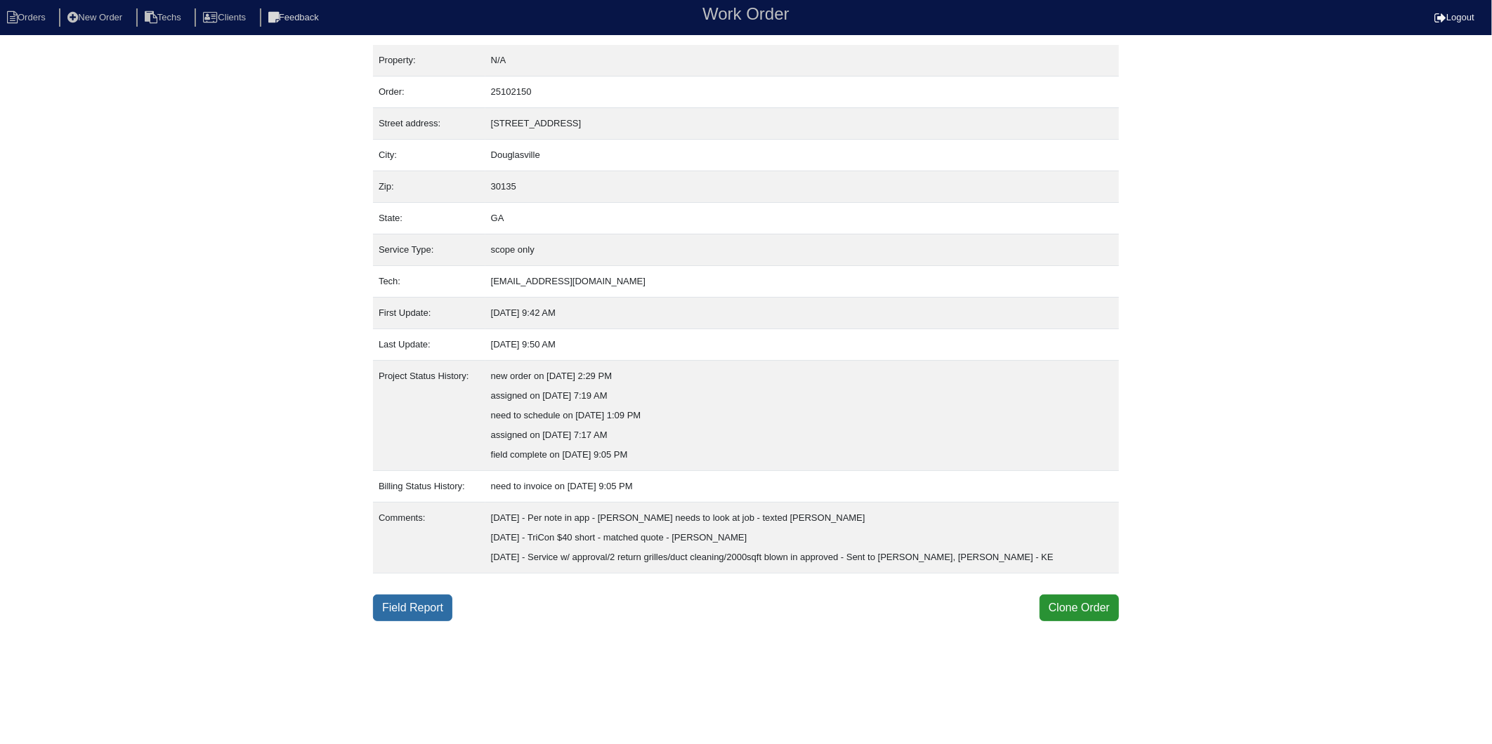
click at [396, 598] on link "Field Report" at bounding box center [412, 608] width 79 height 27
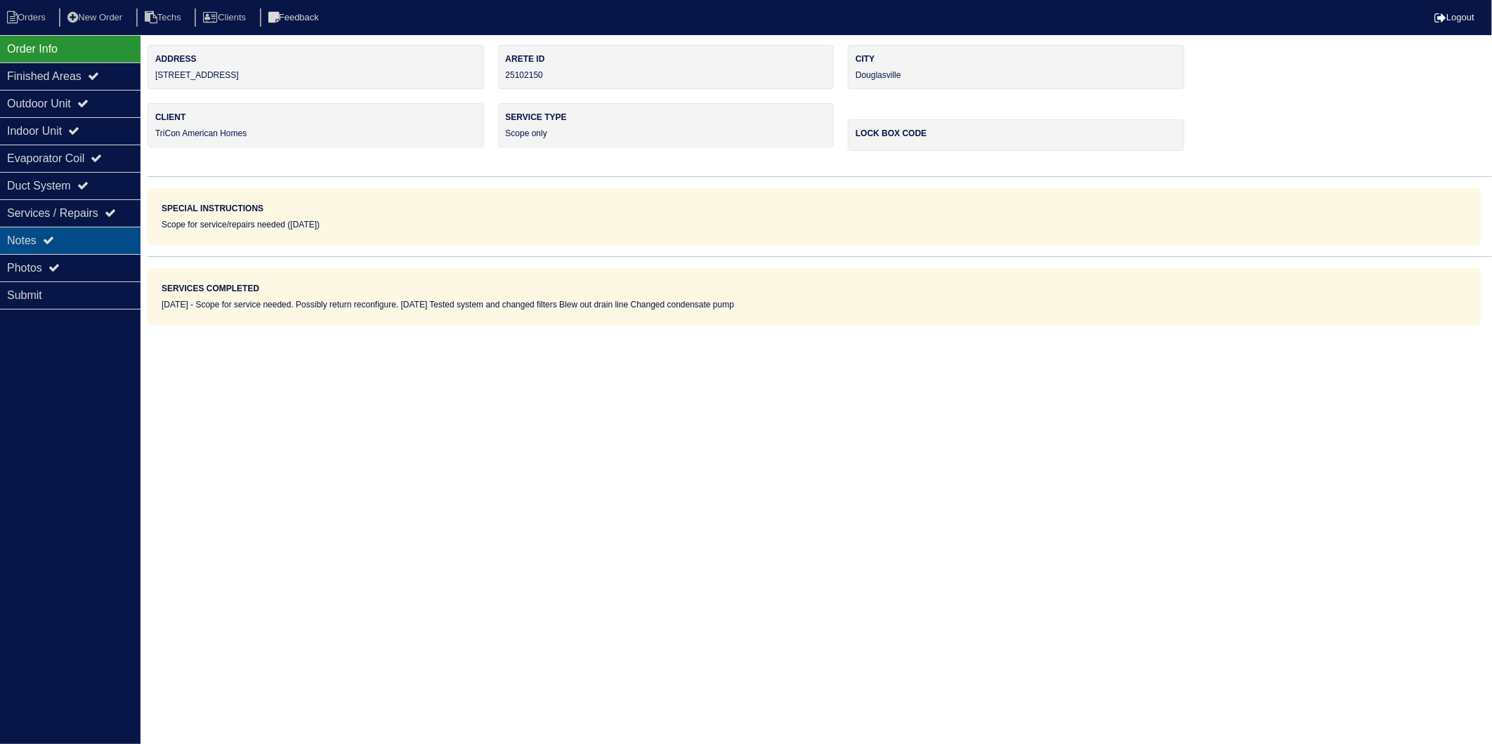
click at [47, 233] on div "Notes" at bounding box center [70, 240] width 140 height 27
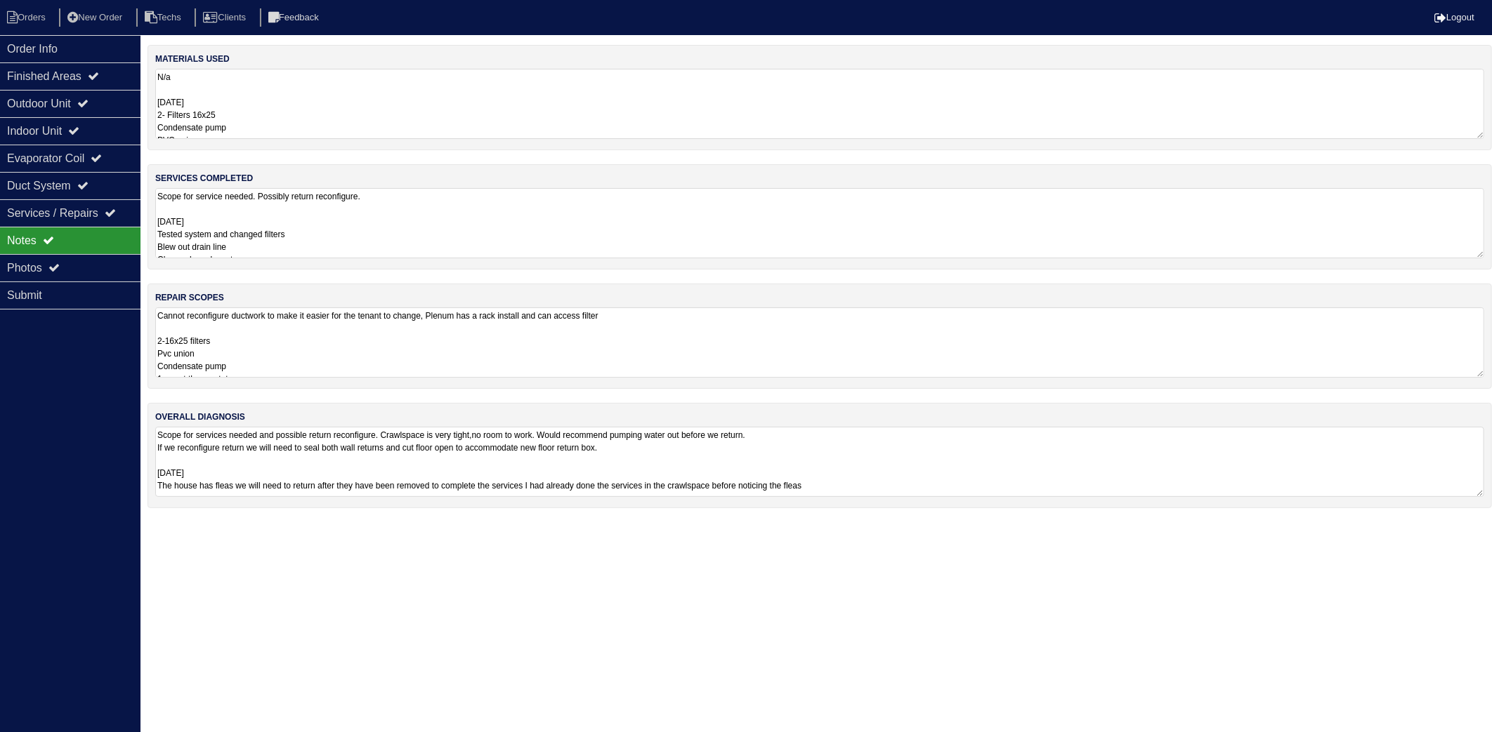
click at [272, 86] on textarea "N/a 08-28-25 2- Filters 16x25 Condensate pump PVC union Nitrogen" at bounding box center [819, 104] width 1329 height 70
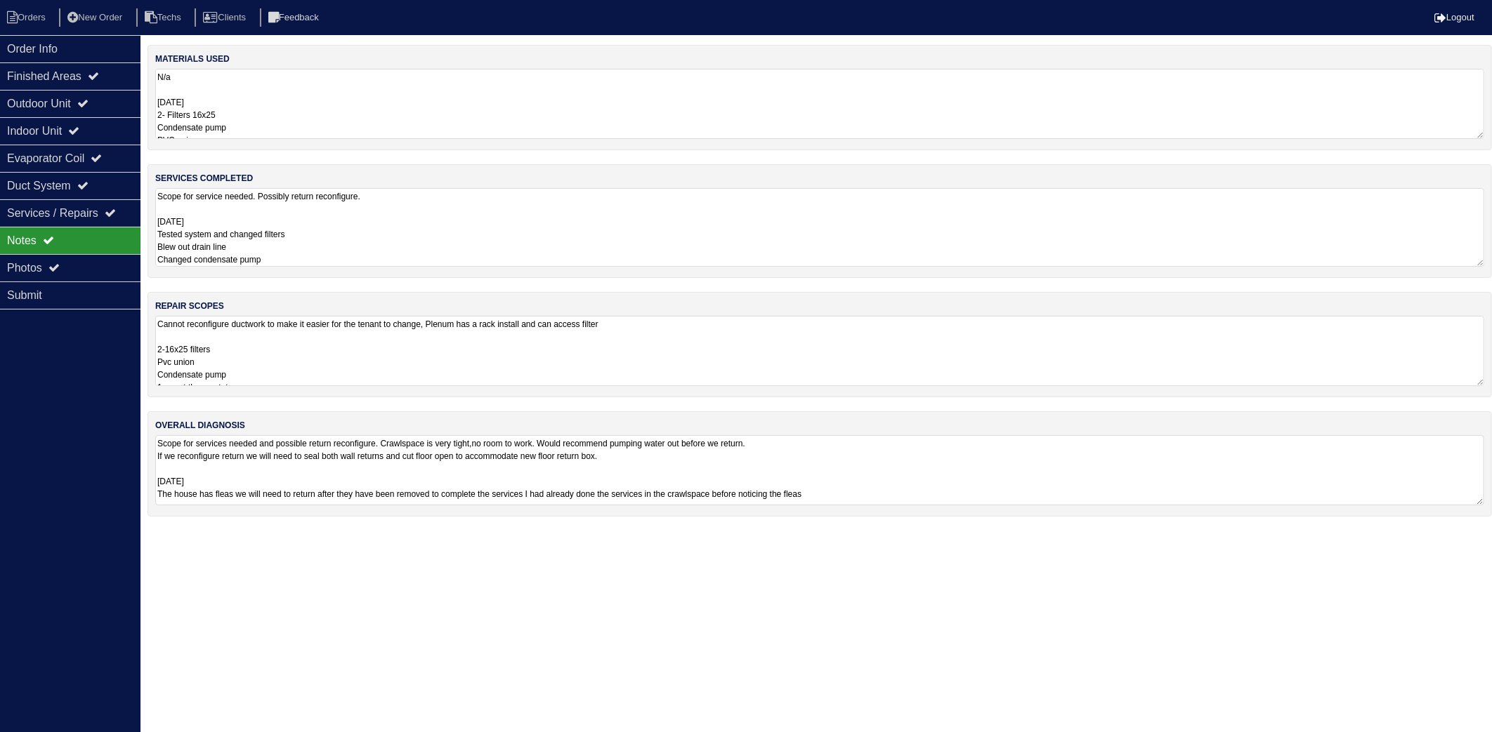
click at [363, 256] on textarea "Scope for service needed. Possibly return reconfigure. 08-28-25 Tested system a…" at bounding box center [819, 227] width 1329 height 79
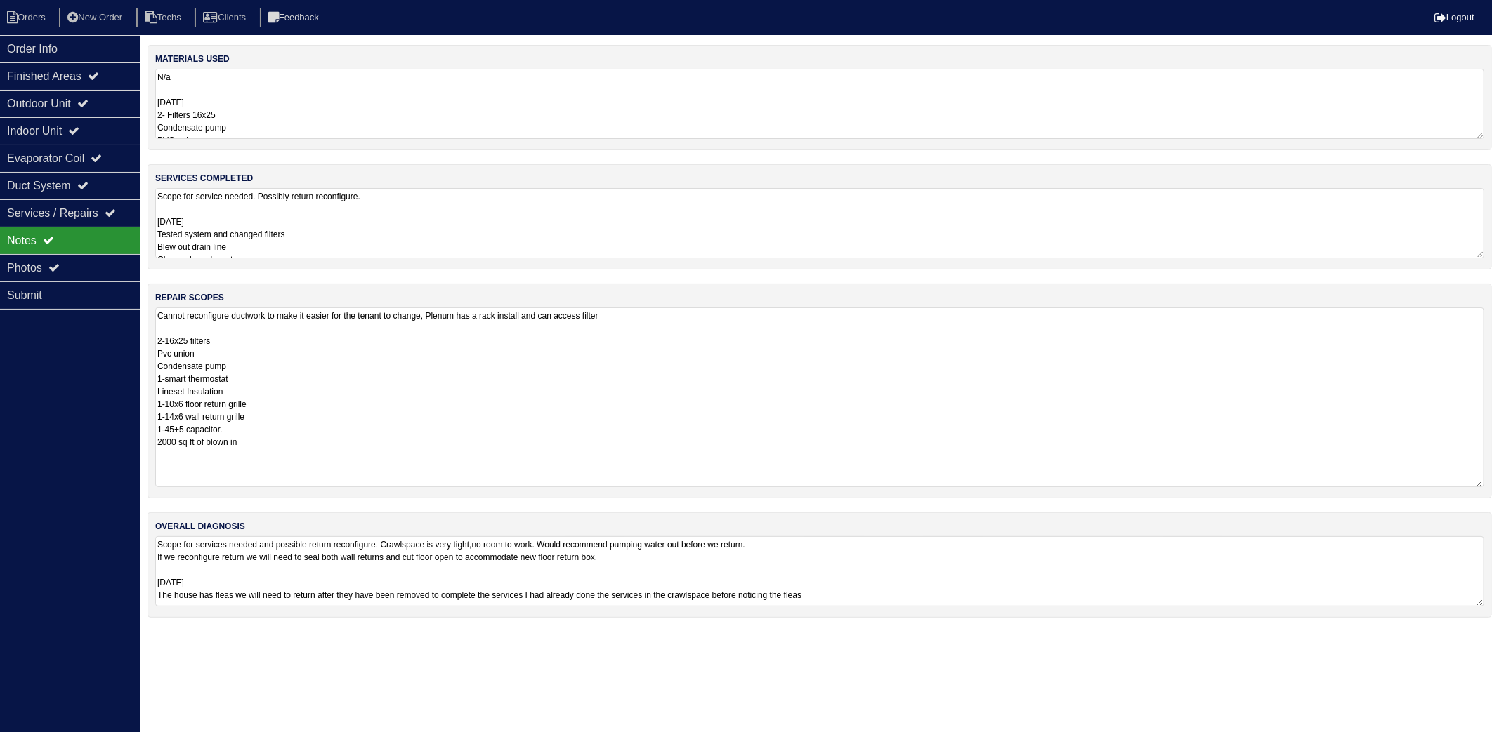
click at [360, 340] on textarea "Cannot reconfigure ductwork to make it easier for the tenant to change, Plenum …" at bounding box center [819, 398] width 1329 height 180
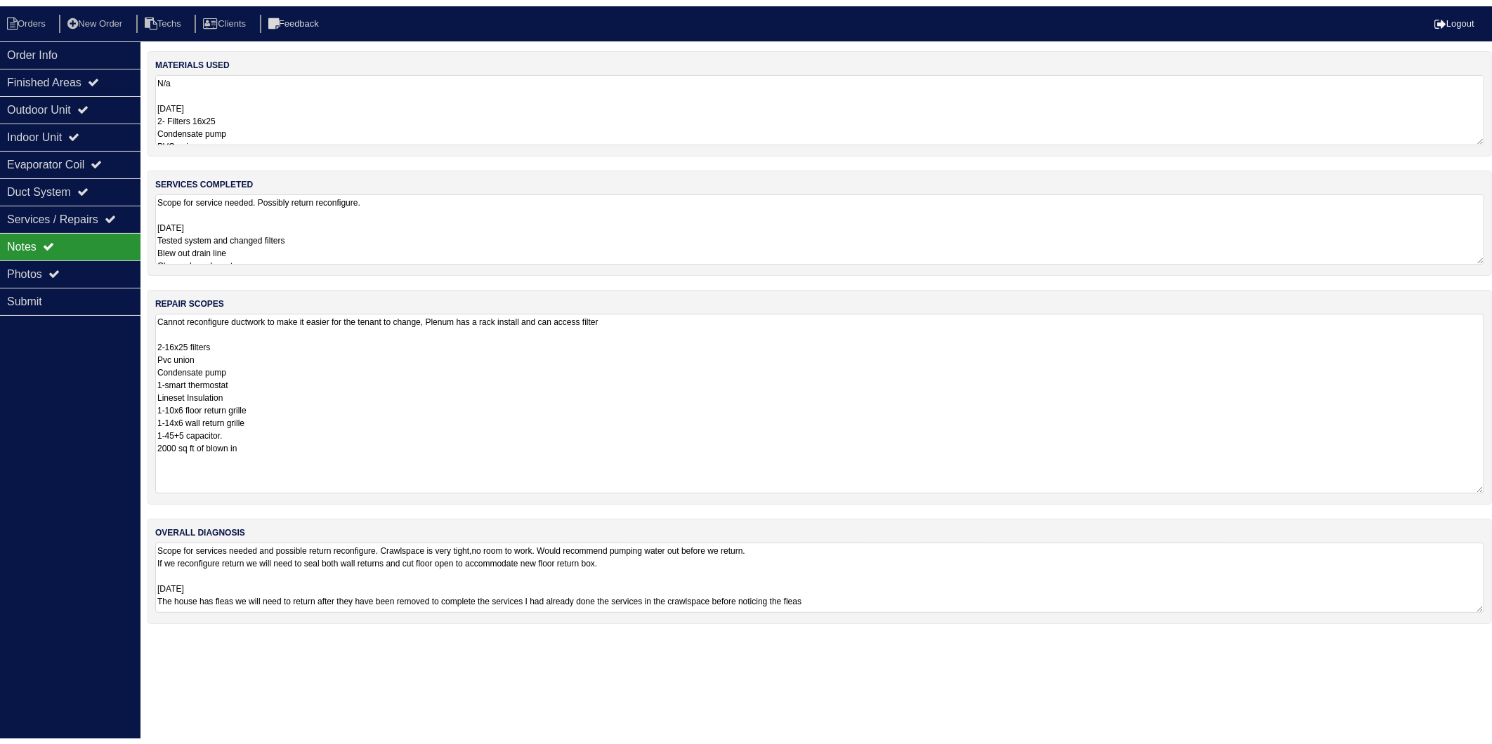
scroll to position [1, 0]
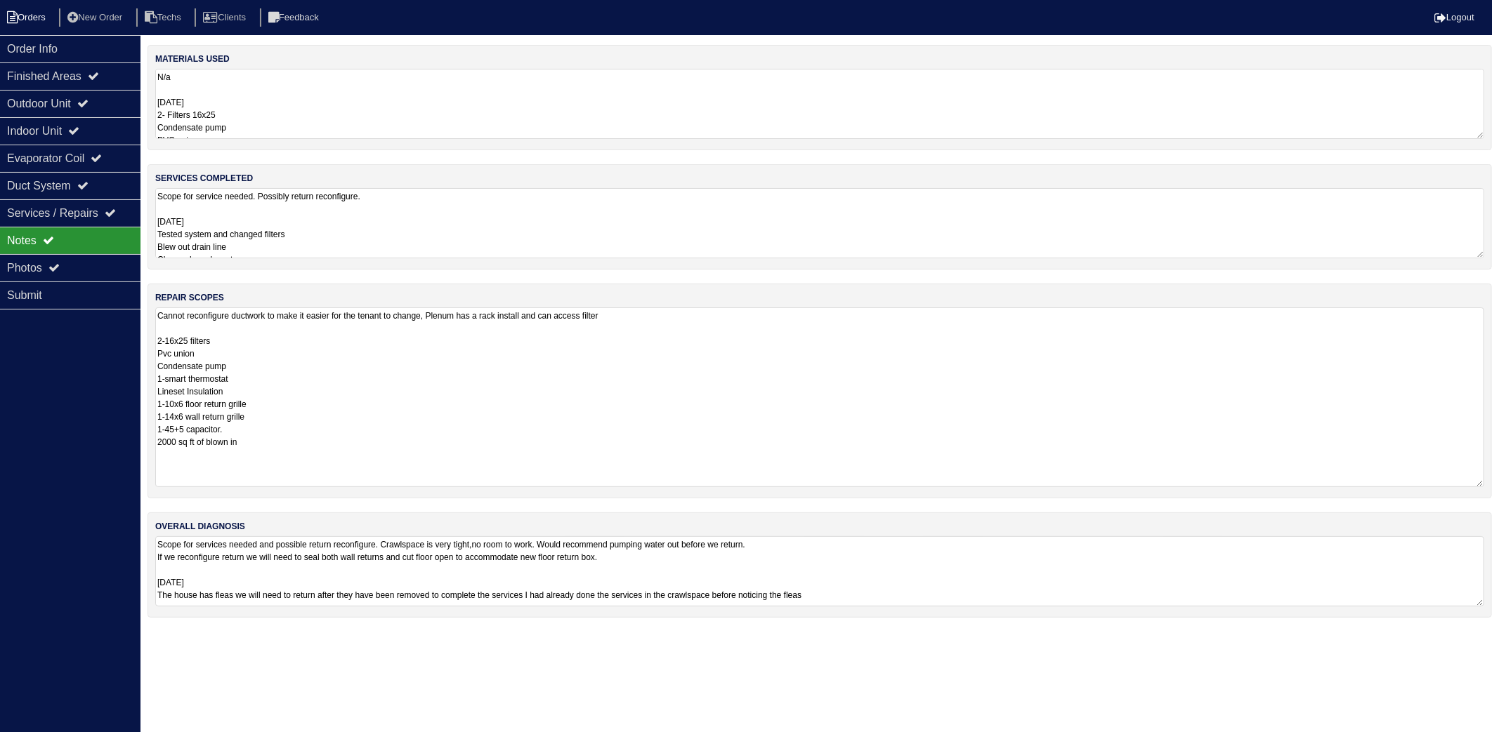
click at [48, 22] on li "Orders" at bounding box center [28, 17] width 57 height 19
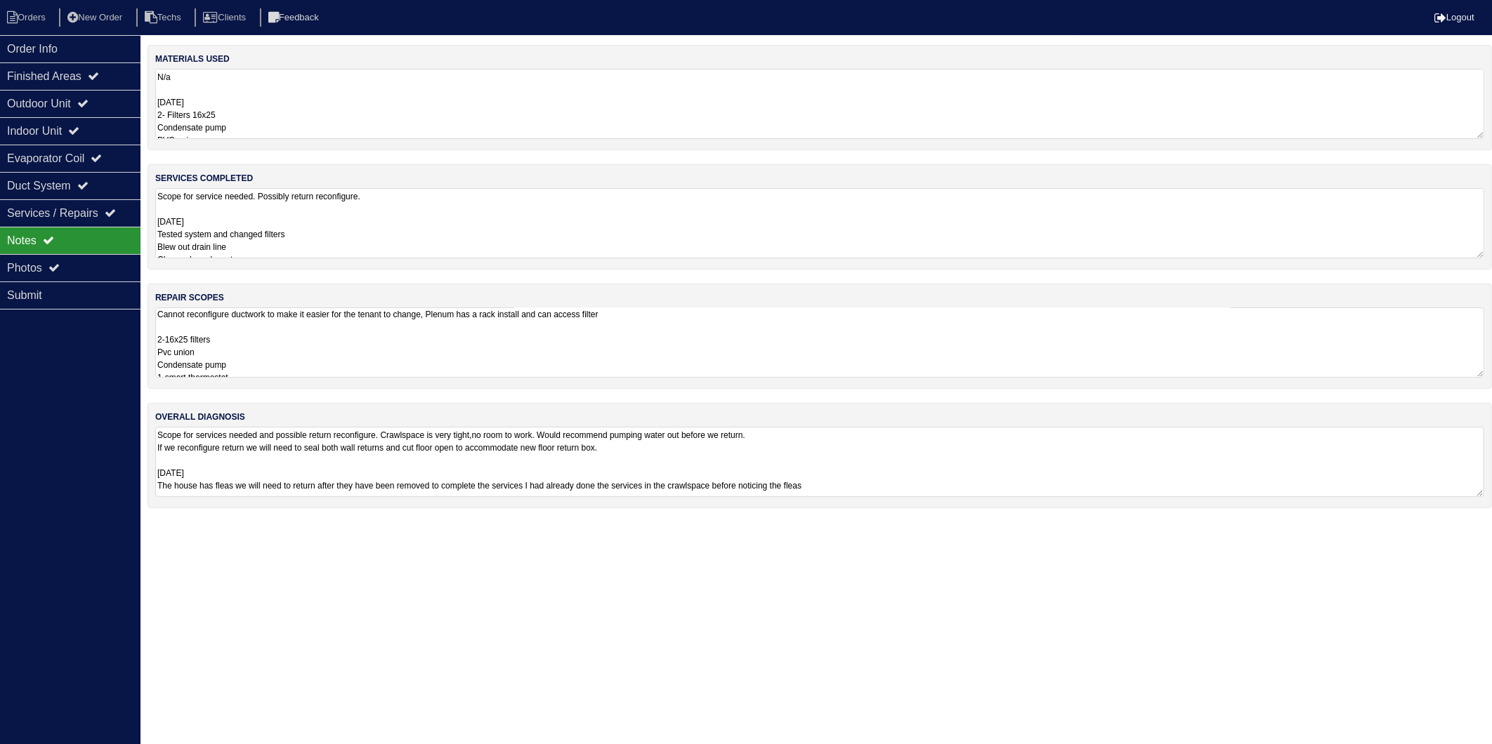
select select "15"
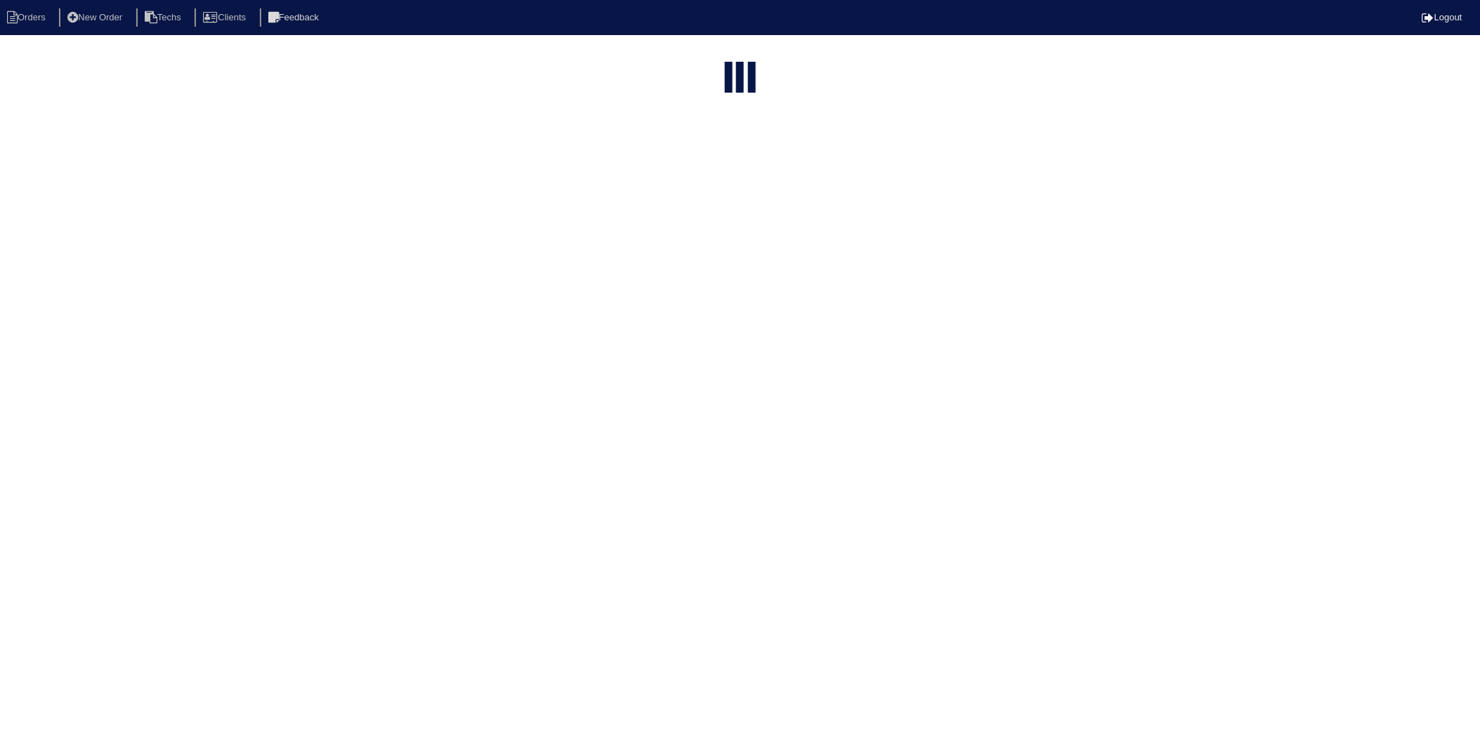
select select "need to invoice"
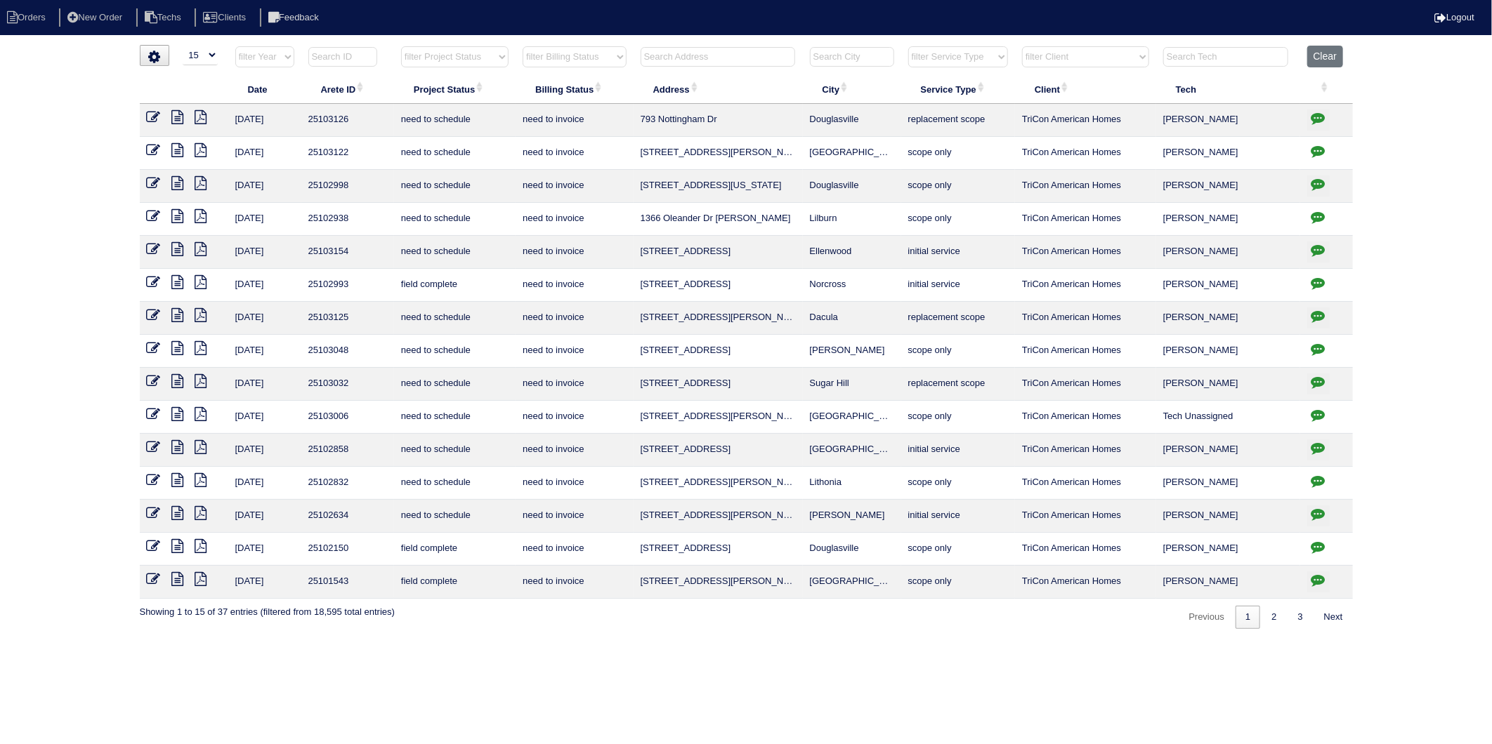
click at [697, 54] on input "text" at bounding box center [717, 57] width 155 height 20
click at [152, 216] on icon at bounding box center [154, 216] width 14 height 14
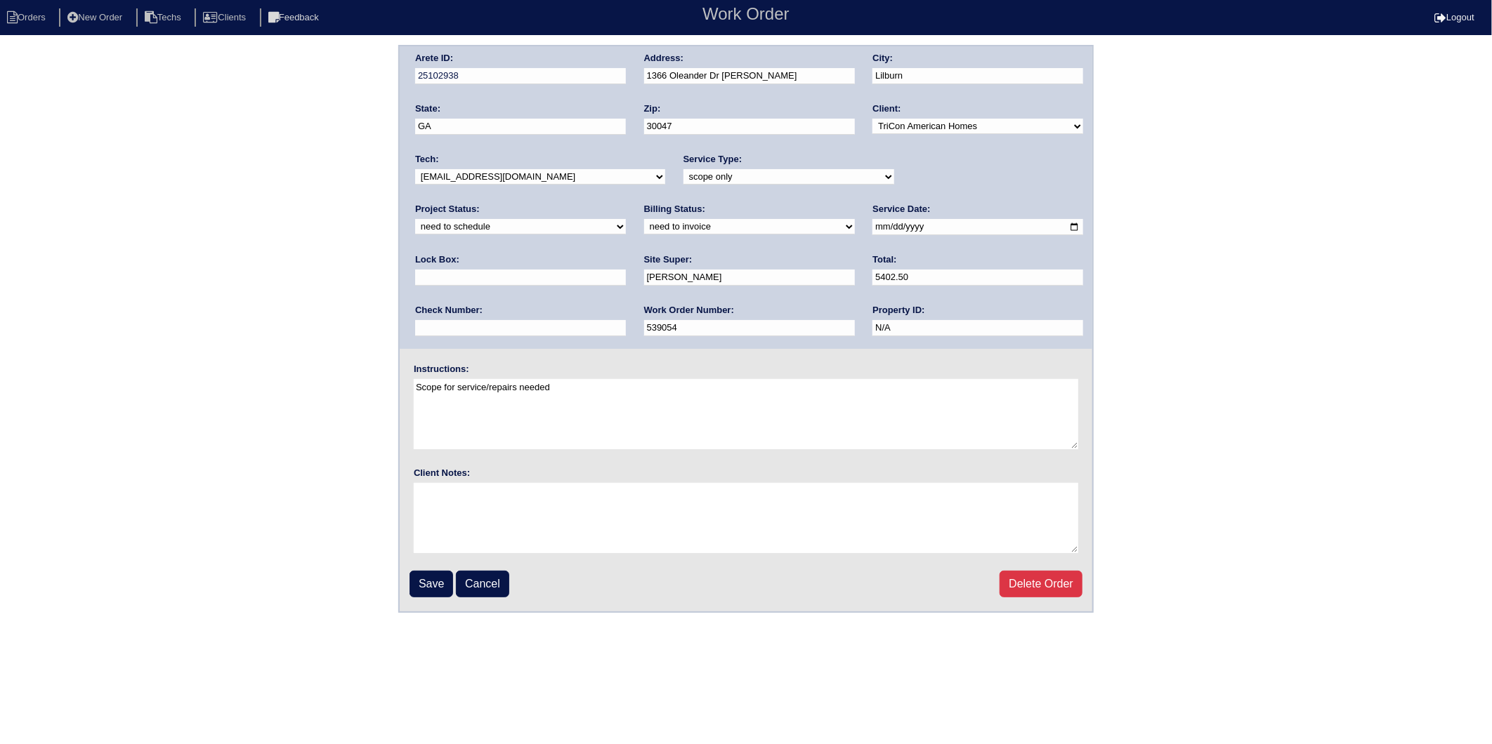
click at [644, 228] on select "need to quote quoted need to invoice invoiced paid warranty purchase order need…" at bounding box center [749, 226] width 211 height 15
select select "invoiced"
click at [644, 219] on select "need to quote quoted need to invoice invoiced paid warranty purchase order need…" at bounding box center [749, 226] width 211 height 15
click at [433, 584] on input "Save" at bounding box center [431, 584] width 44 height 27
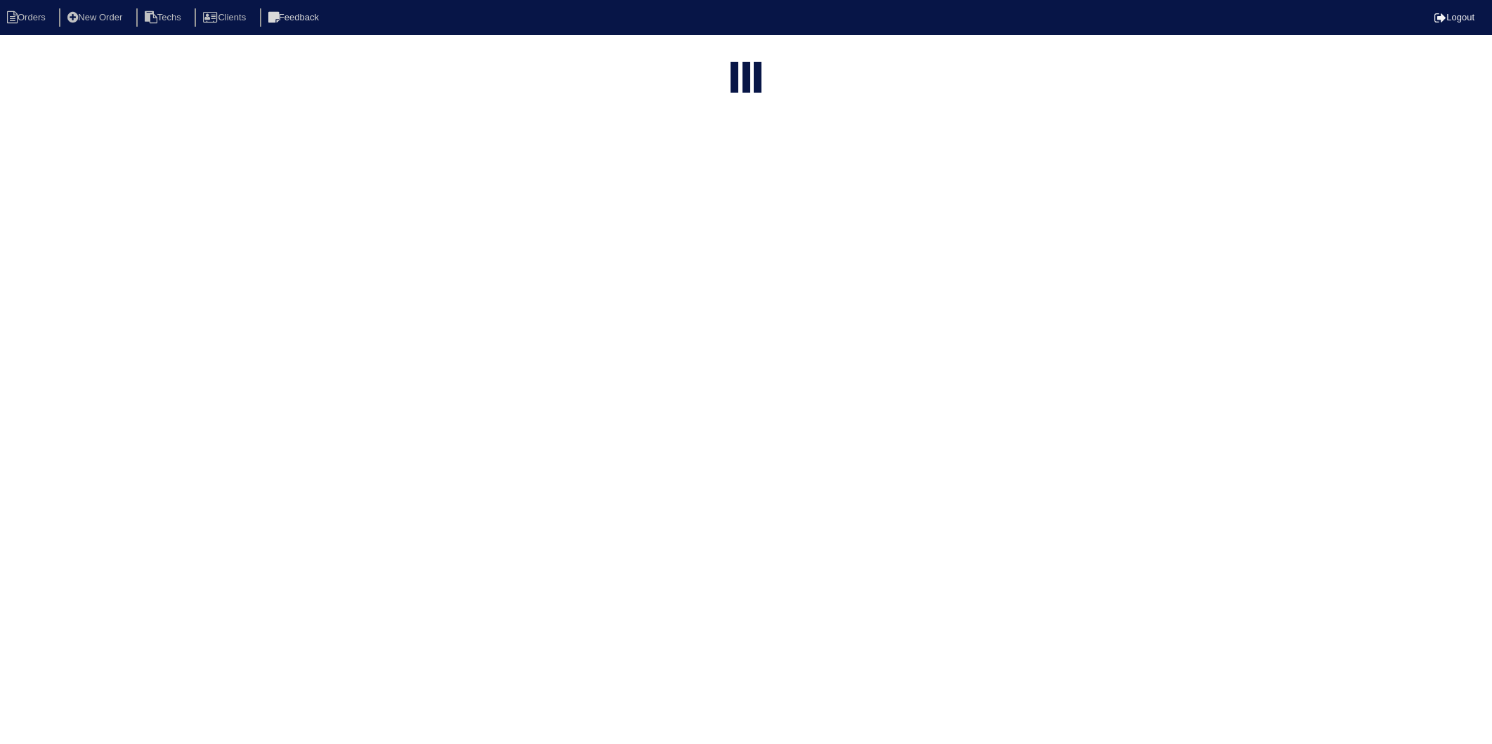
select select "15"
select select "need to invoice"
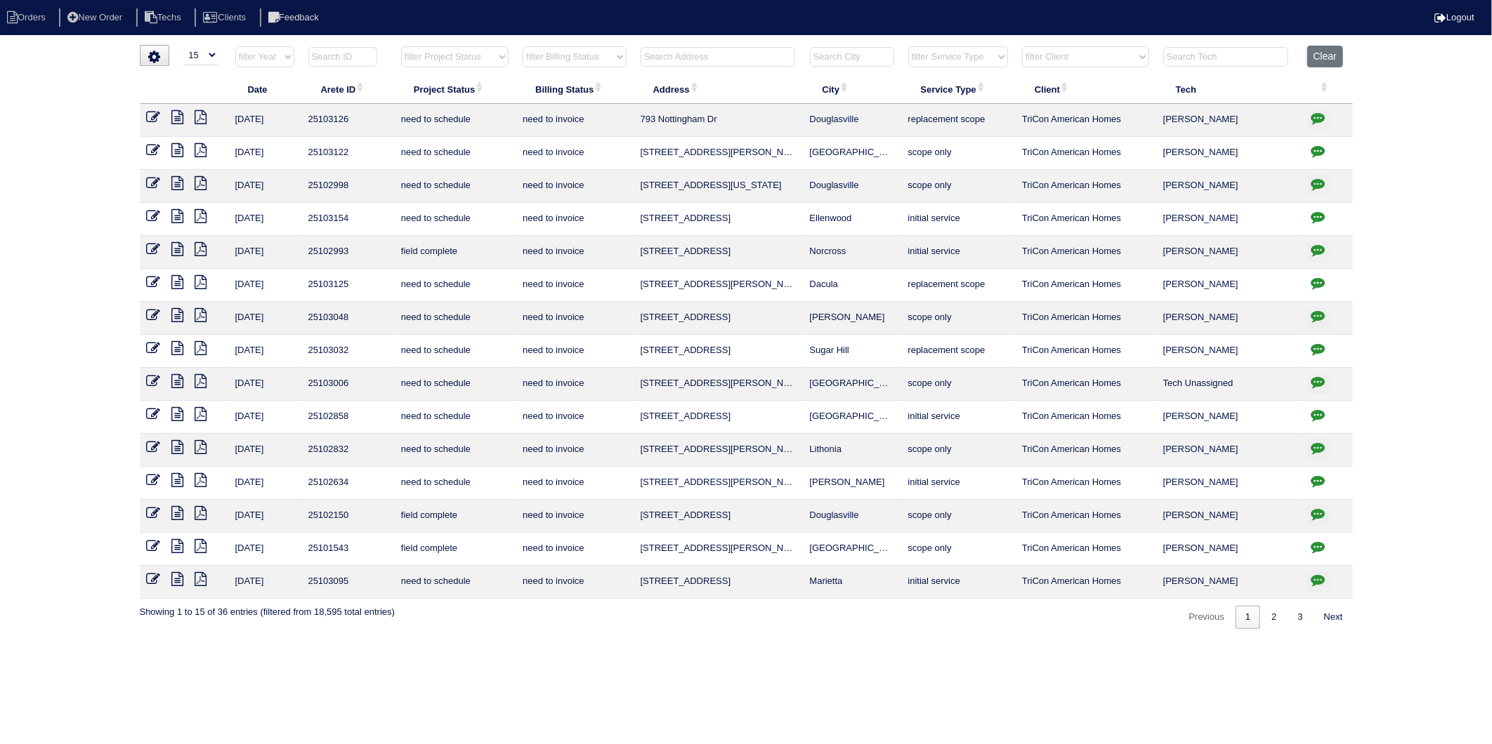
click at [702, 56] on input "text" at bounding box center [717, 57] width 155 height 20
type input "2205"
select select "need to invoice"
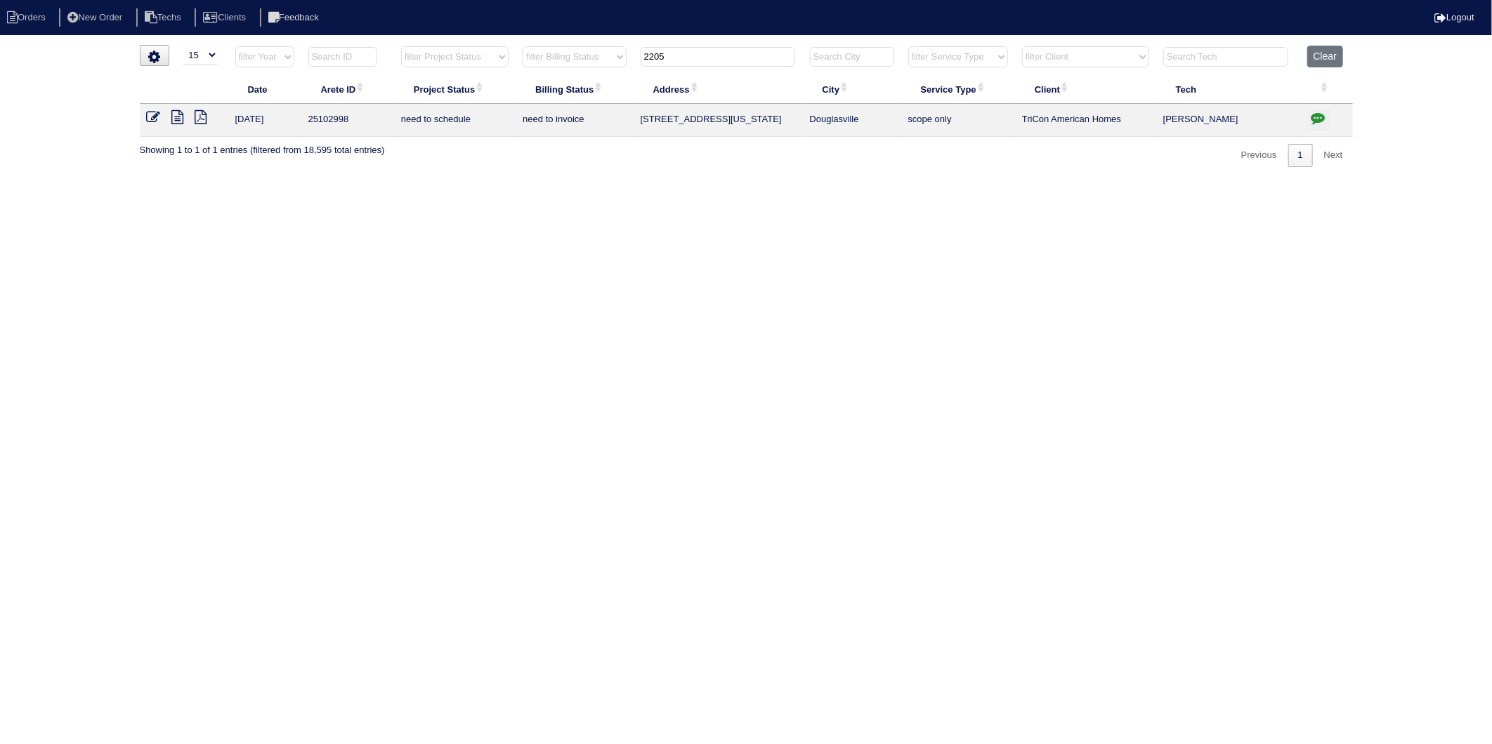
click at [152, 114] on icon at bounding box center [154, 117] width 14 height 14
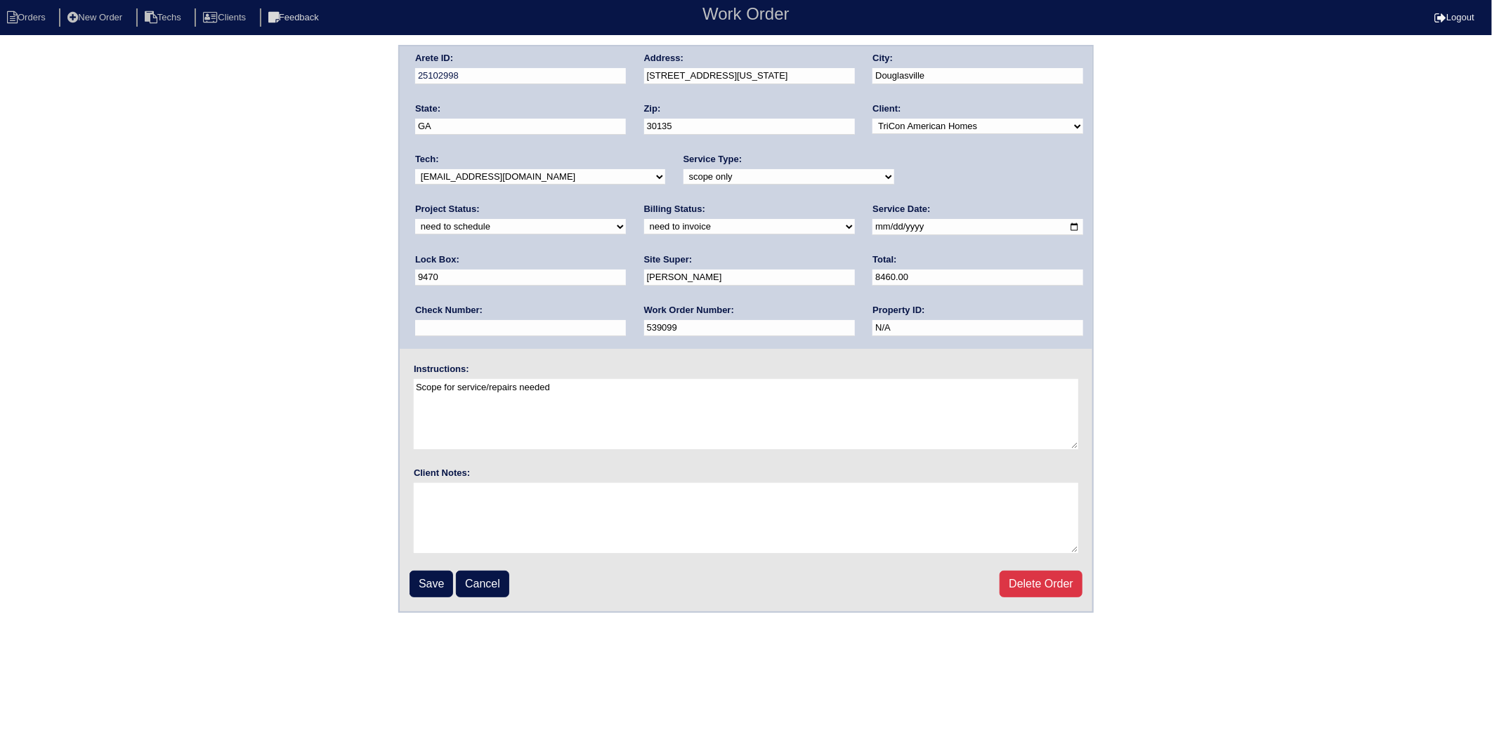
click at [644, 225] on select "need to quote quoted need to invoice invoiced paid warranty purchase order need…" at bounding box center [749, 226] width 211 height 15
select select "invoiced"
click at [644, 219] on select "need to quote quoted need to invoice invoiced paid warranty purchase order need…" at bounding box center [749, 226] width 211 height 15
click at [433, 583] on input "Save" at bounding box center [431, 584] width 44 height 27
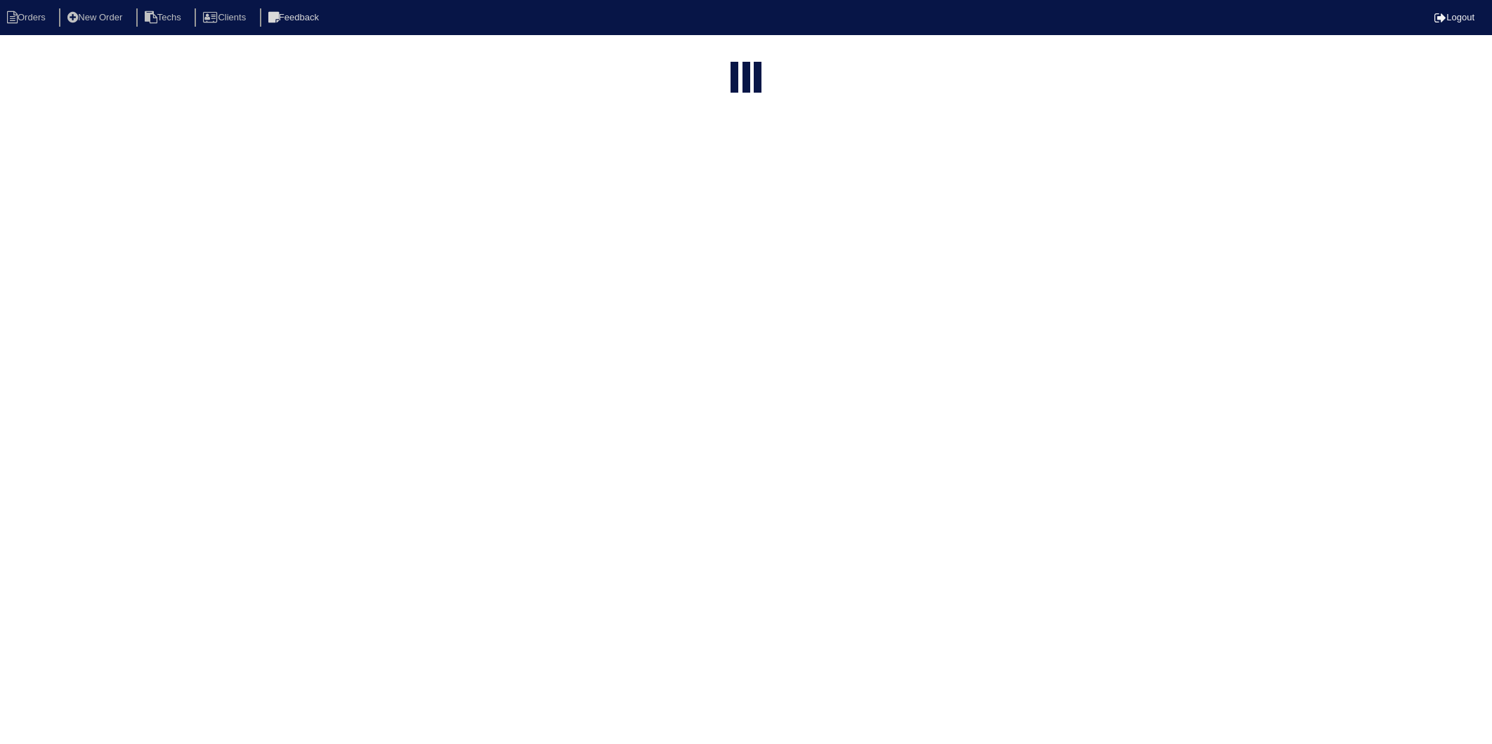
select select "15"
type input "2205"
select select "need to invoice"
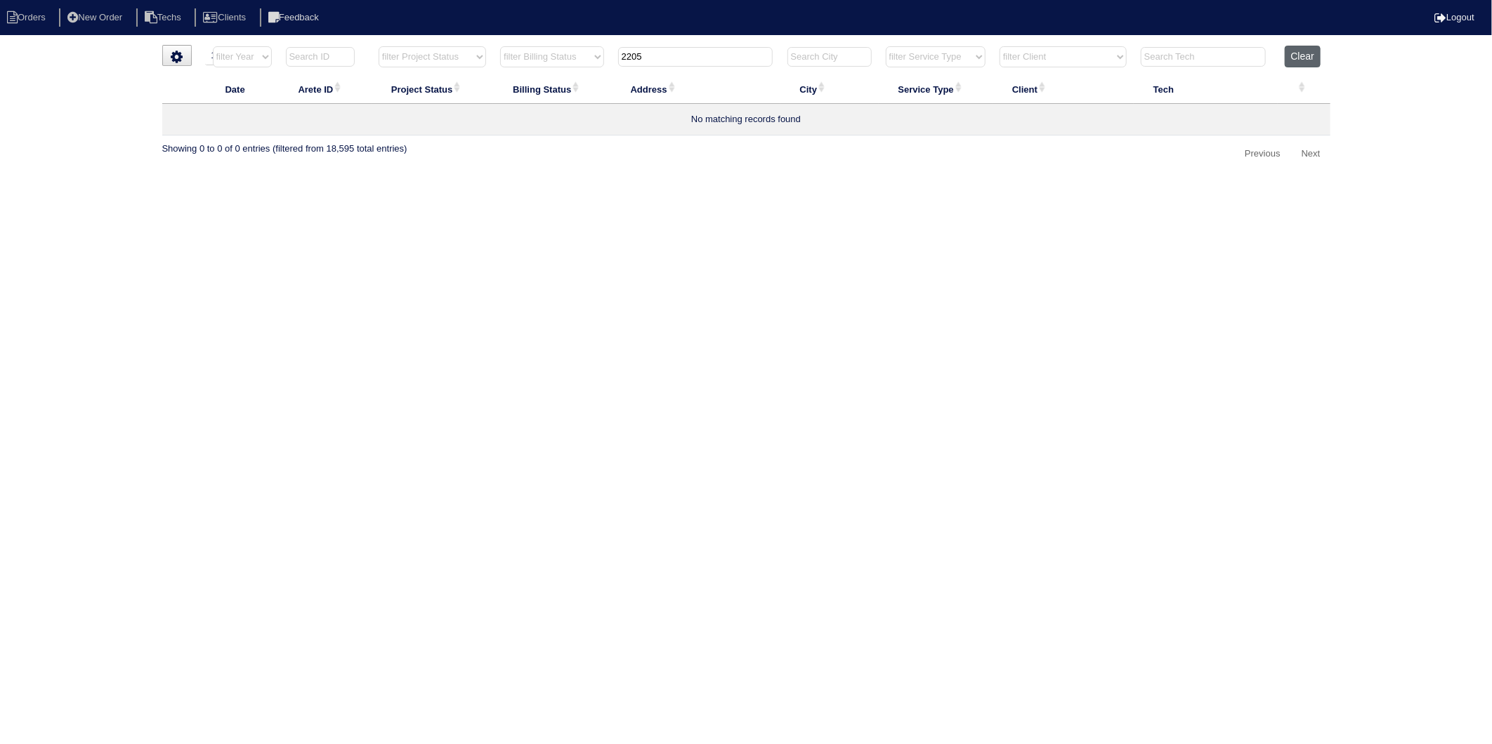
click at [1293, 57] on button "Clear" at bounding box center [1302, 57] width 36 height 22
select select
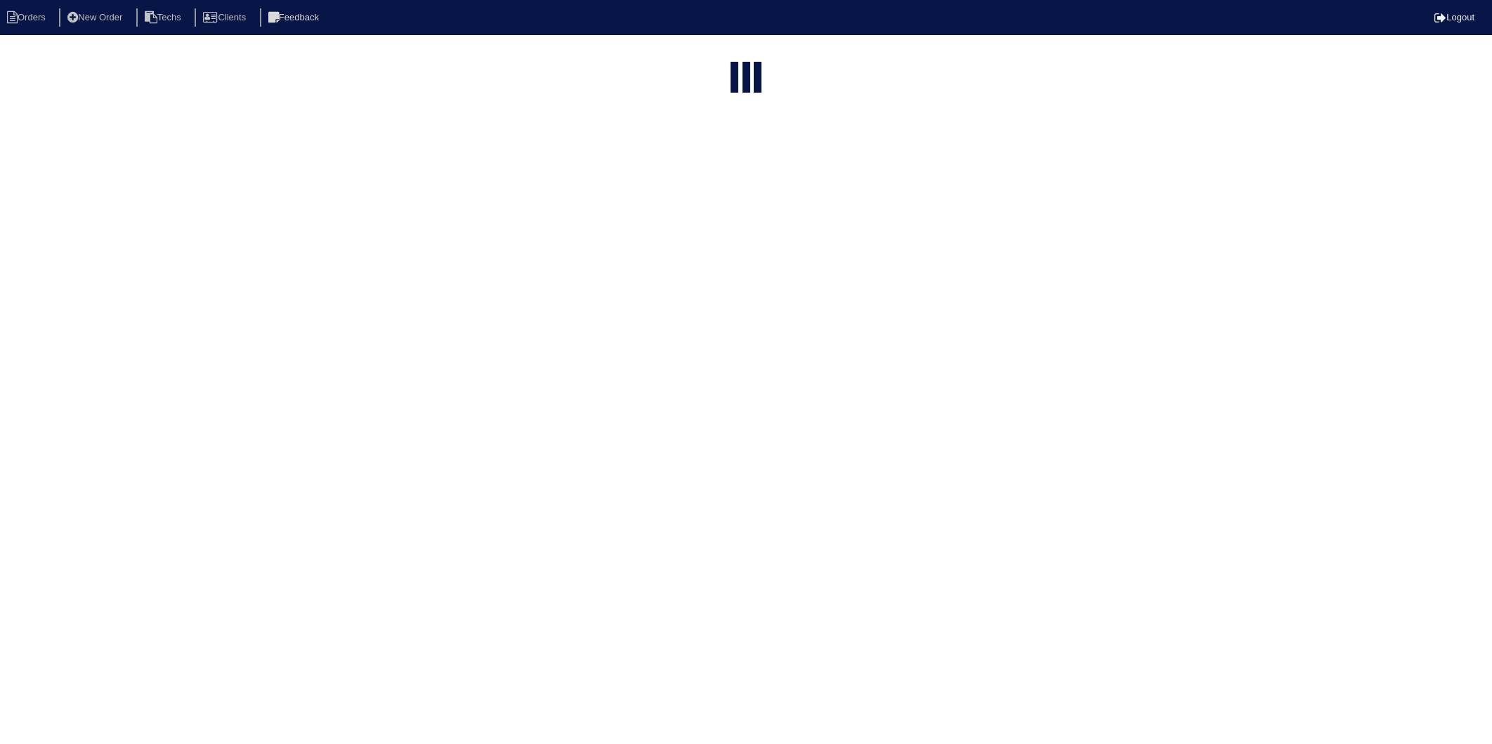
select select "15"
click at [695, 59] on html "Orders New Order Techs Clients Feedback Logout Orders New Order Users Clients M…" at bounding box center [746, 118] width 1492 height 237
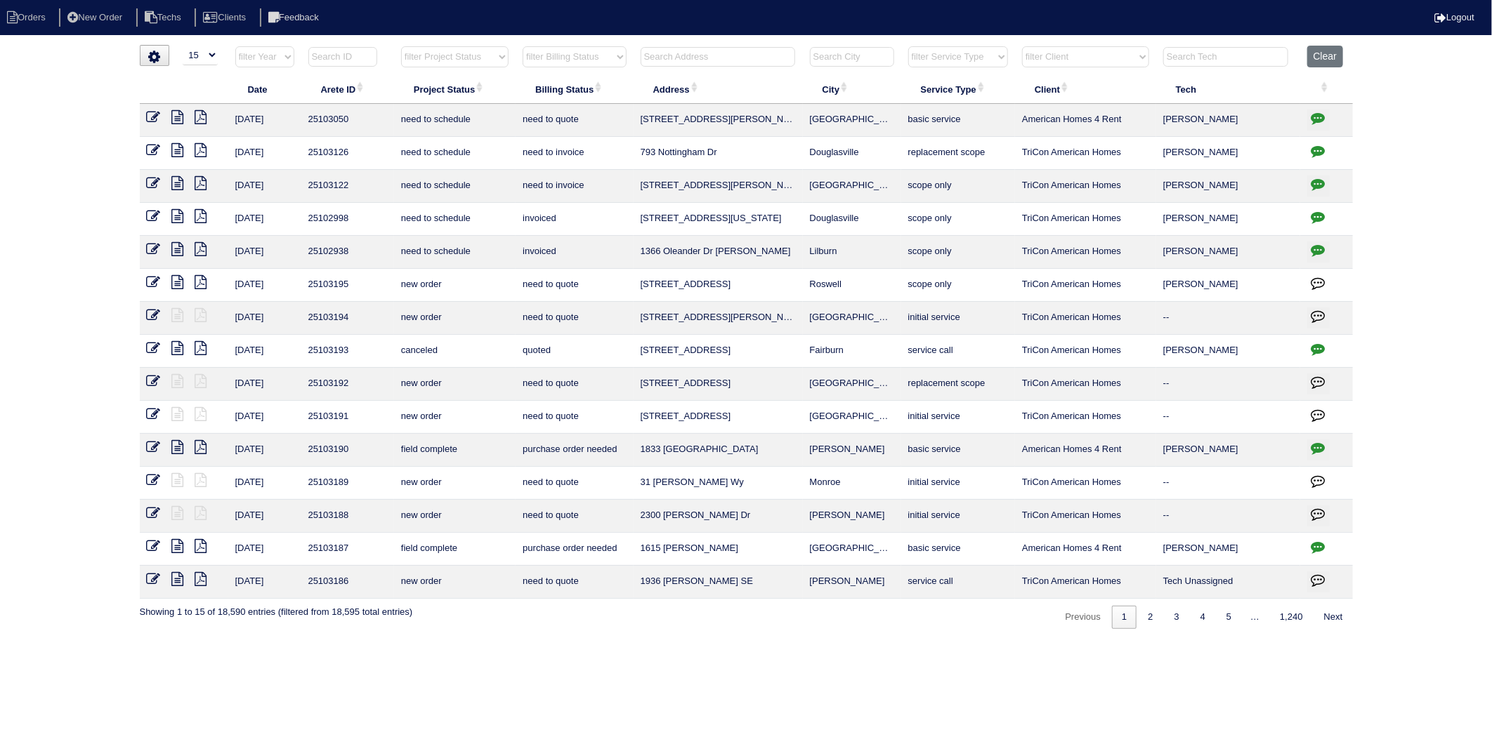
click at [661, 60] on input "text" at bounding box center [717, 57] width 155 height 20
type input "2205"
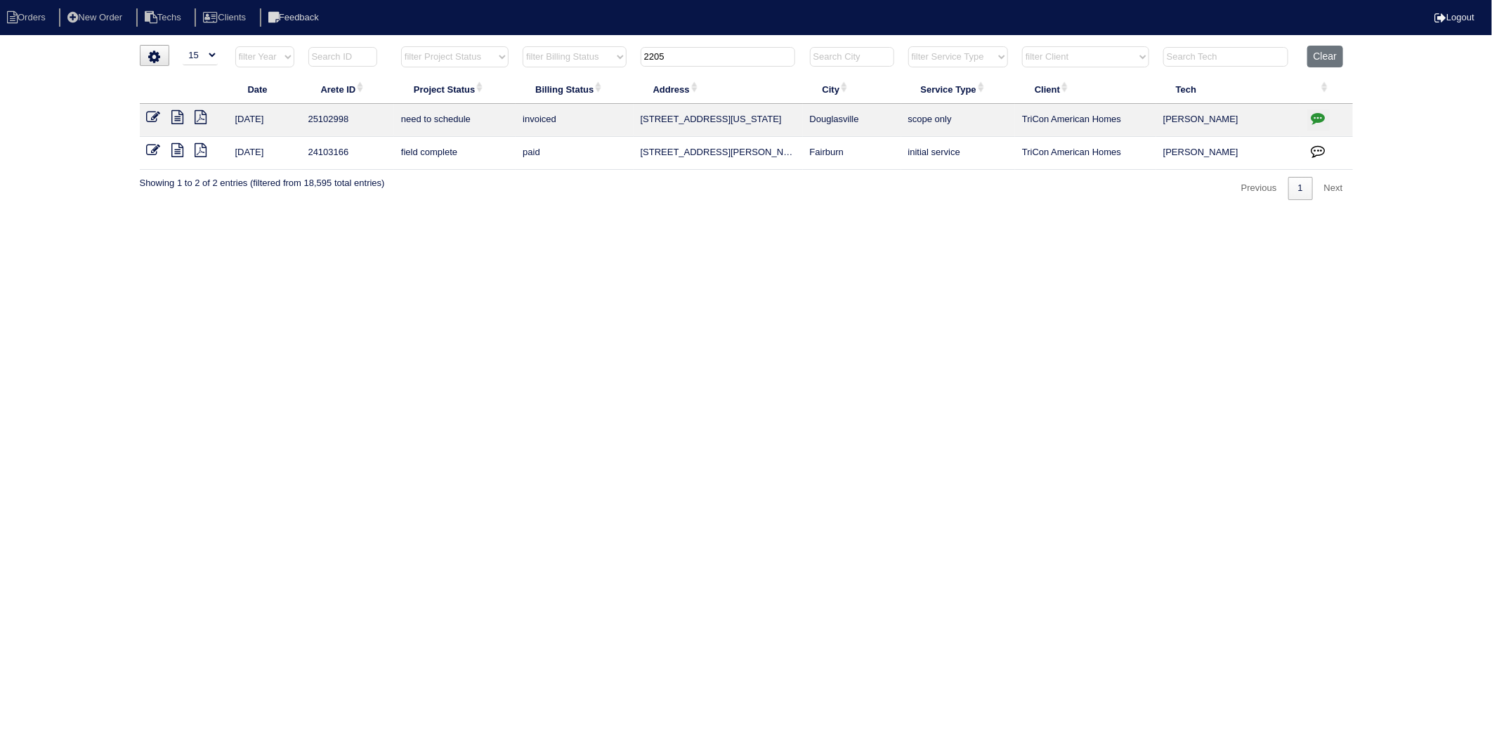
drag, startPoint x: 692, startPoint y: 62, endPoint x: 574, endPoint y: 155, distance: 149.9
click at [579, 88] on table "Date Arete ID Project Status Billing Status Address City Service Type Client Te…" at bounding box center [746, 108] width 1213 height 124
drag, startPoint x: 1321, startPoint y: 58, endPoint x: 1155, endPoint y: 71, distance: 166.3
click at [1317, 58] on button "Clear" at bounding box center [1325, 57] width 36 height 22
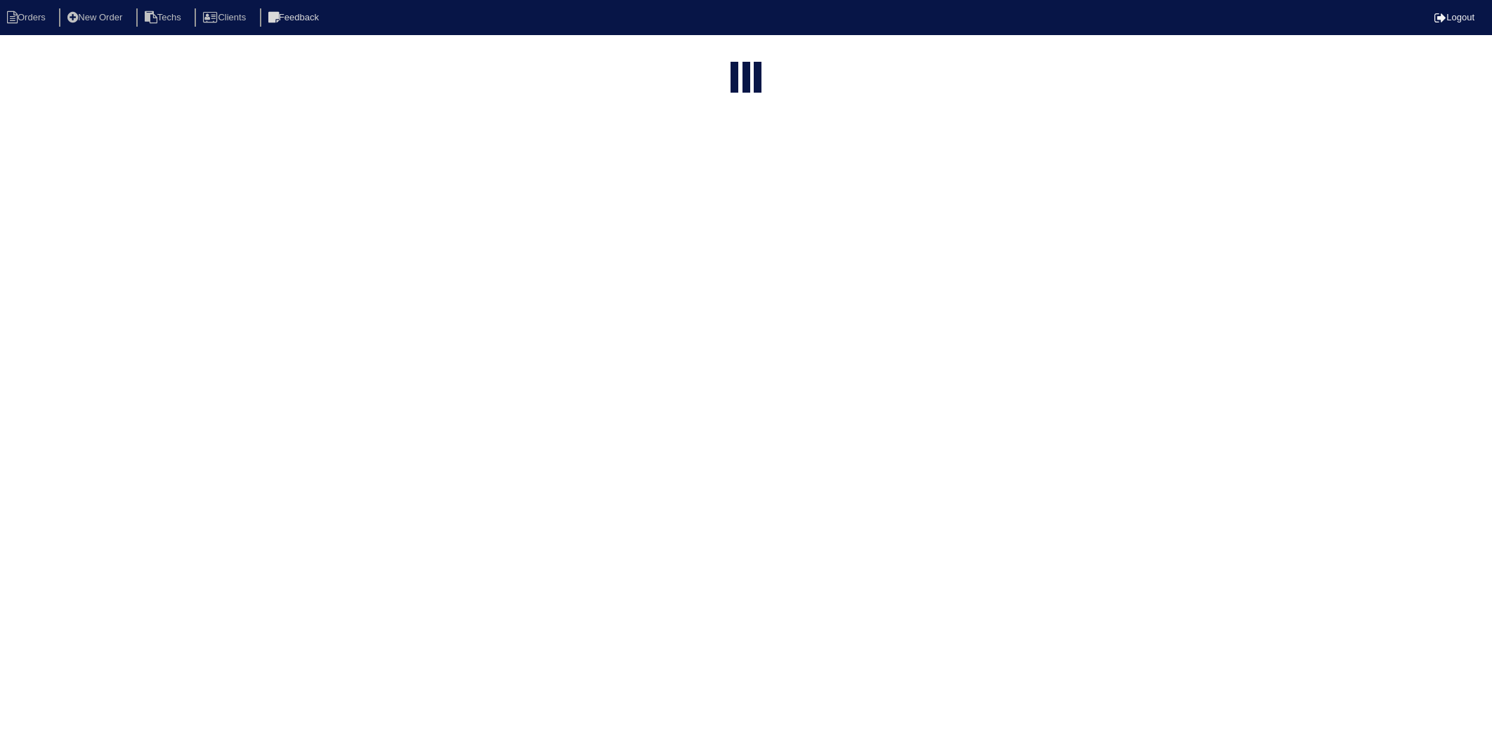
select select "15"
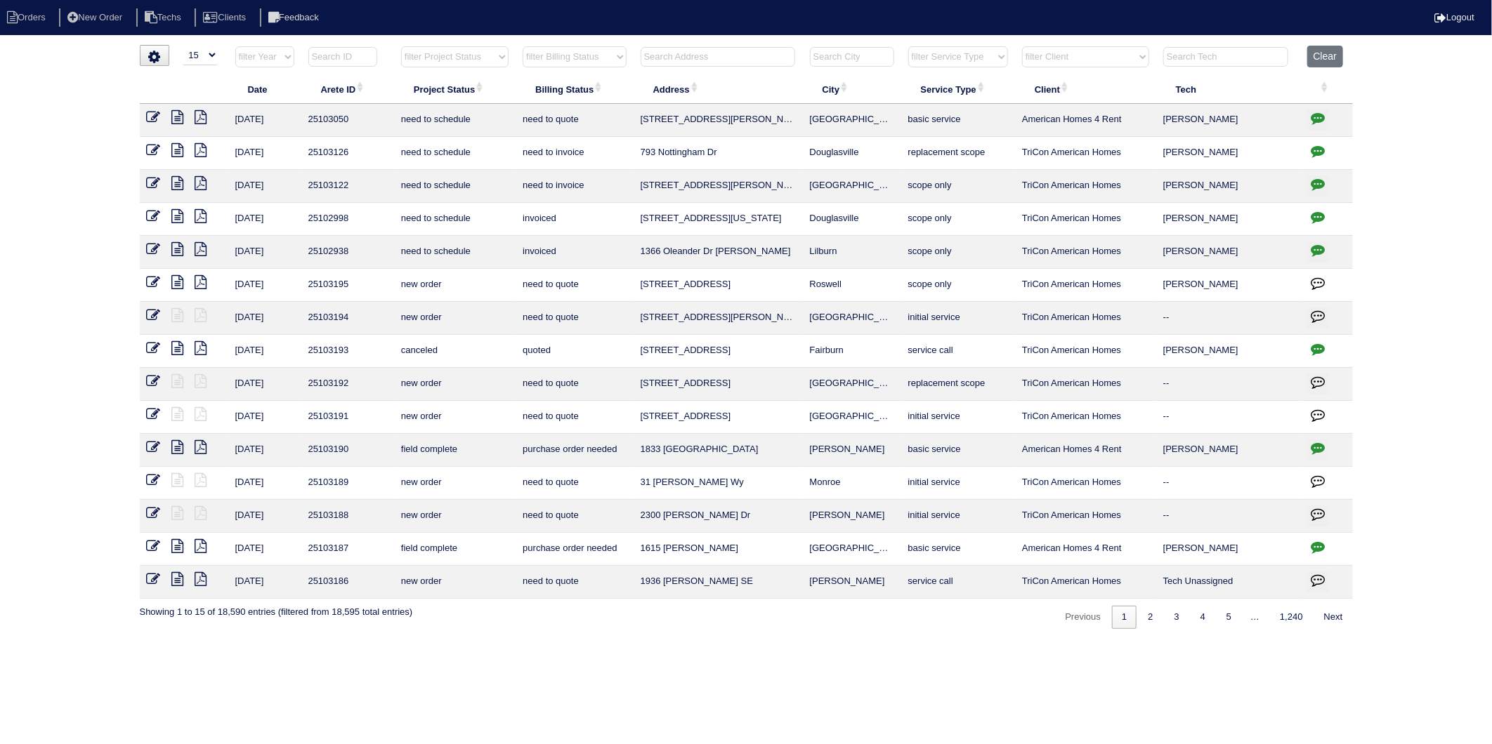
click at [587, 60] on select "filter Billing Status -- Any Billing Status -- need to quote quoted need to inv…" at bounding box center [574, 56] width 103 height 21
click at [523, 46] on select "filter Billing Status -- Any Billing Status -- need to quote quoted need to inv…" at bounding box center [574, 56] width 103 height 21
select select "need to invoice"
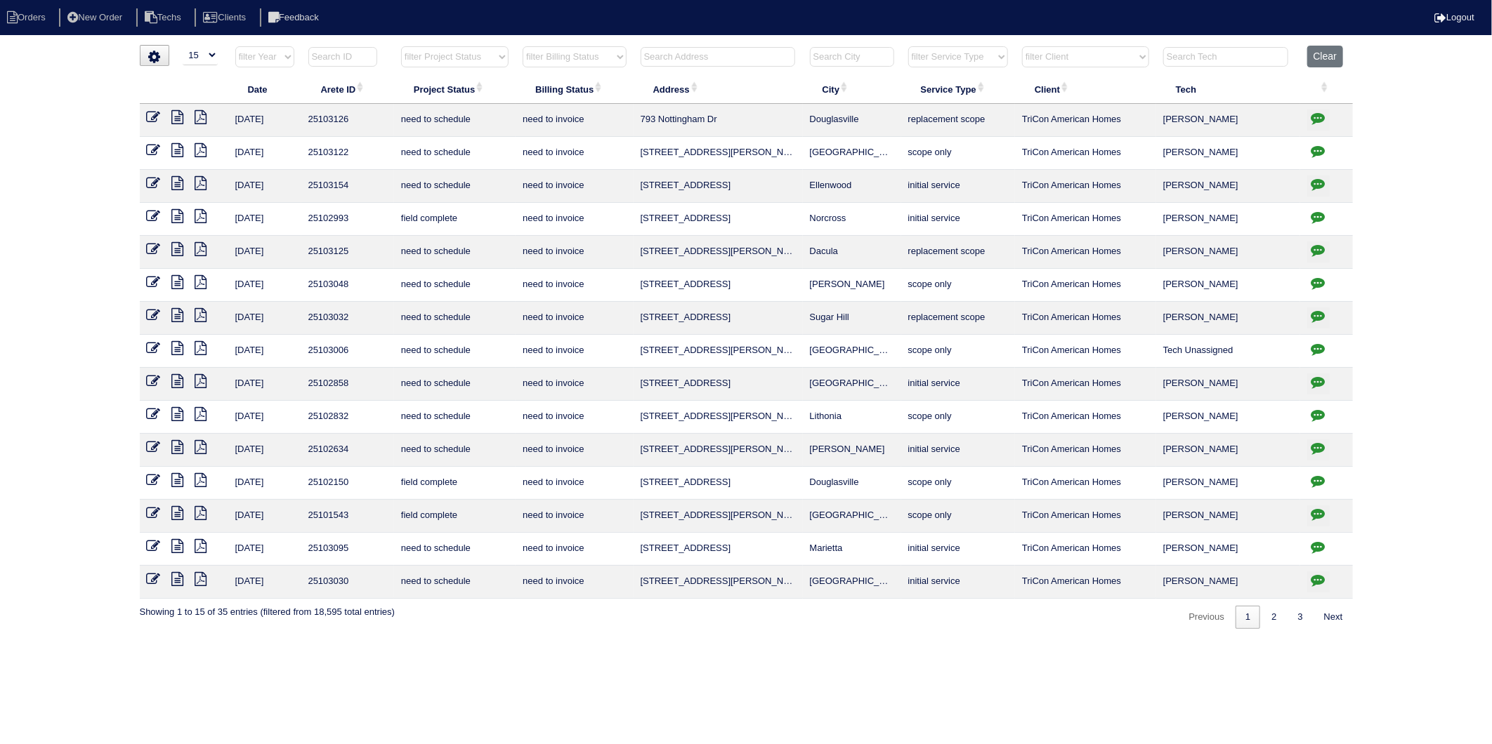
click at [178, 483] on icon at bounding box center [178, 480] width 12 height 14
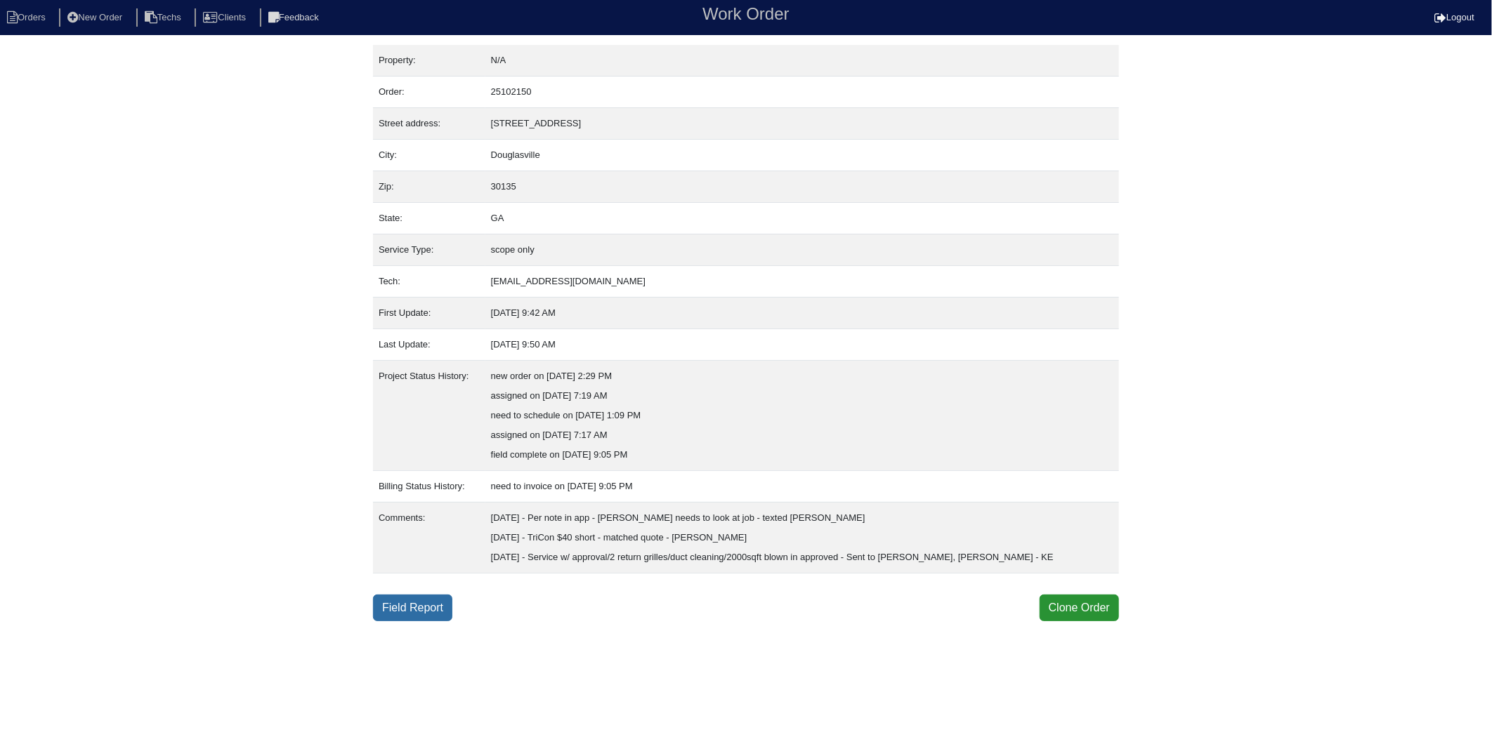
click at [405, 602] on link "Field Report" at bounding box center [412, 608] width 79 height 27
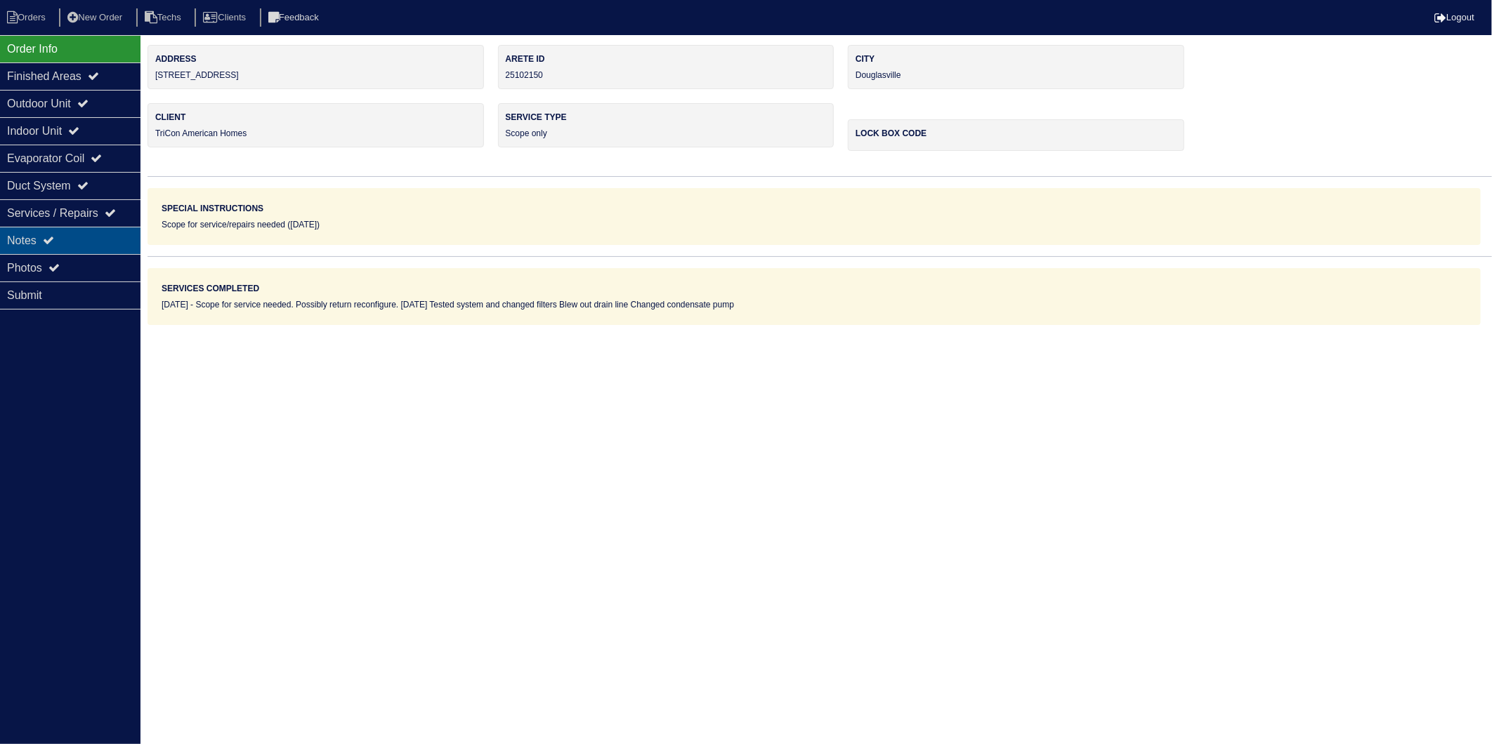
click at [17, 240] on div "Notes" at bounding box center [70, 240] width 140 height 27
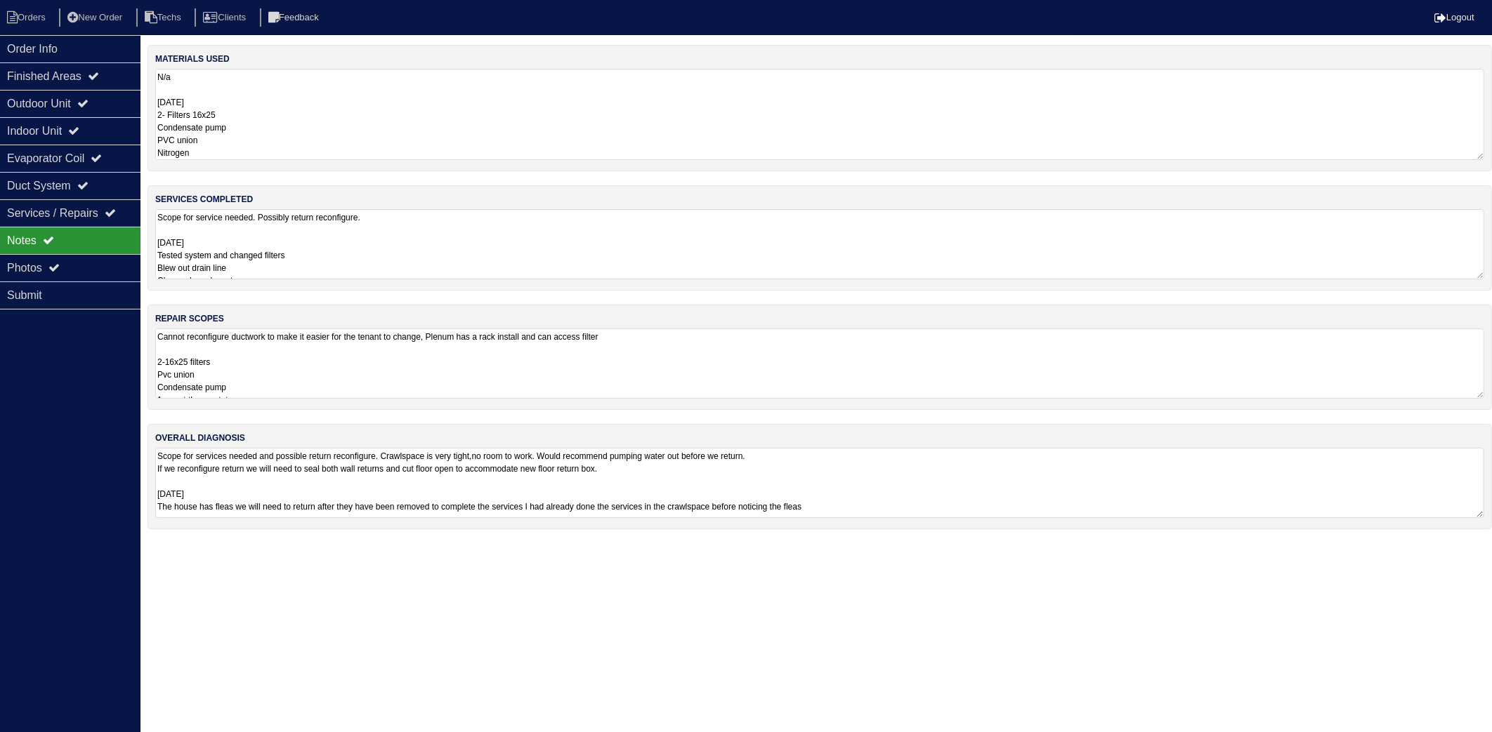
click at [303, 95] on textarea "N/a 08-28-25 2- Filters 16x25 Condensate pump PVC union Nitrogen" at bounding box center [819, 114] width 1329 height 91
click at [239, 135] on textarea "N/a 08-28-25 2- Filters 16x25 Condensate pump PVC union Nitrogen" at bounding box center [819, 114] width 1329 height 91
click at [303, 236] on textarea "Scope for service needed. Possibly return reconfigure. 08-28-25 Tested system a…" at bounding box center [819, 244] width 1329 height 70
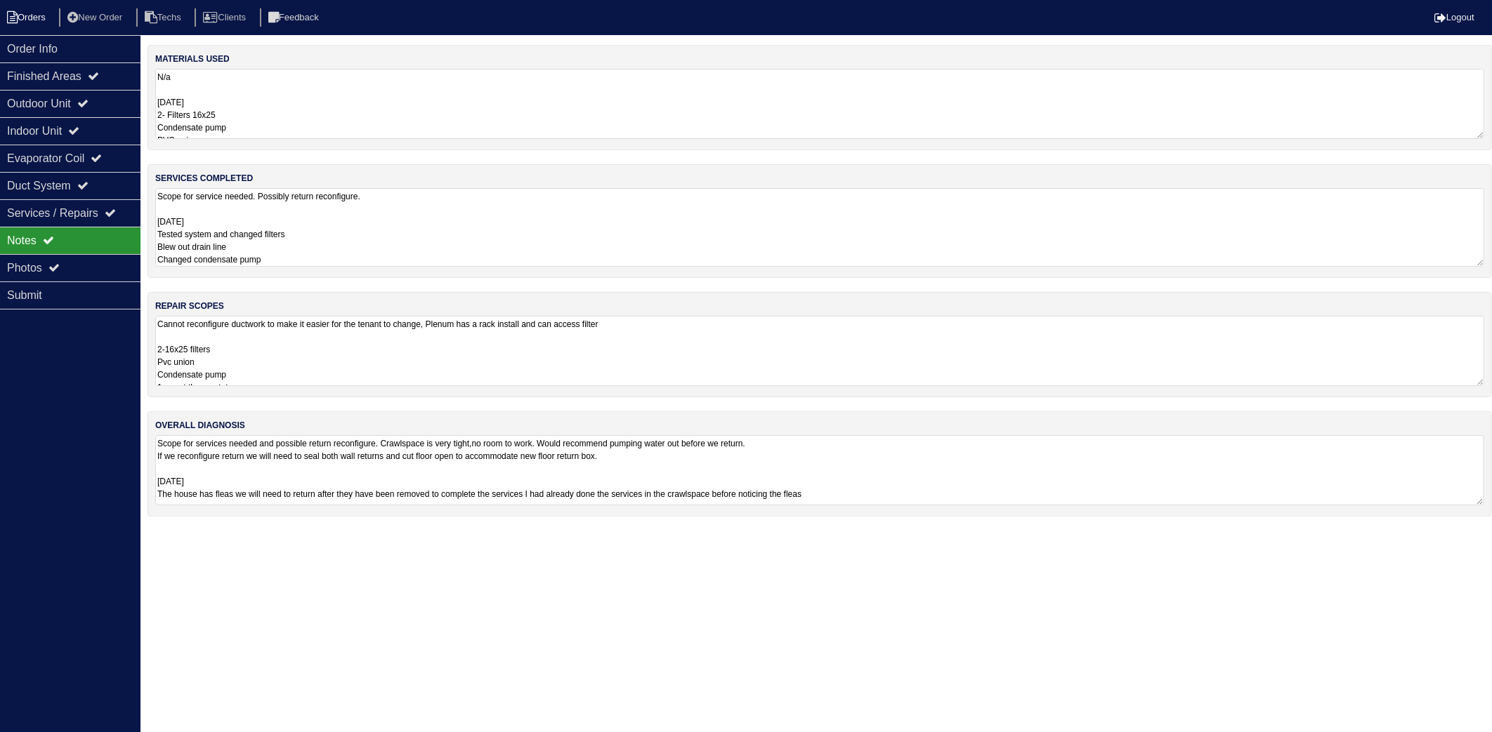
click at [32, 13] on li "Orders" at bounding box center [28, 17] width 57 height 19
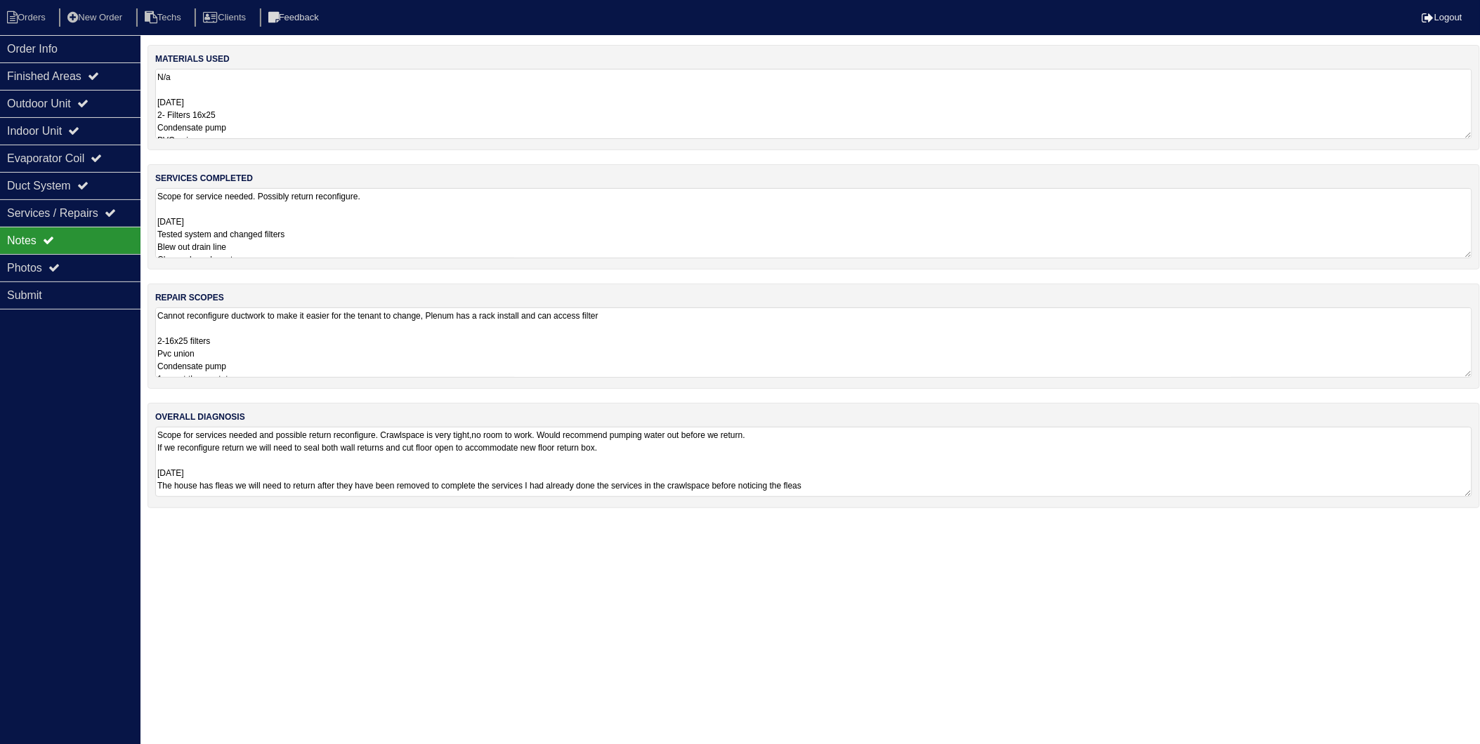
select select "15"
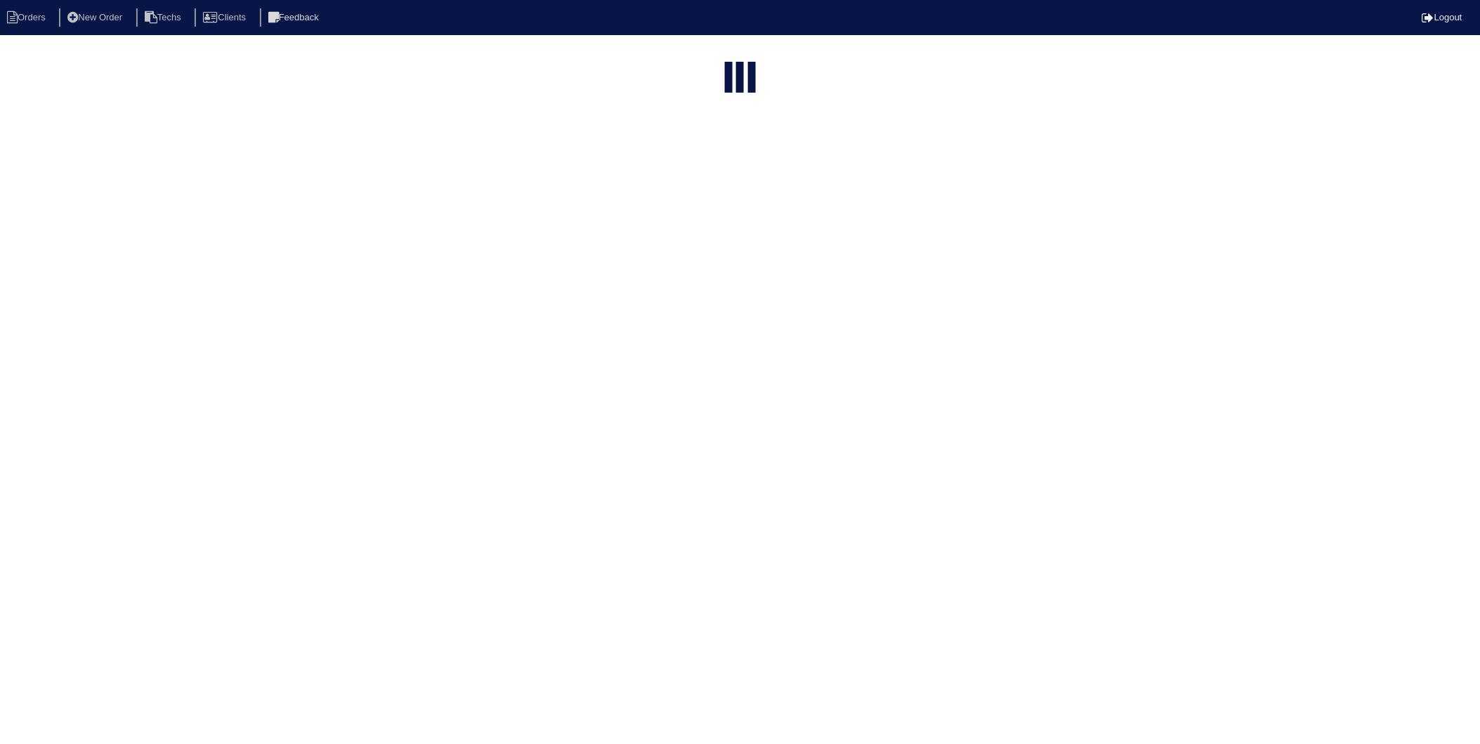
select select "need to invoice"
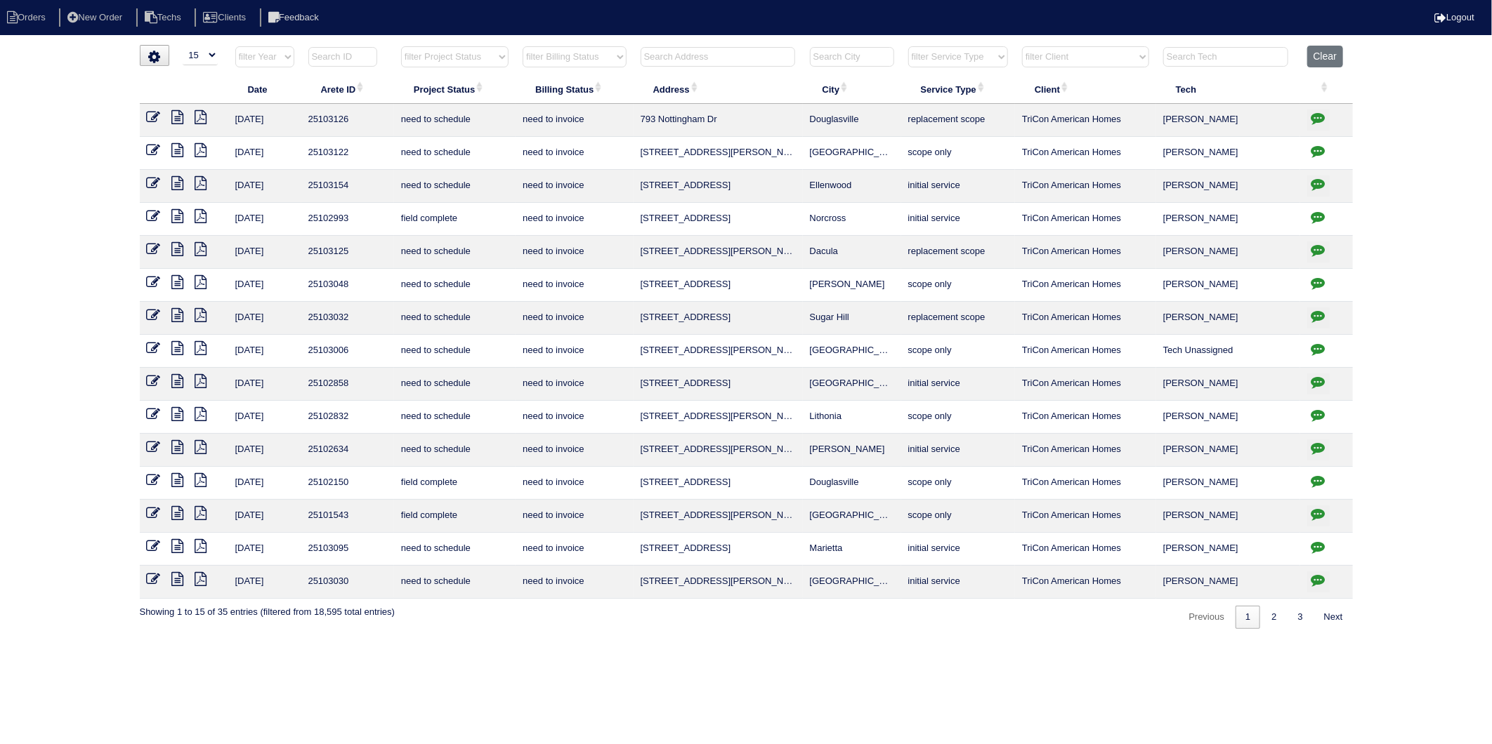
click at [723, 523] on td "135 Little Haynes Dr" at bounding box center [717, 516] width 169 height 33
click at [155, 517] on icon at bounding box center [154, 513] width 14 height 14
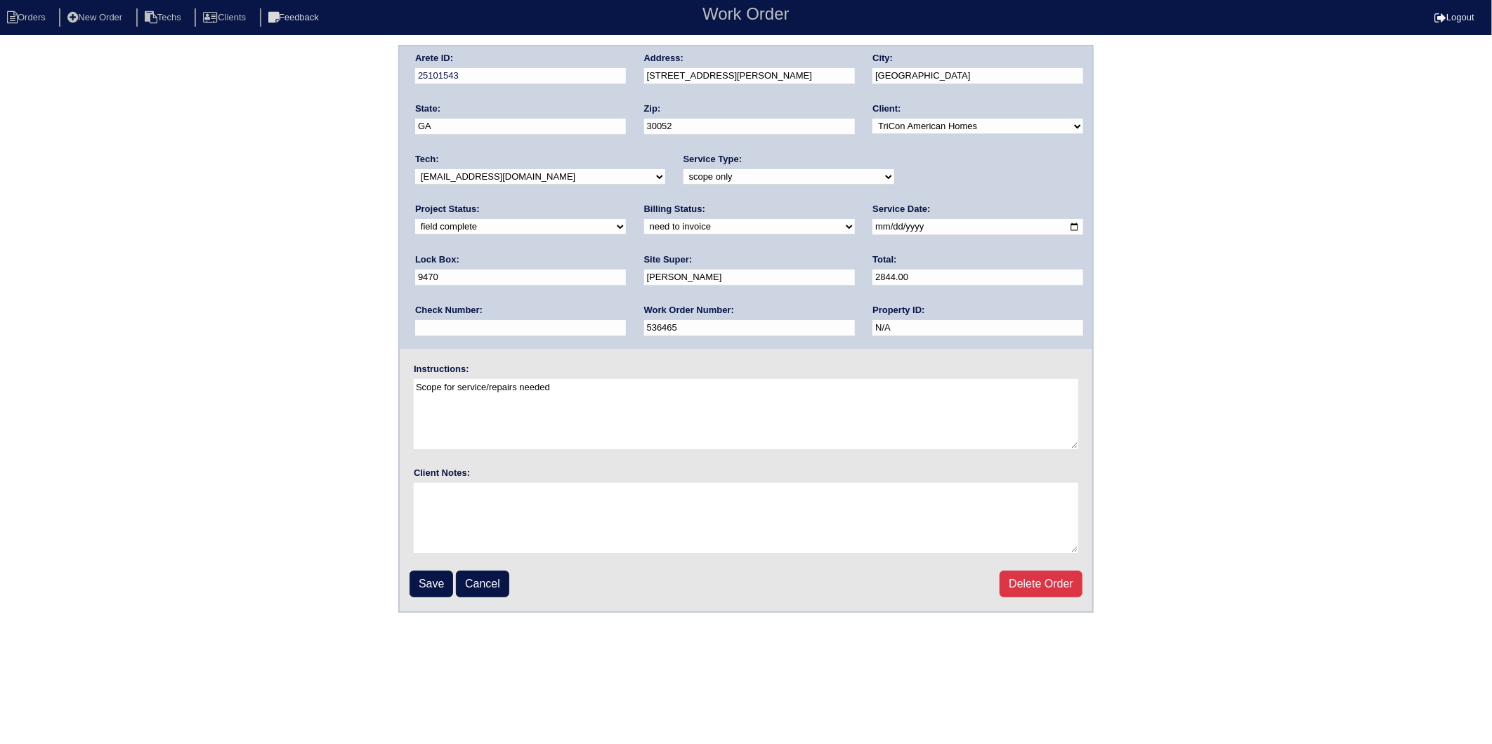
click at [644, 228] on select "need to quote quoted need to invoice invoiced paid warranty purchase order need…" at bounding box center [749, 226] width 211 height 15
select select "invoiced"
click at [644, 219] on select "need to quote quoted need to invoice invoiced paid warranty purchase order need…" at bounding box center [749, 226] width 211 height 15
click at [423, 571] on input "Save" at bounding box center [431, 584] width 44 height 27
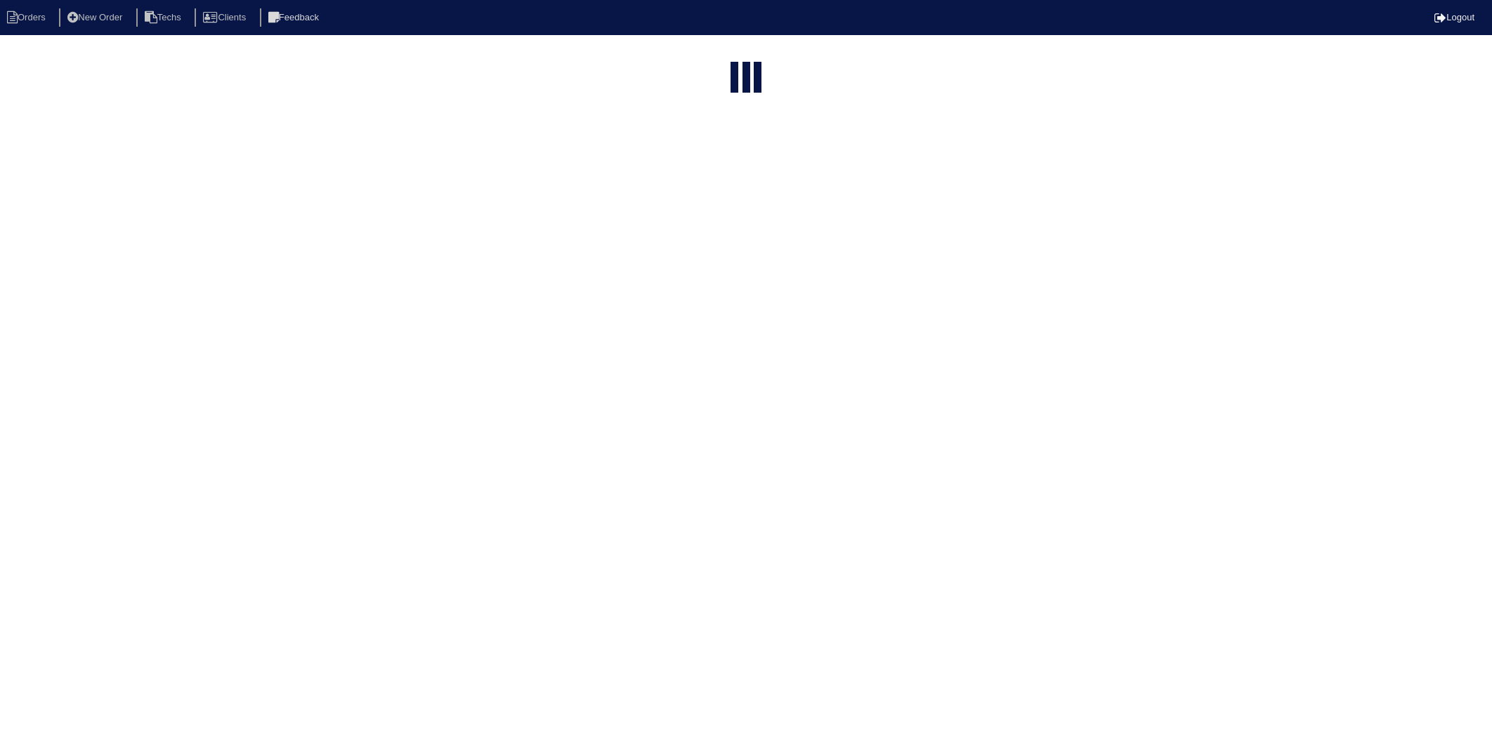
select select "15"
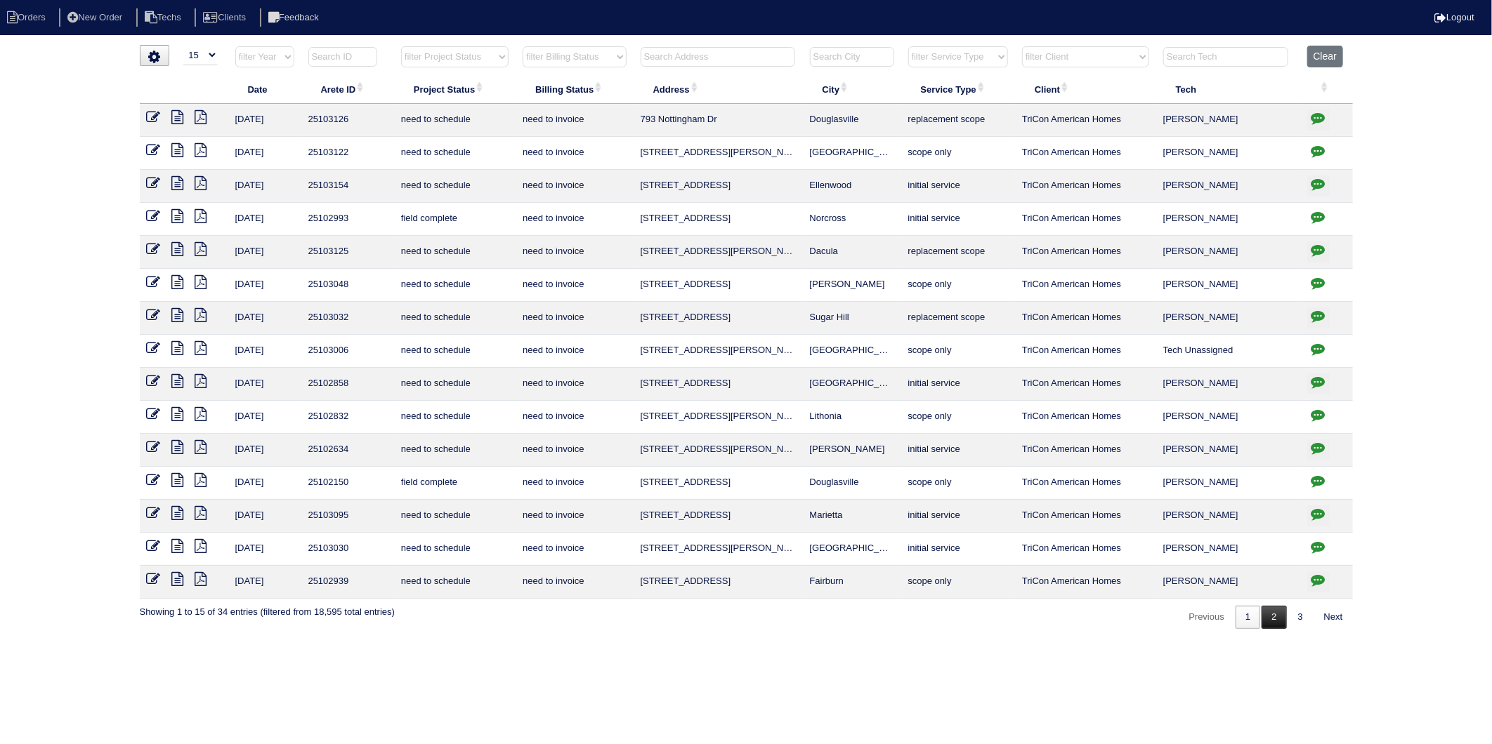
click at [1272, 622] on link "2" at bounding box center [1273, 617] width 25 height 23
select select "need to invoice"
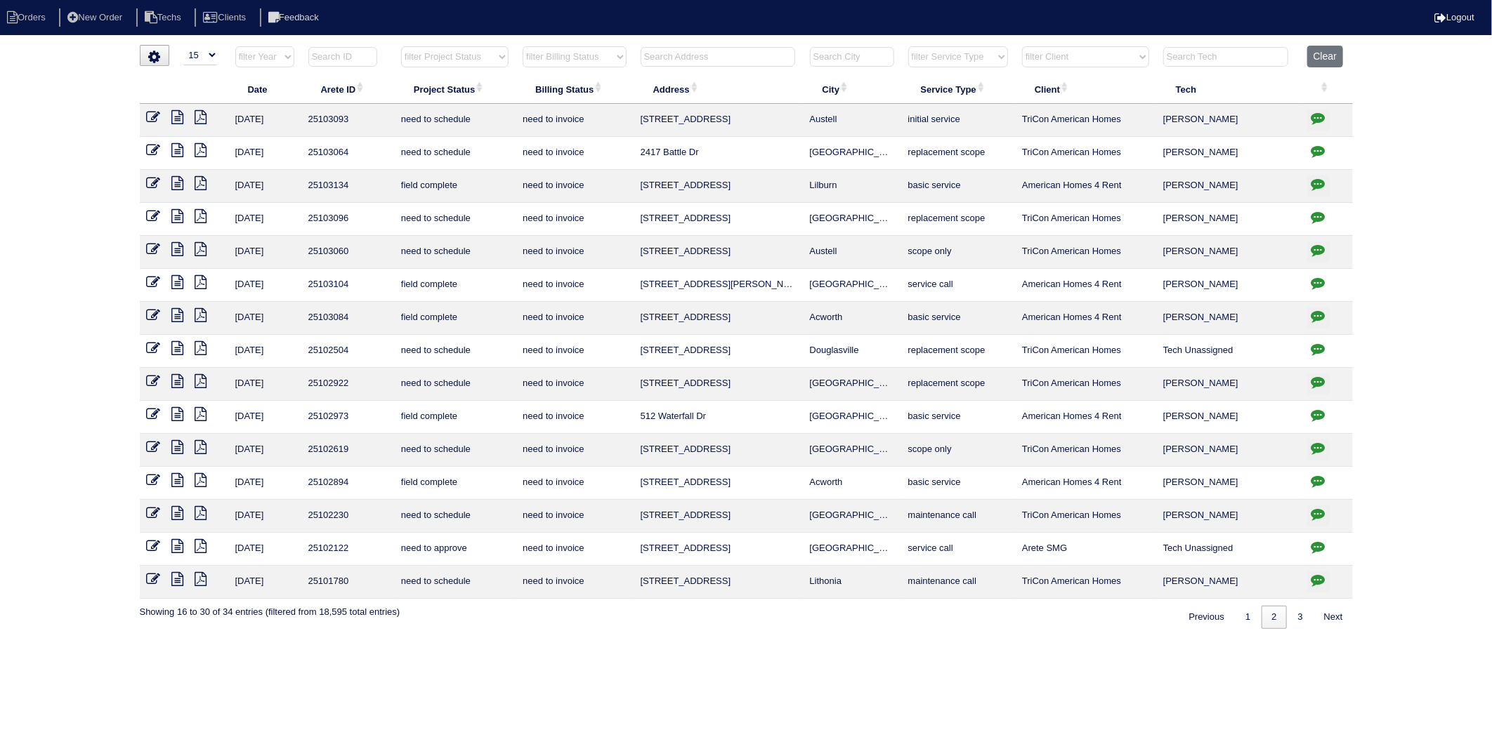
click at [662, 54] on input "text" at bounding box center [717, 57] width 155 height 20
type input "2381"
select select "need to invoice"
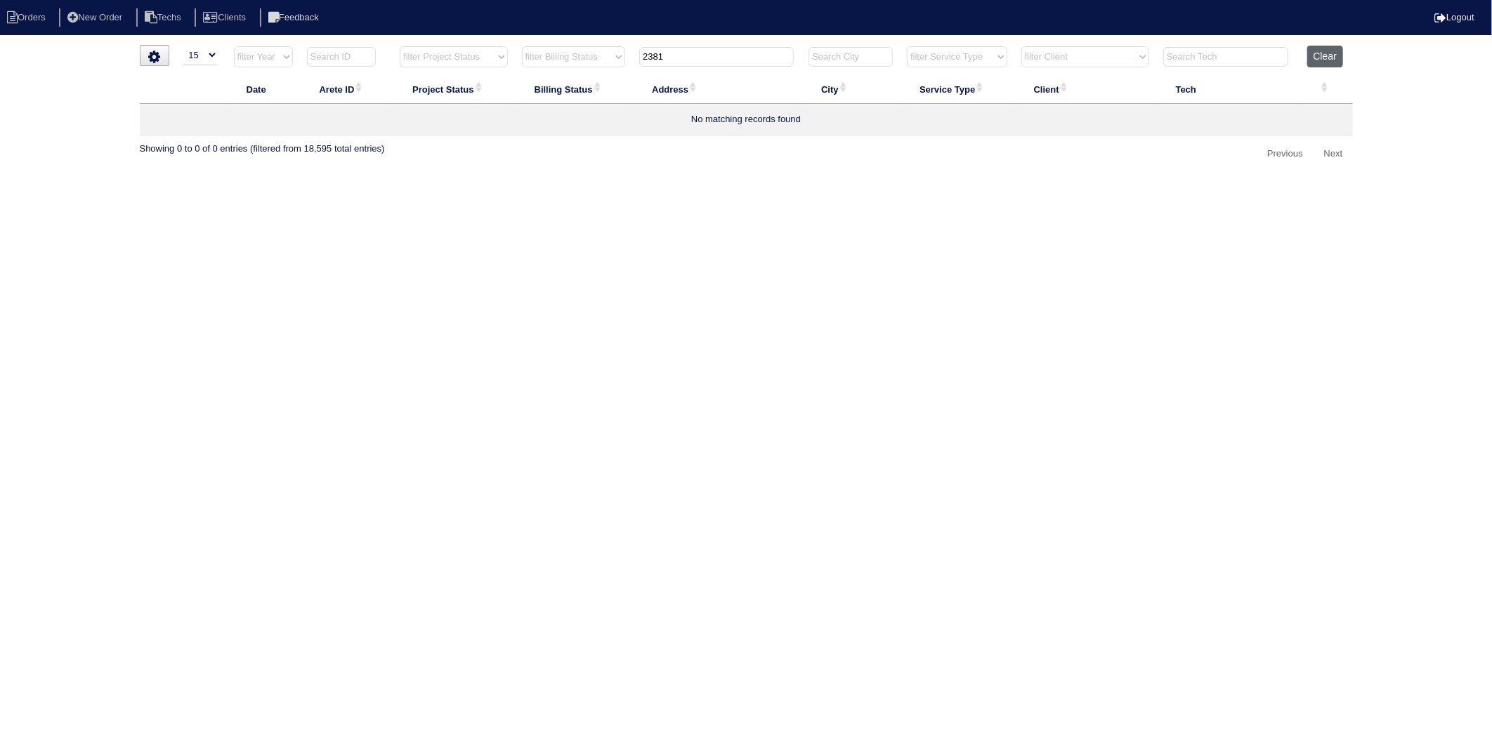
type input "2381"
click at [1328, 57] on button "Clear" at bounding box center [1325, 57] width 36 height 22
select select
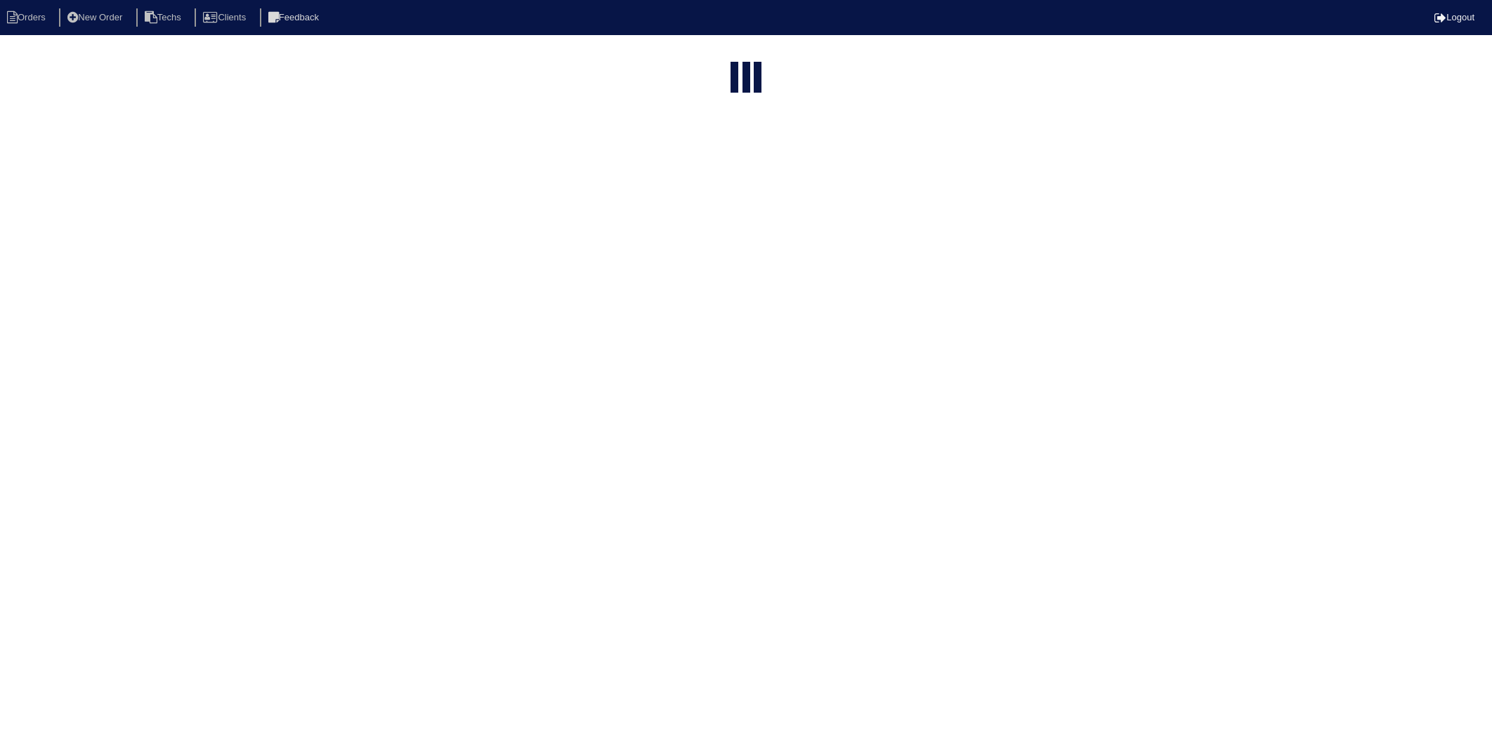
select select "15"
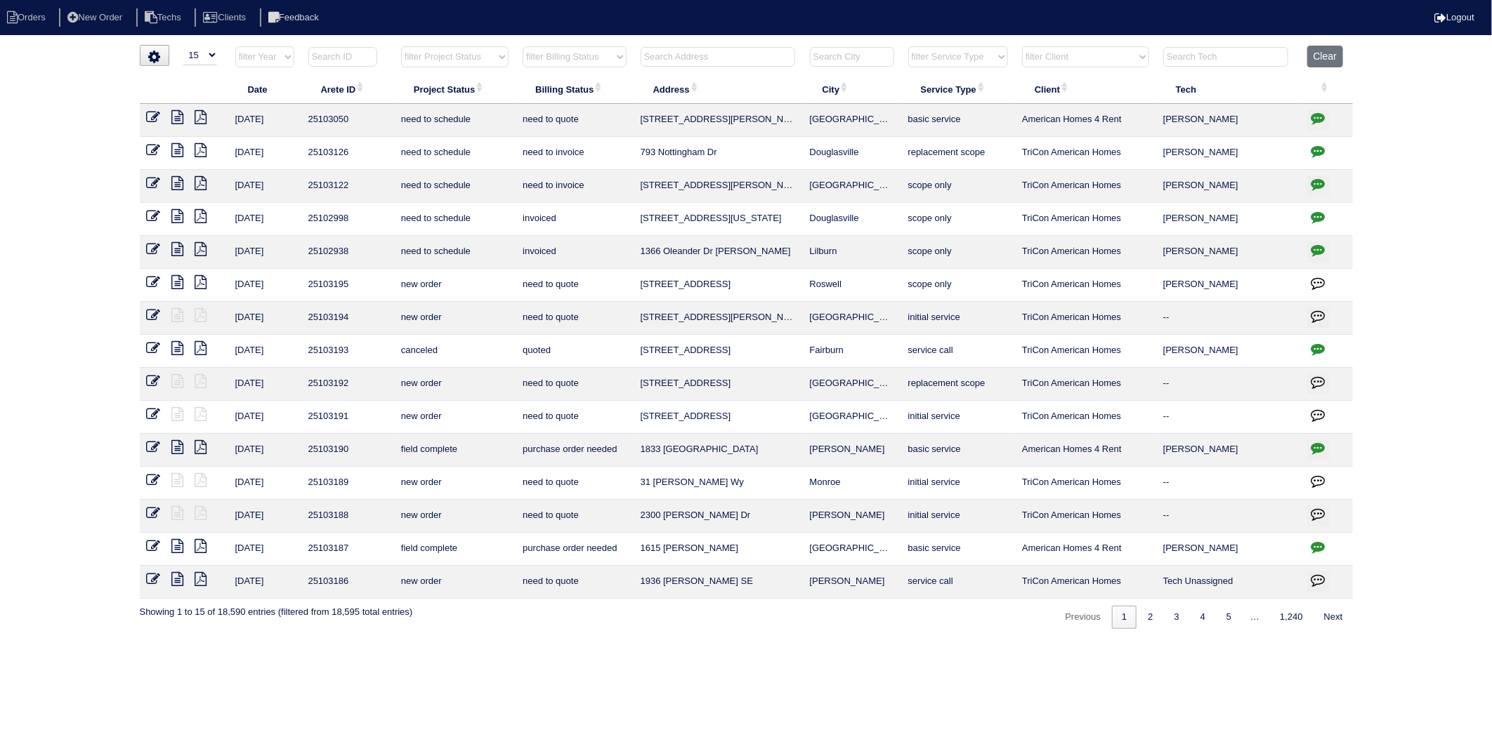
click at [711, 65] on input "text" at bounding box center [717, 57] width 155 height 20
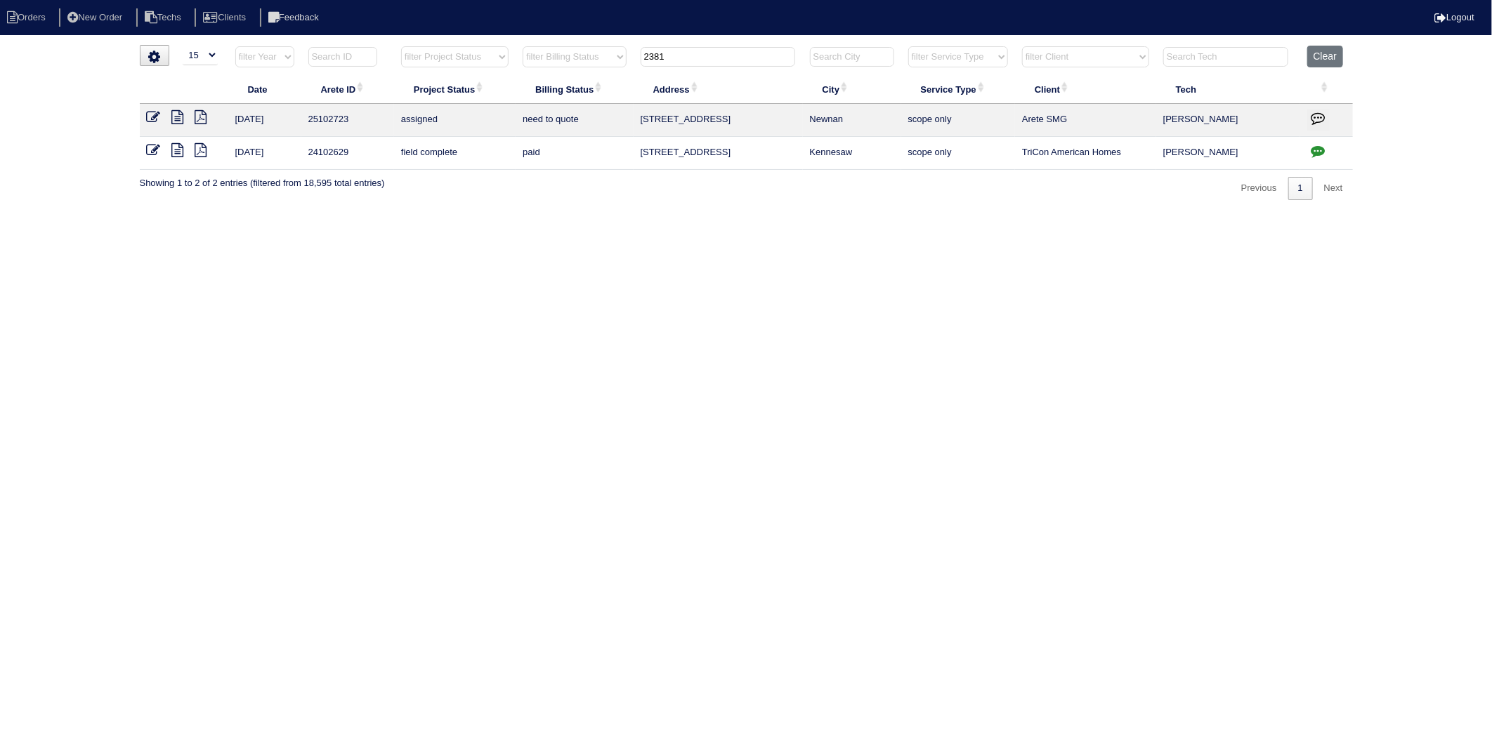
type input "2381"
click at [178, 121] on icon at bounding box center [178, 117] width 12 height 14
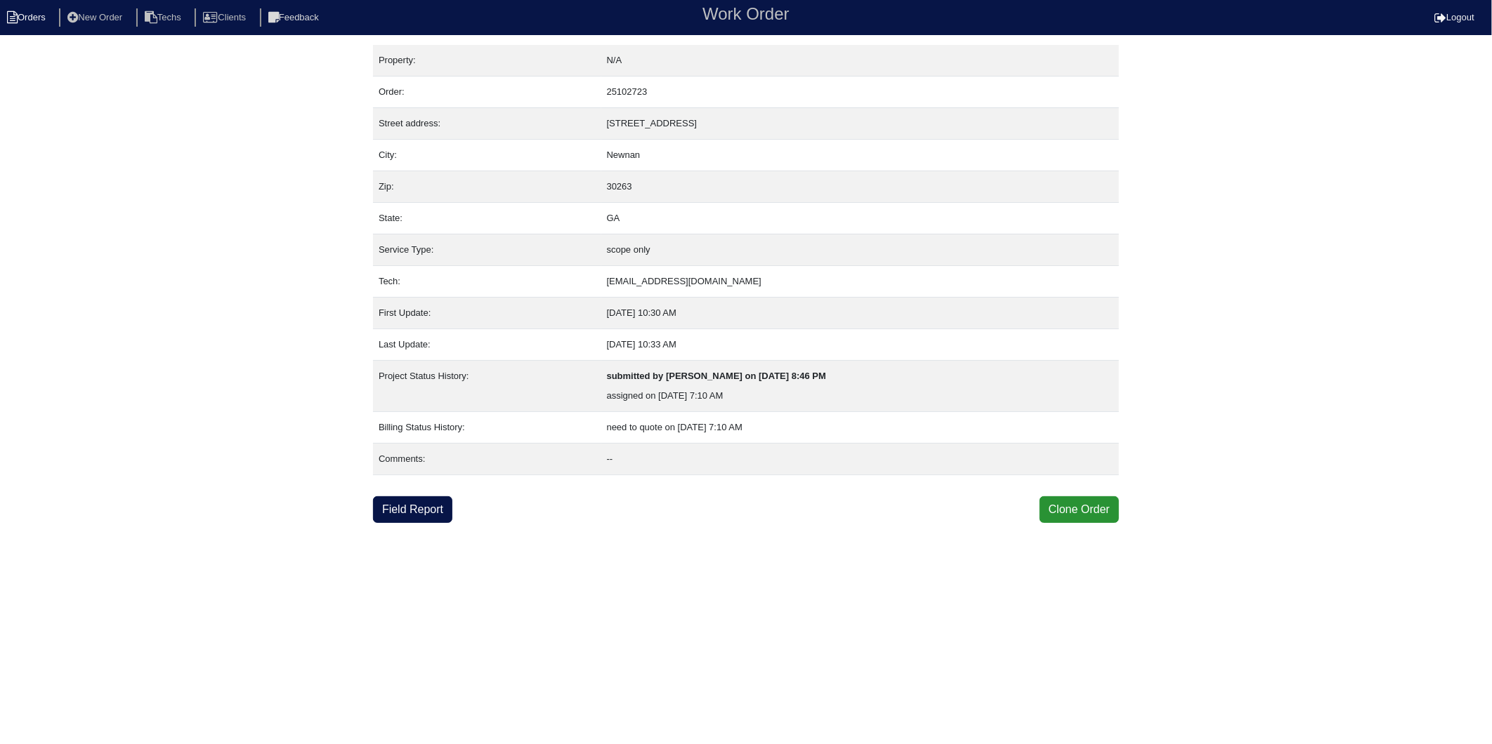
click at [25, 21] on li "Orders" at bounding box center [28, 17] width 57 height 19
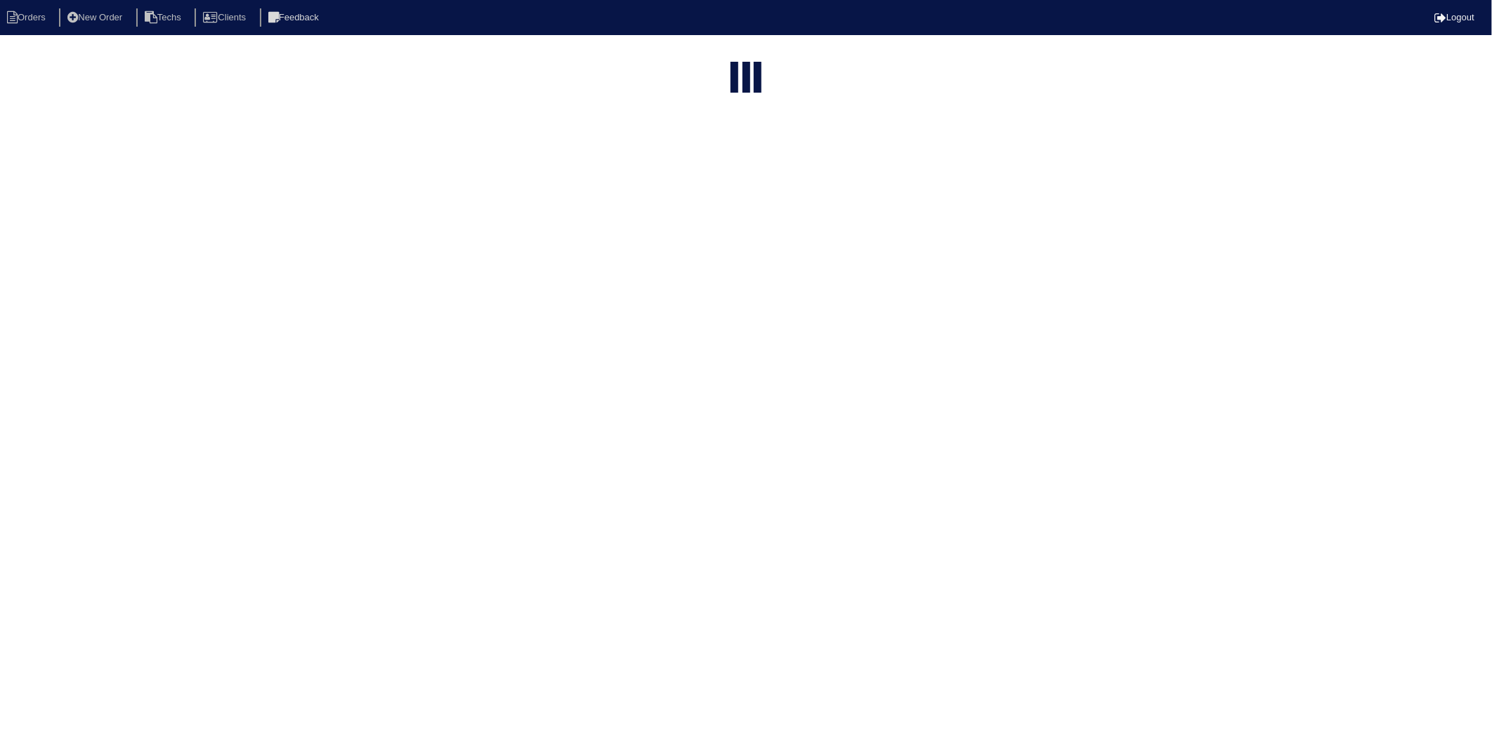
select select "15"
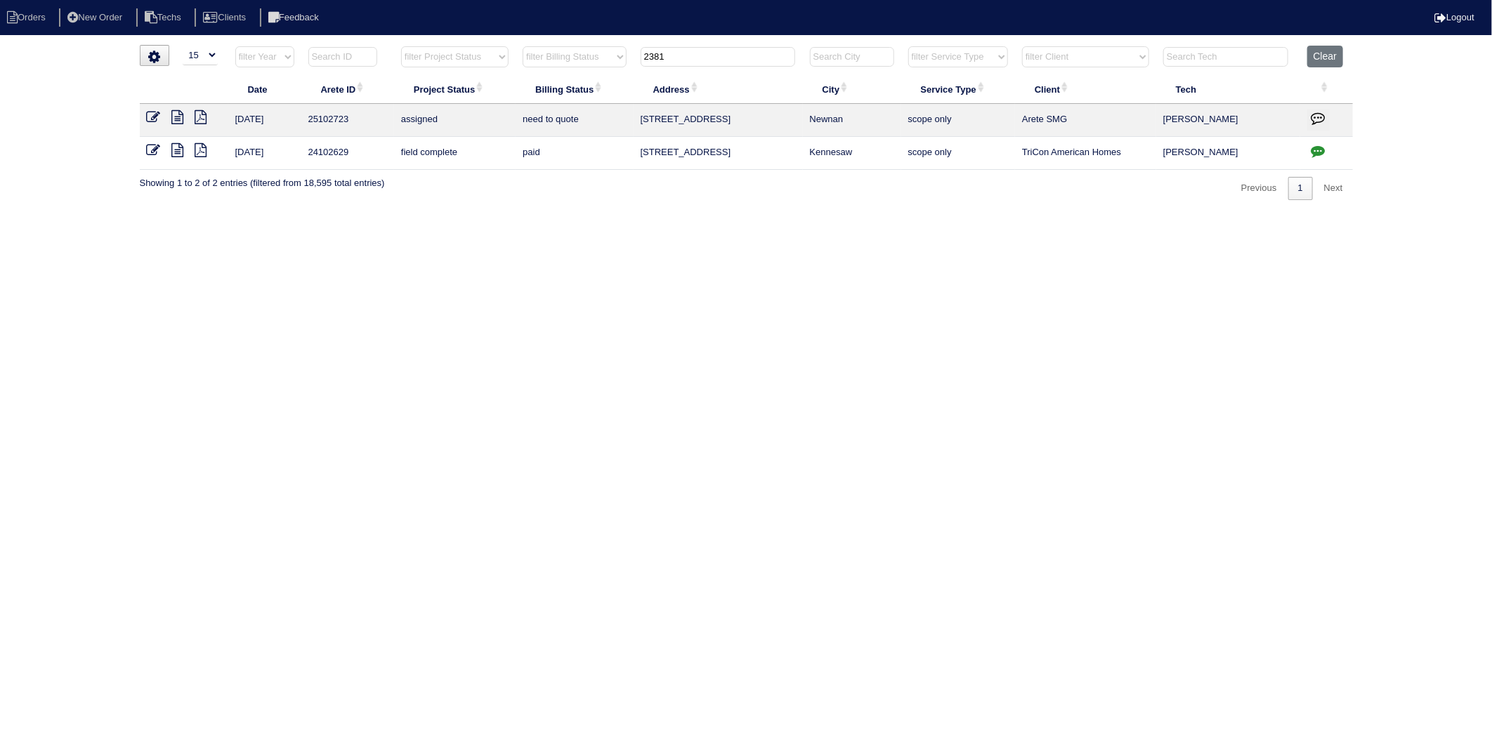
drag, startPoint x: 690, startPoint y: 61, endPoint x: 585, endPoint y: 93, distance: 110.2
click at [585, 93] on table "Date Arete ID Project Status Billing Status Address City Service Type Client Te…" at bounding box center [746, 108] width 1213 height 124
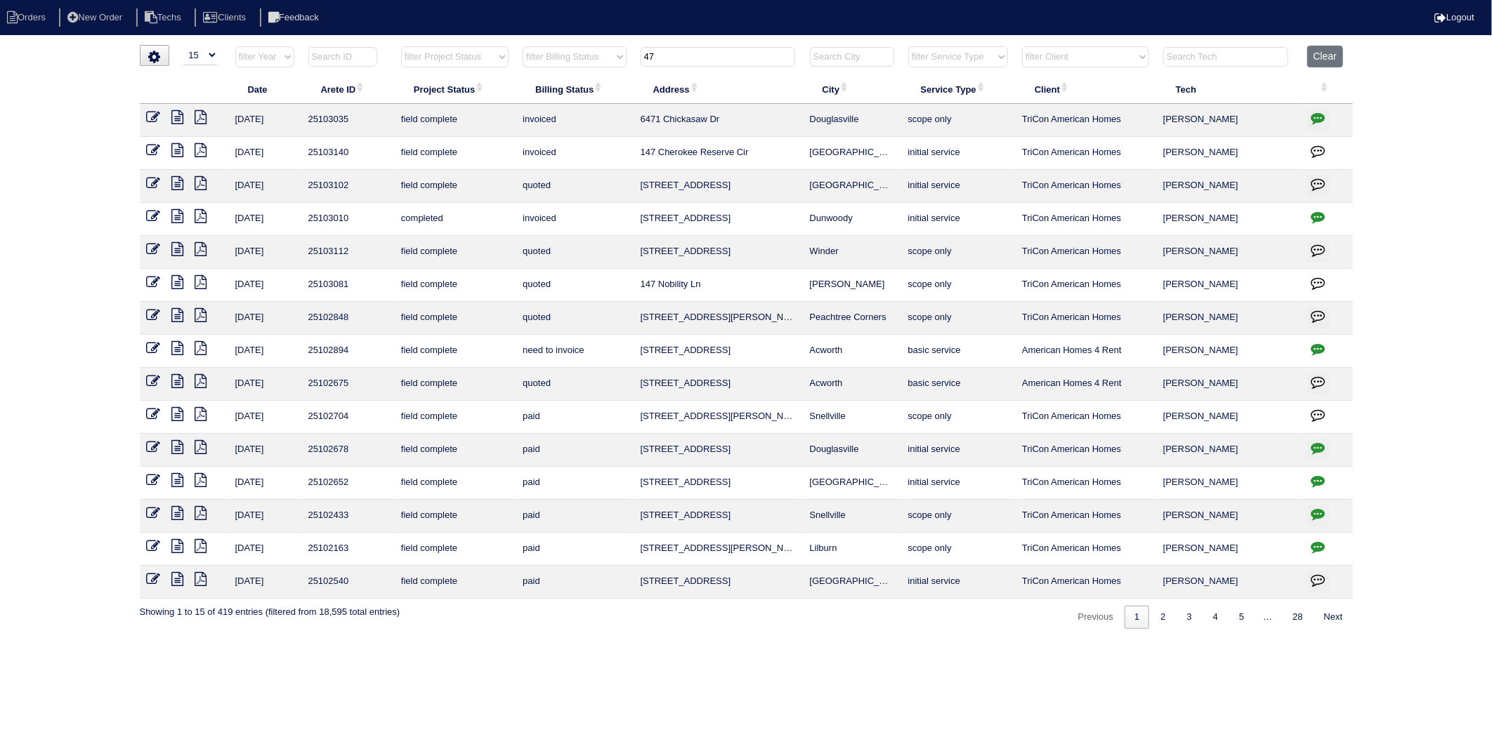
drag, startPoint x: 714, startPoint y: 58, endPoint x: 396, endPoint y: 116, distance: 322.7
click at [396, 116] on table "Date Arete ID Project Status Billing Status Address City Service Type Client Te…" at bounding box center [746, 322] width 1213 height 553
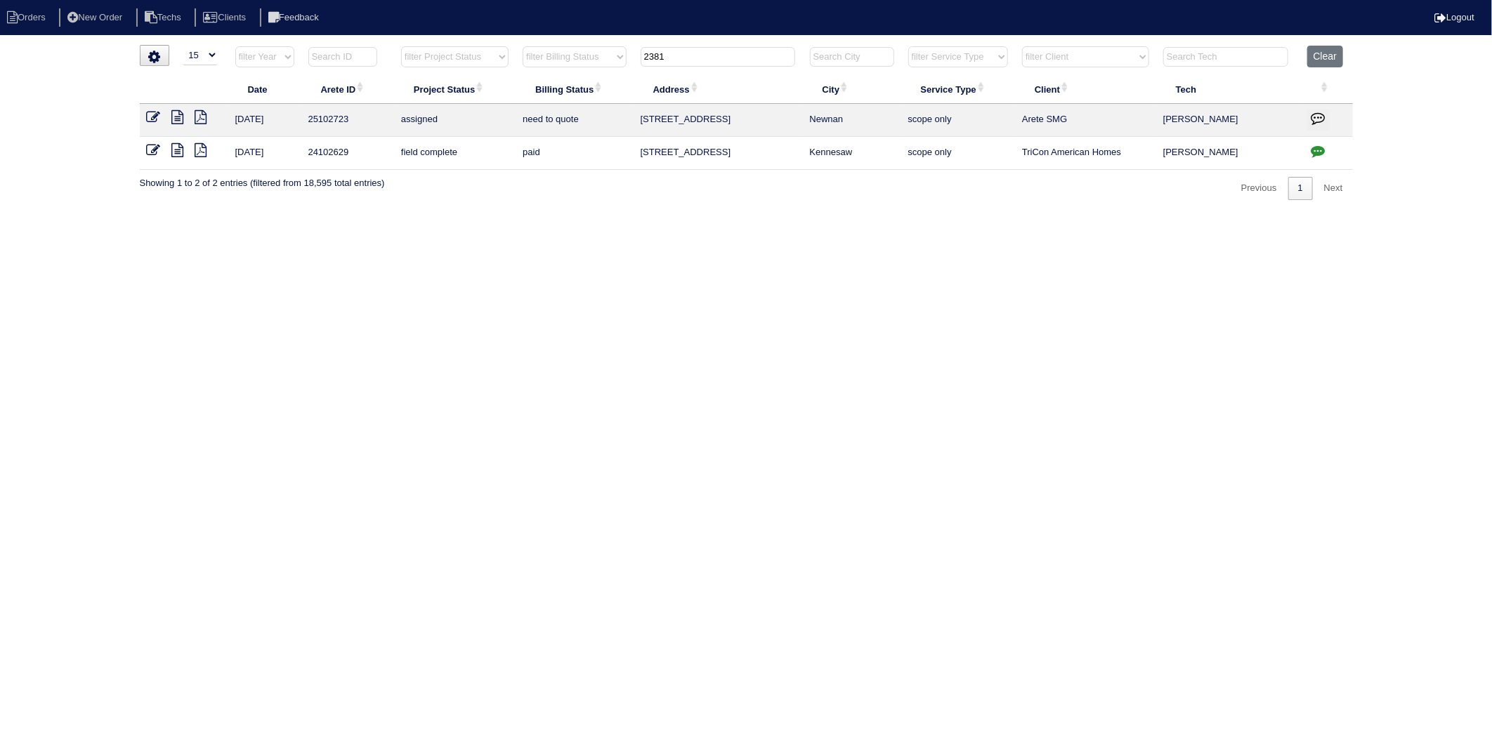
type input "2381"
click at [577, 214] on html "Orders New Order Techs Clients Feedback Logout Orders New Order Users Clients M…" at bounding box center [746, 107] width 1492 height 214
click at [1317, 58] on button "Clear" at bounding box center [1325, 57] width 36 height 22
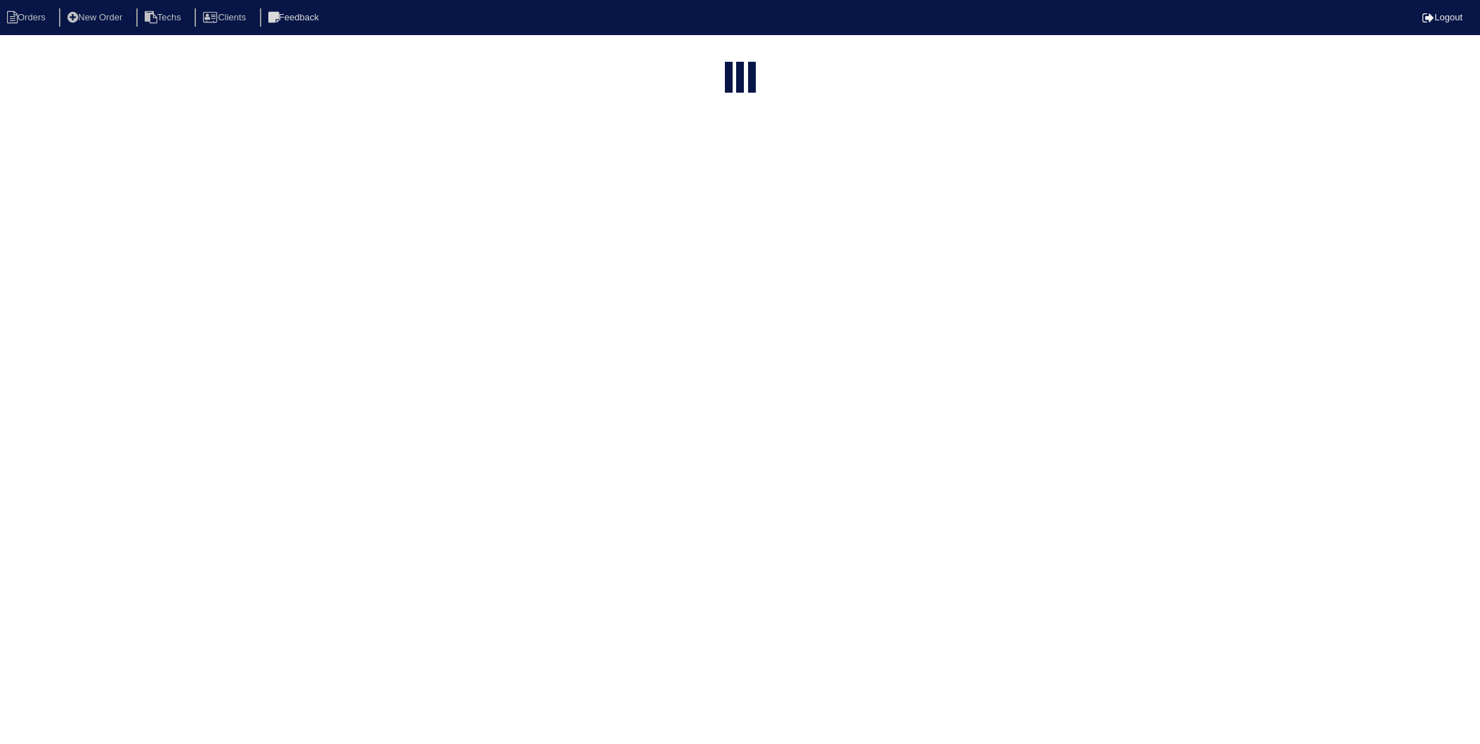
select select "15"
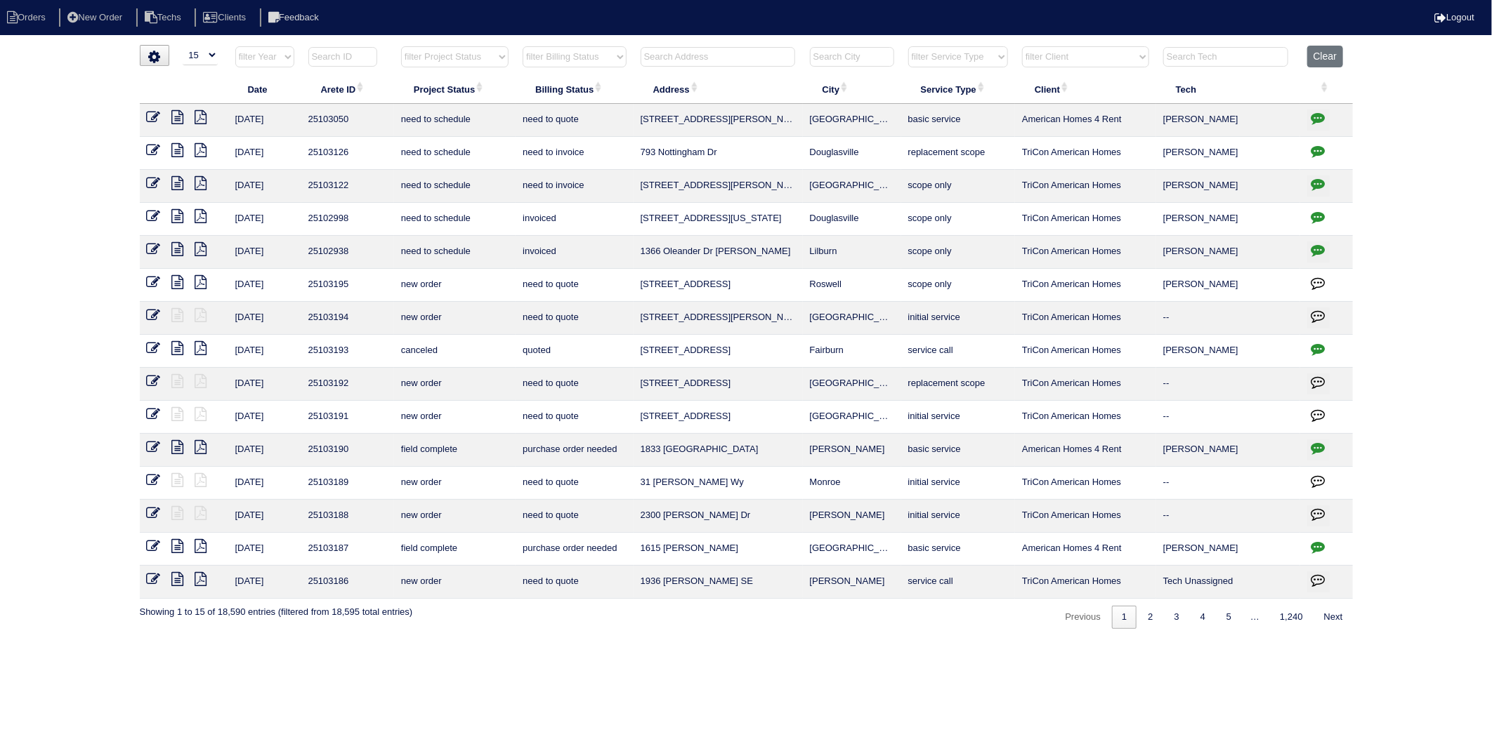
click at [678, 64] on input "text" at bounding box center [717, 57] width 155 height 20
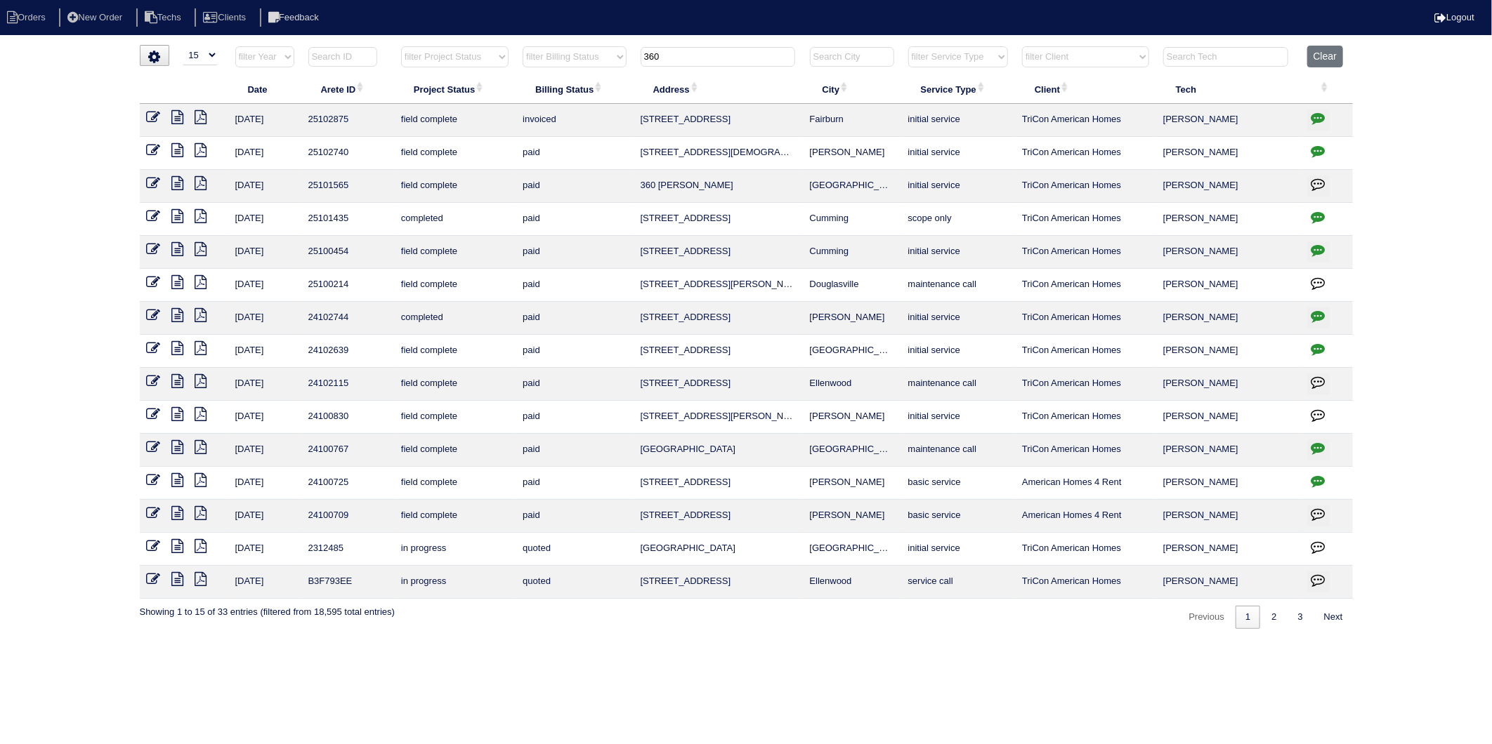
type input "360"
click at [179, 118] on icon at bounding box center [178, 117] width 12 height 14
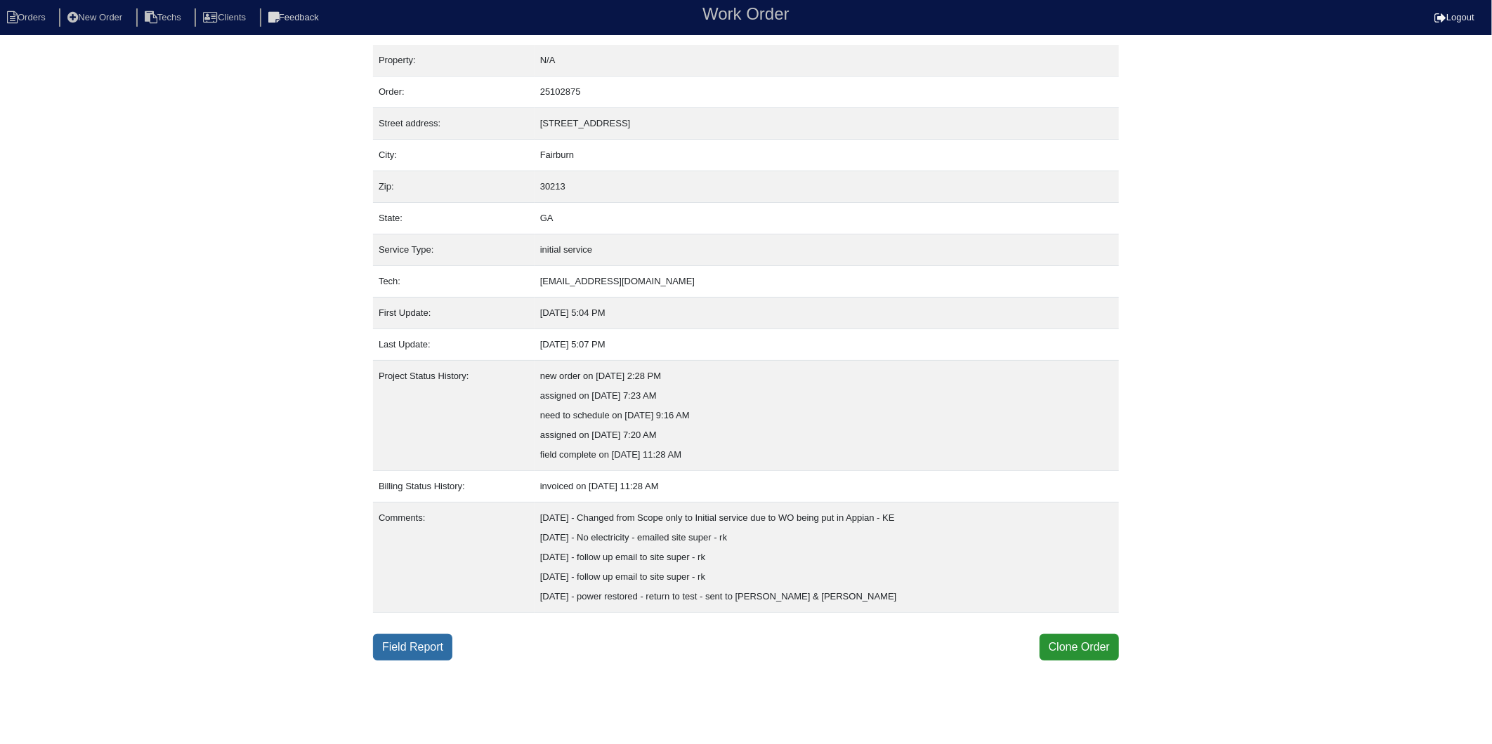
click at [420, 646] on link "Field Report" at bounding box center [412, 647] width 79 height 27
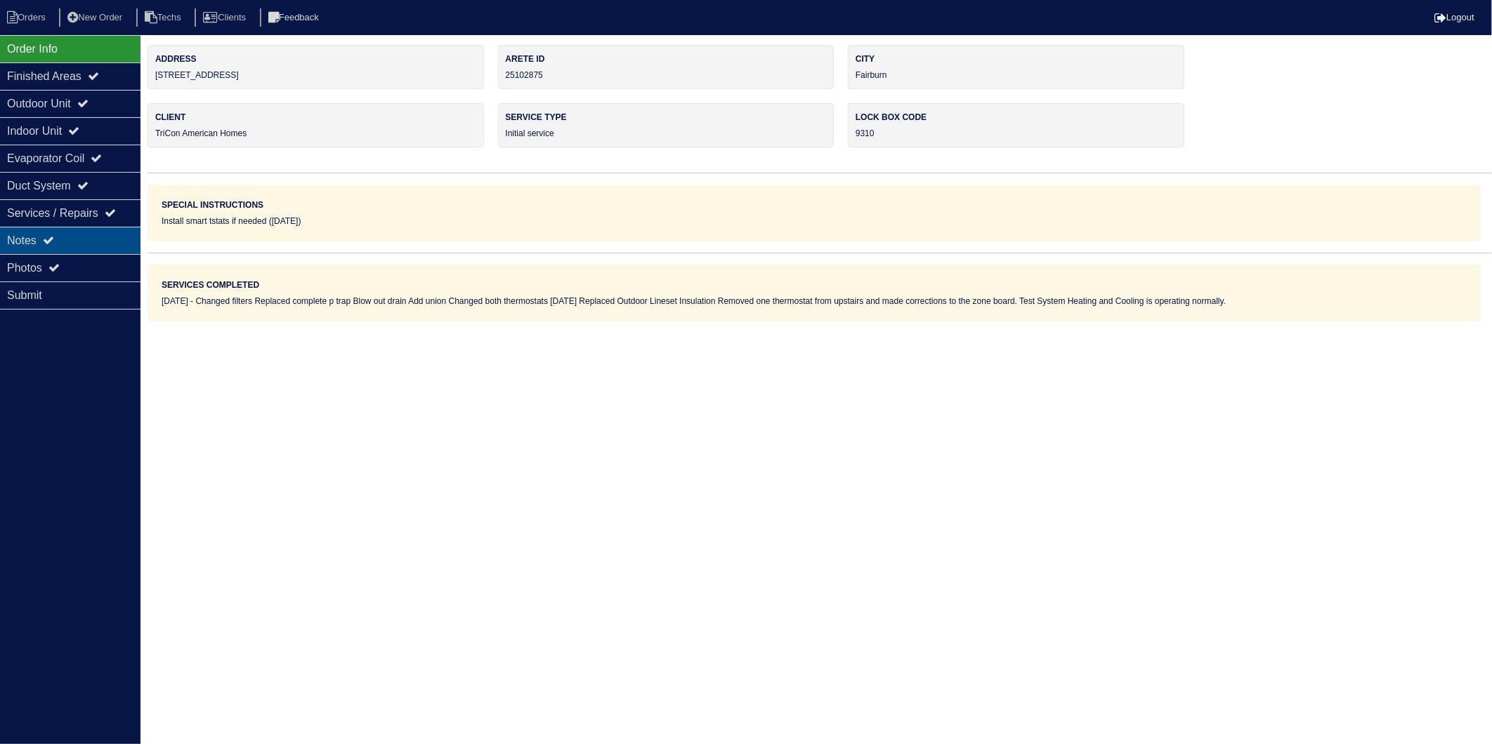
click at [38, 242] on div "Notes" at bounding box center [70, 240] width 140 height 27
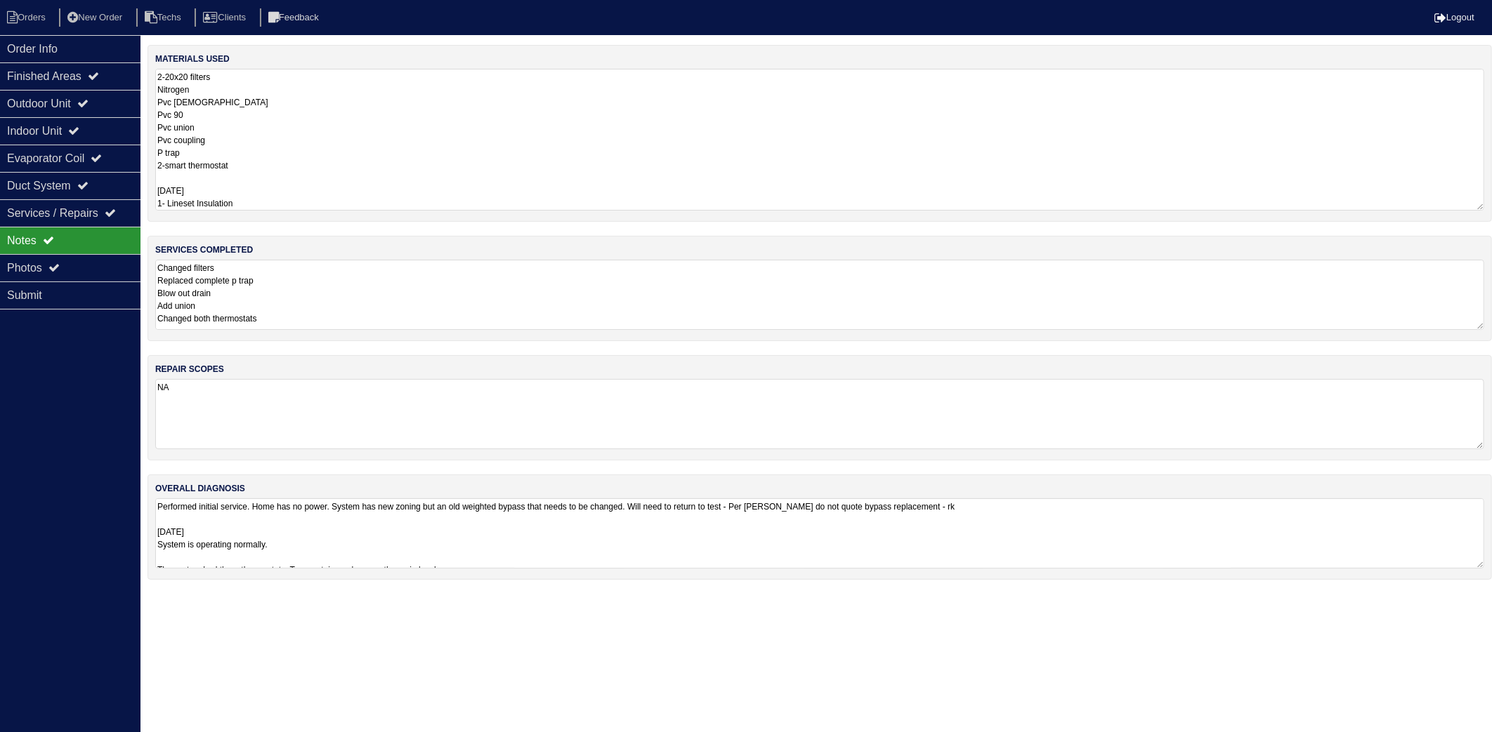
click at [263, 108] on textarea "2-20x20 filters Nitrogen Pvc male Pvc 90 Pvc union Pvc coupling P trap 2-smart …" at bounding box center [819, 140] width 1329 height 142
click at [270, 197] on textarea "2-20x20 filters Nitrogen Pvc male Pvc 90 Pvc union Pvc coupling P trap 2-smart …" at bounding box center [819, 140] width 1329 height 142
click at [291, 291] on textarea "Changed filters Replaced complete p trap Blow out drain Add union Changed both …" at bounding box center [819, 295] width 1329 height 70
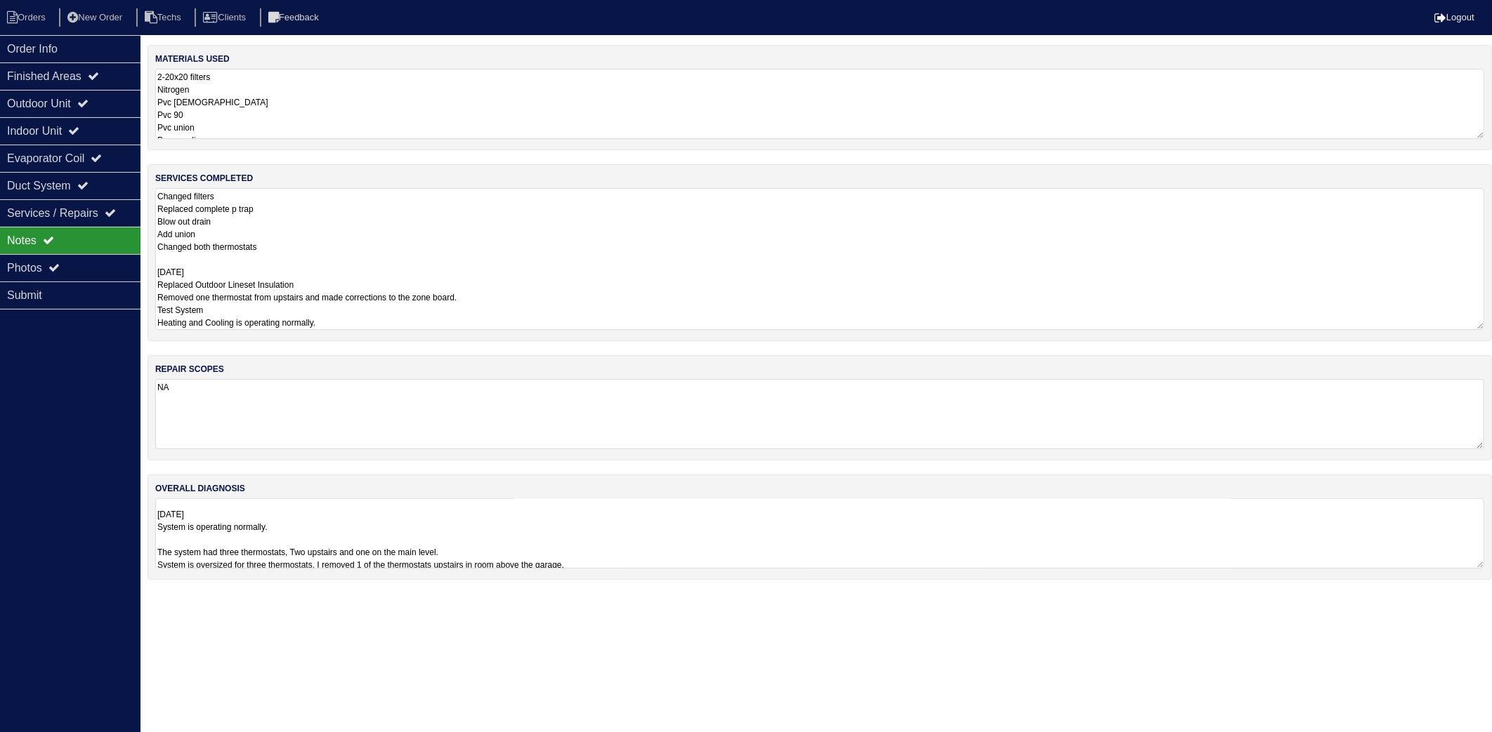
scroll to position [22, 0]
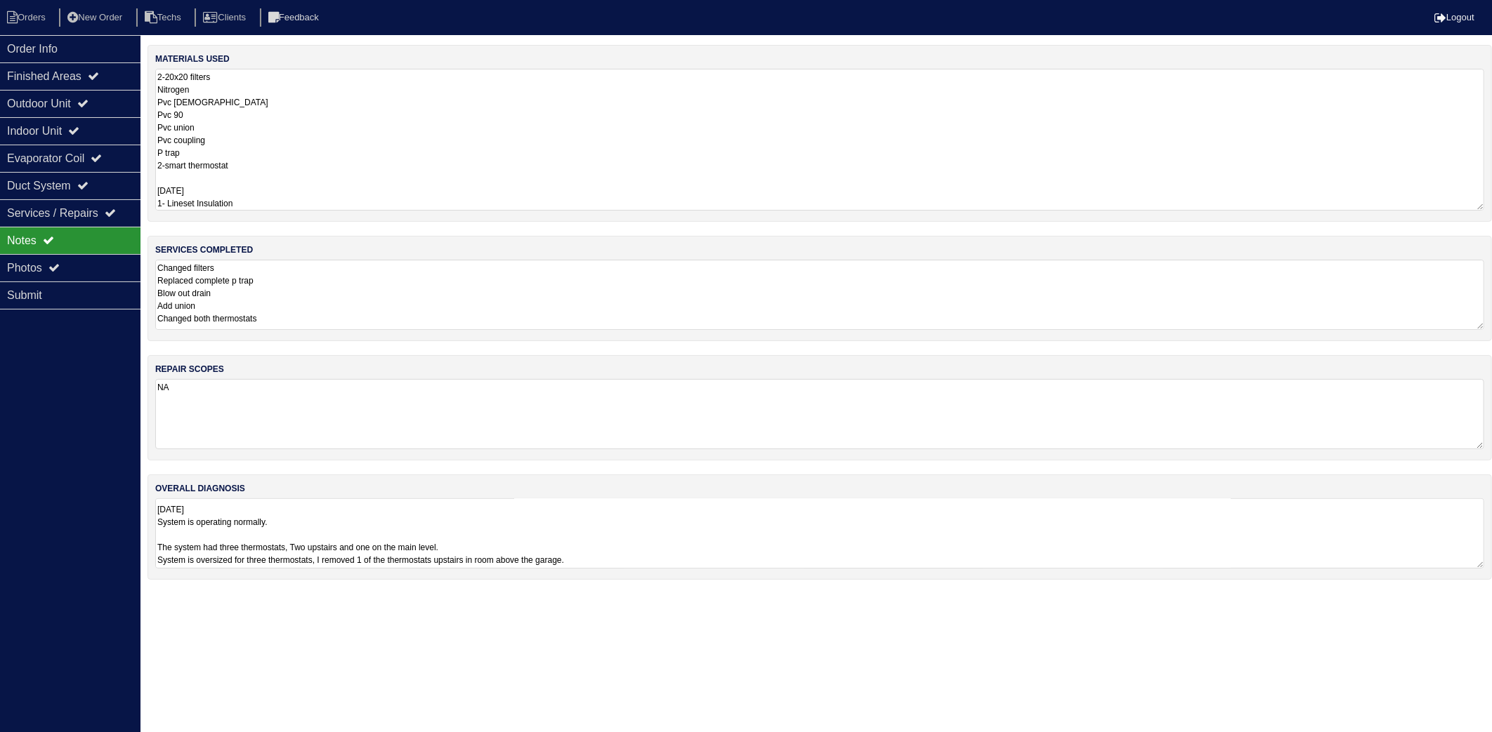
click at [254, 81] on textarea "2-20x20 filters Nitrogen Pvc male Pvc 90 Pvc union Pvc coupling P trap 2-smart …" at bounding box center [819, 140] width 1329 height 142
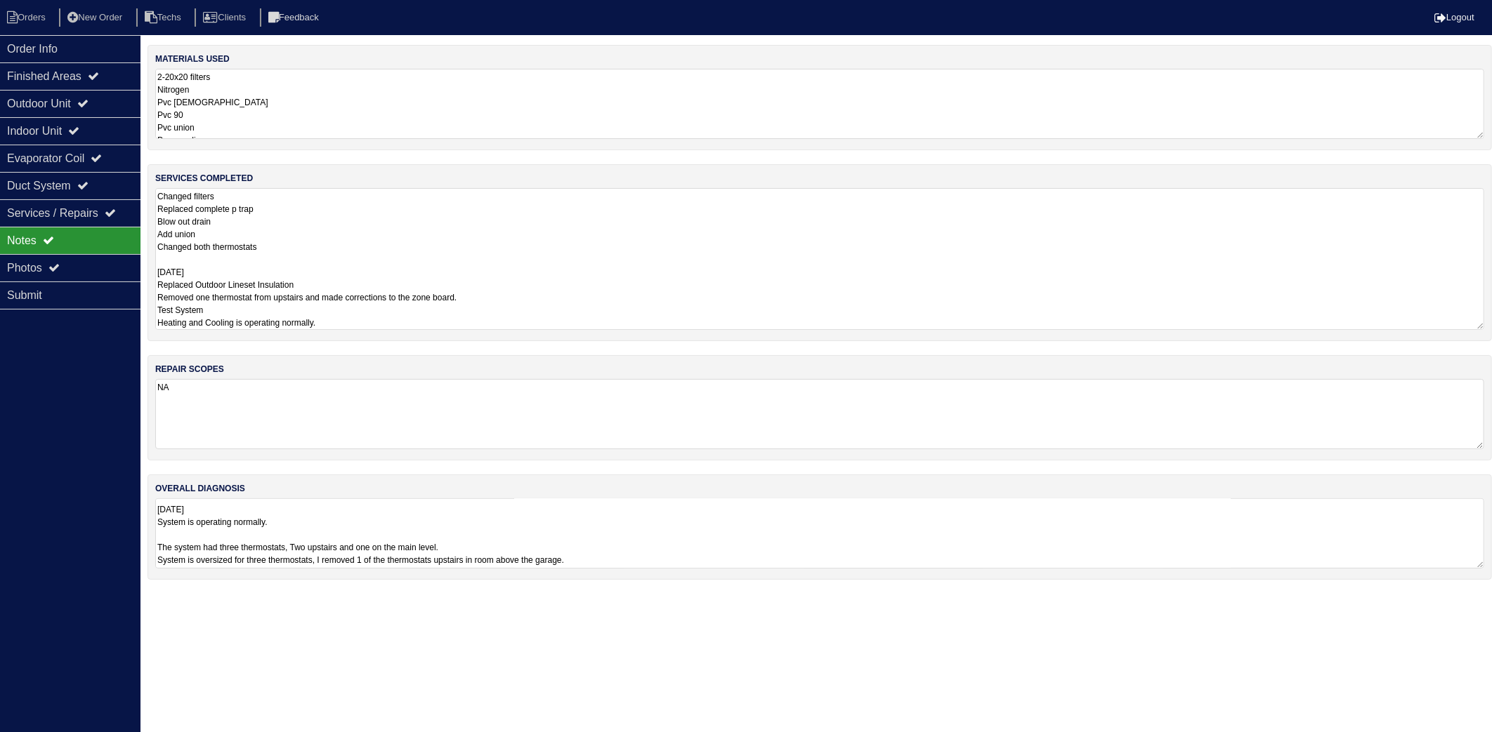
click at [314, 265] on textarea "Changed filters Replaced complete p trap Blow out drain Add union Changed both …" at bounding box center [819, 259] width 1329 height 142
click at [367, 525] on div "overall diagnosis Performed initial service. Home has no power. System has new …" at bounding box center [819, 527] width 1344 height 105
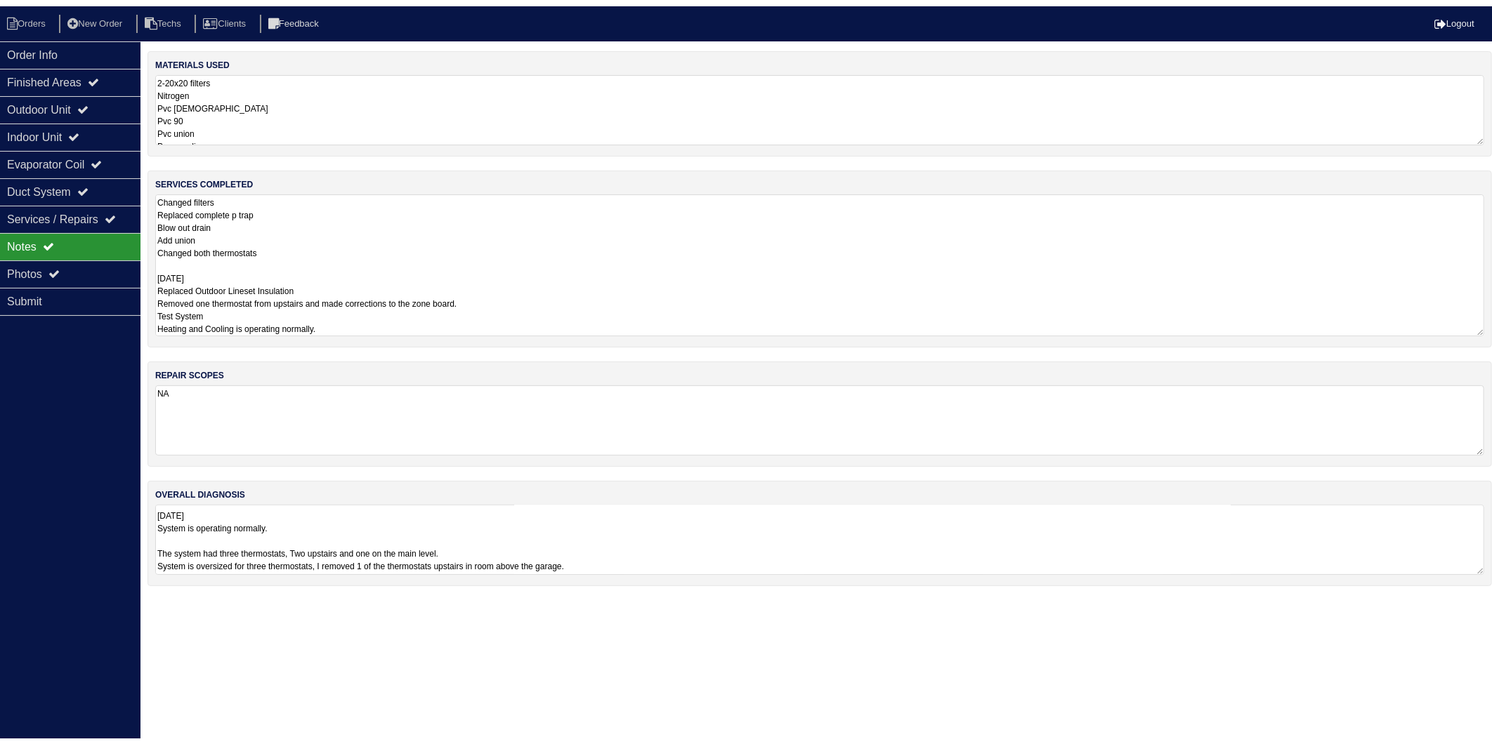
scroll to position [1, 0]
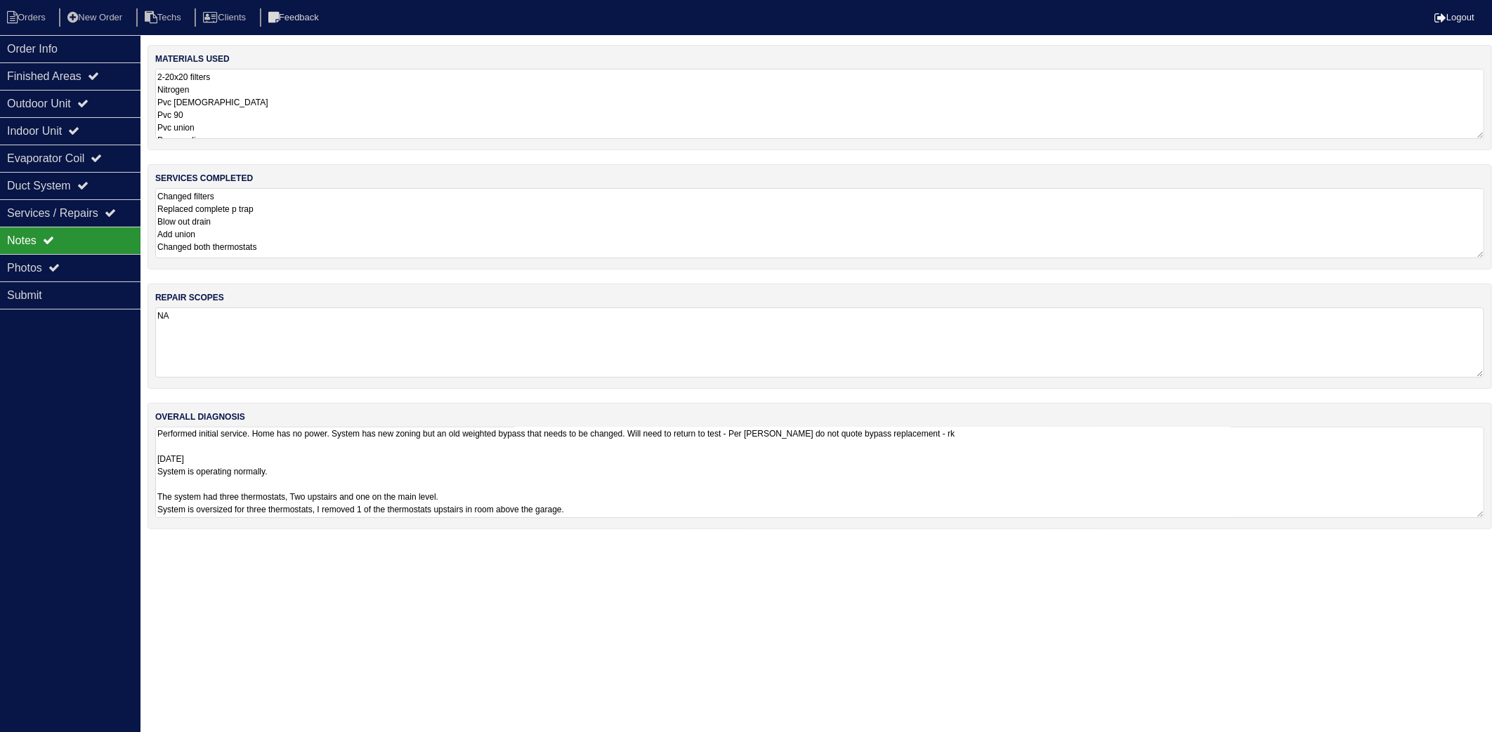
click at [369, 234] on textarea "Changed filters Replaced complete p trap Blow out drain Add union Changed both …" at bounding box center [819, 223] width 1329 height 70
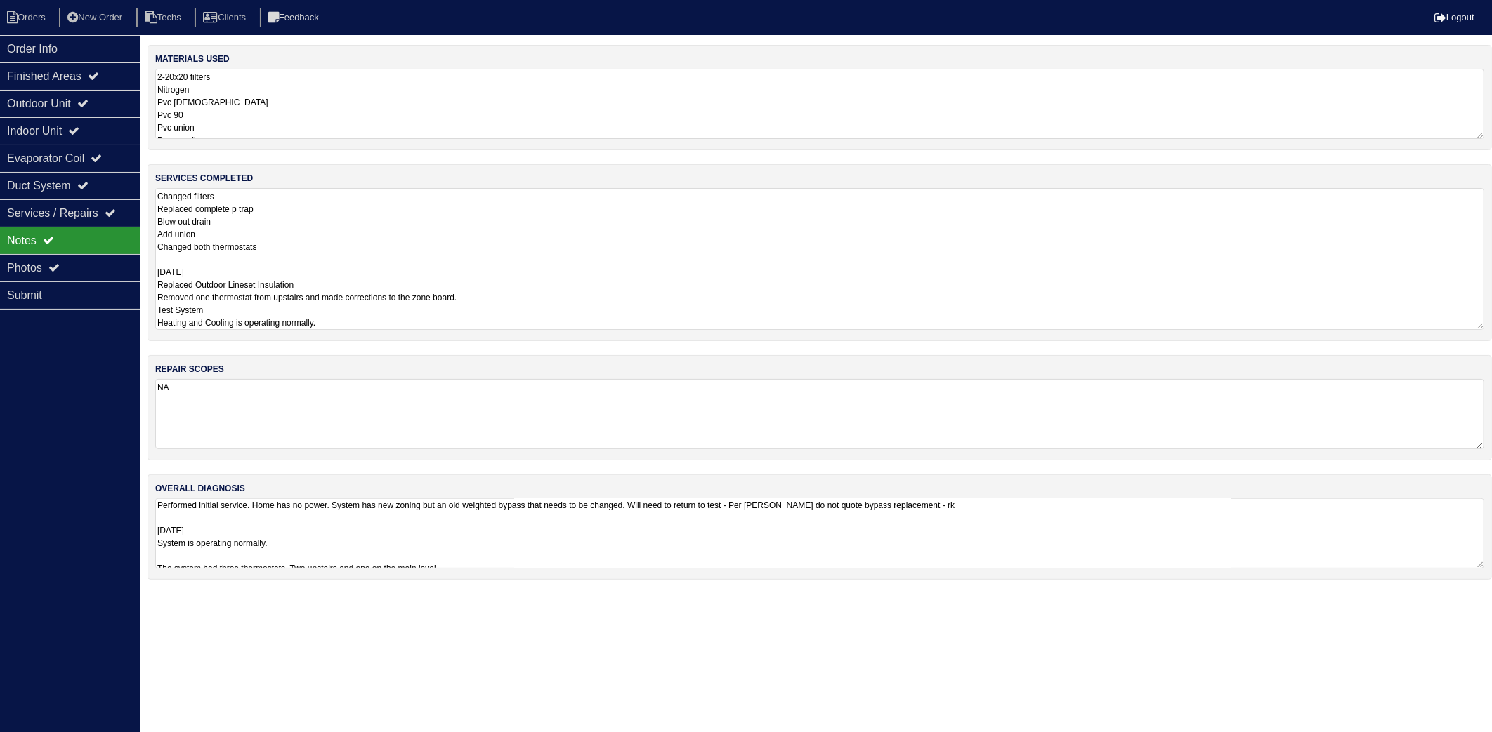
click at [349, 310] on textarea "Changed filters Replaced complete p trap Blow out drain Add union Changed both …" at bounding box center [819, 259] width 1329 height 142
click at [23, 12] on li "Orders" at bounding box center [28, 17] width 57 height 19
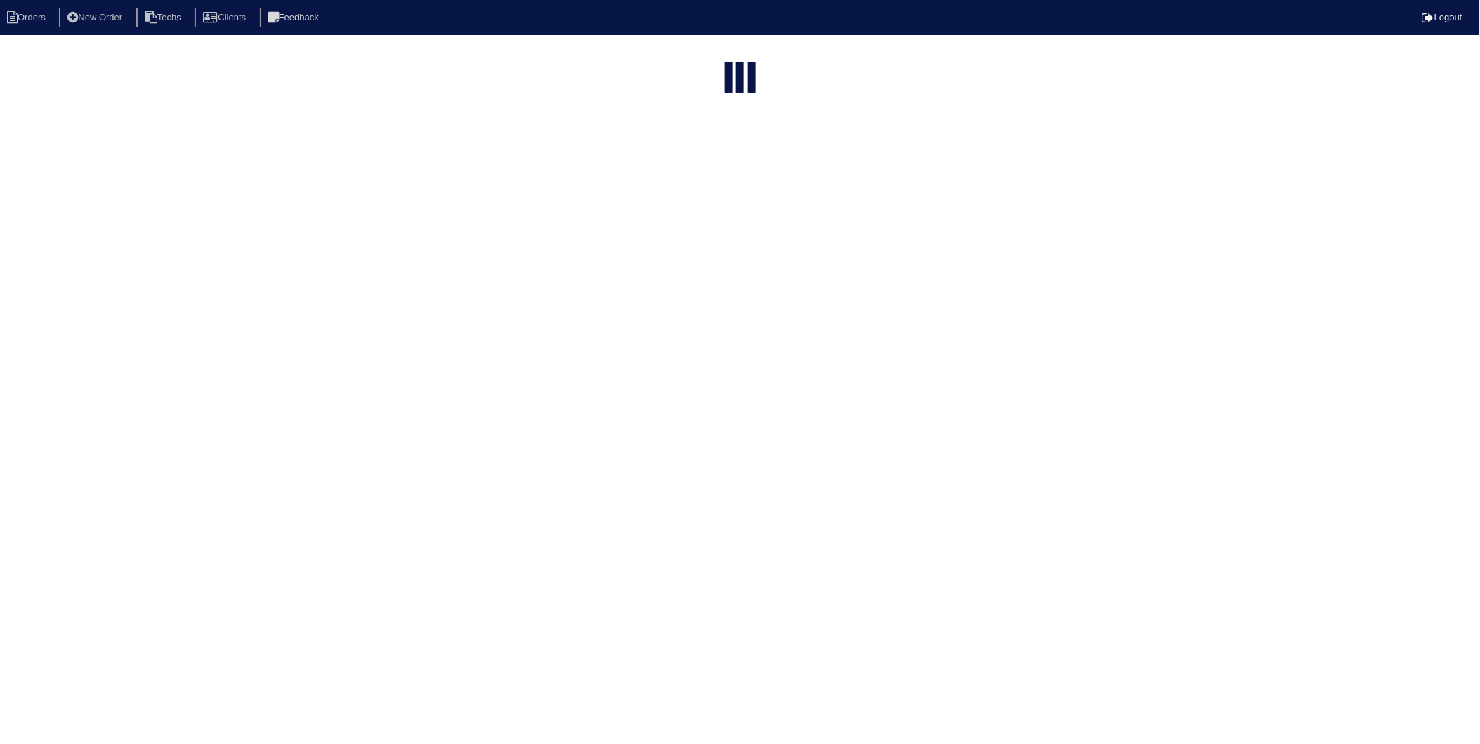
select select "15"
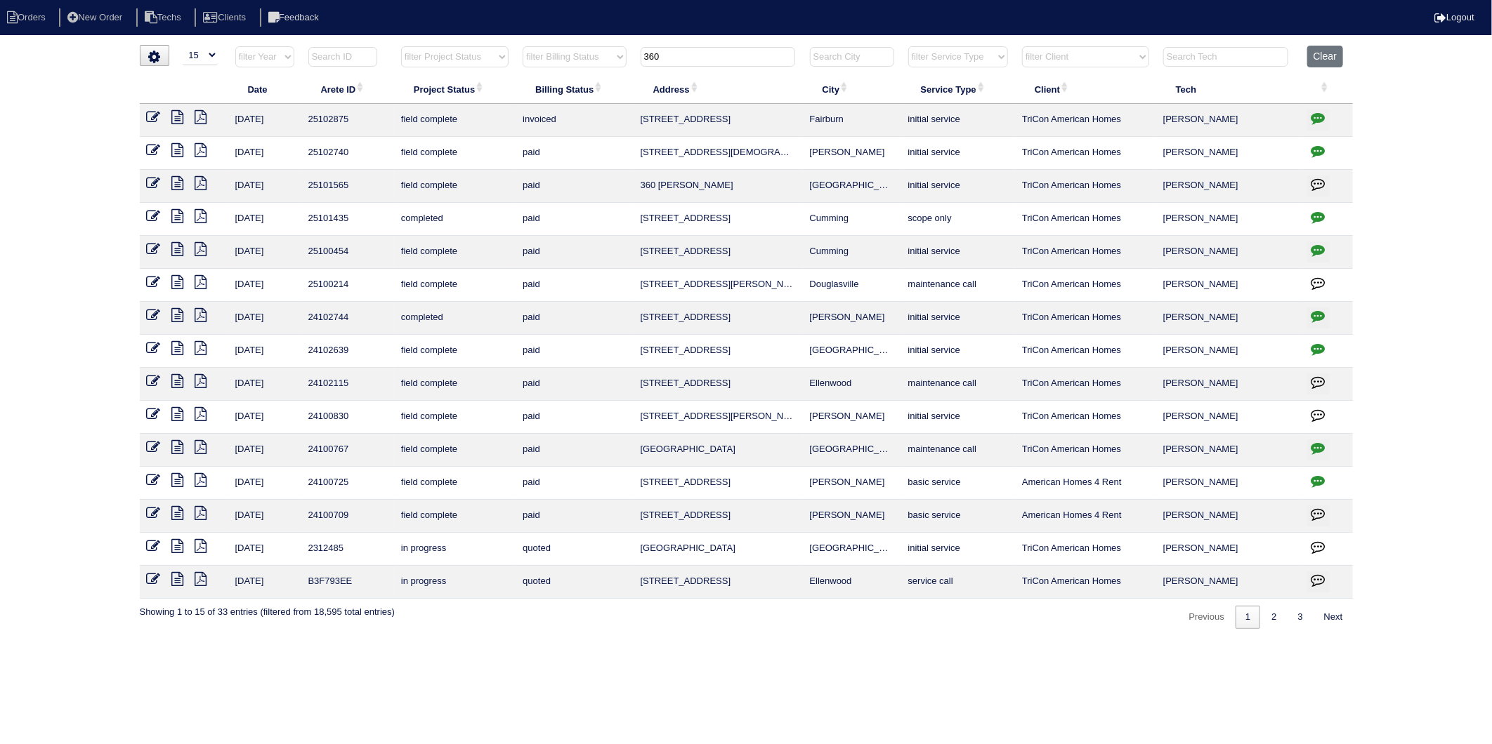
drag, startPoint x: 687, startPoint y: 52, endPoint x: 600, endPoint y: 70, distance: 89.0
click at [600, 70] on tr "filter Year -- Any Year -- 2025 2024 2023 2022 2021 2020 2019 filter Project St…" at bounding box center [746, 60] width 1213 height 29
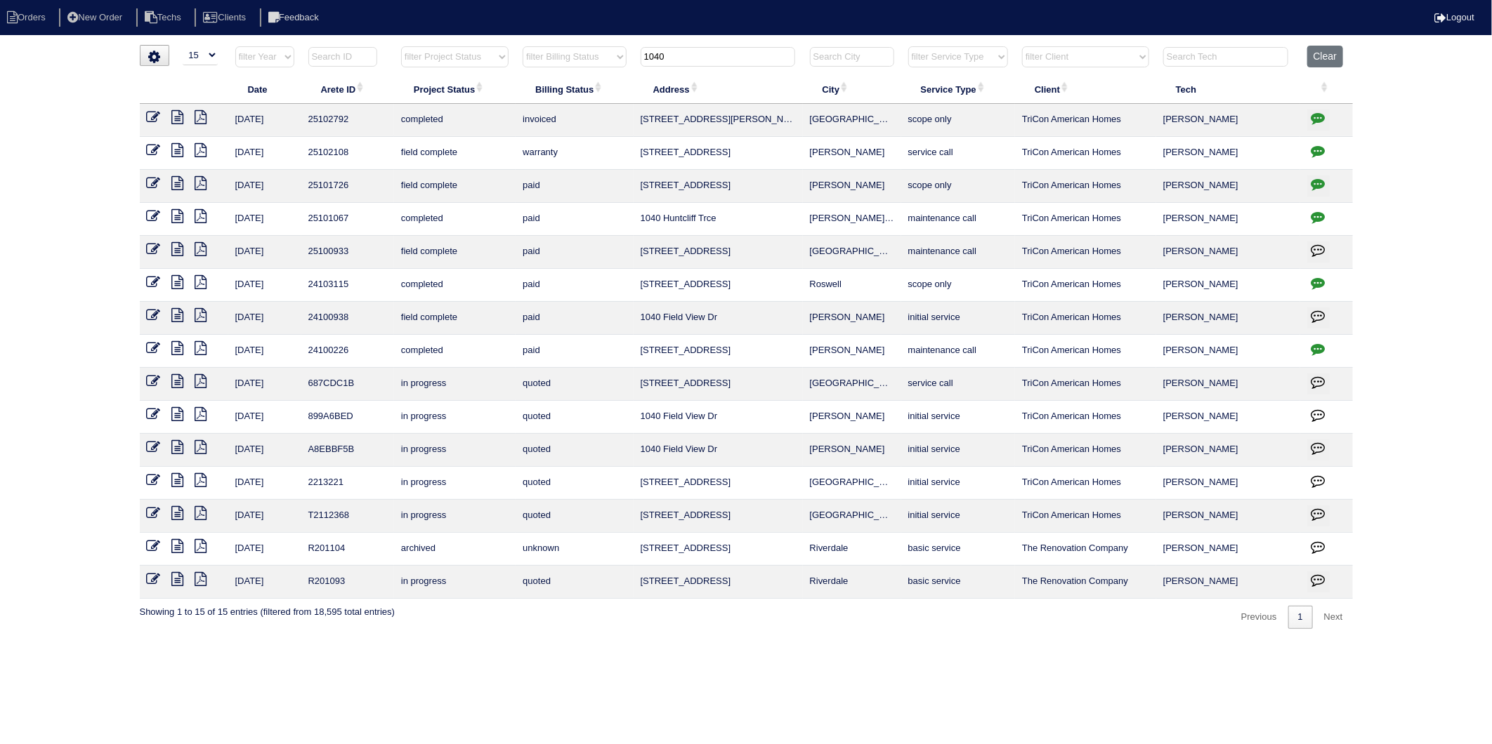
type input "1040"
click at [151, 119] on icon at bounding box center [154, 117] width 14 height 14
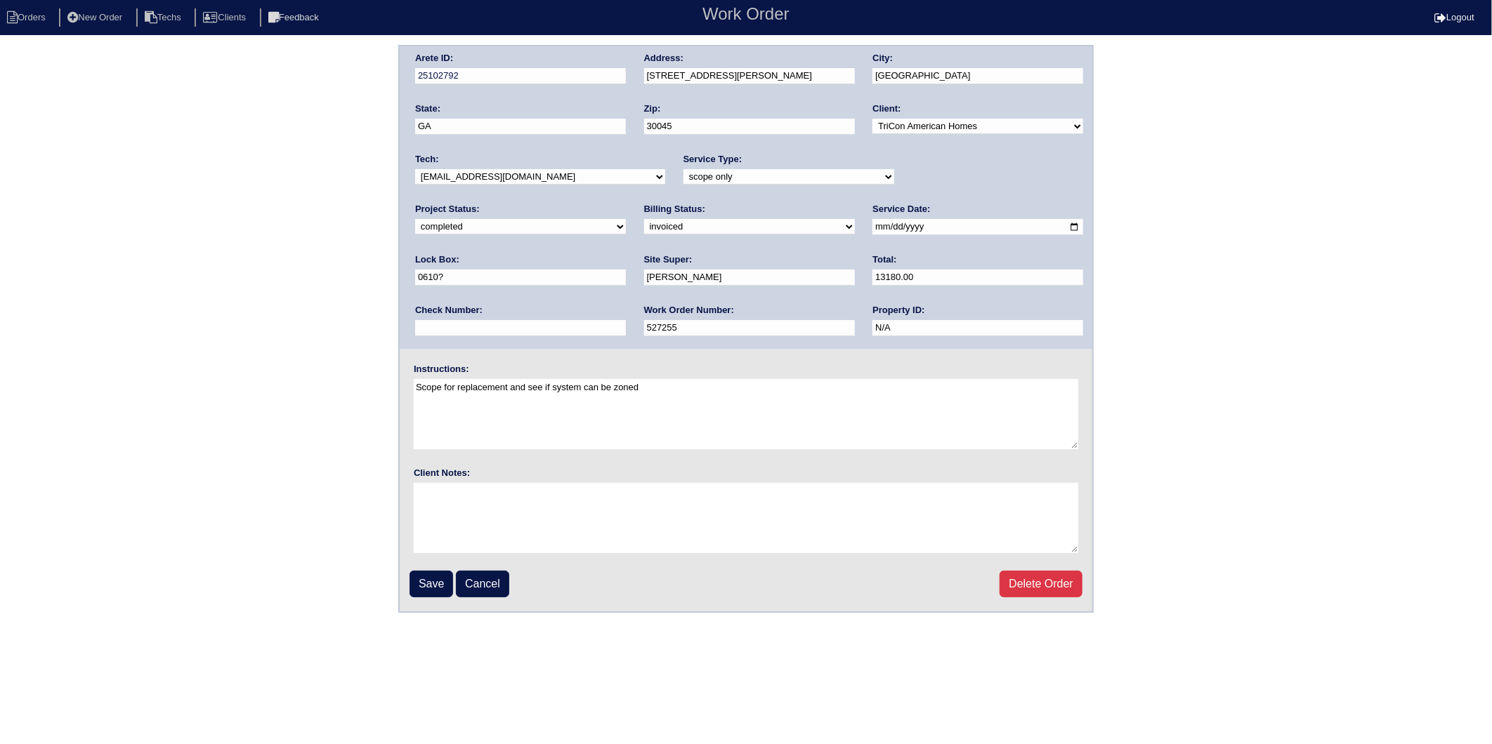
click at [246, 275] on div "Arete ID: 25102792 Address: [STREET_ADDRESS][PERSON_NAME] City: [GEOGRAPHIC_DAT…" at bounding box center [746, 329] width 1492 height 568
drag, startPoint x: 226, startPoint y: 417, endPoint x: 253, endPoint y: 507, distance: 93.8
click at [228, 422] on div "Arete ID: 25102792 Address: [STREET_ADDRESS][PERSON_NAME] City: [GEOGRAPHIC_DAT…" at bounding box center [746, 329] width 1492 height 568
click at [436, 585] on input "Save" at bounding box center [431, 584] width 44 height 27
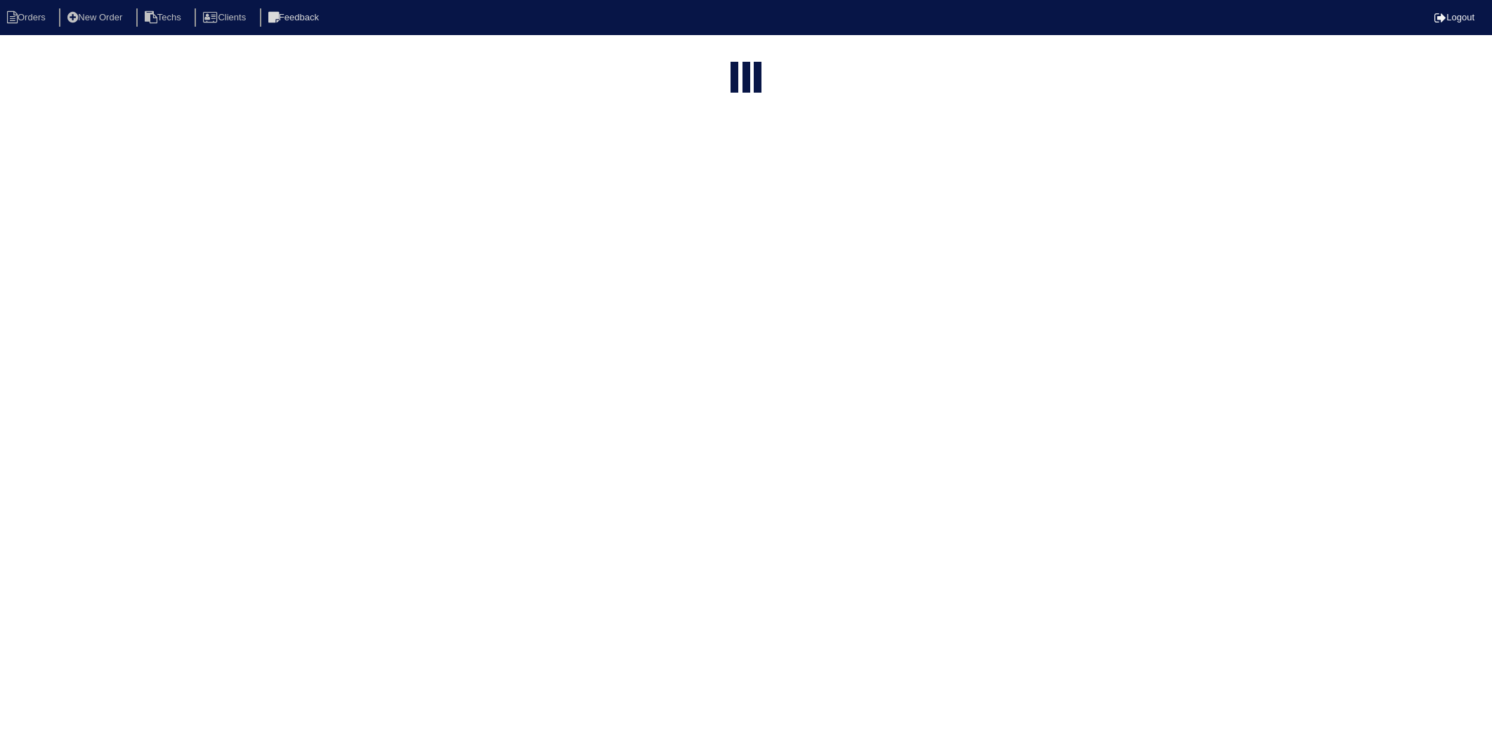
select select "15"
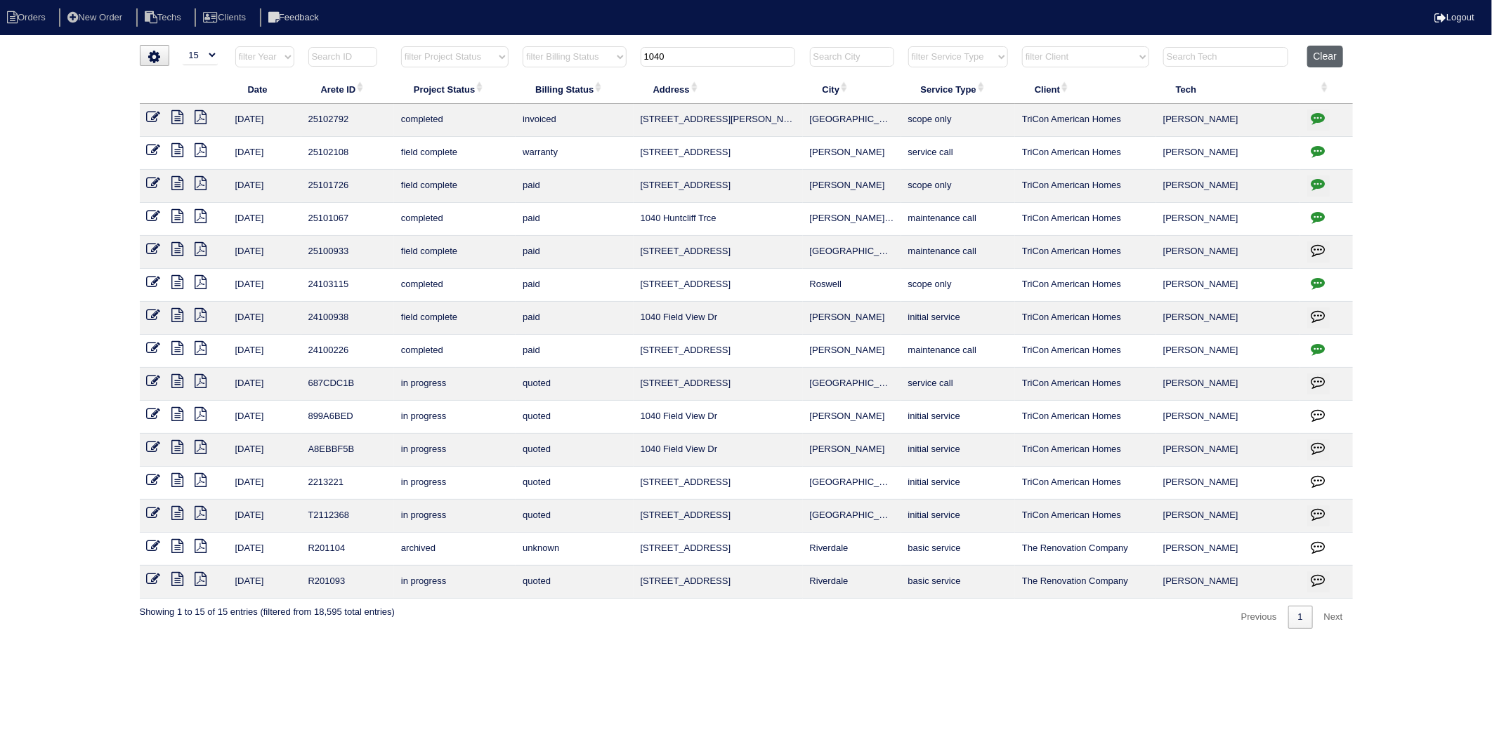
click at [1332, 59] on button "Clear" at bounding box center [1325, 57] width 36 height 22
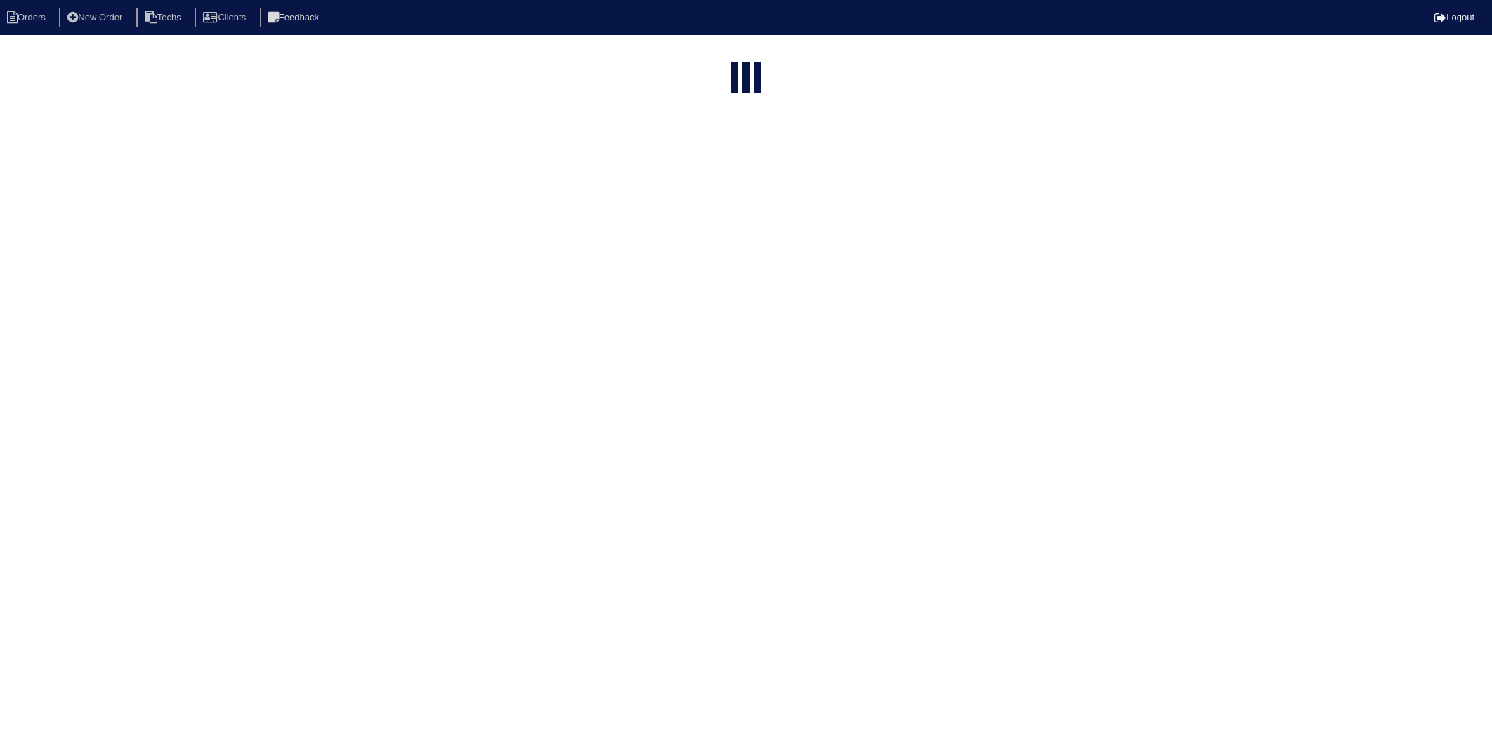
select select "15"
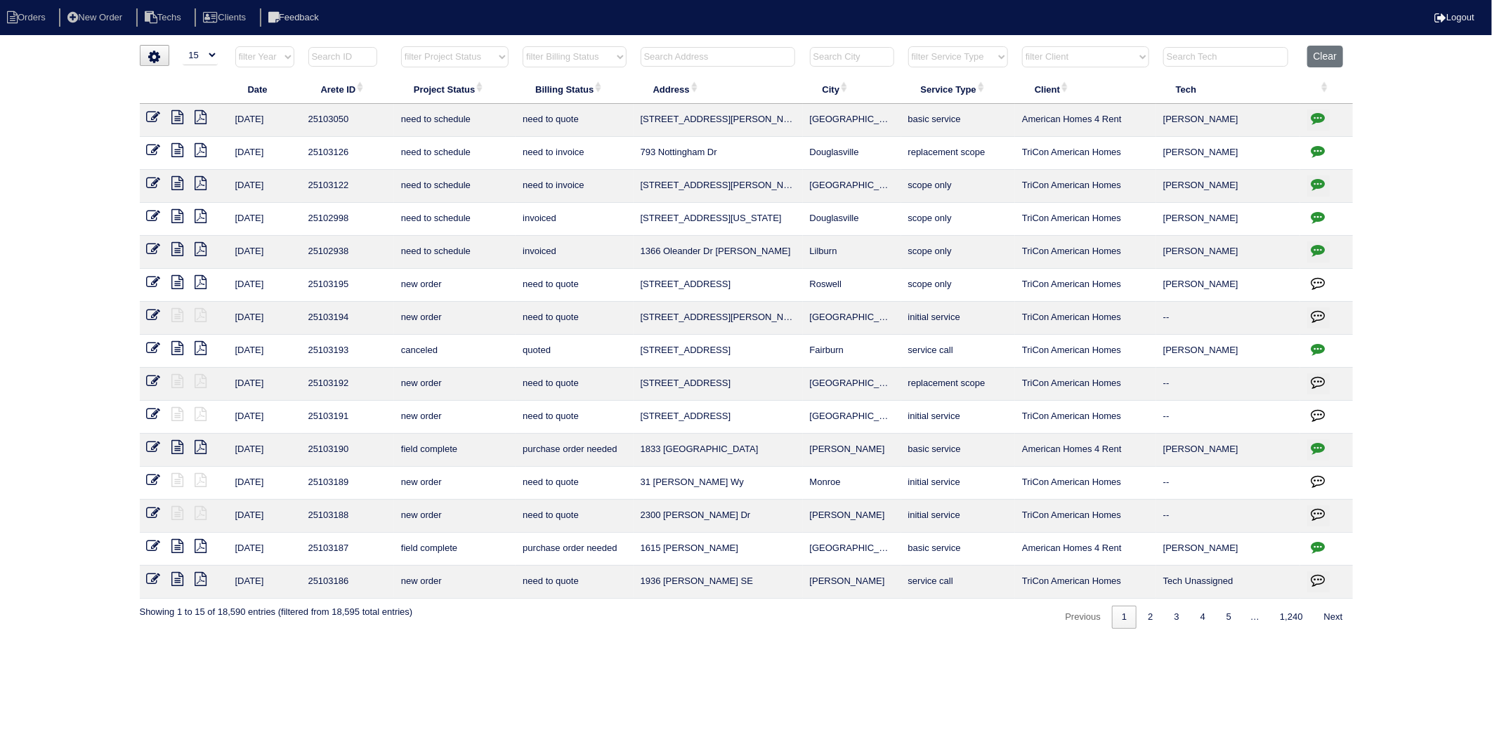
click at [465, 46] on th "filter Project Status -- Any Project Status -- new order assigned in progress f…" at bounding box center [454, 60] width 121 height 29
click at [461, 57] on select "filter Project Status -- Any Project Status -- new order assigned in progress f…" at bounding box center [454, 56] width 107 height 21
click at [577, 62] on select "filter Billing Status -- Any Billing Status -- need to quote quoted need to inv…" at bounding box center [574, 56] width 103 height 21
click at [523, 46] on select "filter Billing Status -- Any Billing Status -- need to quote quoted need to inv…" at bounding box center [574, 56] width 103 height 21
select select "need to invoice"
